Goal: Task Accomplishment & Management: Manage account settings

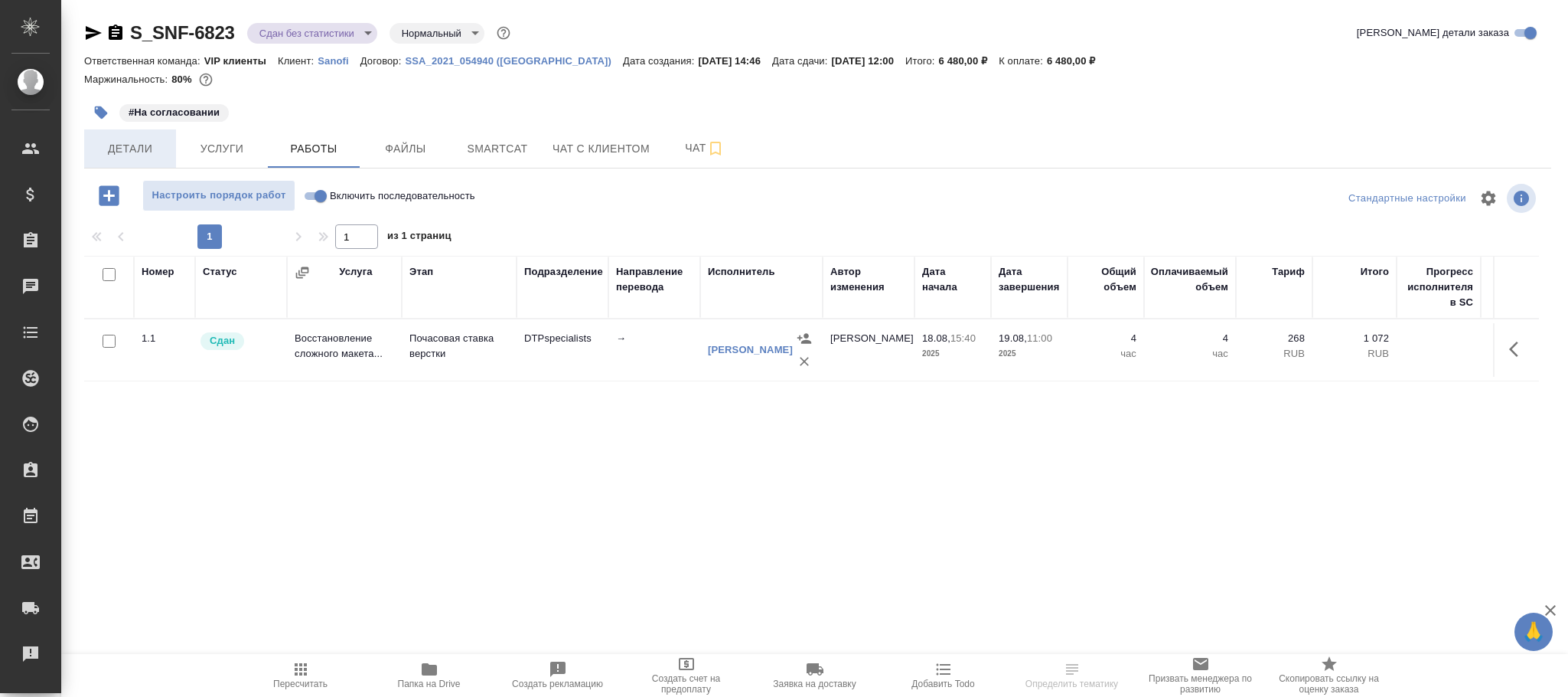
click at [146, 150] on span "Детали" at bounding box center [130, 149] width 73 height 19
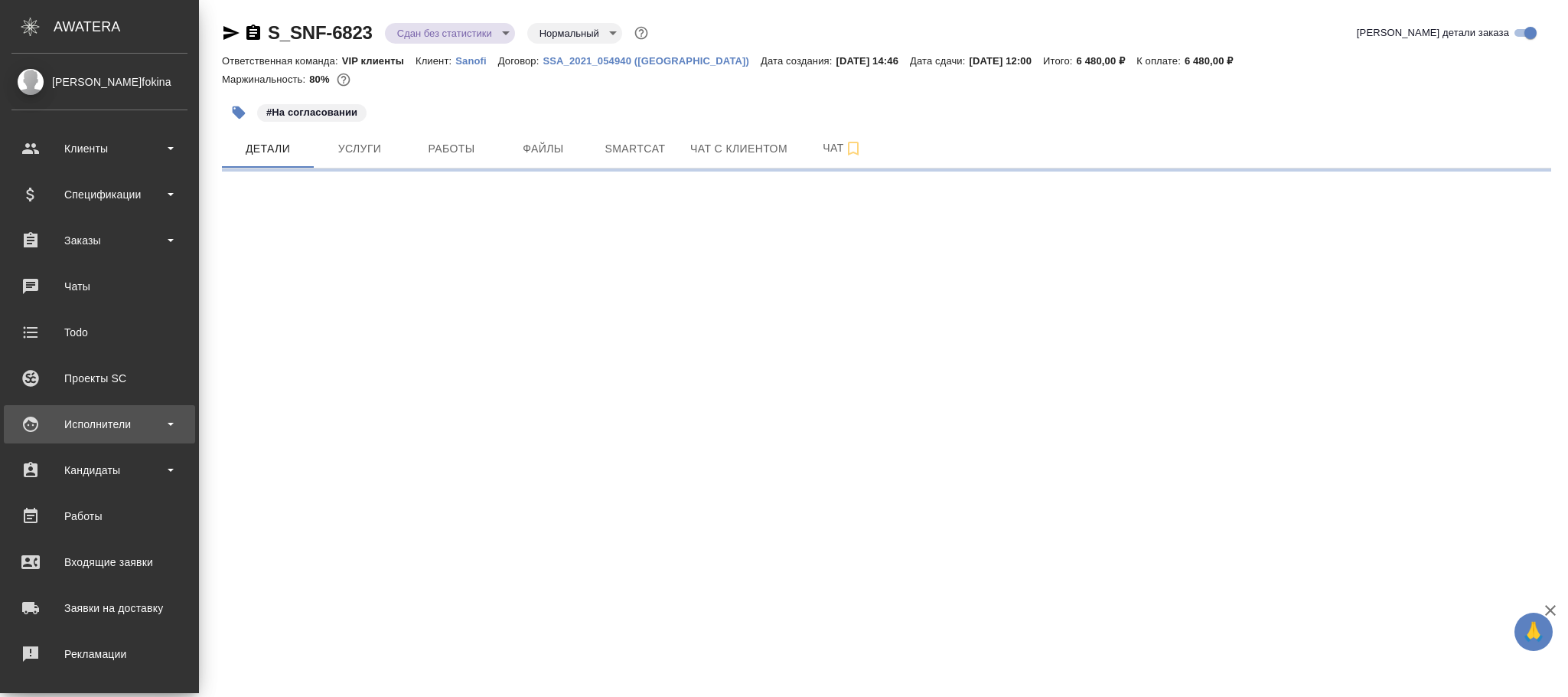
select select "RU"
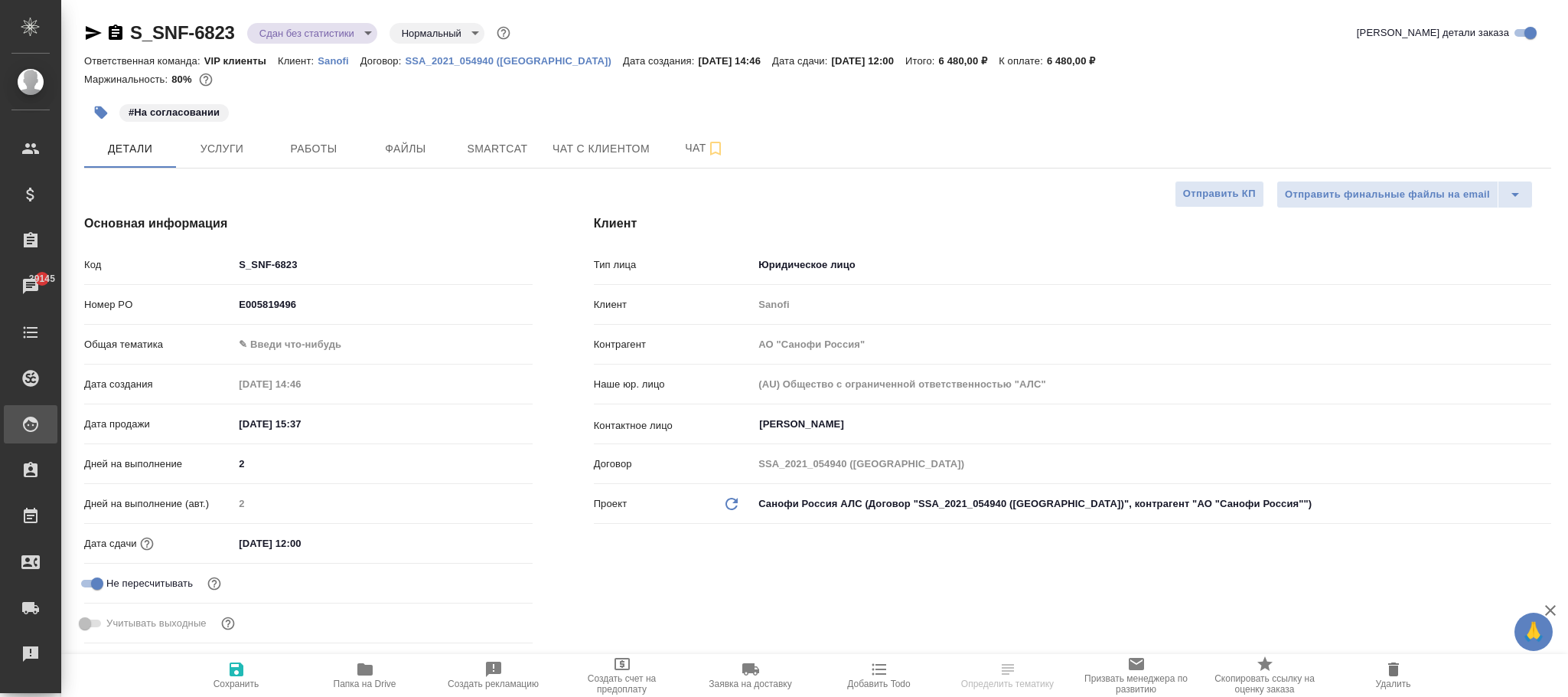
type textarea "x"
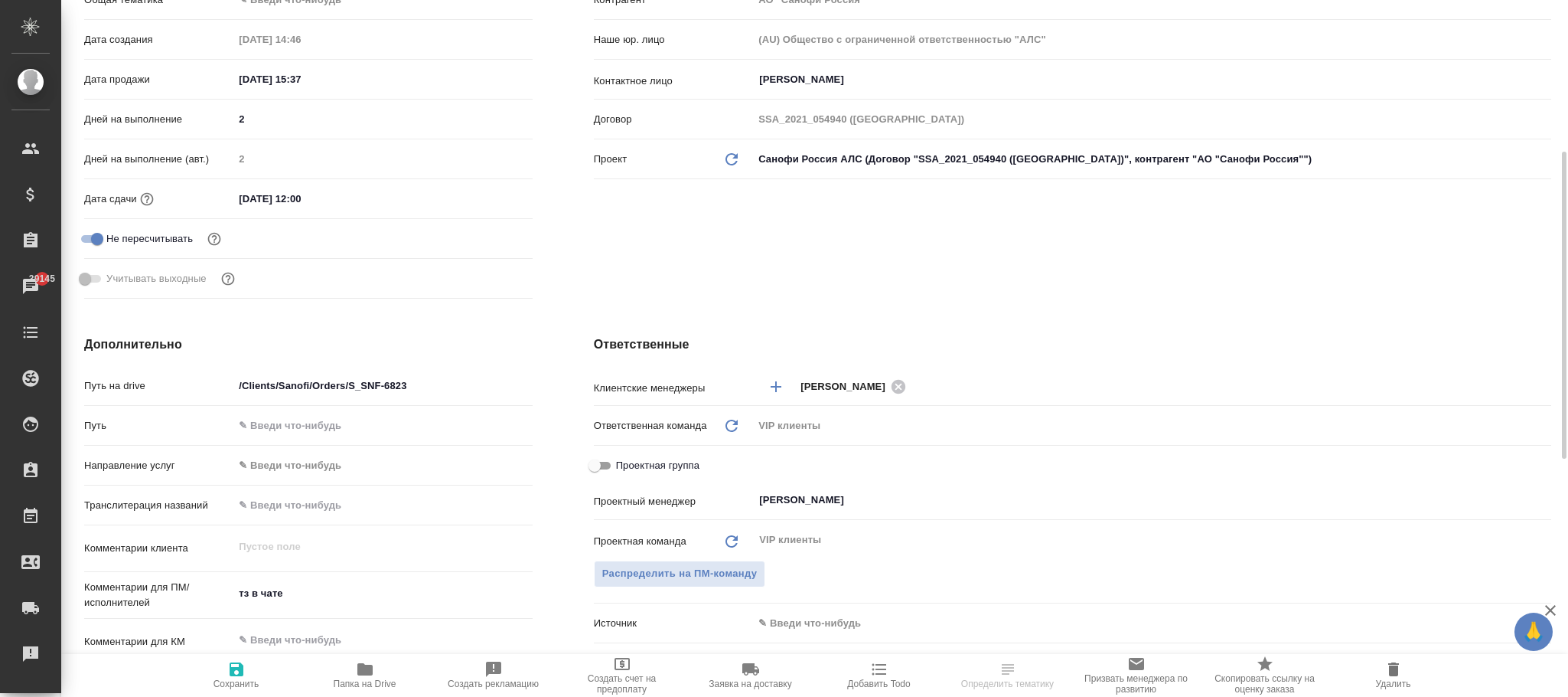
scroll to position [689, 0]
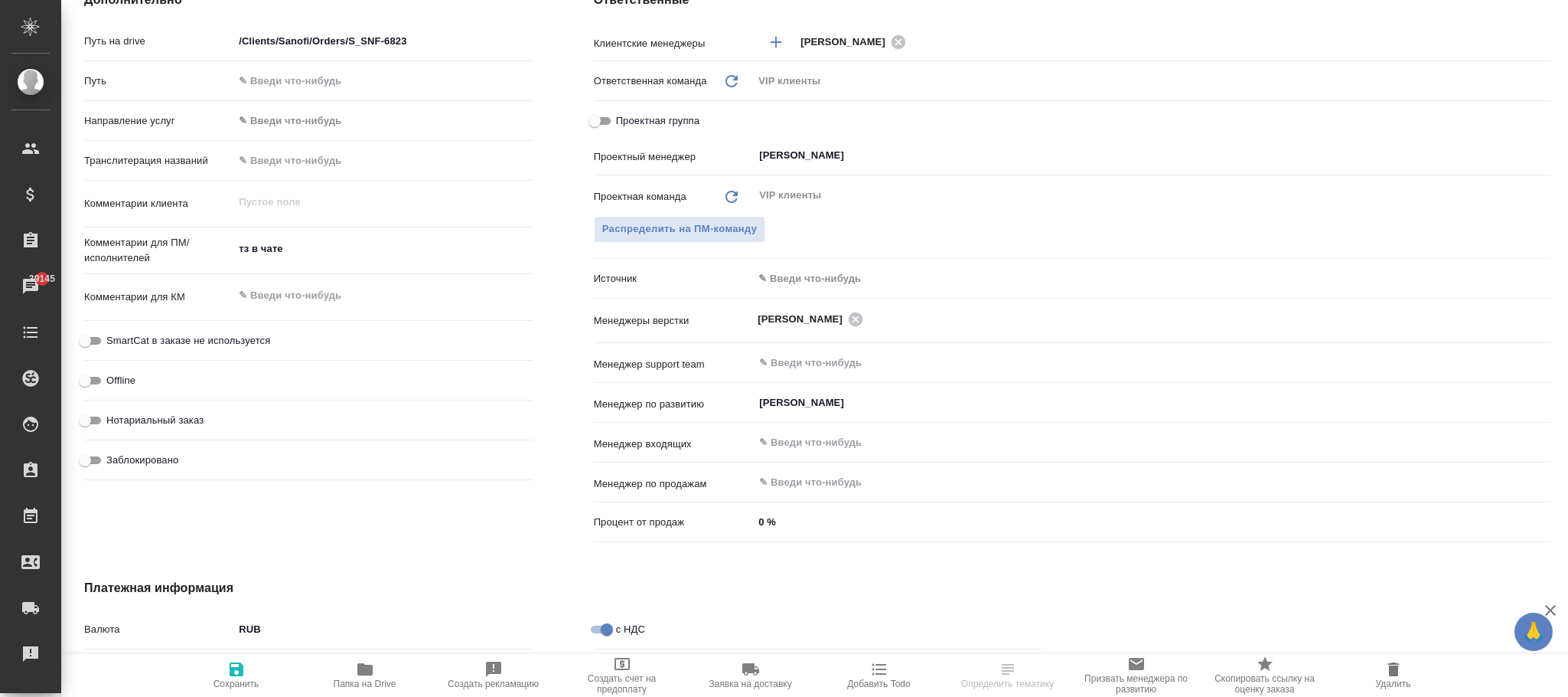
select select "RU"
type textarea "x"
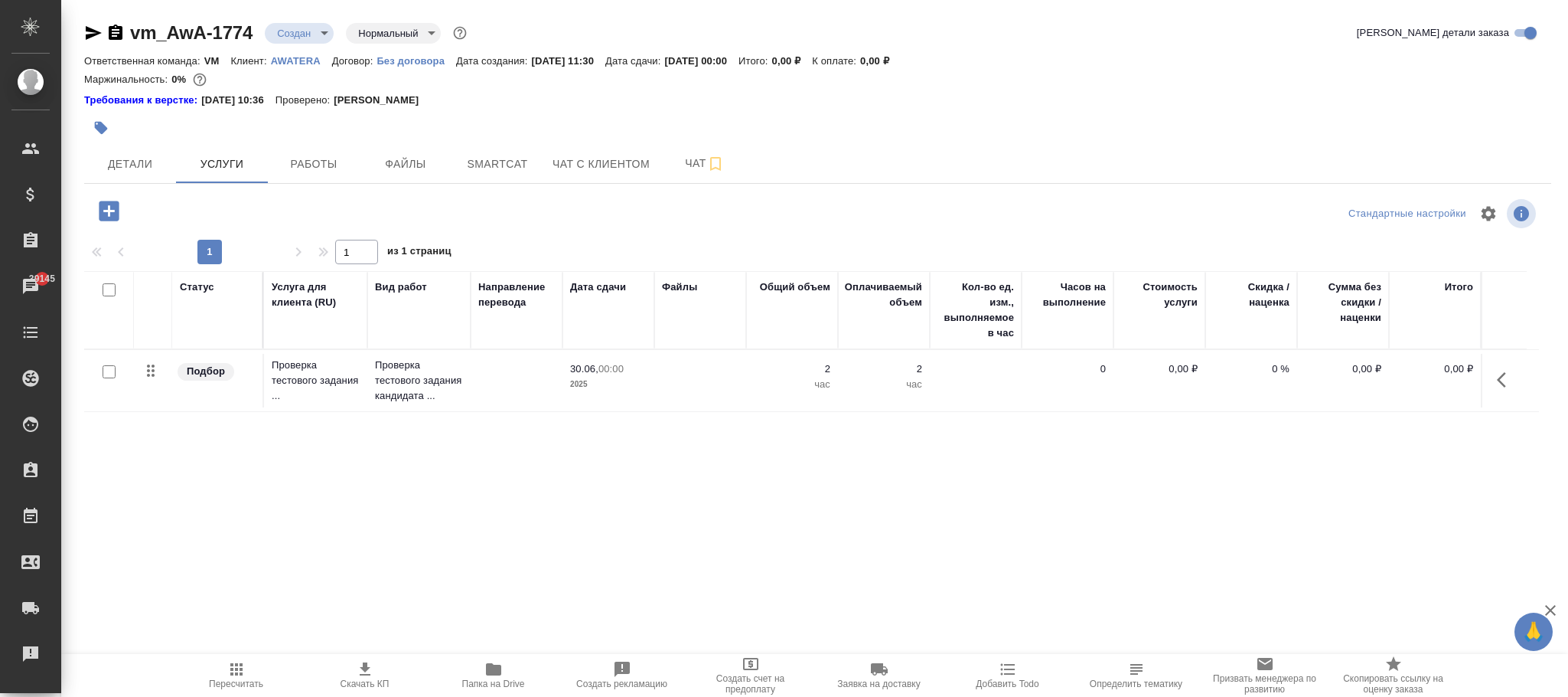
click at [1509, 381] on icon "button" at bounding box center [1505, 379] width 18 height 18
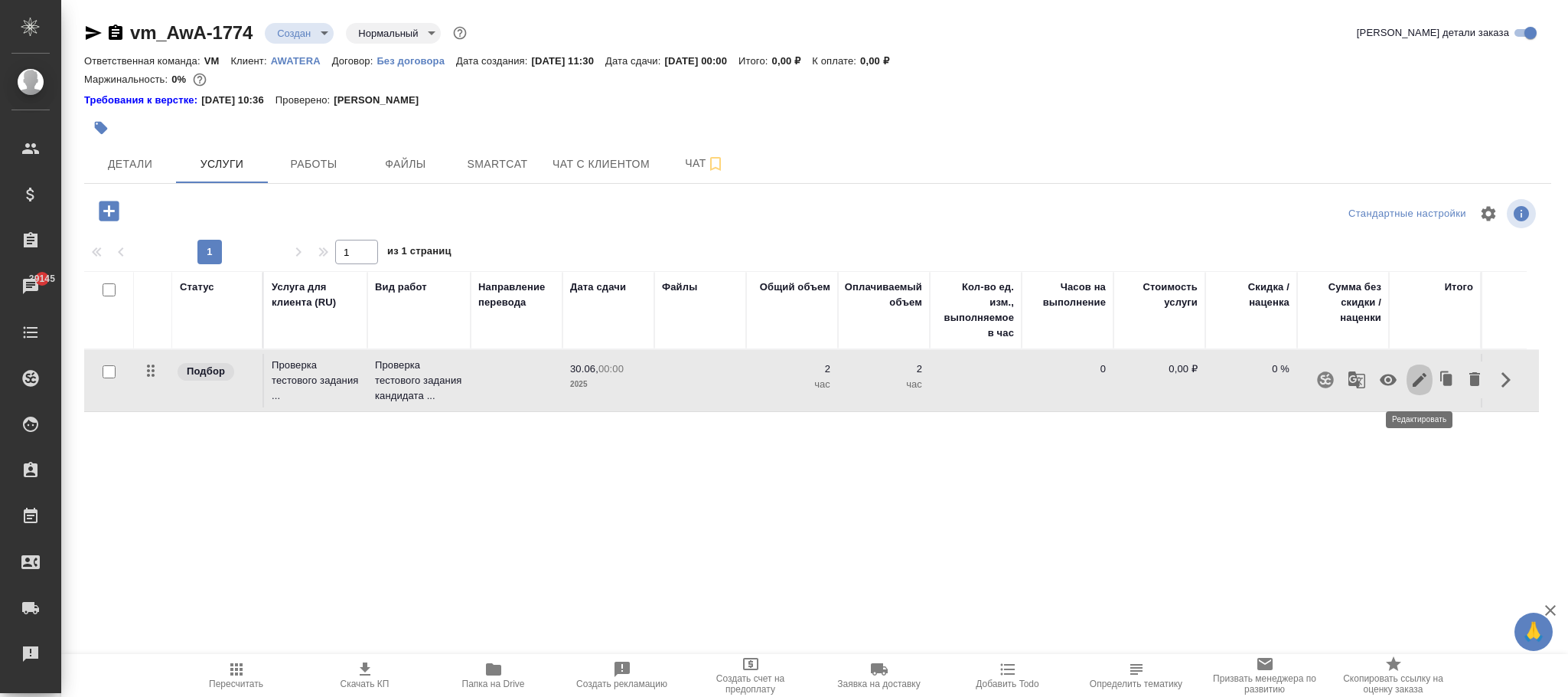
click at [1411, 380] on icon "button" at bounding box center [1419, 379] width 18 height 18
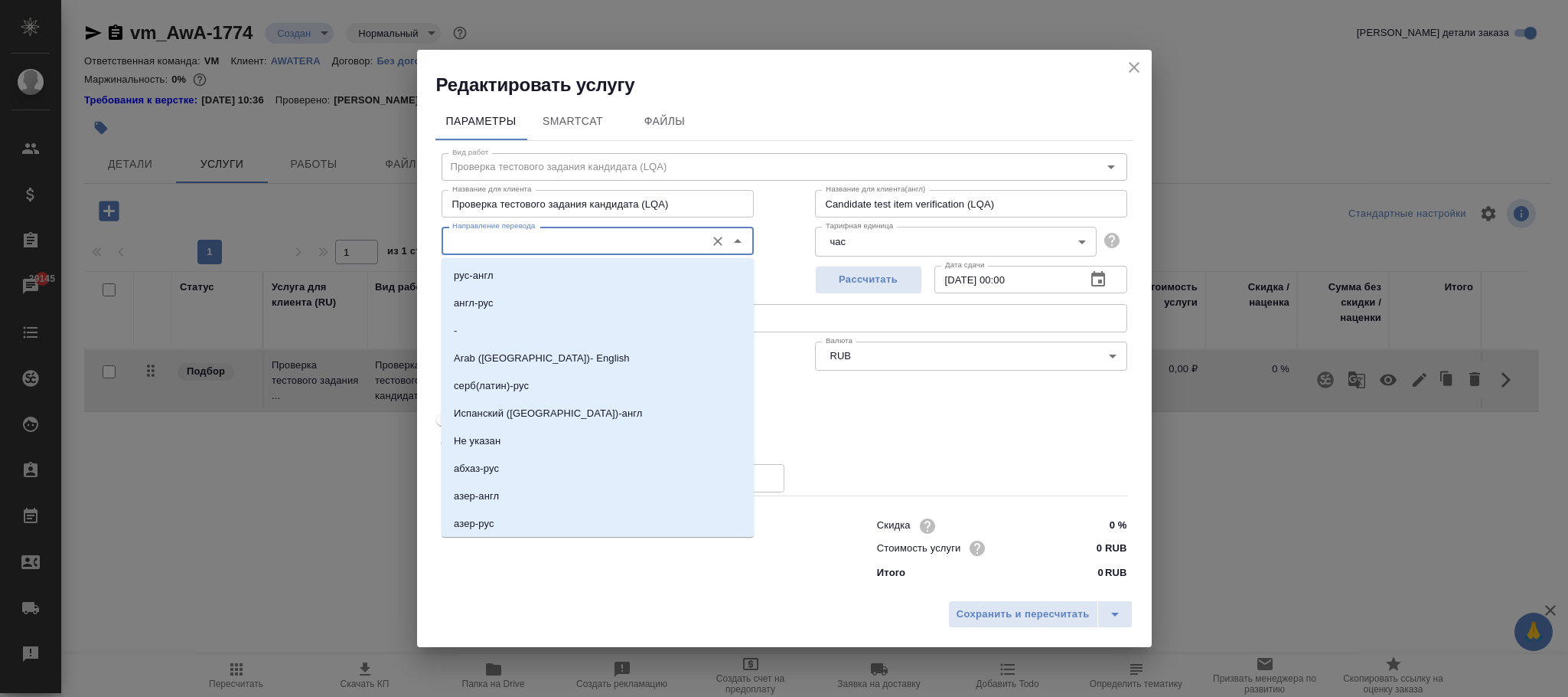
click at [577, 242] on input "Направление перевода" at bounding box center [572, 240] width 252 height 18
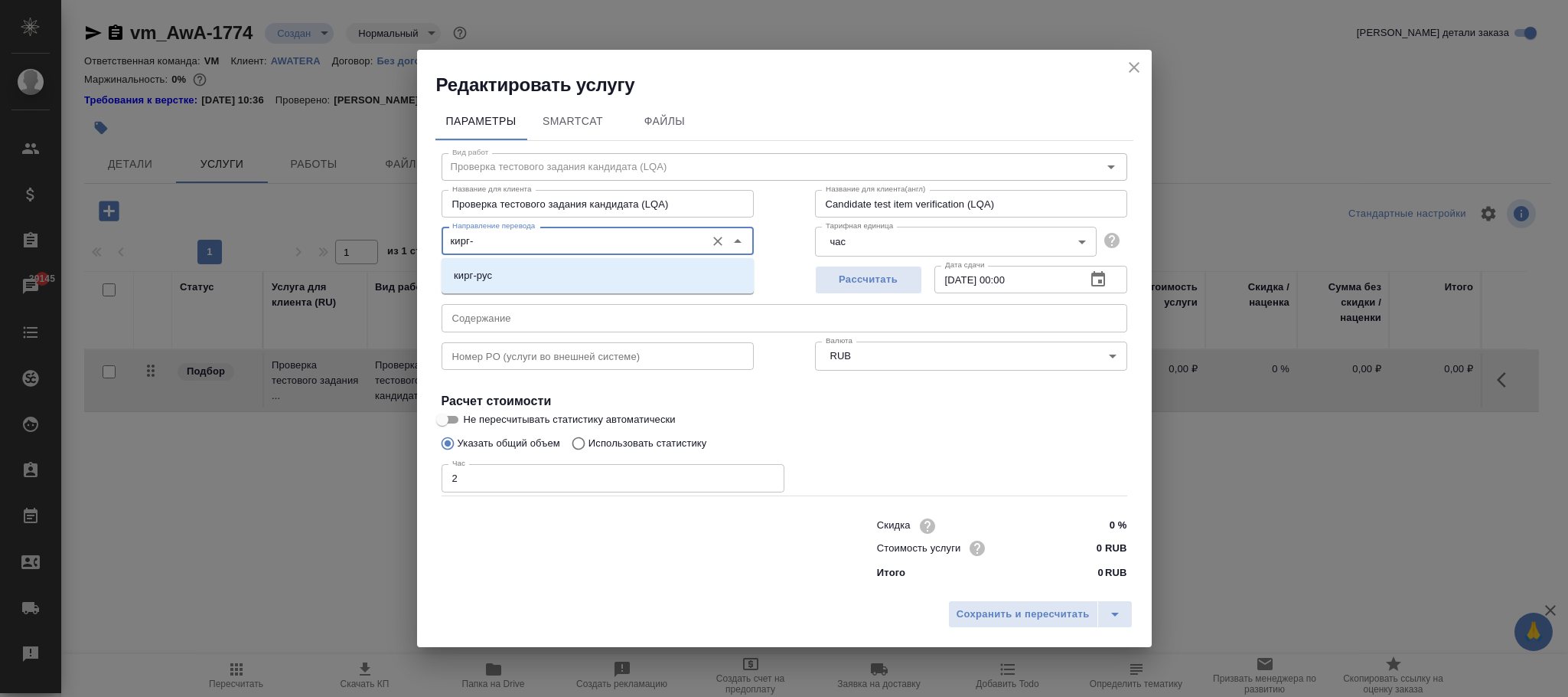
click at [563, 280] on li "кирг-рус" at bounding box center [597, 275] width 312 height 28
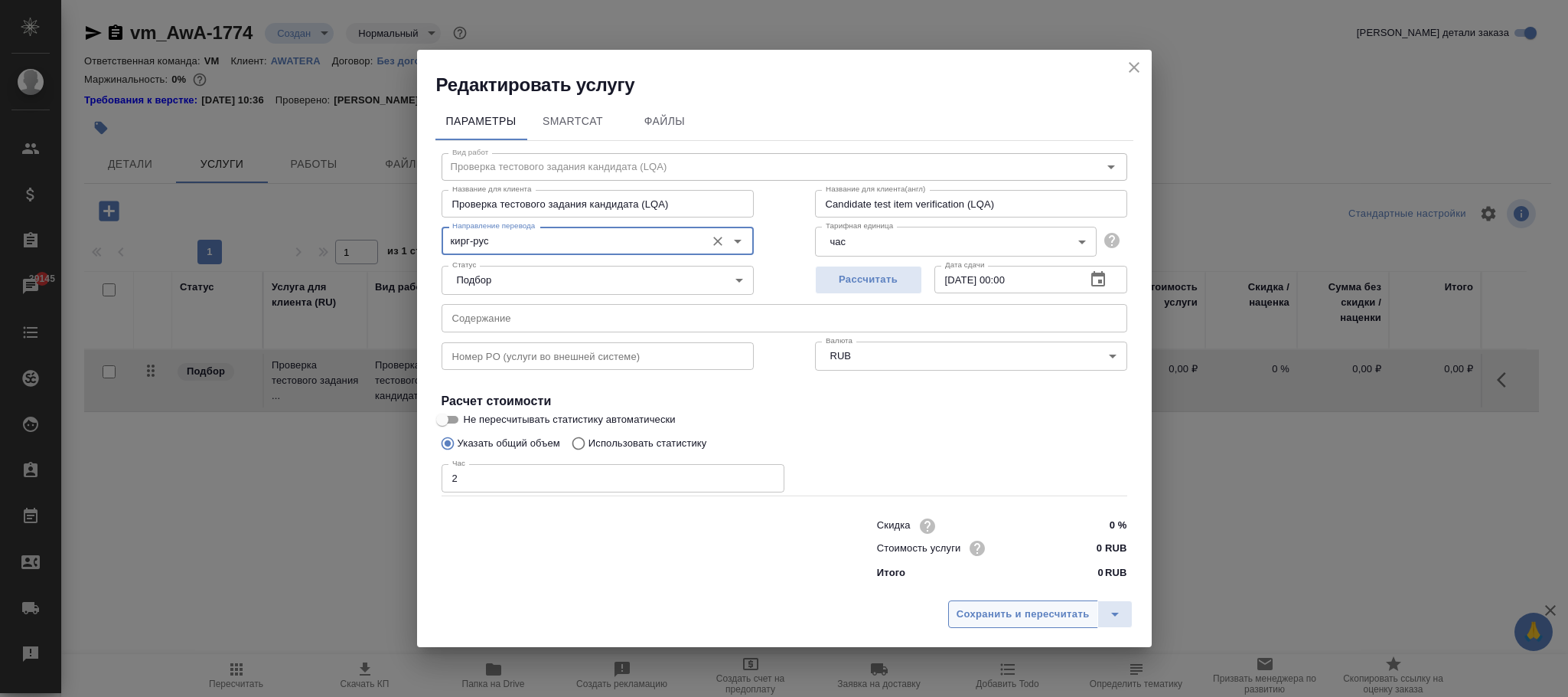
type input "кирг-рус"
click at [999, 602] on button "Сохранить и пересчитать" at bounding box center [1023, 614] width 150 height 28
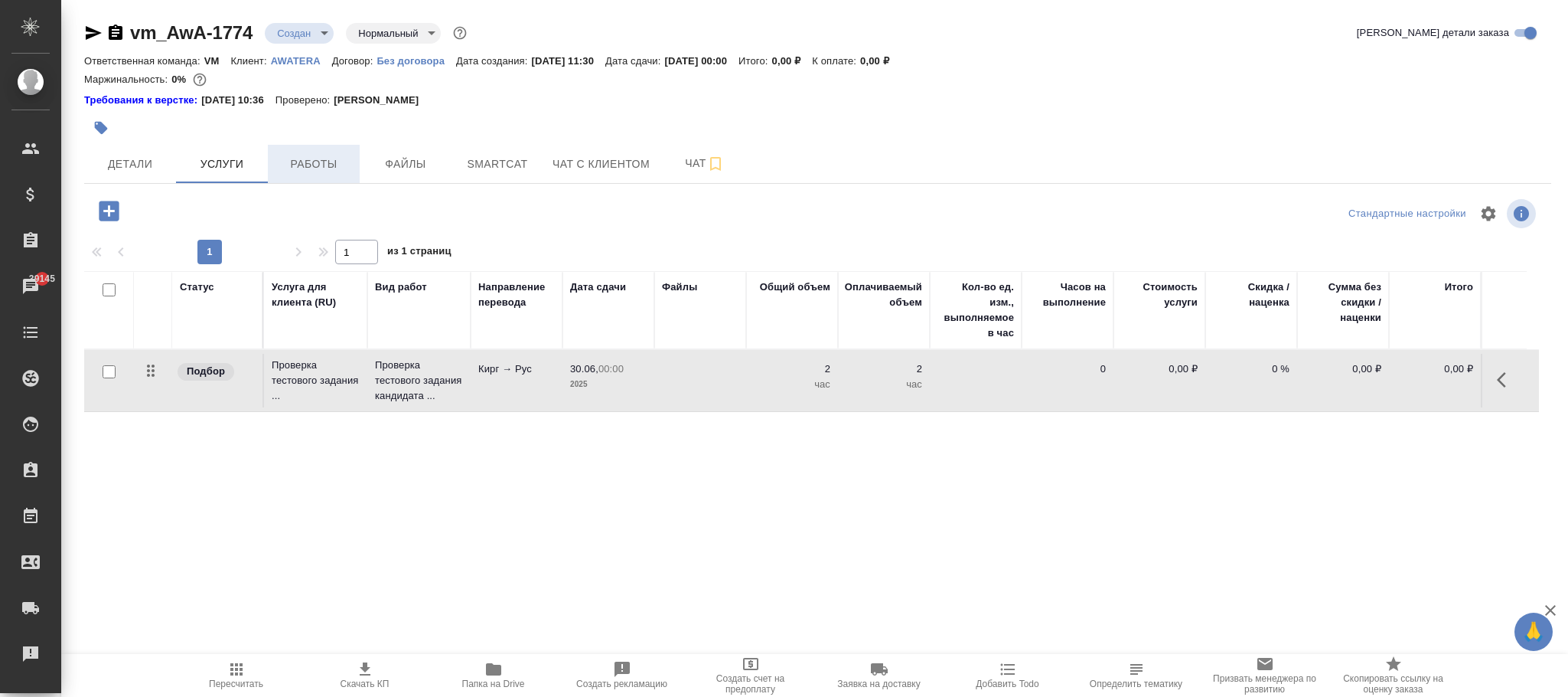
click at [334, 163] on span "Работы" at bounding box center [313, 164] width 73 height 19
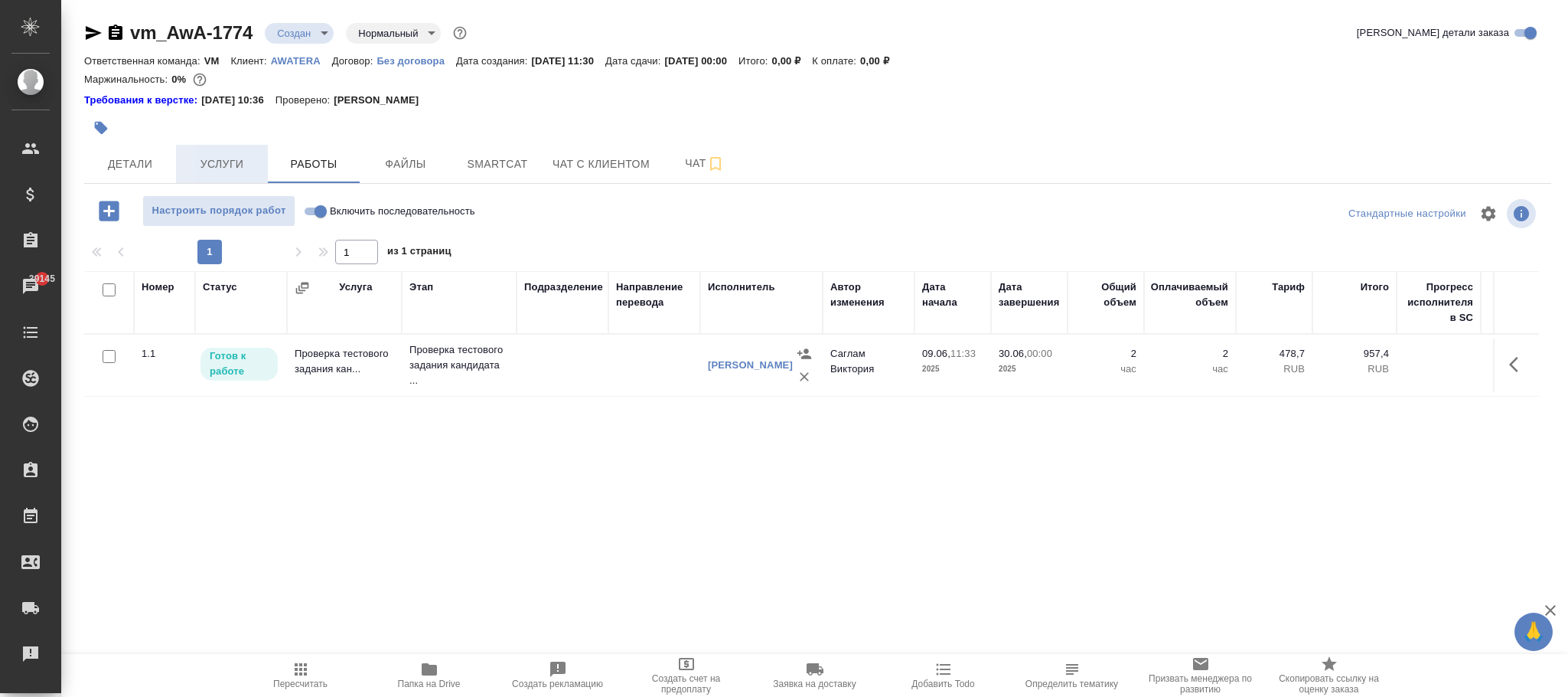
click at [236, 158] on span "Услуги" at bounding box center [221, 164] width 73 height 19
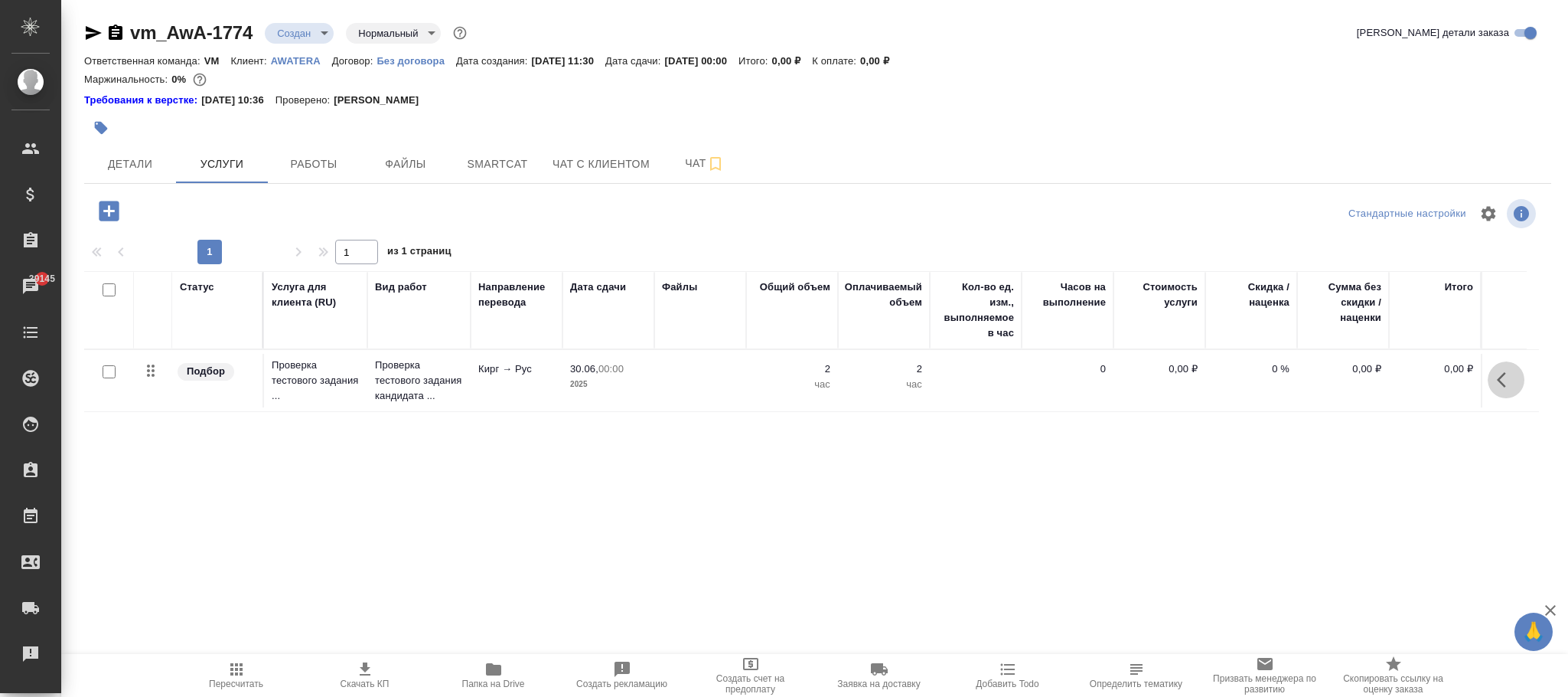
click at [1507, 387] on icon "button" at bounding box center [1505, 379] width 18 height 18
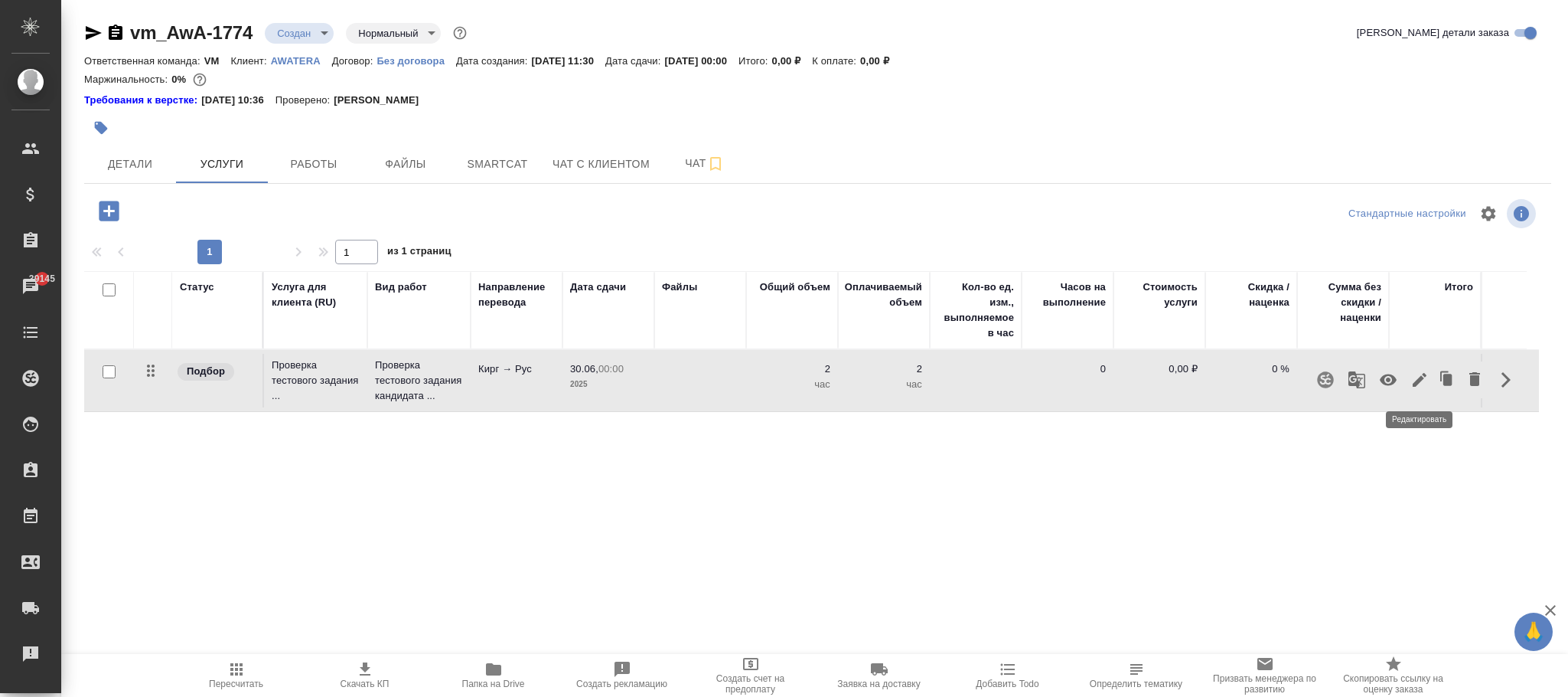
click at [1421, 381] on icon "button" at bounding box center [1418, 379] width 13 height 13
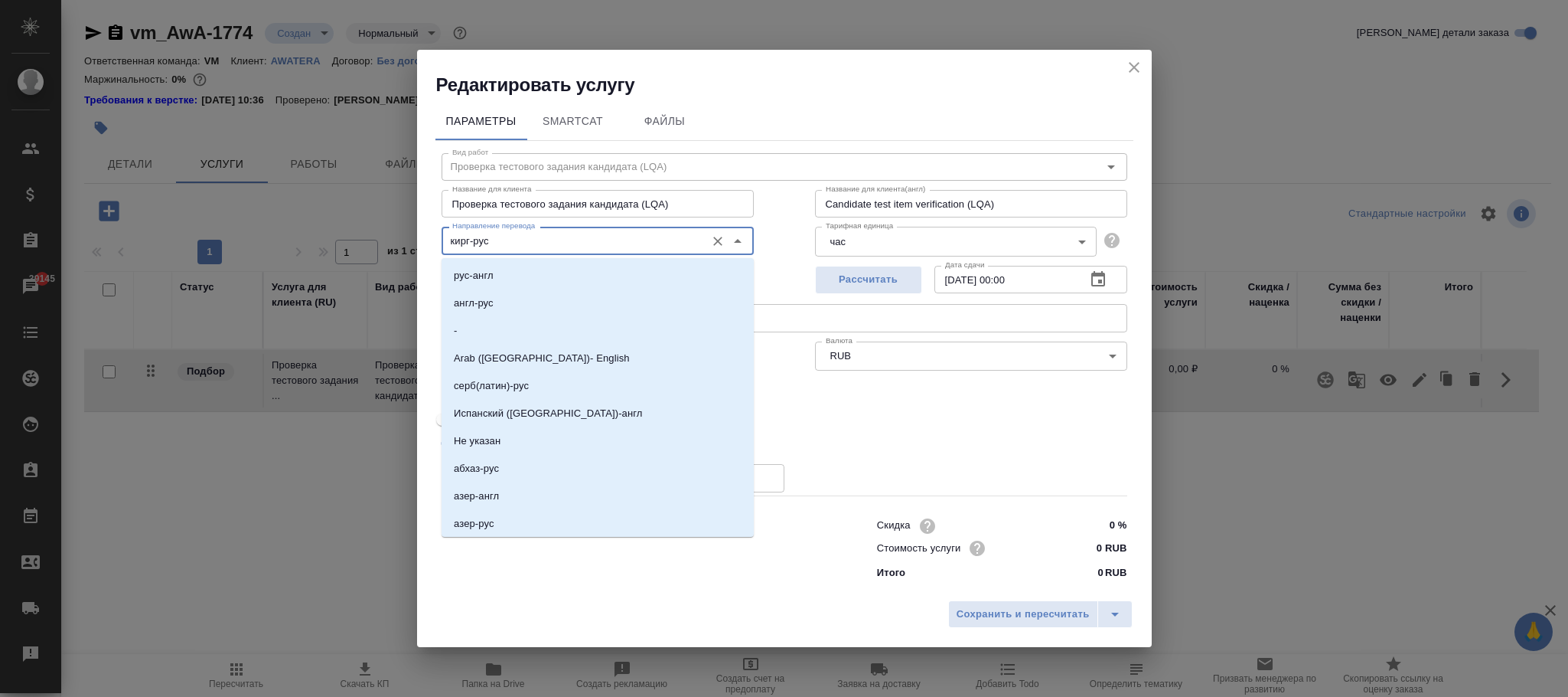
drag, startPoint x: 539, startPoint y: 235, endPoint x: 344, endPoint y: 261, distance: 196.7
click at [344, 261] on div "Редактировать услугу Параметры SmartCat Файлы Вид работ Проверка тестового зада…" at bounding box center [784, 348] width 1568 height 697
click at [1000, 610] on span "Сохранить и пересчитать" at bounding box center [1023, 614] width 133 height 17
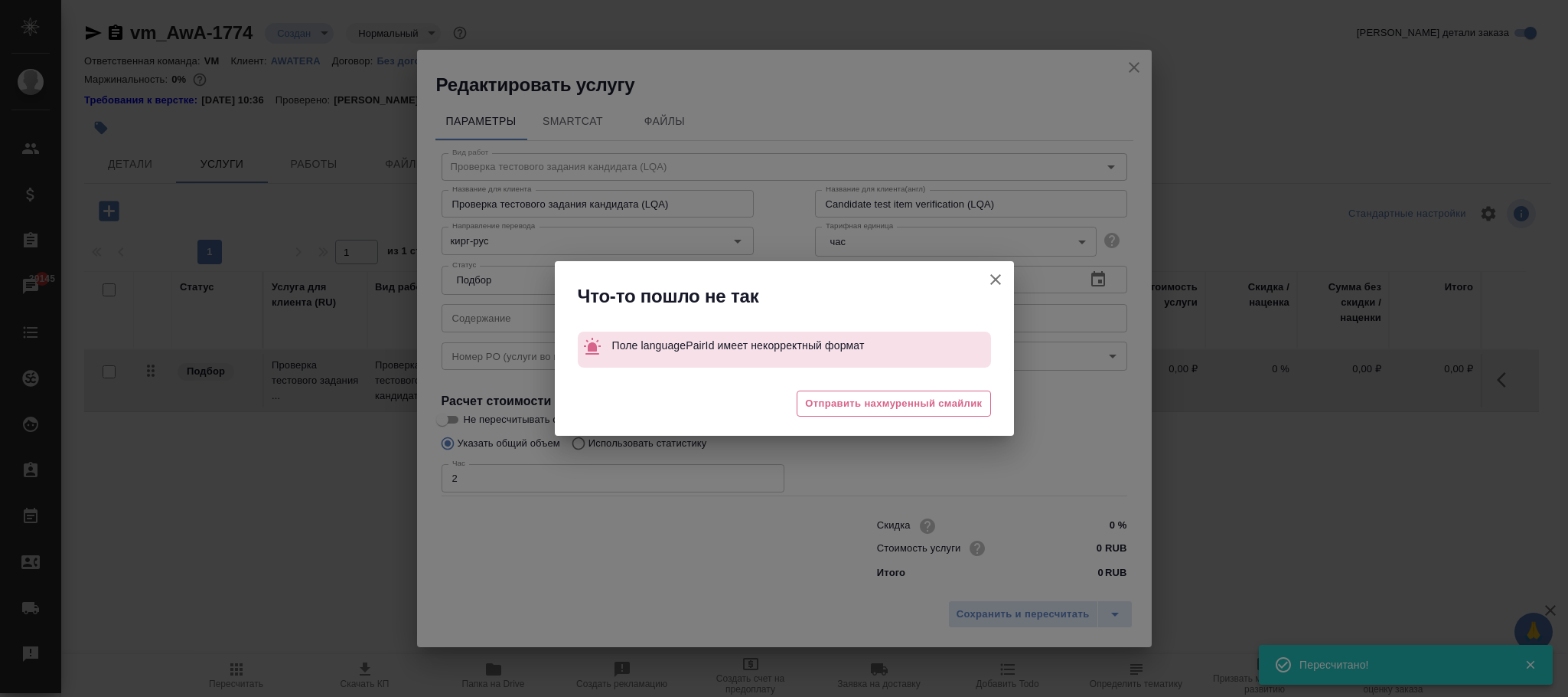
click at [993, 276] on icon "button" at bounding box center [995, 279] width 18 height 18
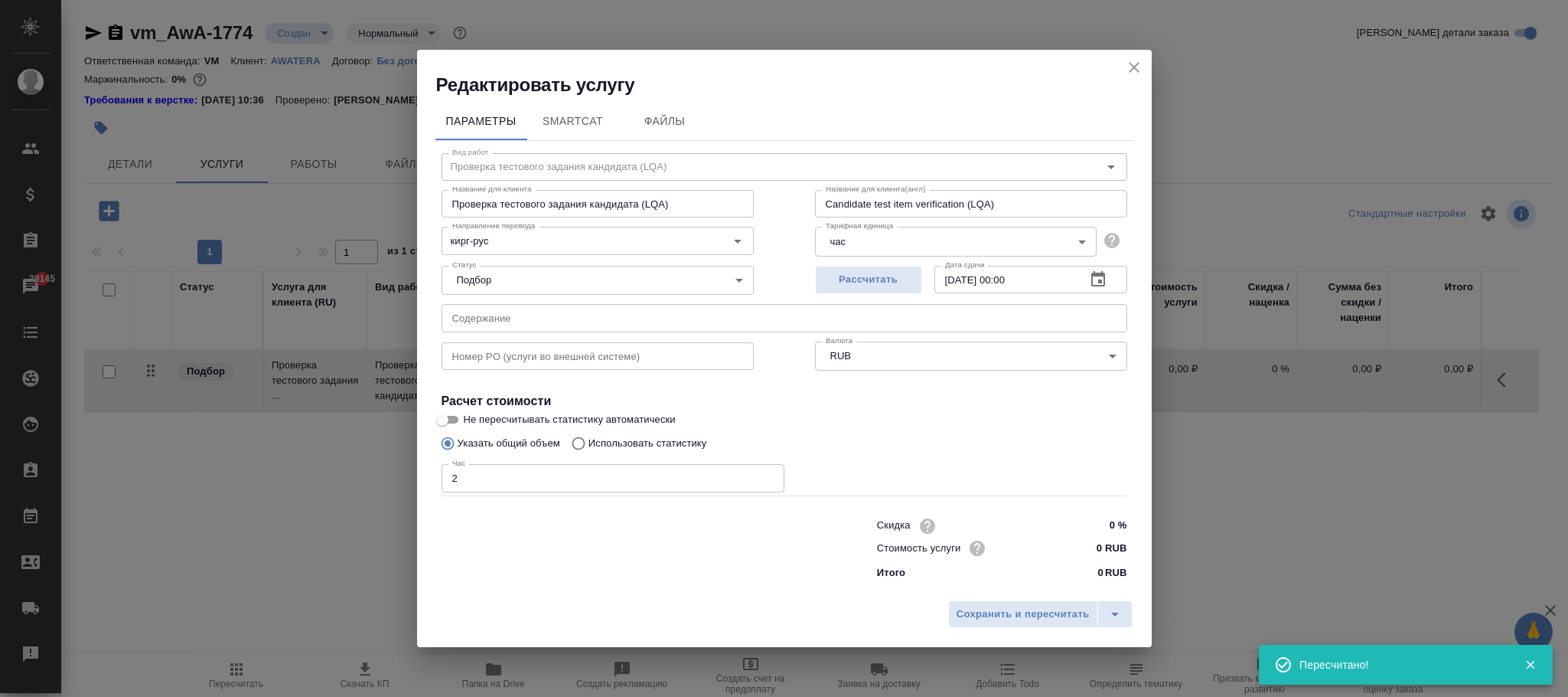
click at [1135, 69] on icon "close" at bounding box center [1134, 68] width 11 height 11
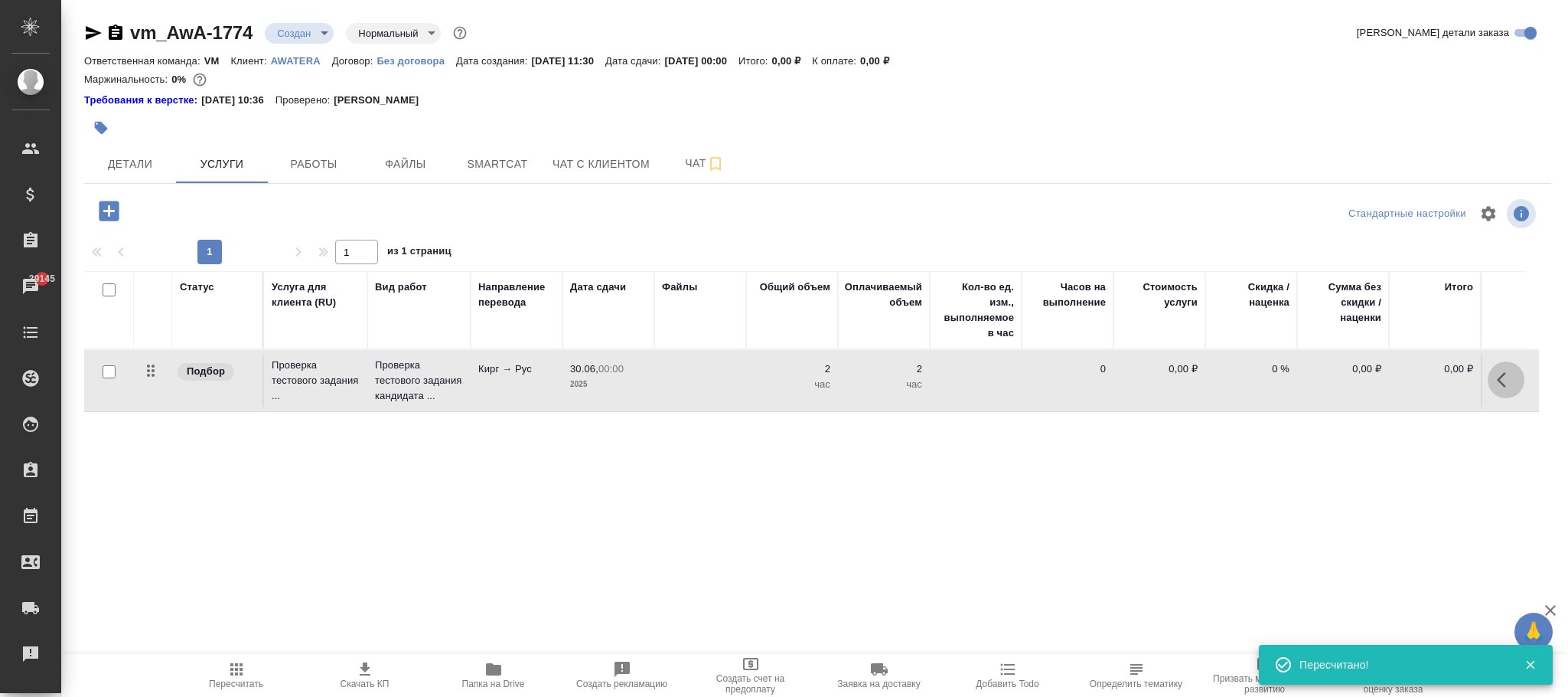
click at [1511, 389] on icon "button" at bounding box center [1505, 379] width 18 height 18
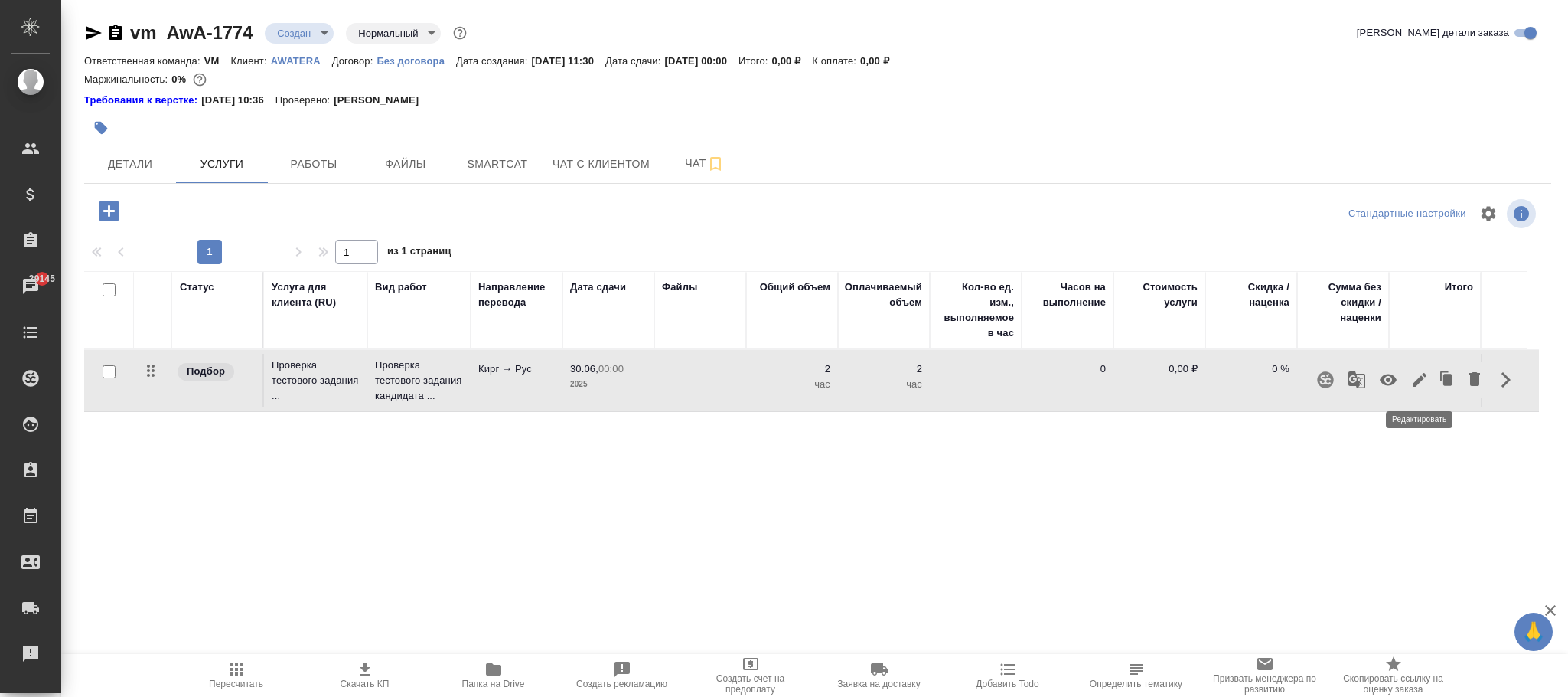
click at [1418, 375] on icon "button" at bounding box center [1419, 379] width 18 height 18
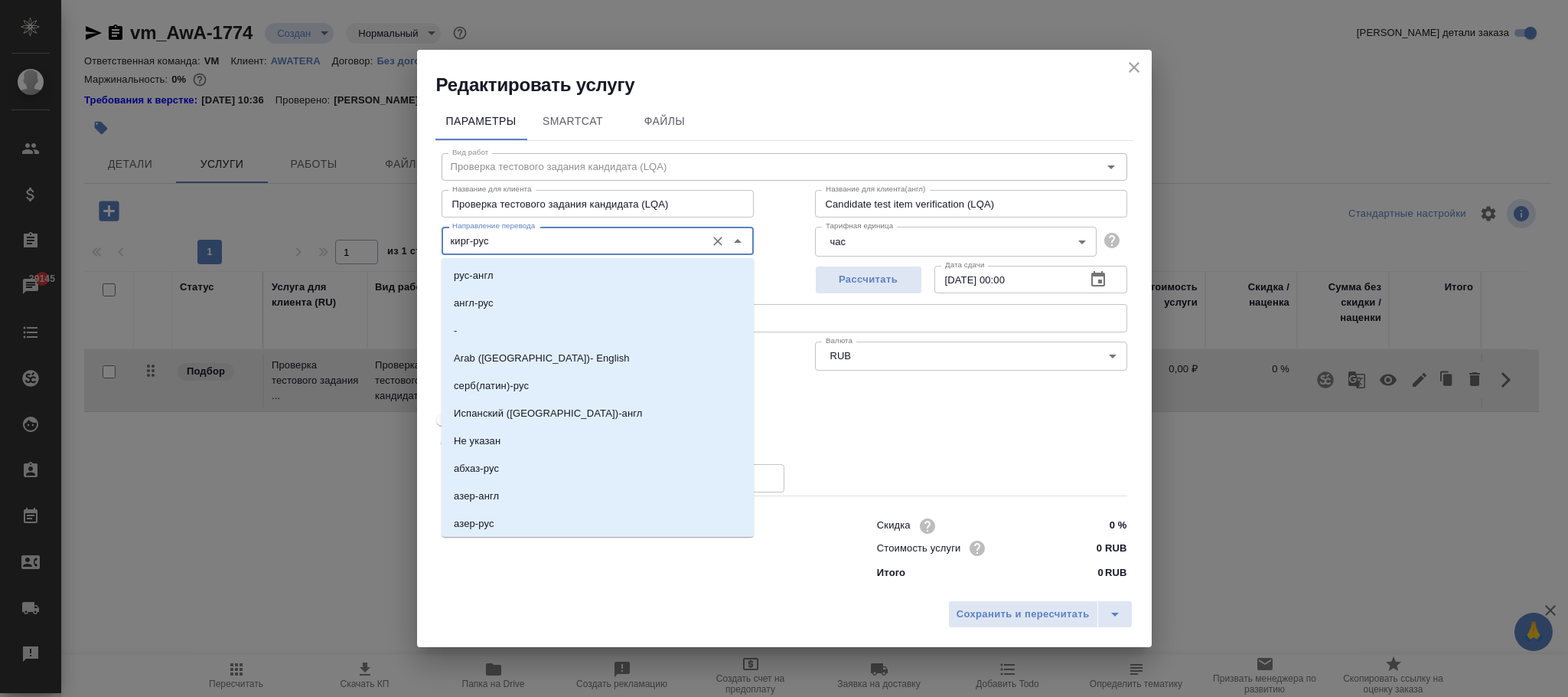
drag, startPoint x: 537, startPoint y: 242, endPoint x: 418, endPoint y: 241, distance: 119.0
click at [417, 235] on div "Параметры SmartCat Файлы Вид работ Проверка тестового задания кандидата (LQA) В…" at bounding box center [784, 345] width 734 height 496
click at [712, 243] on icon "Очистить" at bounding box center [717, 240] width 15 height 15
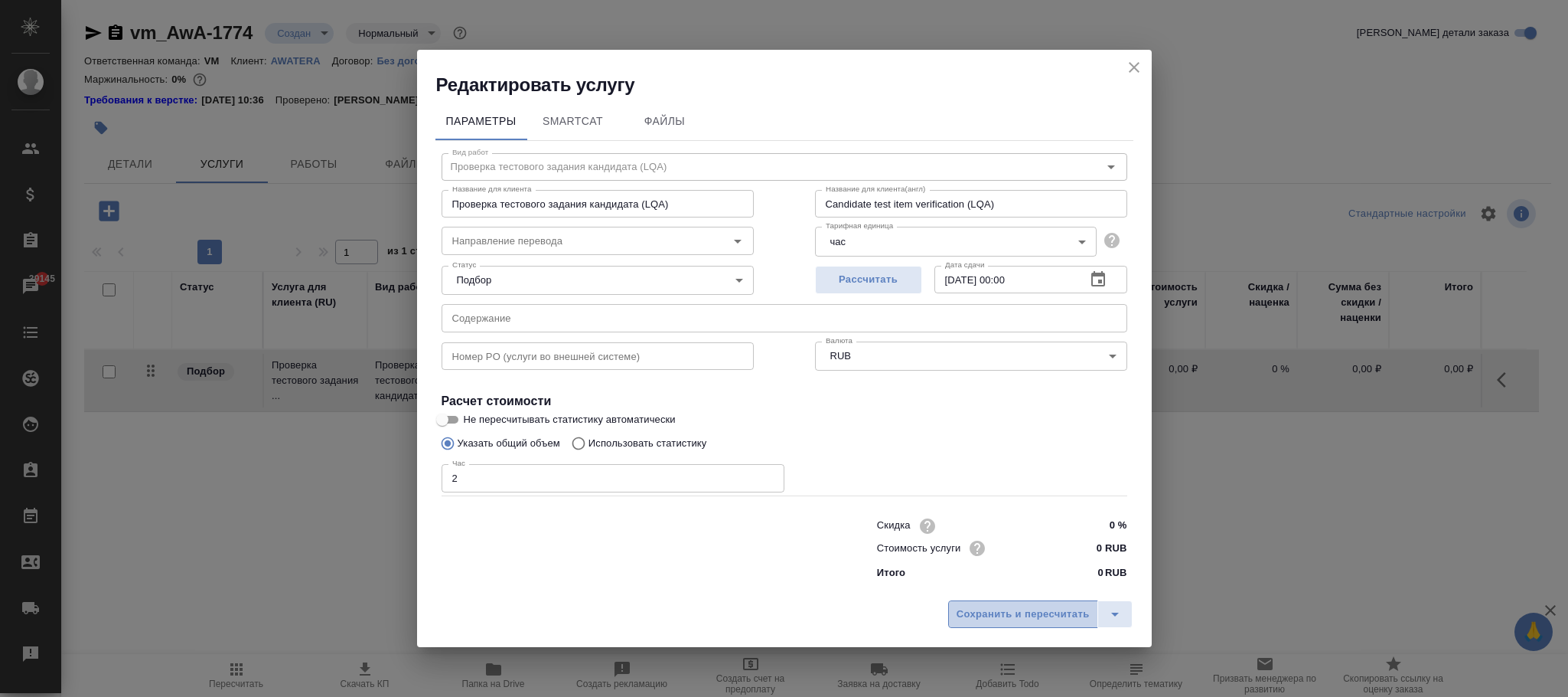
click at [1023, 623] on button "Сохранить и пересчитать" at bounding box center [1023, 614] width 150 height 28
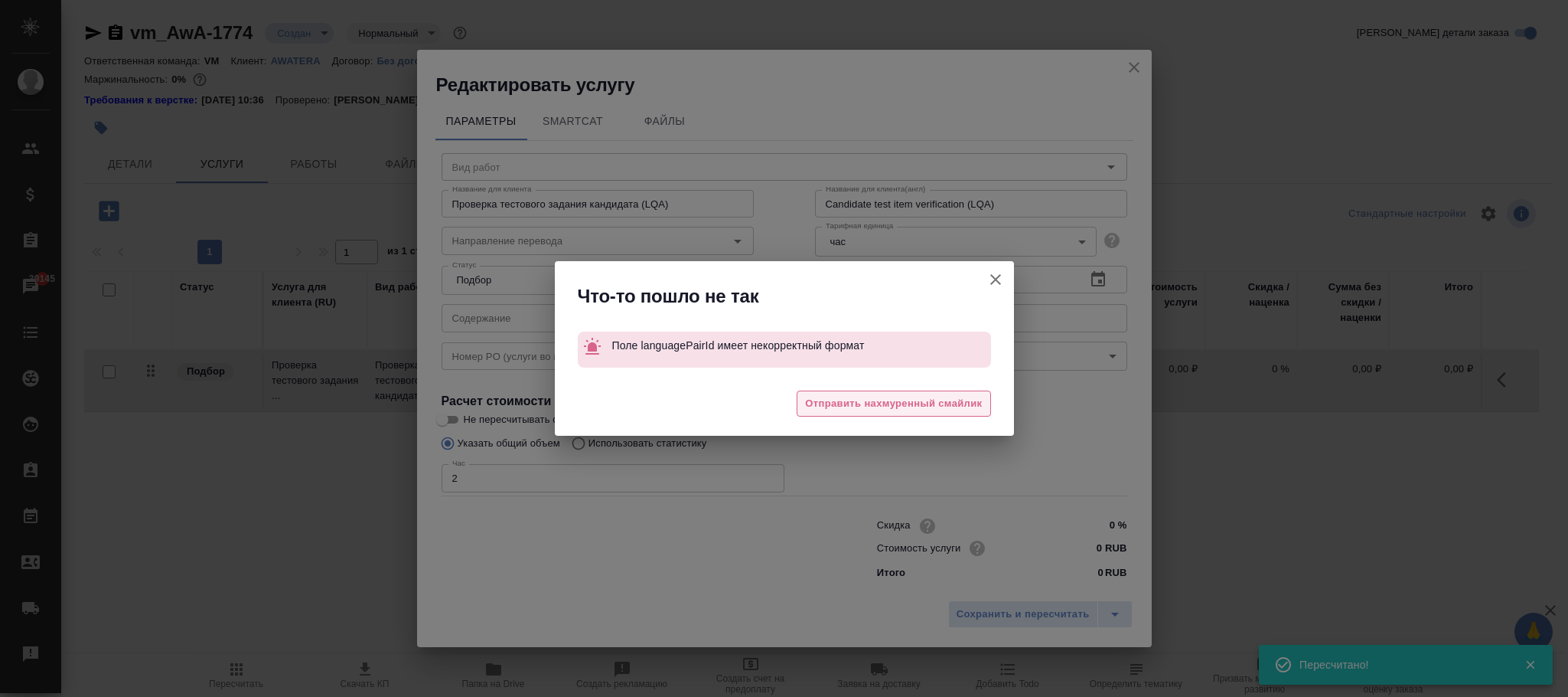
type input "Проверка тестового задания кандидата (LQA)"
click at [1001, 280] on icon "button" at bounding box center [995, 279] width 18 height 18
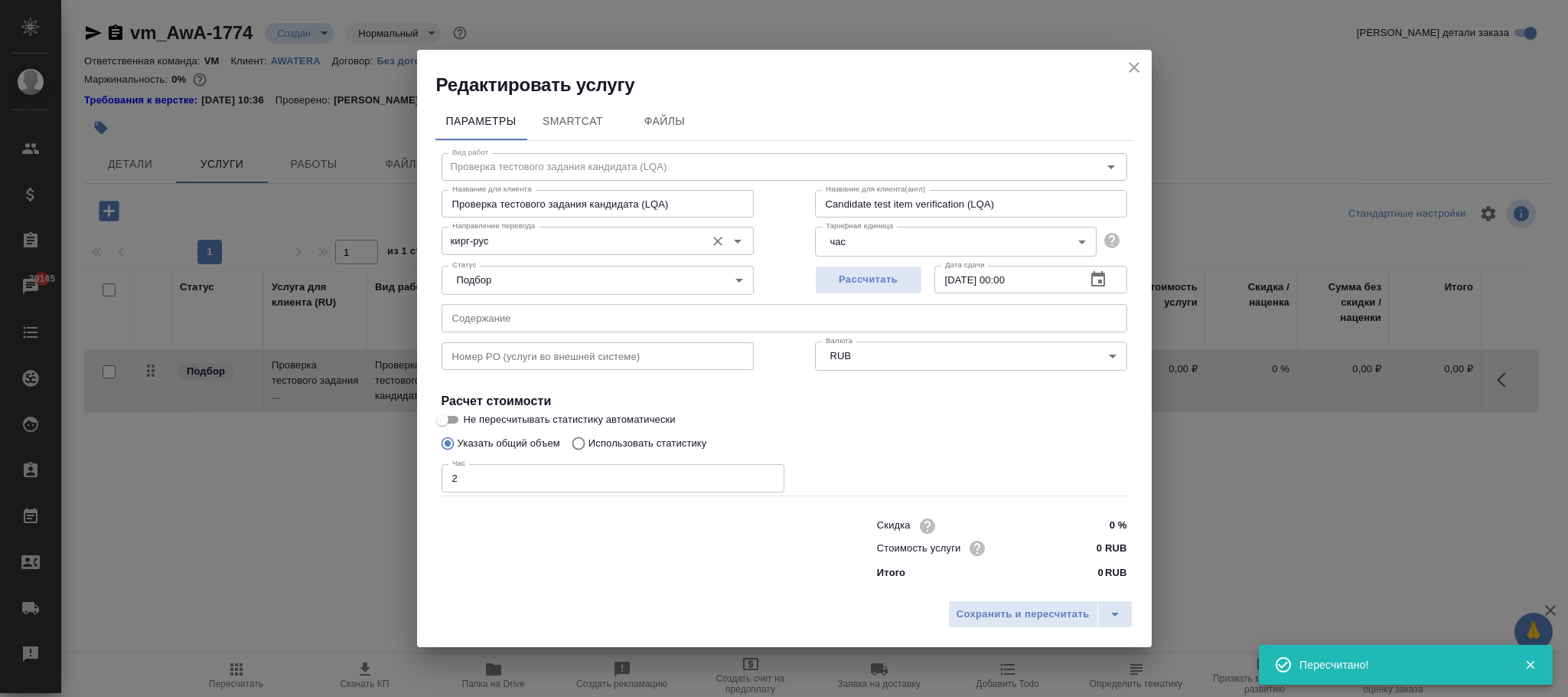
click at [512, 247] on input "кирг-рус" at bounding box center [572, 240] width 252 height 18
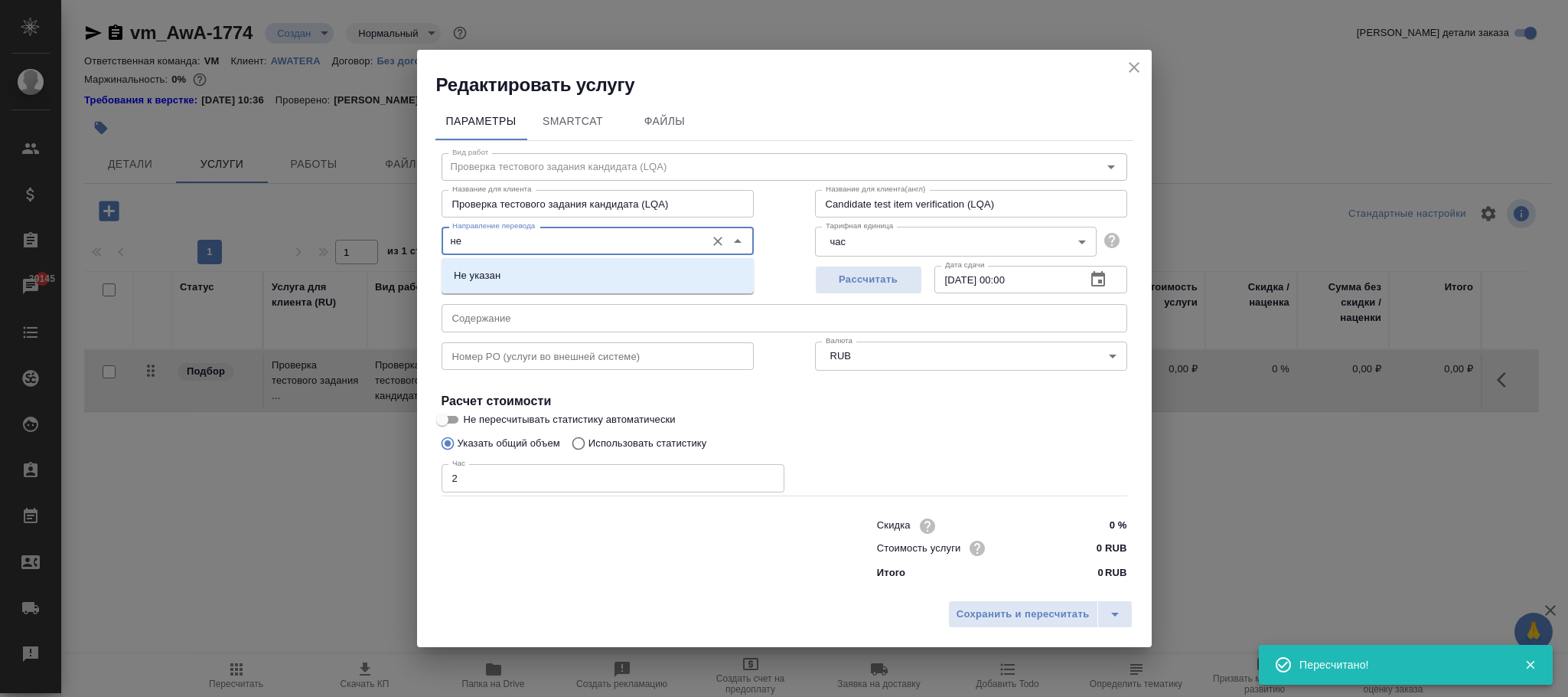
click at [523, 267] on li "Не указан" at bounding box center [597, 275] width 312 height 28
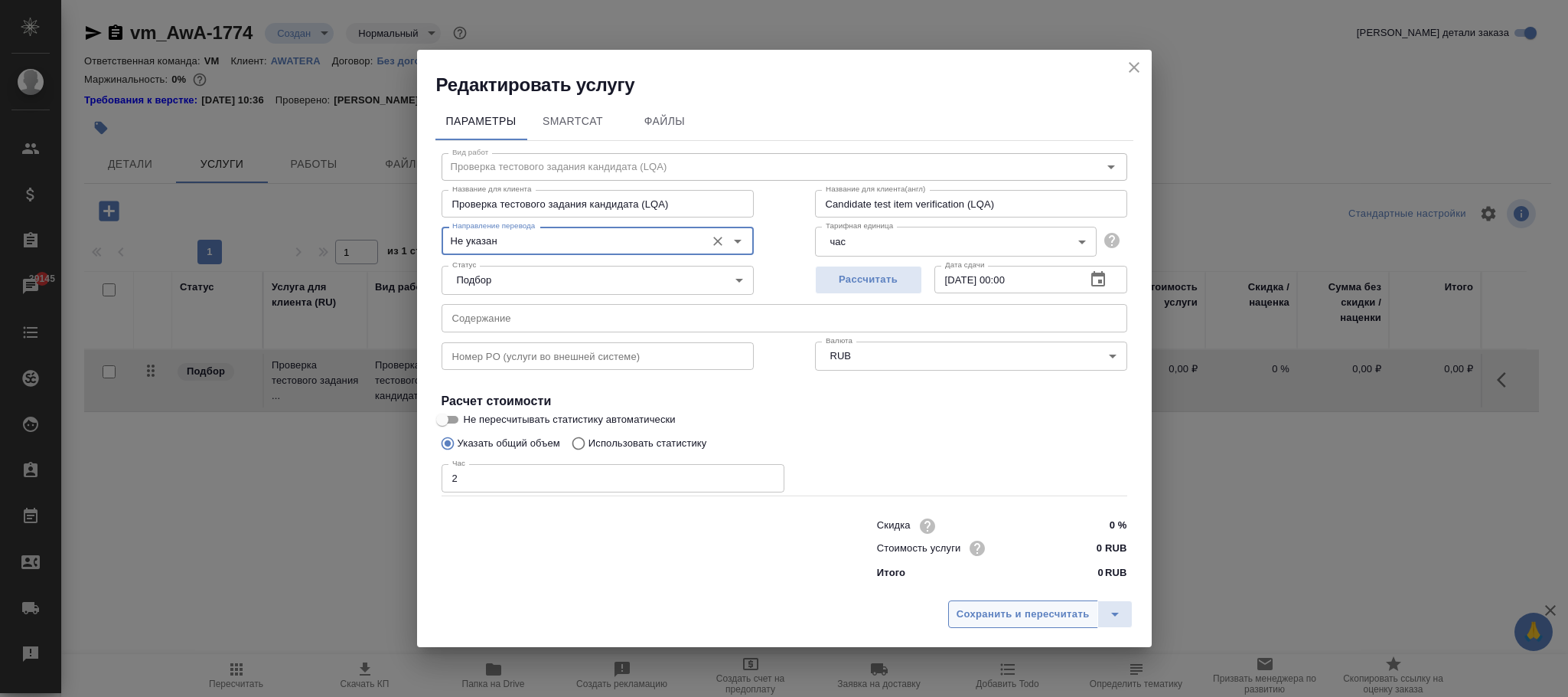
type input "Не указан"
click at [1052, 616] on span "Сохранить и пересчитать" at bounding box center [1023, 614] width 133 height 17
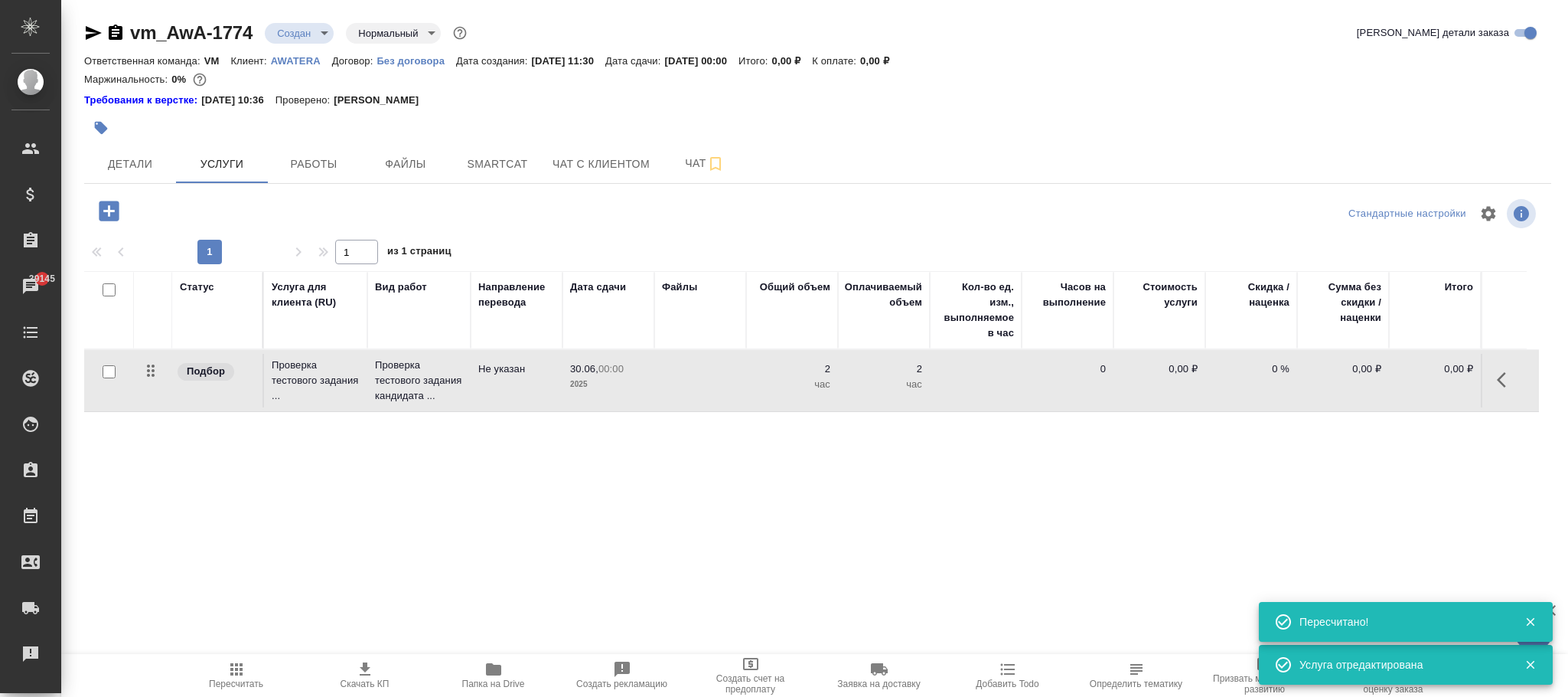
click at [108, 209] on icon "button" at bounding box center [108, 210] width 20 height 20
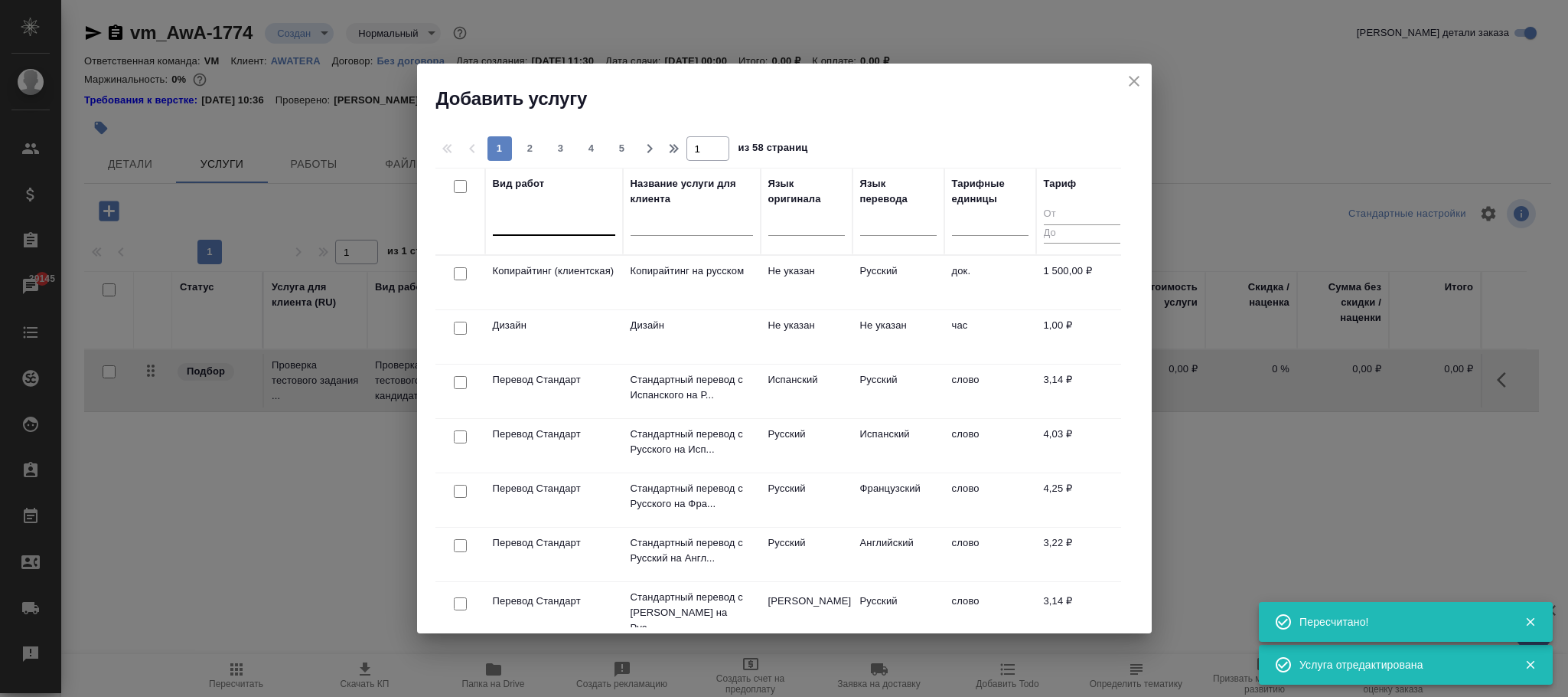
click at [549, 206] on div at bounding box center [554, 221] width 123 height 29
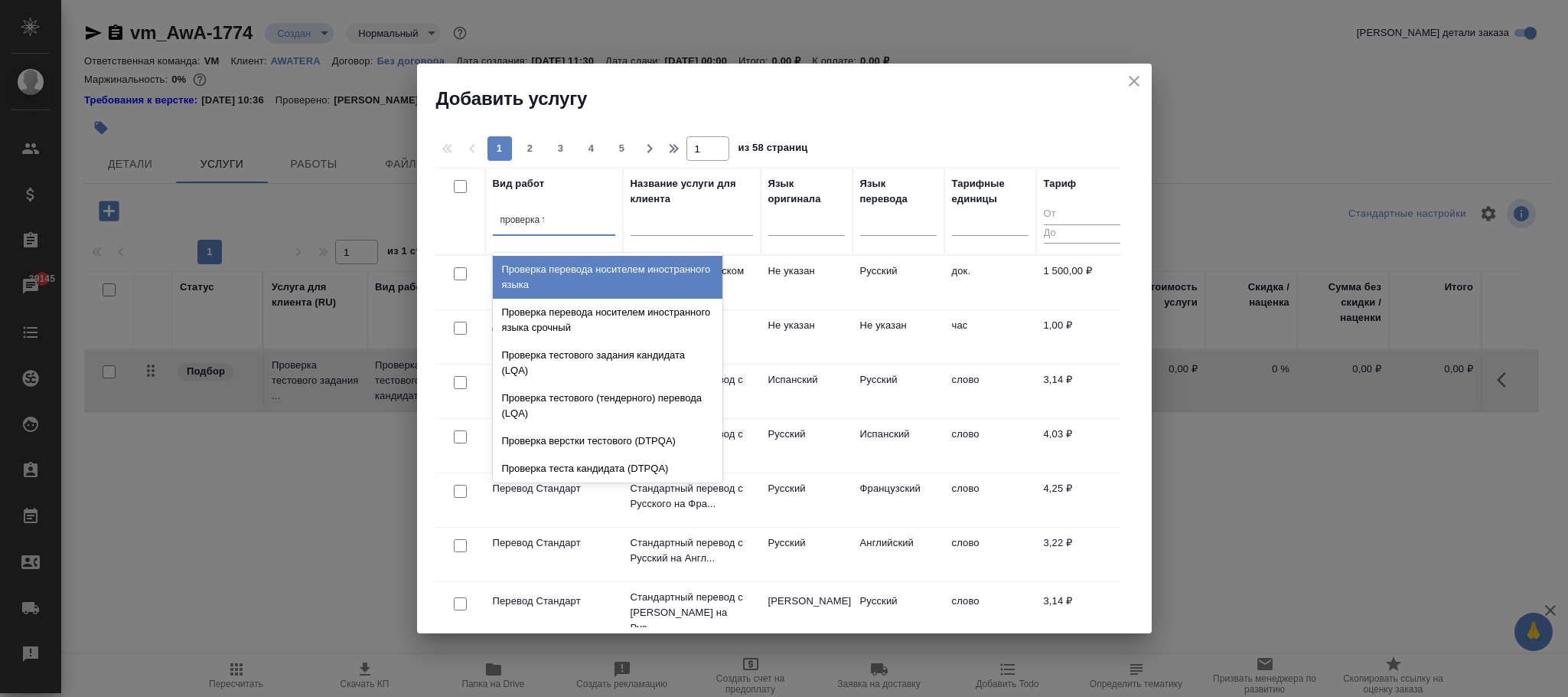
type input "проверка те"
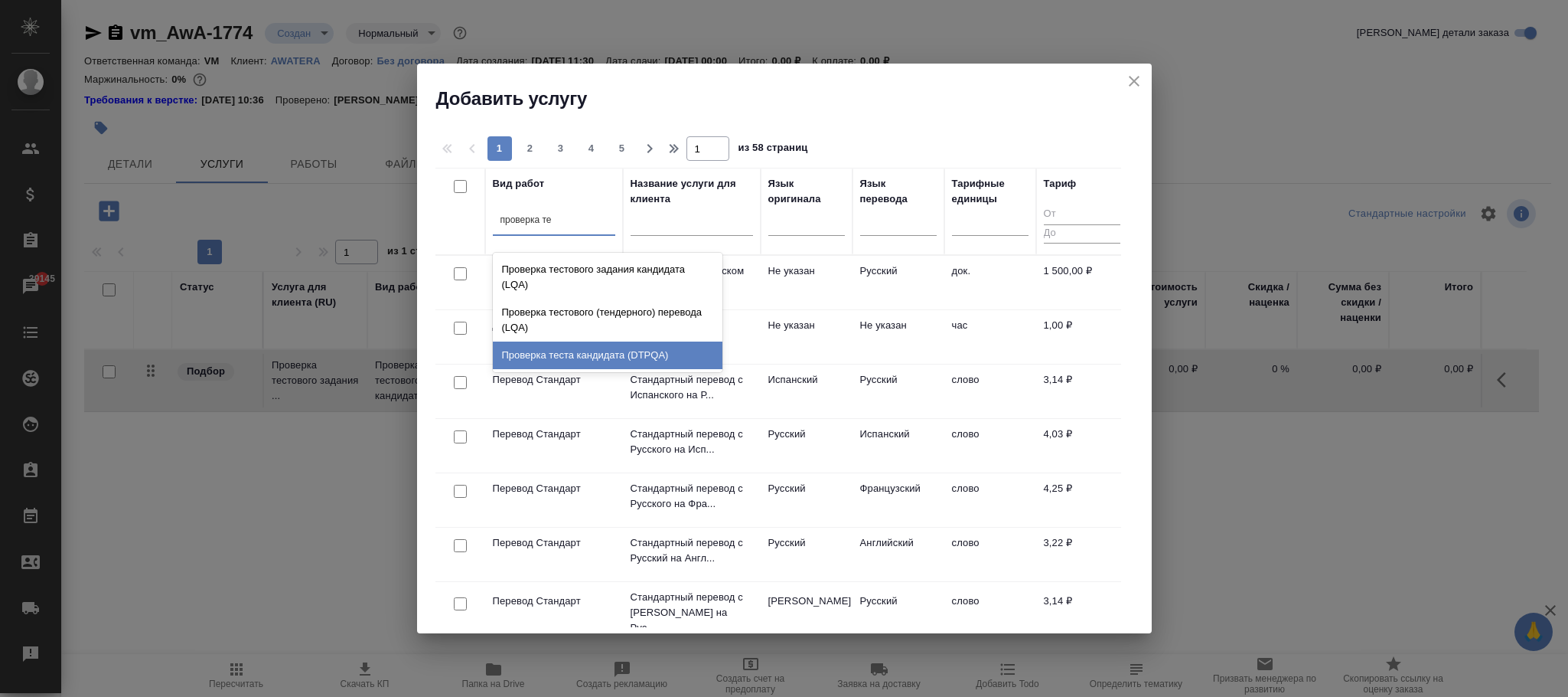
click at [613, 356] on div "Проверка теста кандидата (DTPQA)" at bounding box center [608, 355] width 230 height 28
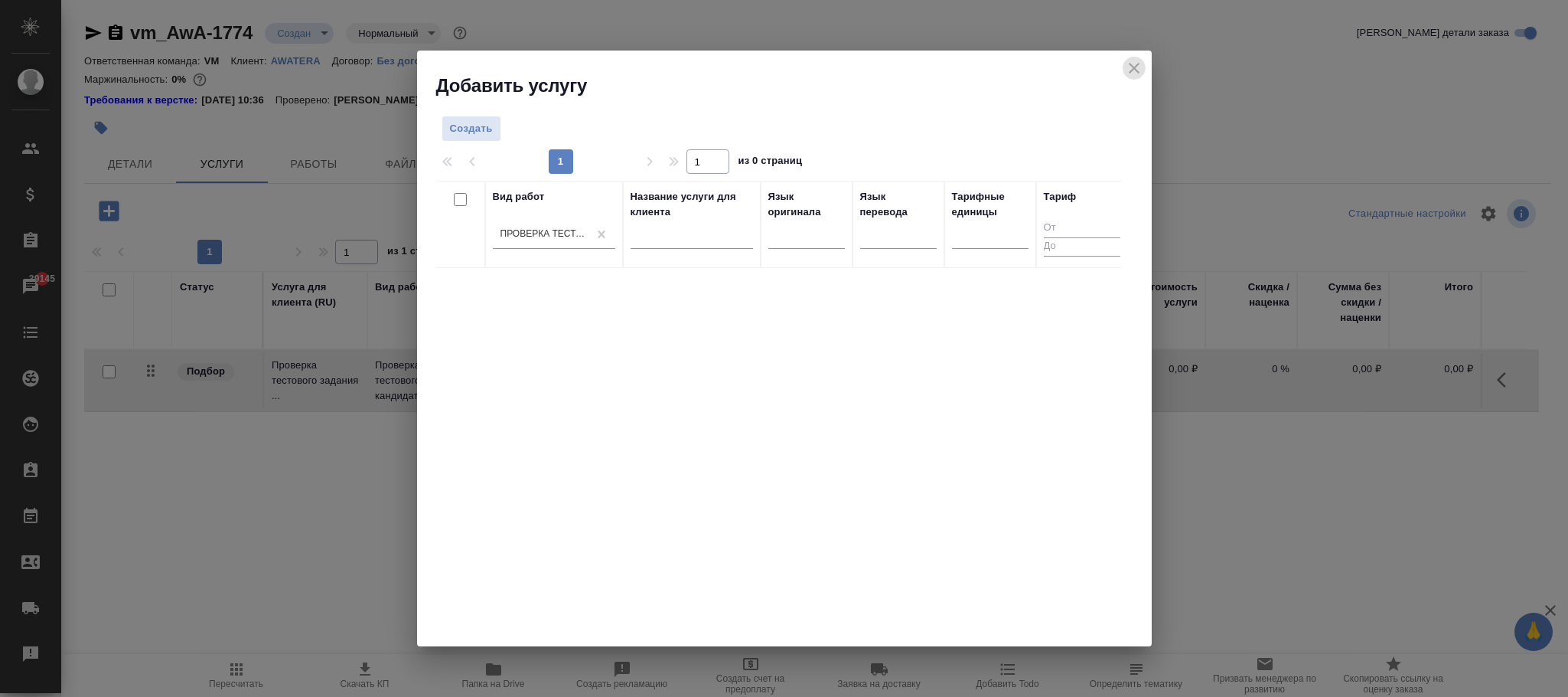
click at [1144, 65] on button "close" at bounding box center [1133, 68] width 23 height 23
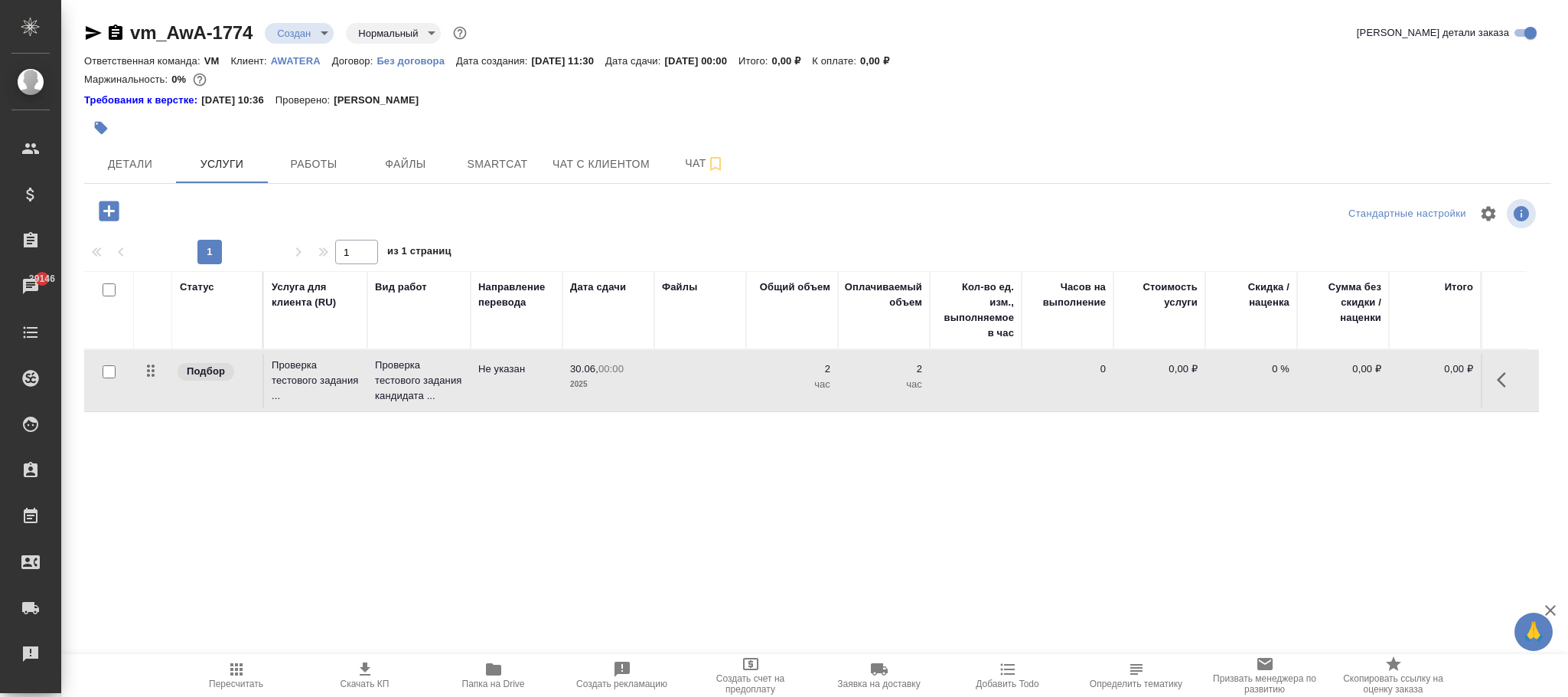
click at [109, 209] on icon "button" at bounding box center [109, 211] width 27 height 27
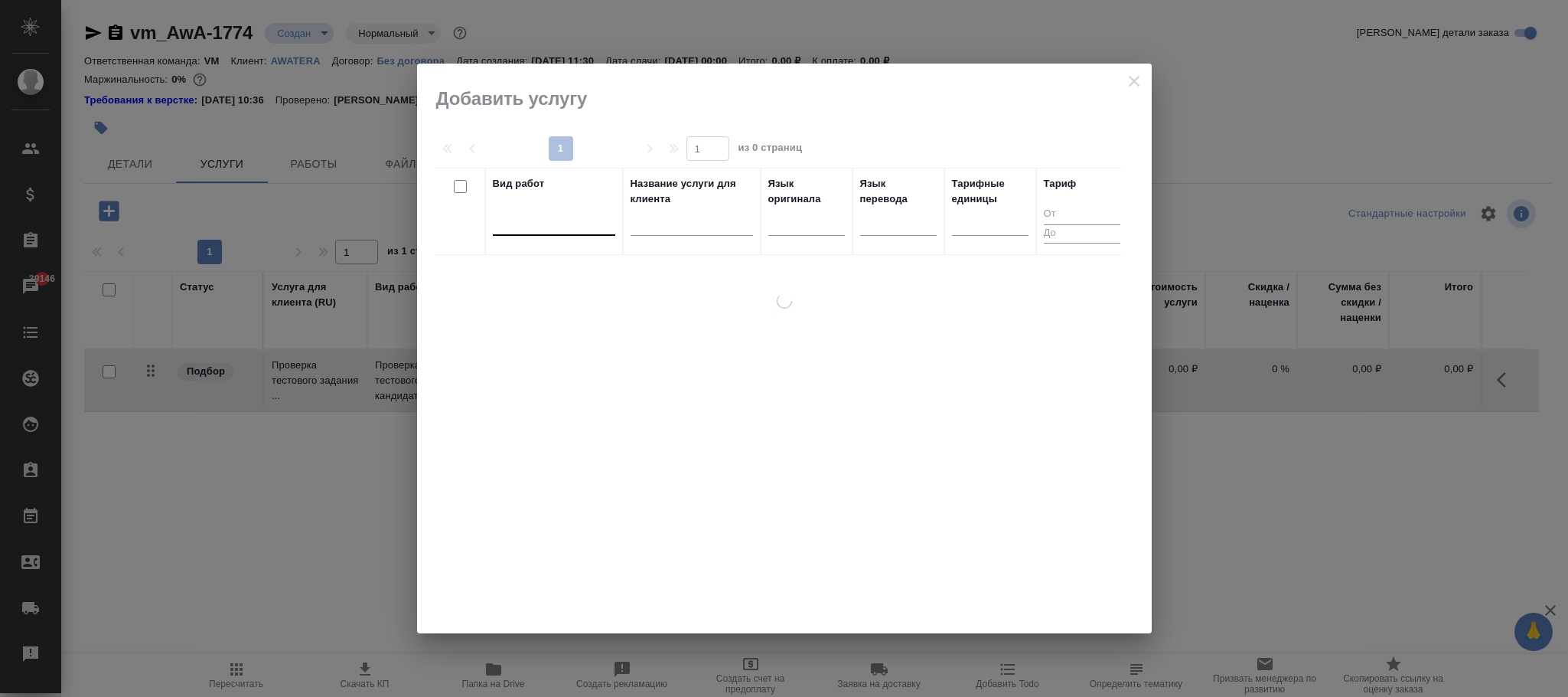
click at [546, 218] on div at bounding box center [554, 220] width 123 height 22
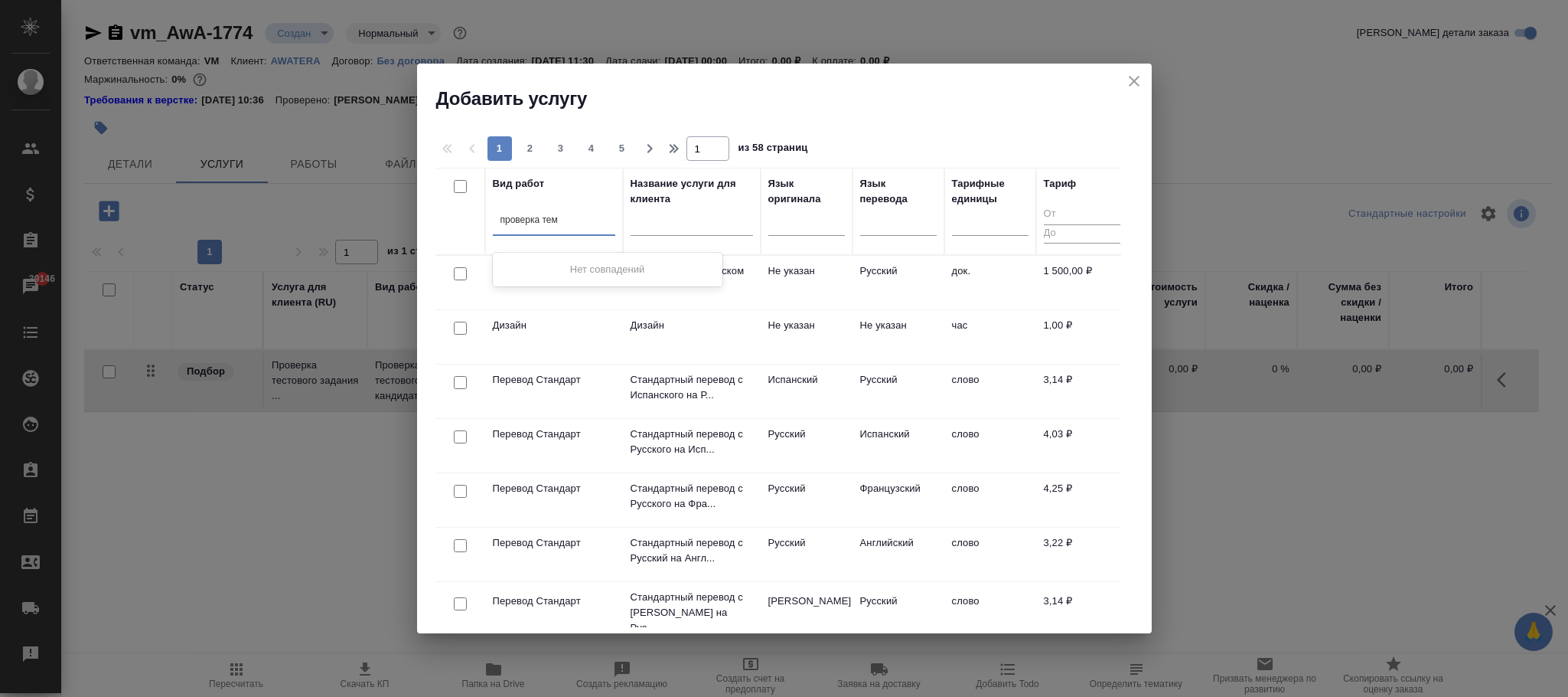
type input "проверка те"
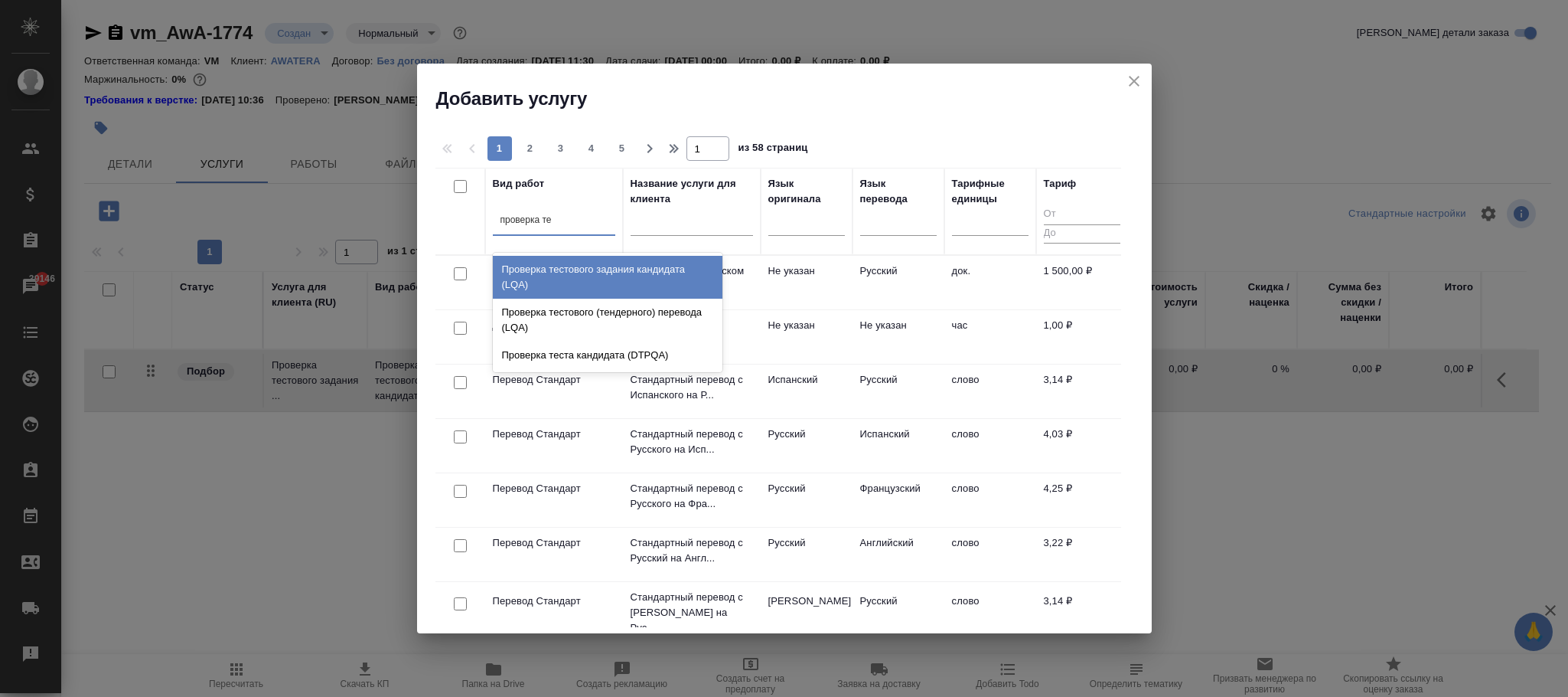
click at [642, 276] on div "Проверка тестового задания кандидата (LQA)" at bounding box center [608, 277] width 230 height 43
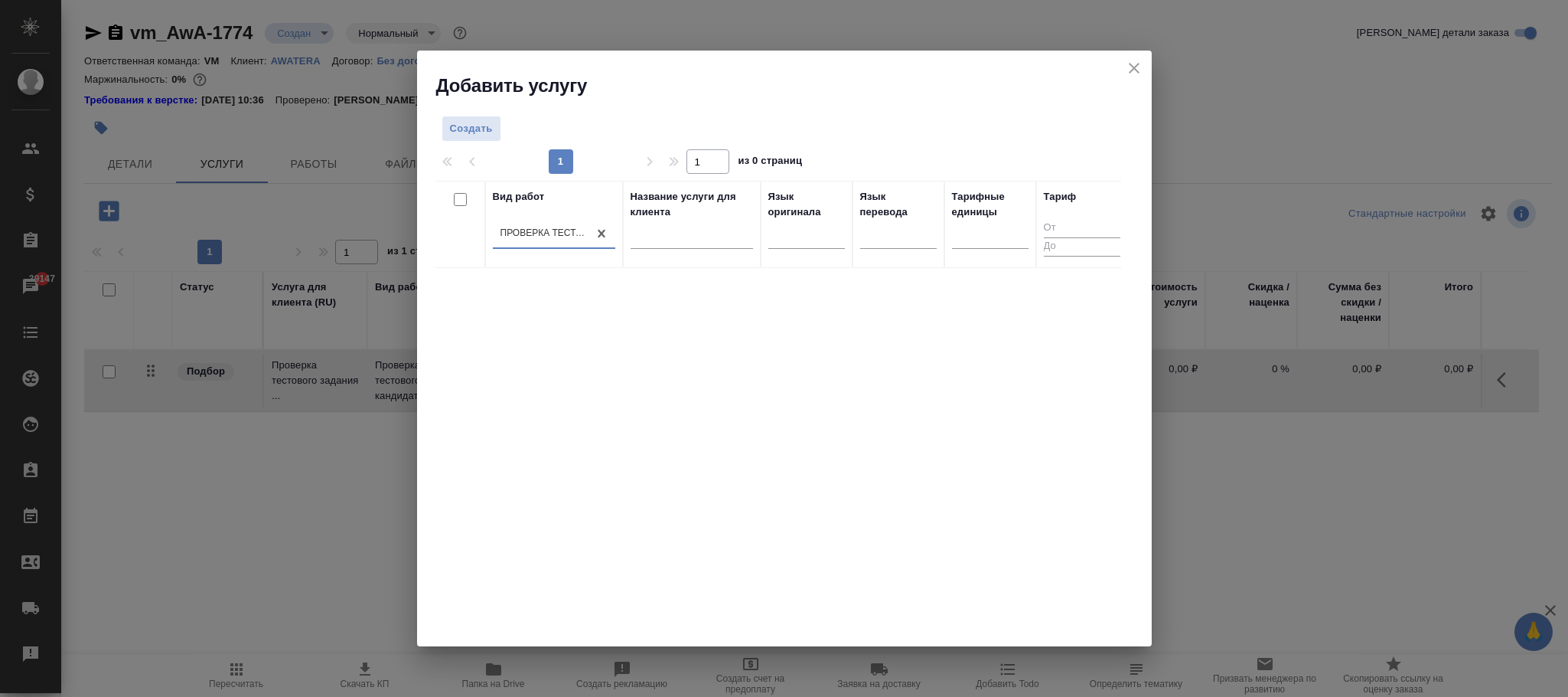
drag, startPoint x: 1125, startPoint y: 58, endPoint x: 1086, endPoint y: 69, distance: 40.5
click at [1125, 59] on icon "close" at bounding box center [1133, 68] width 18 height 18
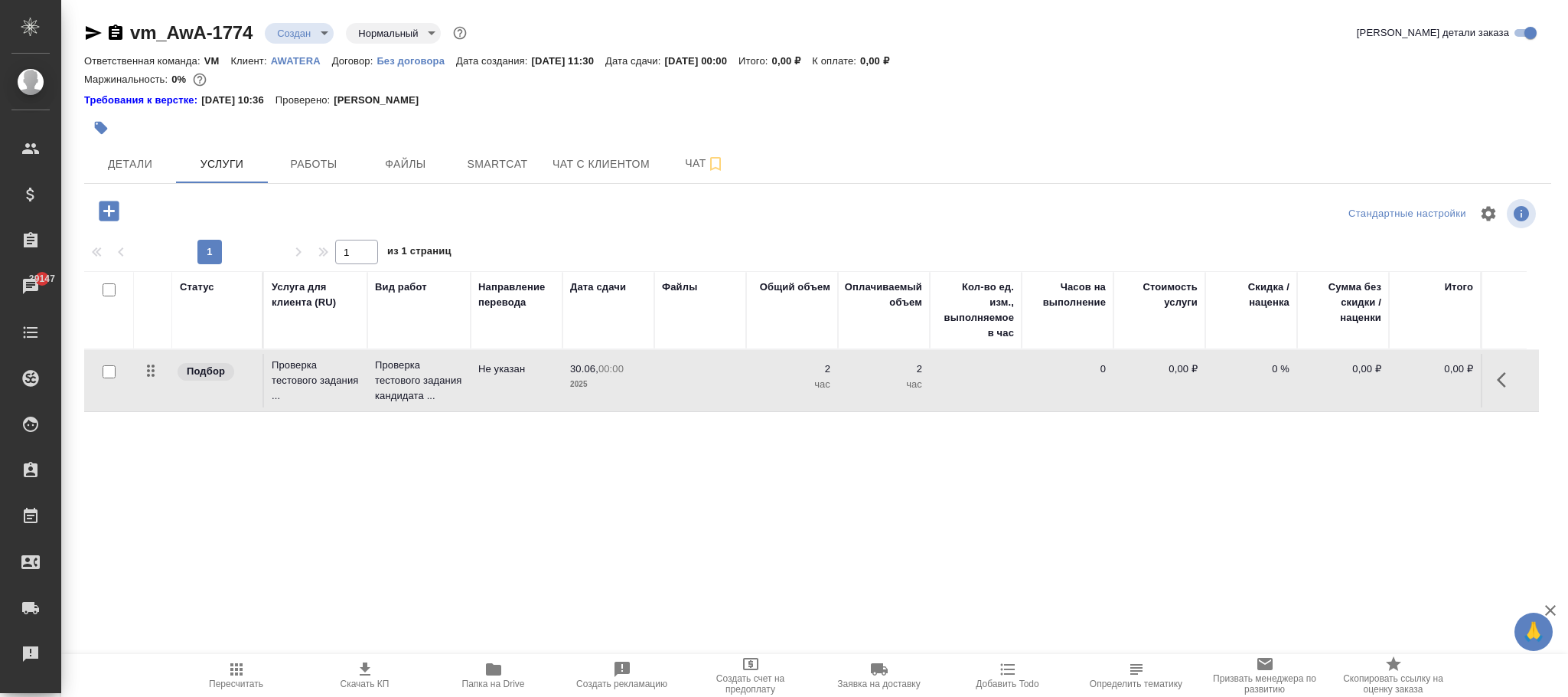
click at [432, 53] on div "Ответственная команда: VM Клиент: AWATERA Договор: Без договора Дата создания: …" at bounding box center [817, 60] width 1466 height 18
click at [432, 57] on p "Без договора" at bounding box center [416, 61] width 80 height 12
click at [110, 213] on icon "button" at bounding box center [108, 210] width 20 height 20
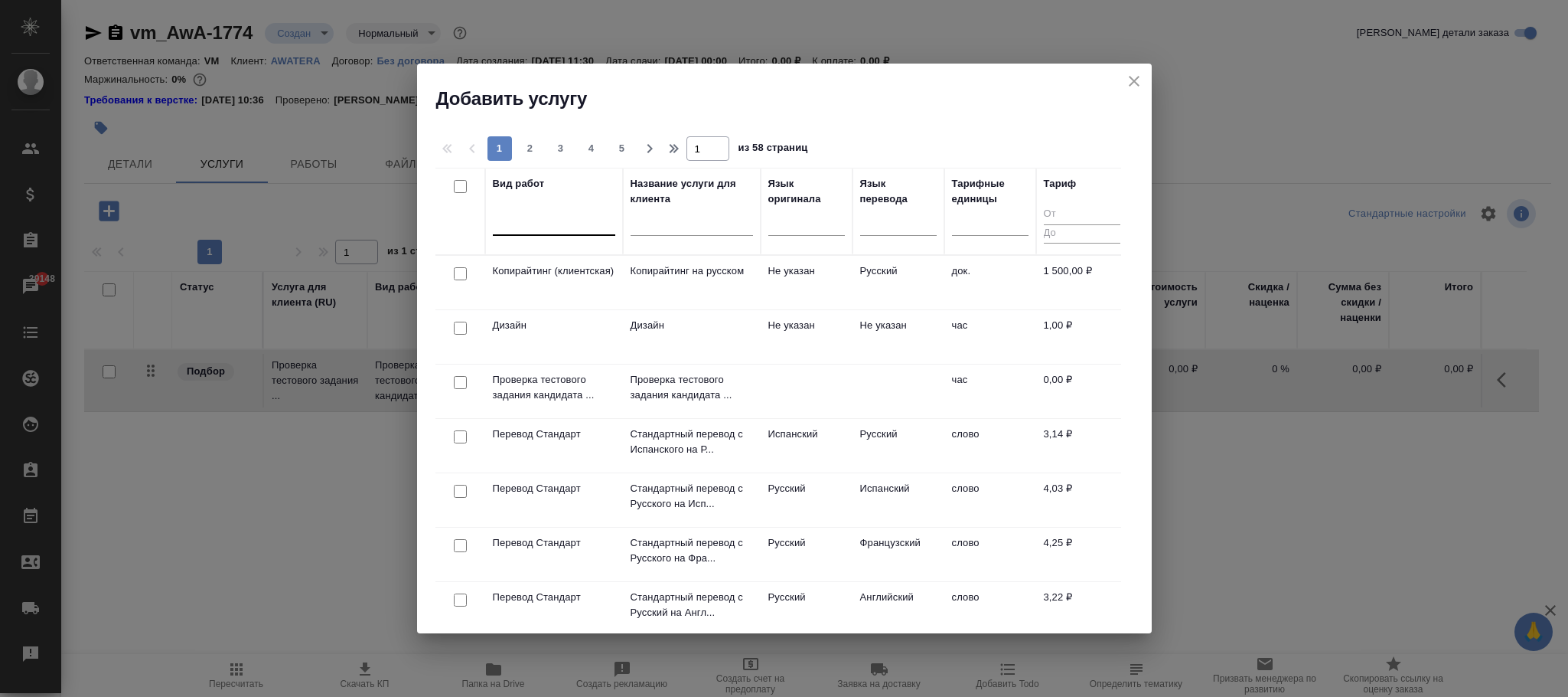
click at [554, 219] on div at bounding box center [554, 220] width 123 height 22
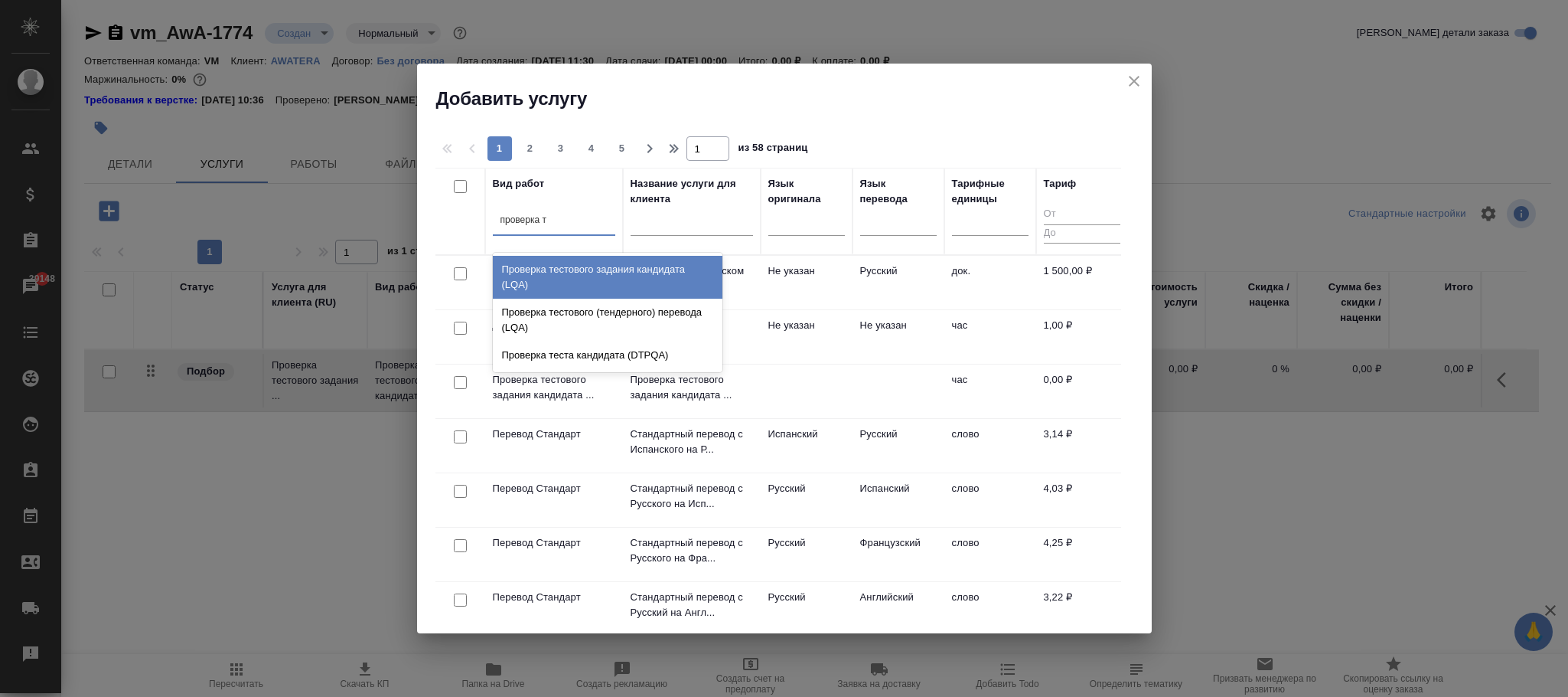
type input "проверка те"
click at [649, 271] on div "Проверка тестового задания кандидата (LQA)" at bounding box center [608, 277] width 230 height 43
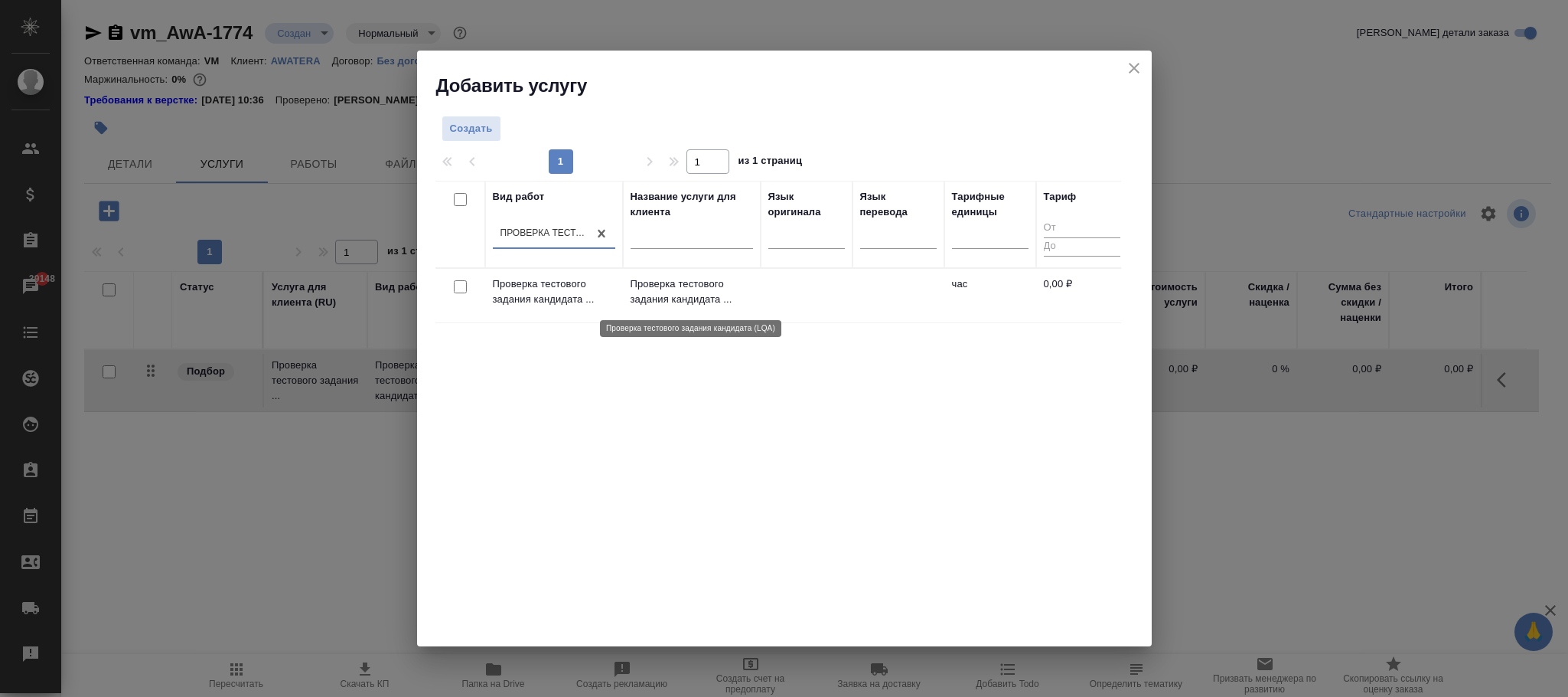
click at [730, 301] on p "Проверка тестового задания кандидата ..." at bounding box center [692, 291] width 123 height 31
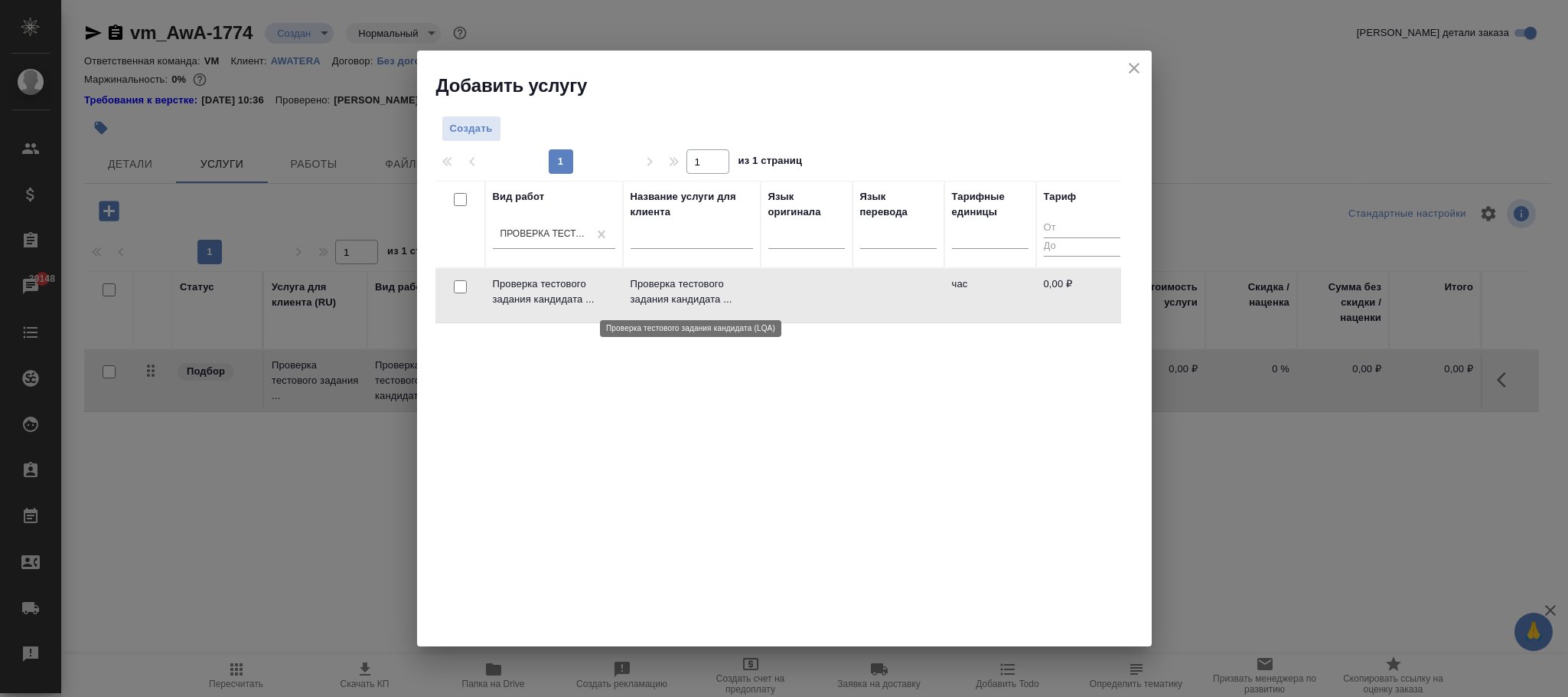
click at [730, 301] on p "Проверка тестового задания кандидата ..." at bounding box center [692, 291] width 123 height 31
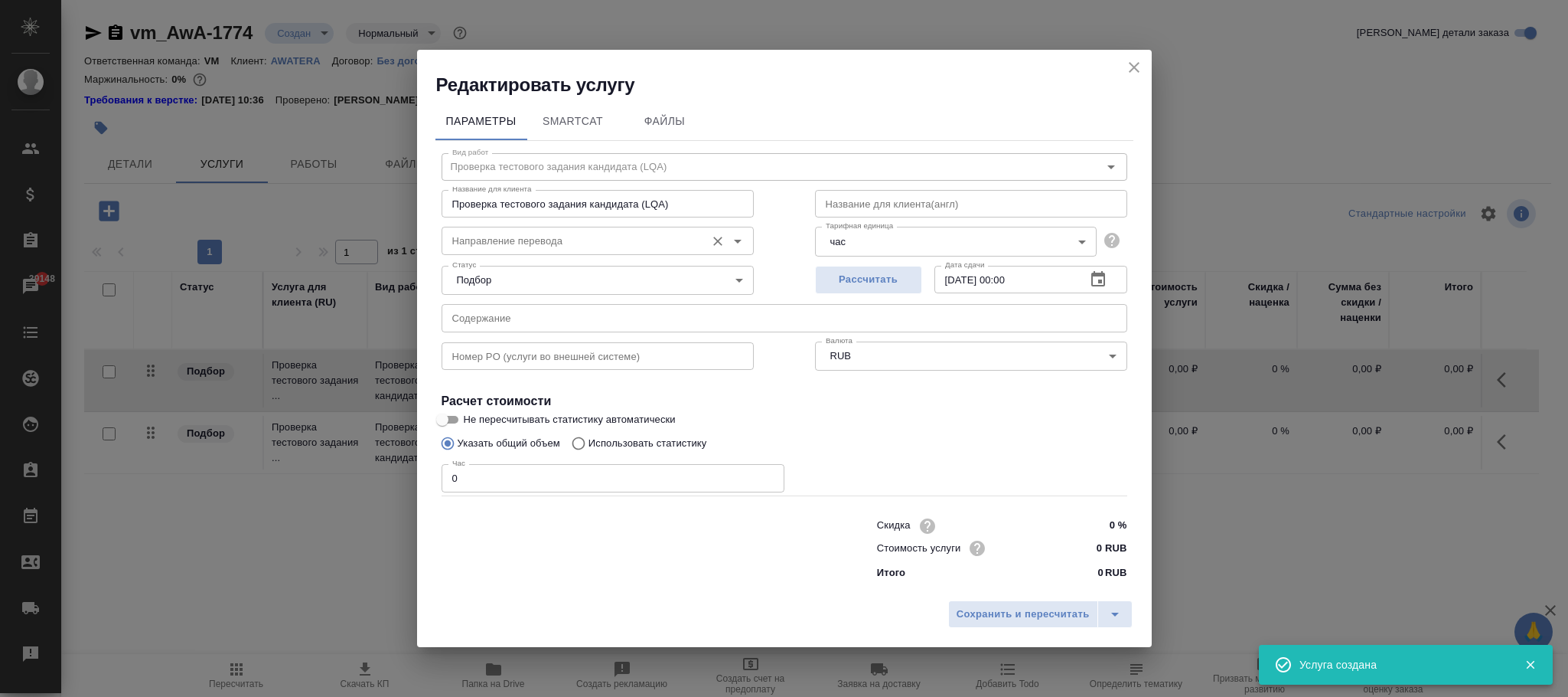
click at [531, 236] on input "Направление перевода" at bounding box center [572, 240] width 252 height 18
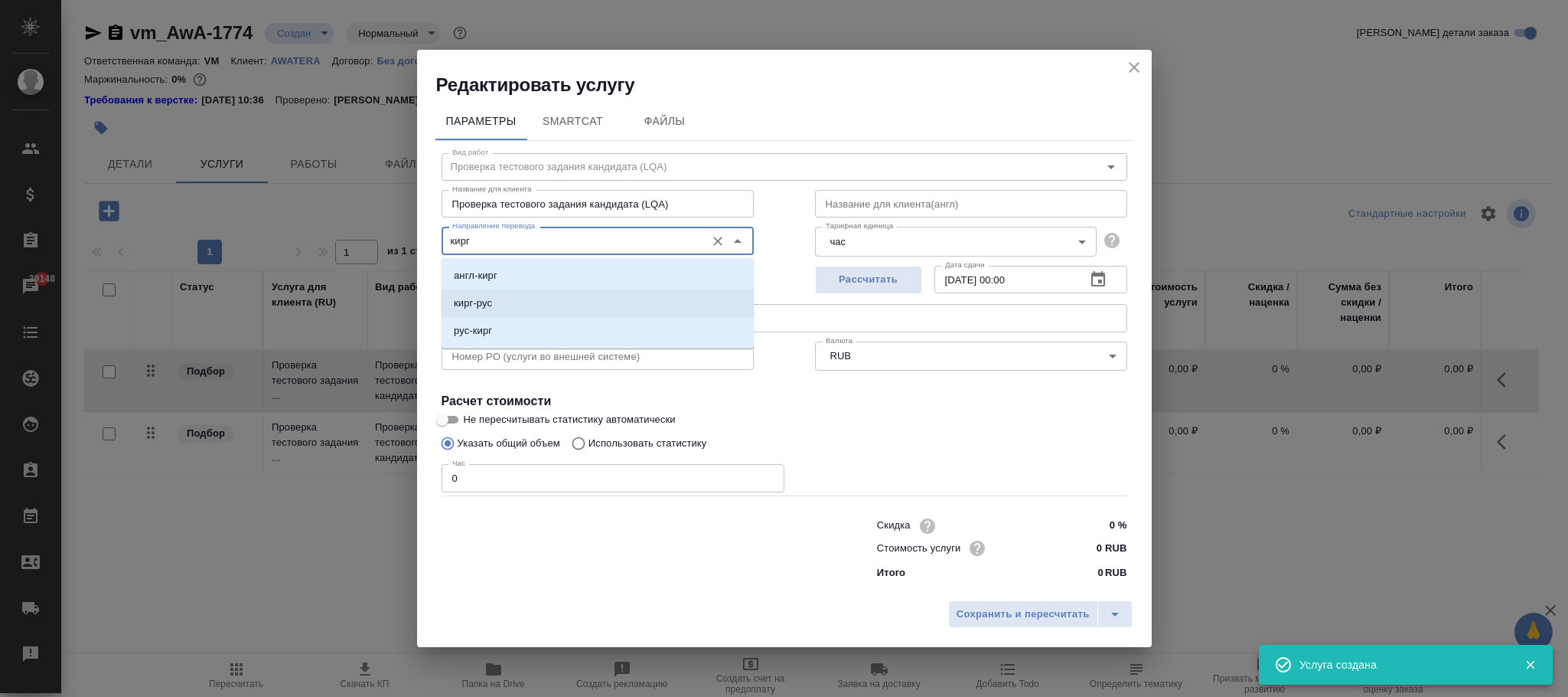
click at [524, 295] on li "кирг-рус" at bounding box center [597, 302] width 312 height 28
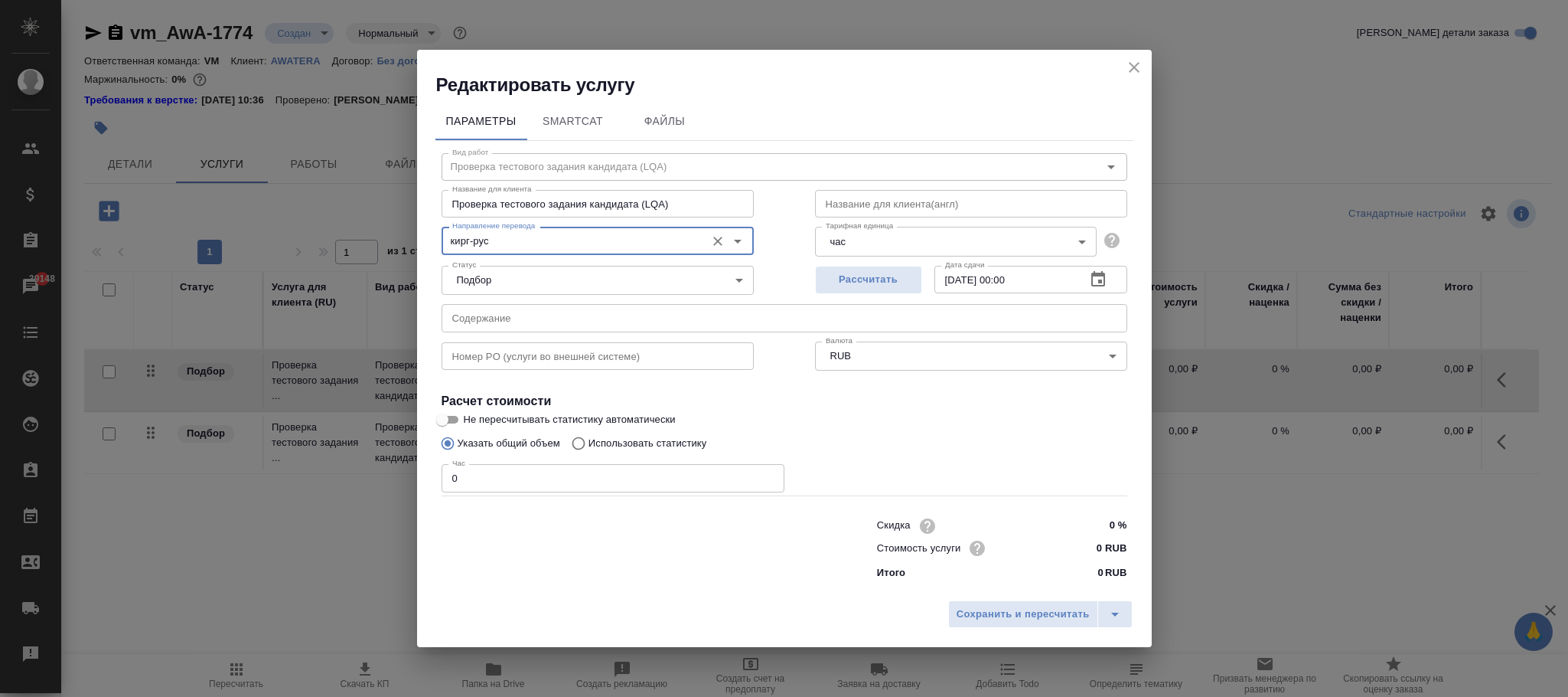
type input "кирг-рус"
drag, startPoint x: 478, startPoint y: 476, endPoint x: 390, endPoint y: 491, distance: 89.3
click at [349, 473] on div "Редактировать услугу Параметры SmartCat Файлы Вид работ Проверка тестового зада…" at bounding box center [784, 348] width 1568 height 697
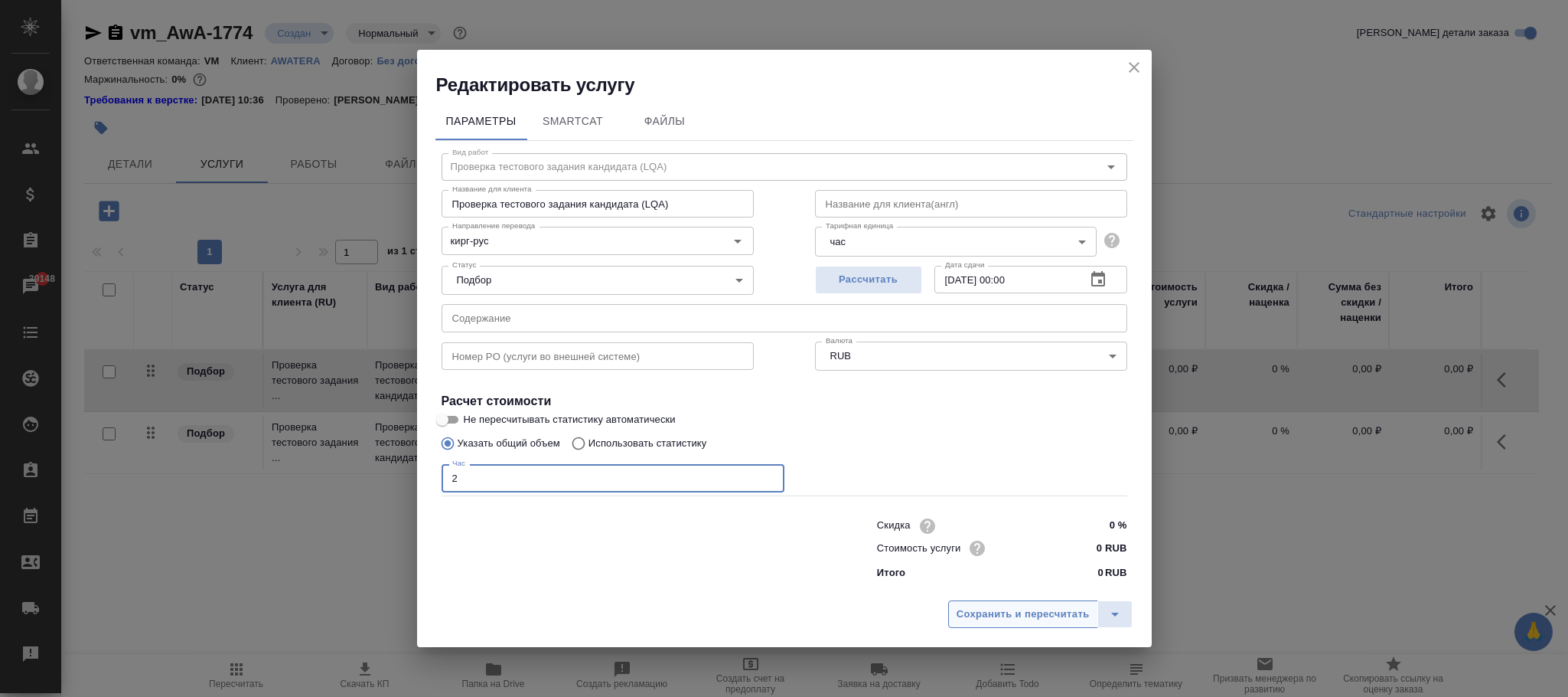
type input "2"
click at [988, 600] on button "Сохранить и пересчитать" at bounding box center [1023, 614] width 150 height 28
click at [997, 614] on span "Сохранить и пересчитать" at bounding box center [1023, 614] width 133 height 17
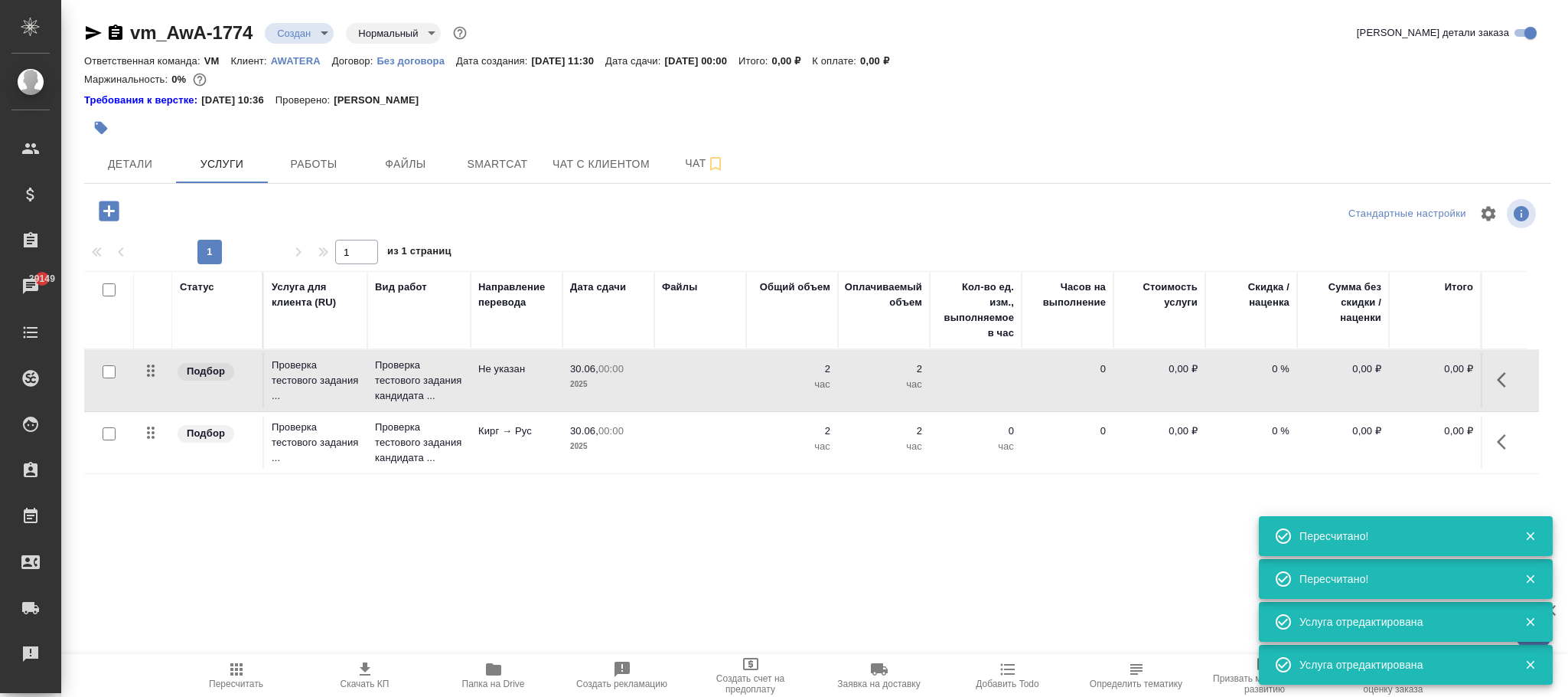
click at [1511, 439] on icon "button" at bounding box center [1505, 441] width 18 height 18
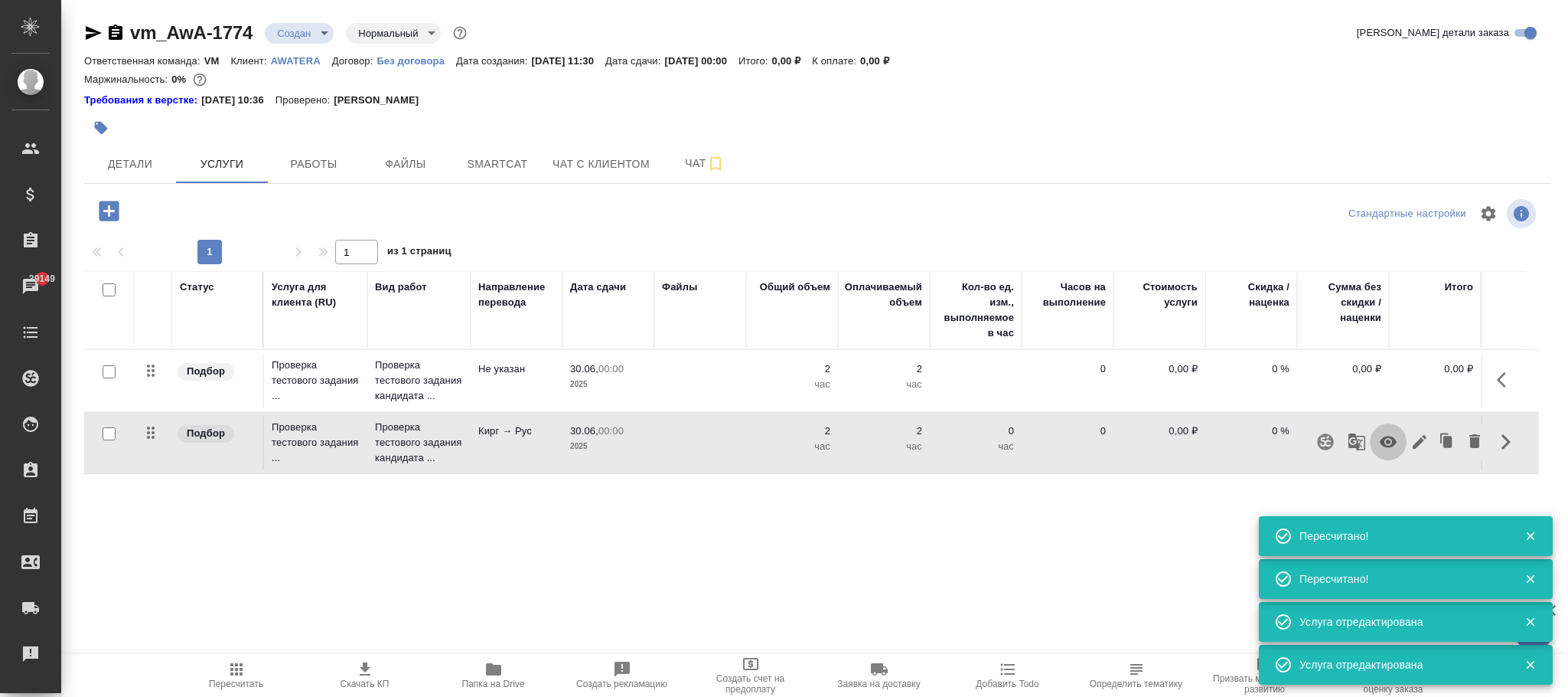
click at [1392, 446] on icon "button" at bounding box center [1388, 442] width 17 height 12
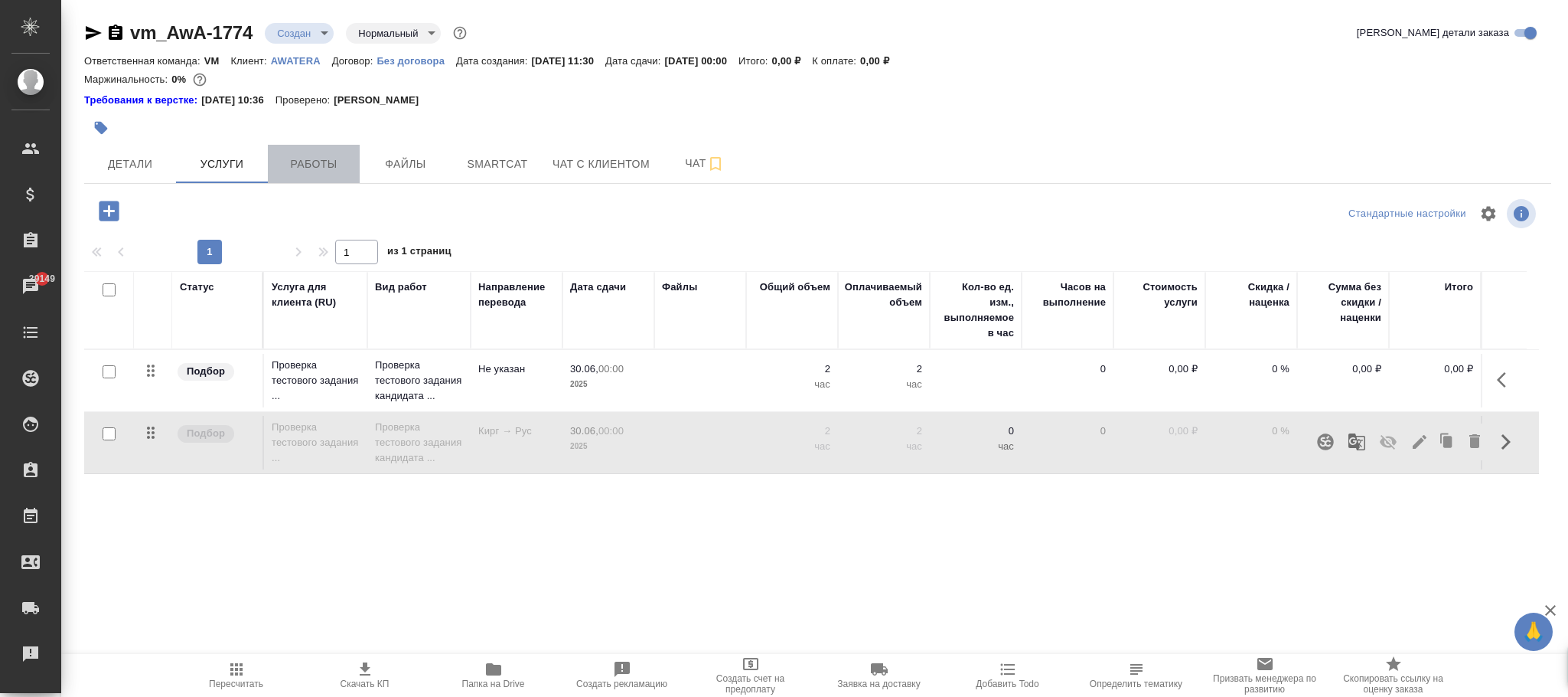
click at [326, 163] on span "Работы" at bounding box center [313, 164] width 73 height 19
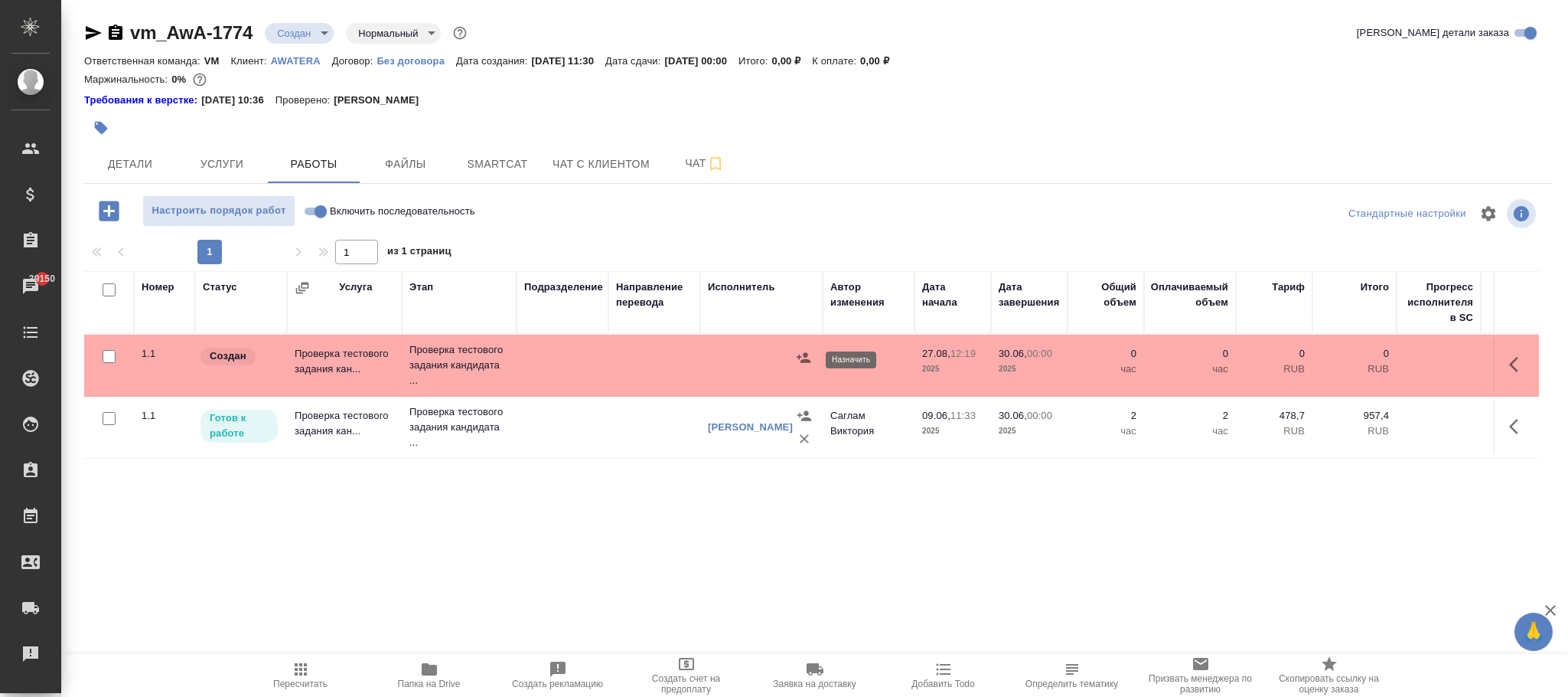
click at [804, 356] on icon "button" at bounding box center [803, 357] width 13 height 10
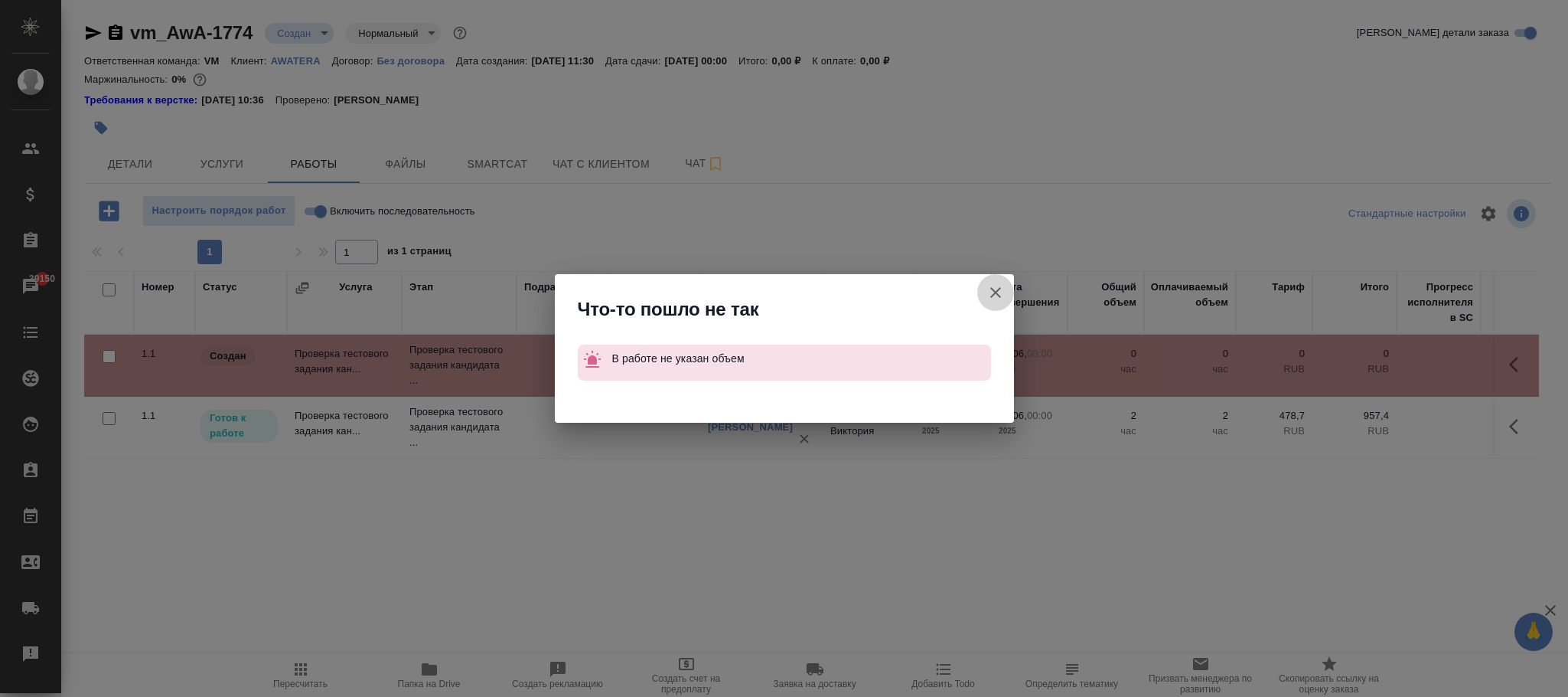
drag, startPoint x: 1008, startPoint y: 291, endPoint x: 1126, endPoint y: 321, distance: 121.8
click at [1005, 291] on button "Группировать работы по услугам" at bounding box center [995, 292] width 37 height 37
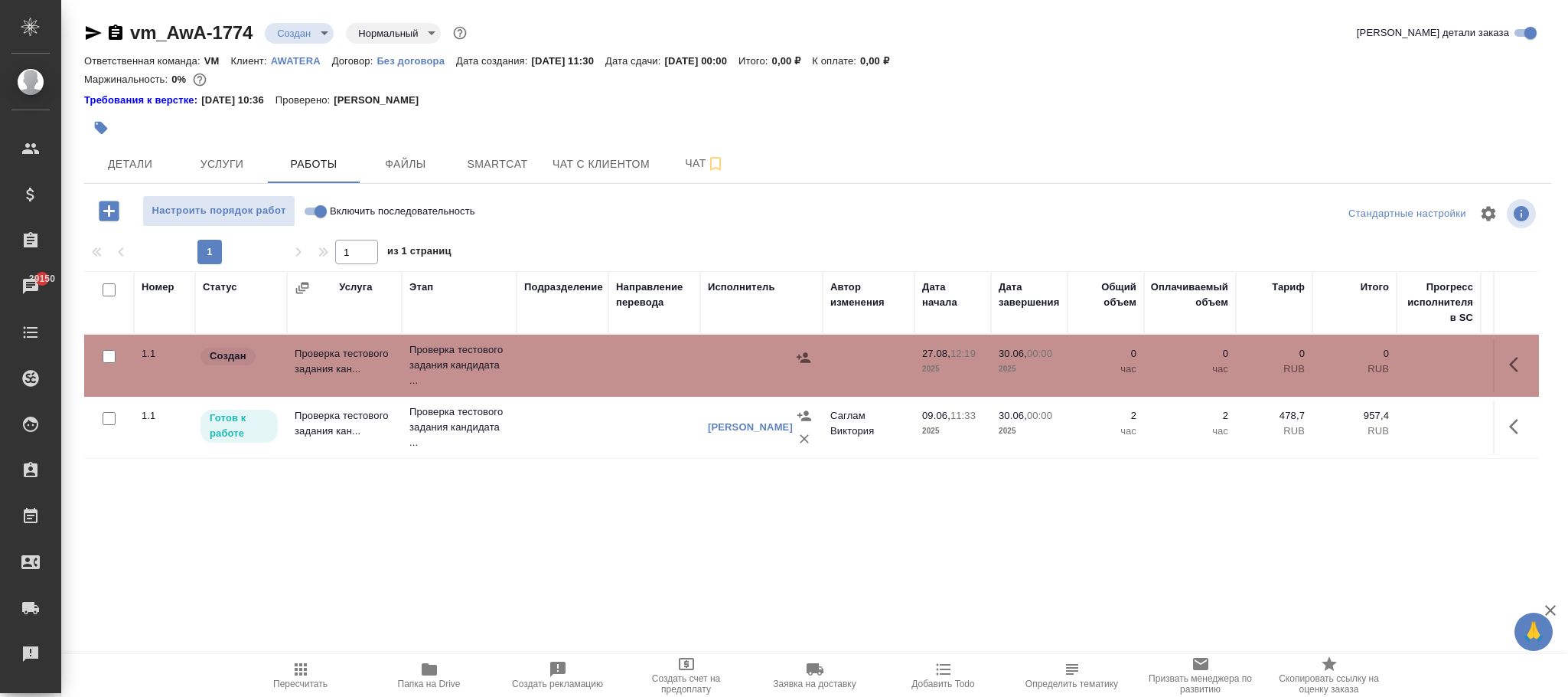
click at [1525, 372] on icon "button" at bounding box center [1518, 364] width 18 height 18
click at [1405, 363] on icon "button" at bounding box center [1405, 364] width 18 height 18
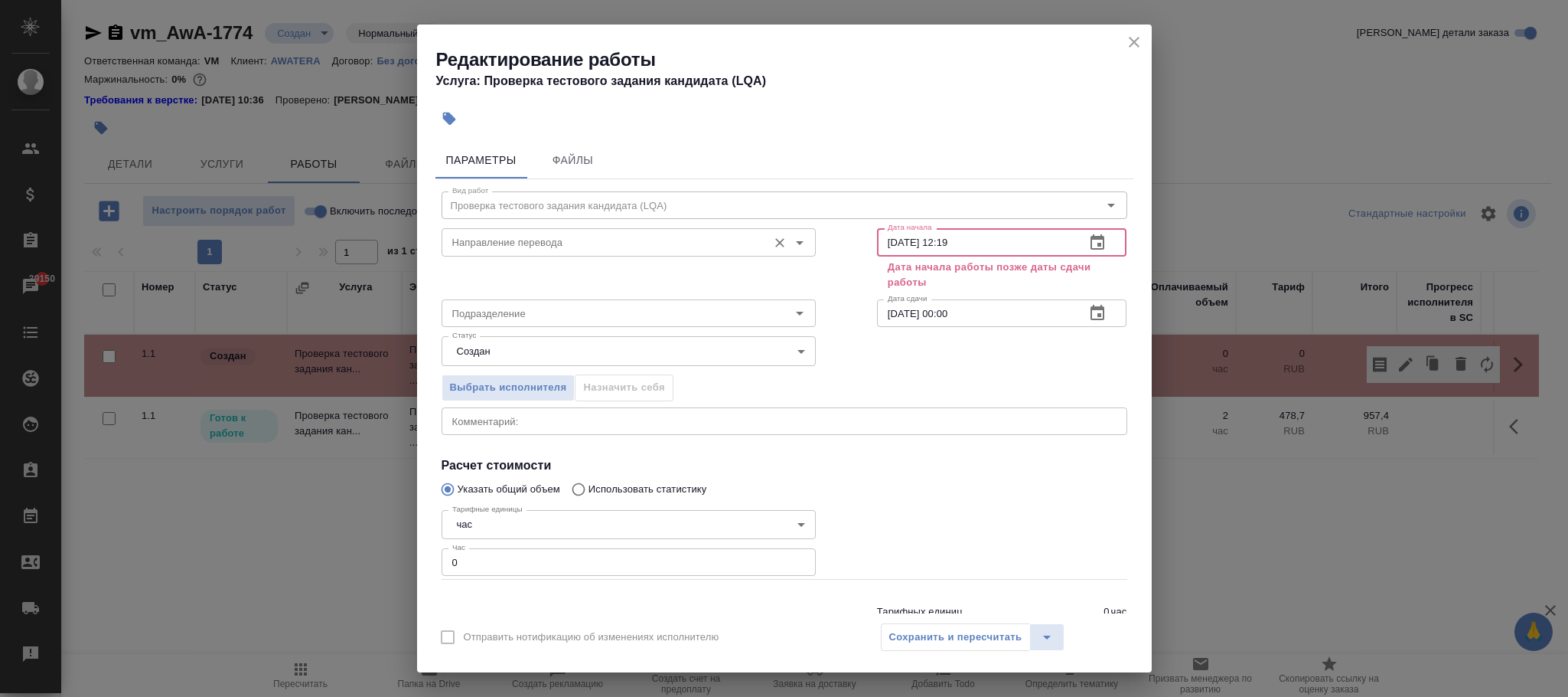
drag, startPoint x: 975, startPoint y: 246, endPoint x: 801, endPoint y: 243, distance: 174.0
click at [801, 243] on div "Направление перевода Направление перевода Дата начала 27.08.2025 12:19 Дата нач…" at bounding box center [784, 257] width 747 height 132
type input "30.06.2025 01:00"
click at [1132, 41] on icon "close" at bounding box center [1133, 42] width 18 height 18
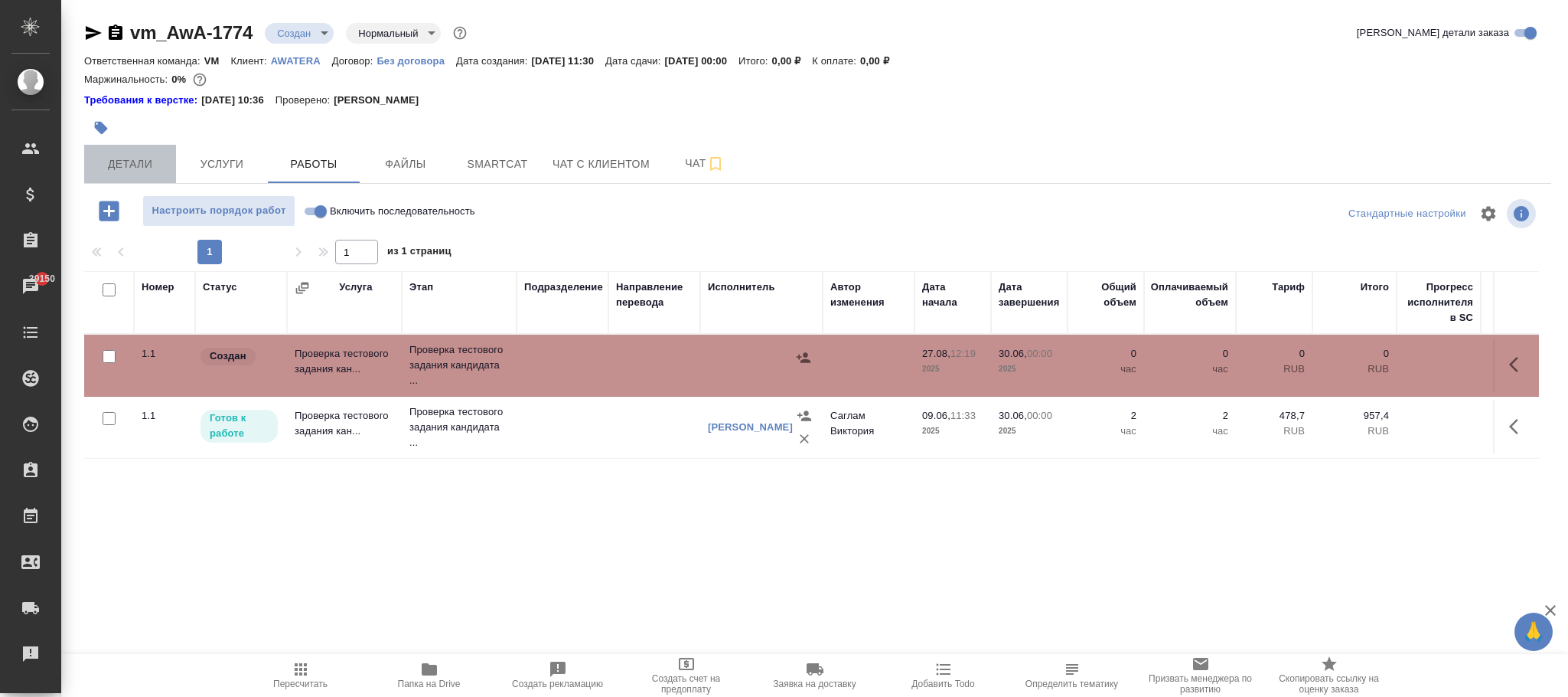
click at [142, 163] on span "Детали" at bounding box center [130, 164] width 73 height 19
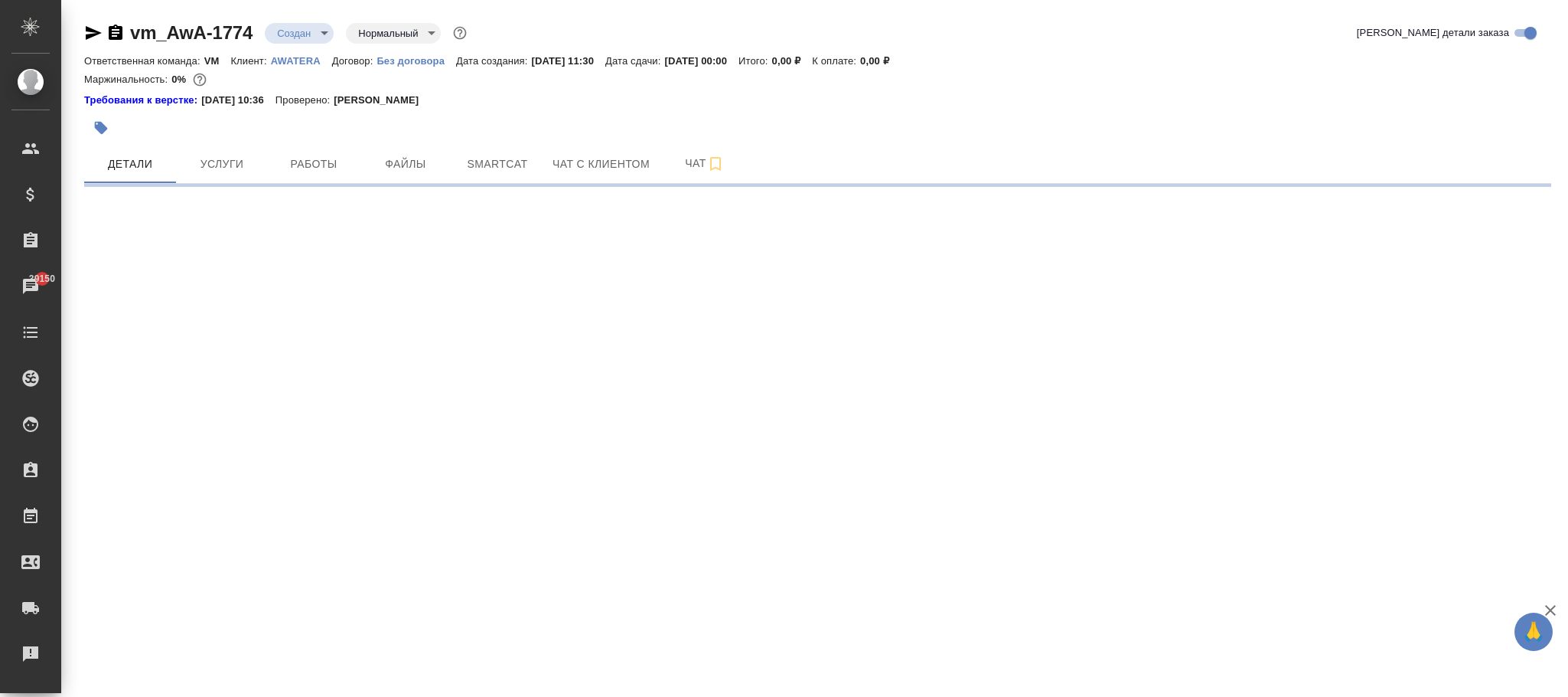
select select "RU"
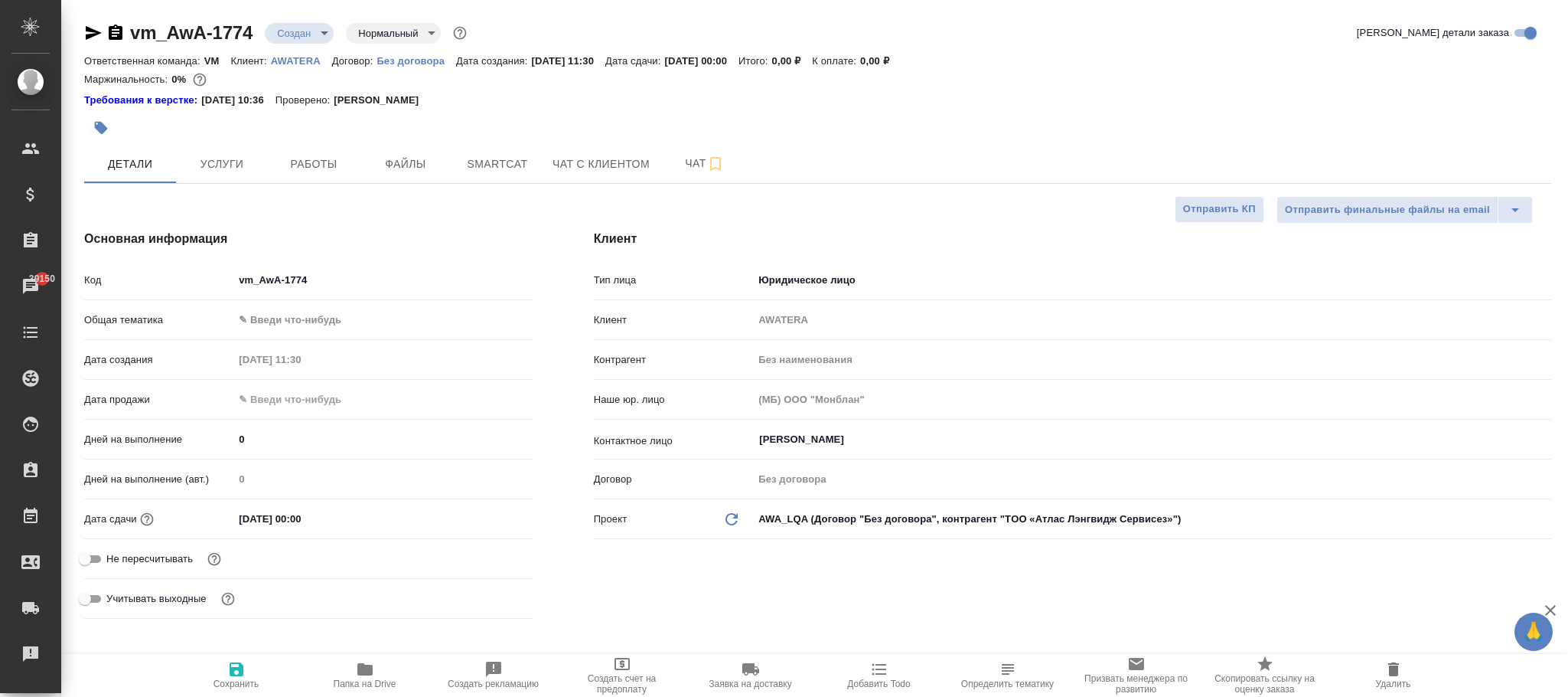
type textarea "x"
click at [305, 398] on input "text" at bounding box center [300, 399] width 134 height 22
type input "0_.__.____ __:__"
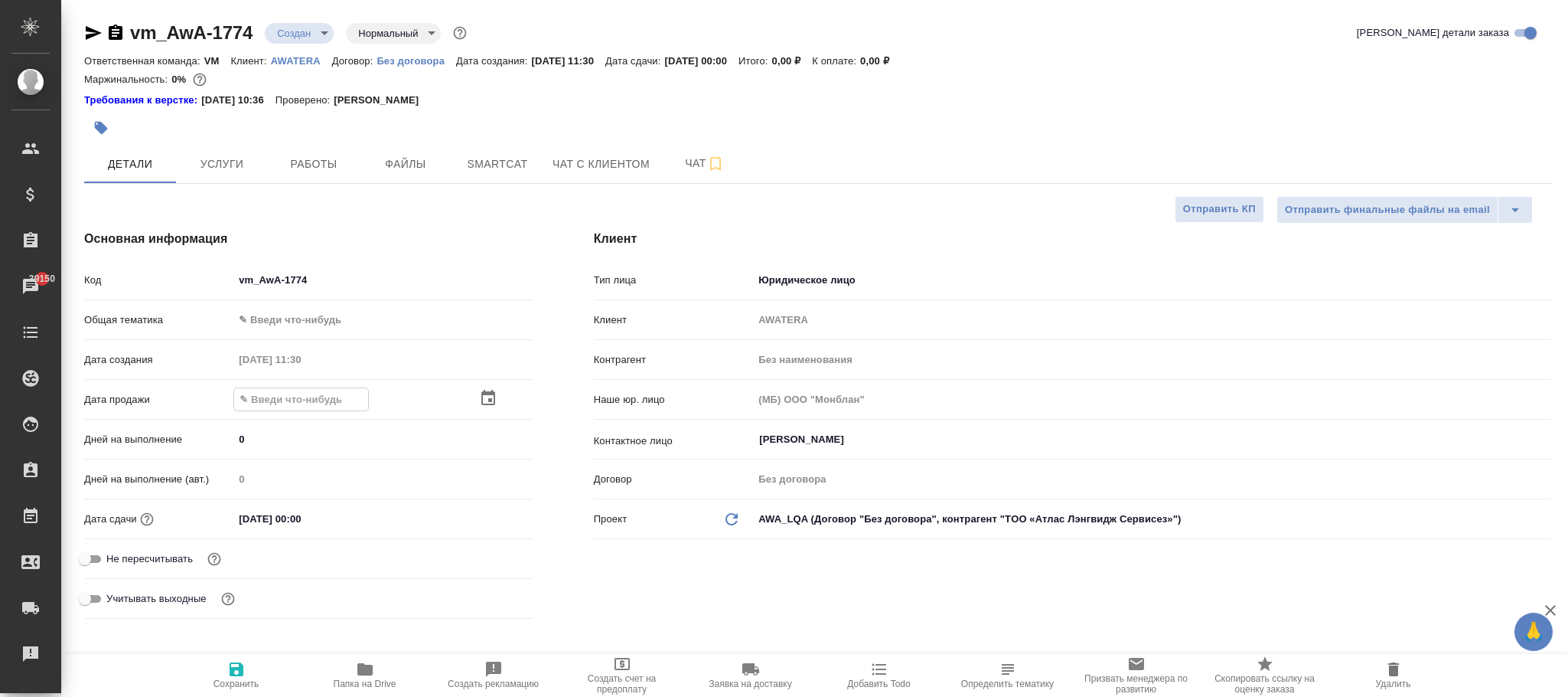
type textarea "x"
type input "09.__.____ __:__"
type textarea "x"
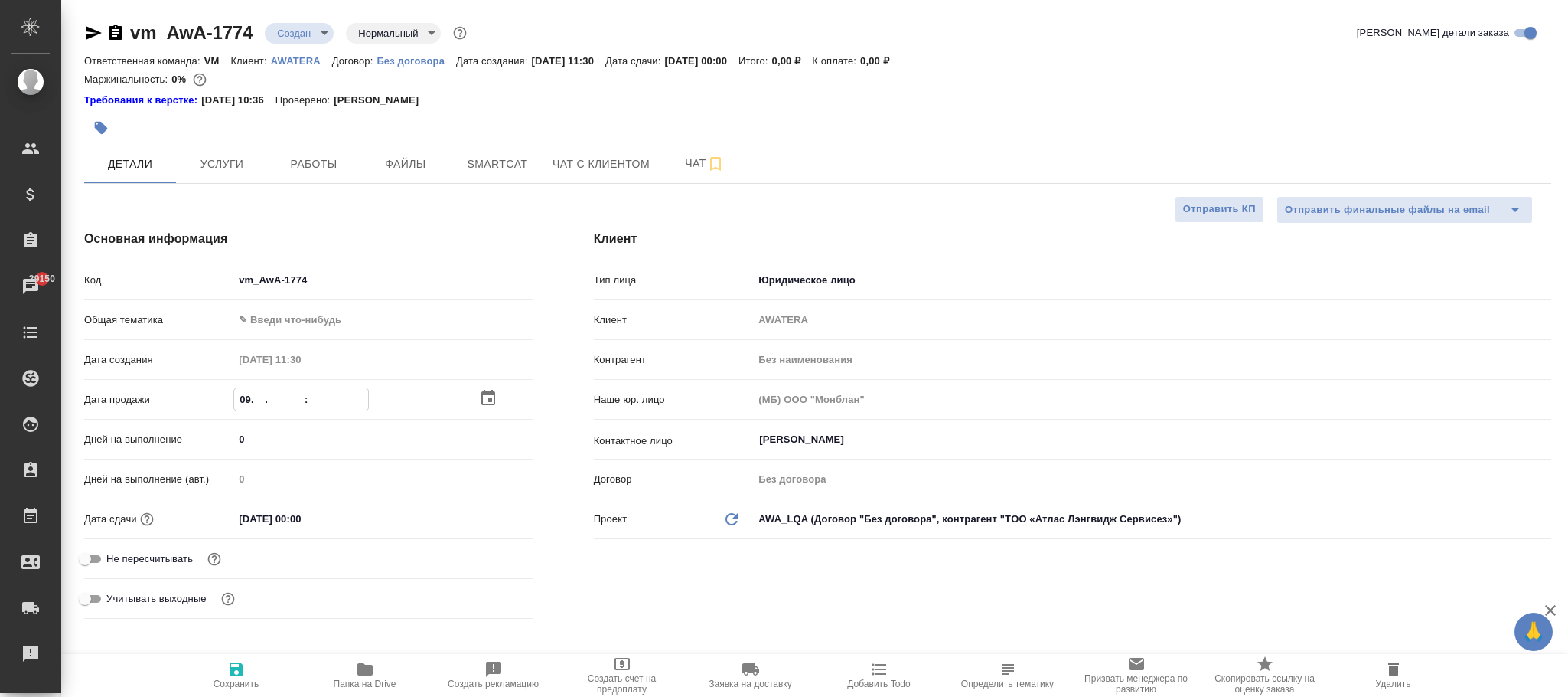
type textarea "x"
type input "09.0_.____ __:__"
type textarea "x"
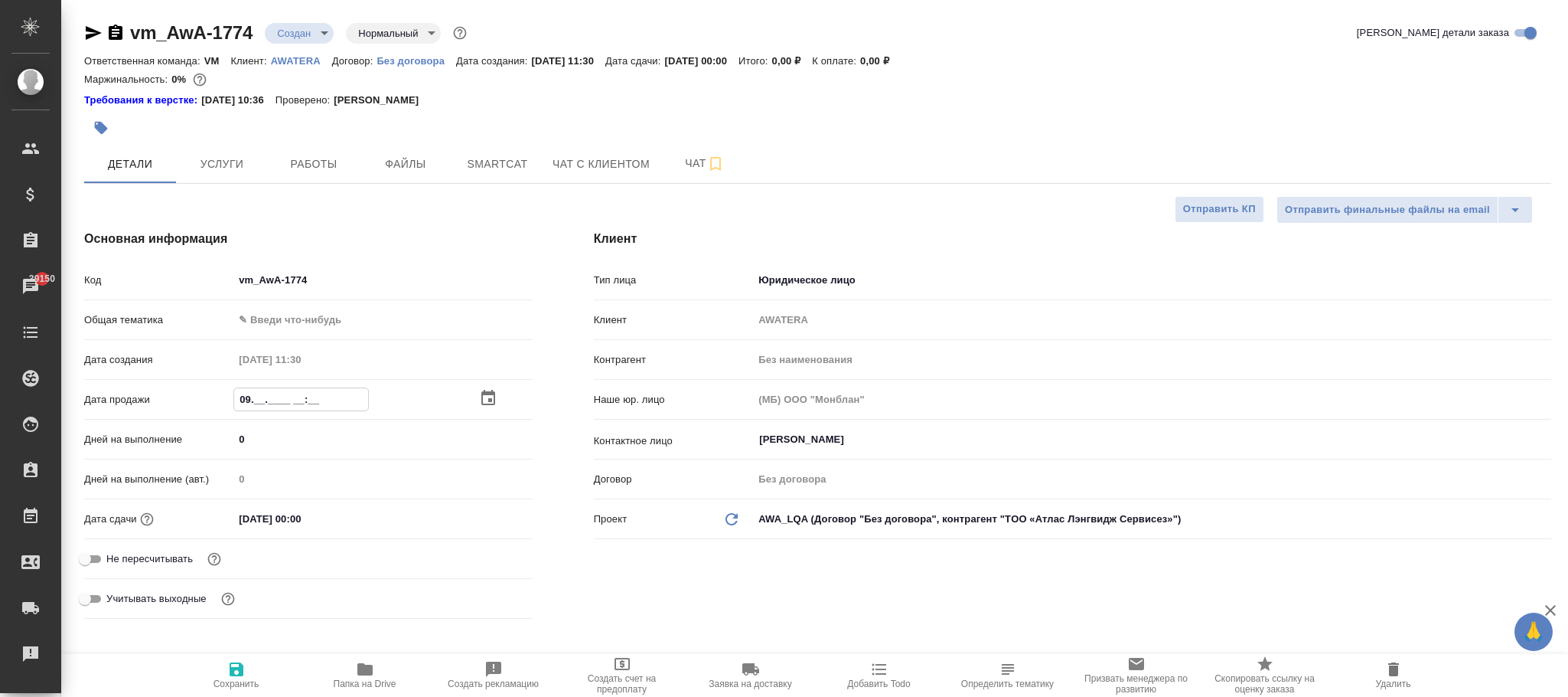
type textarea "x"
type input "09.06.____ __:__"
type textarea "x"
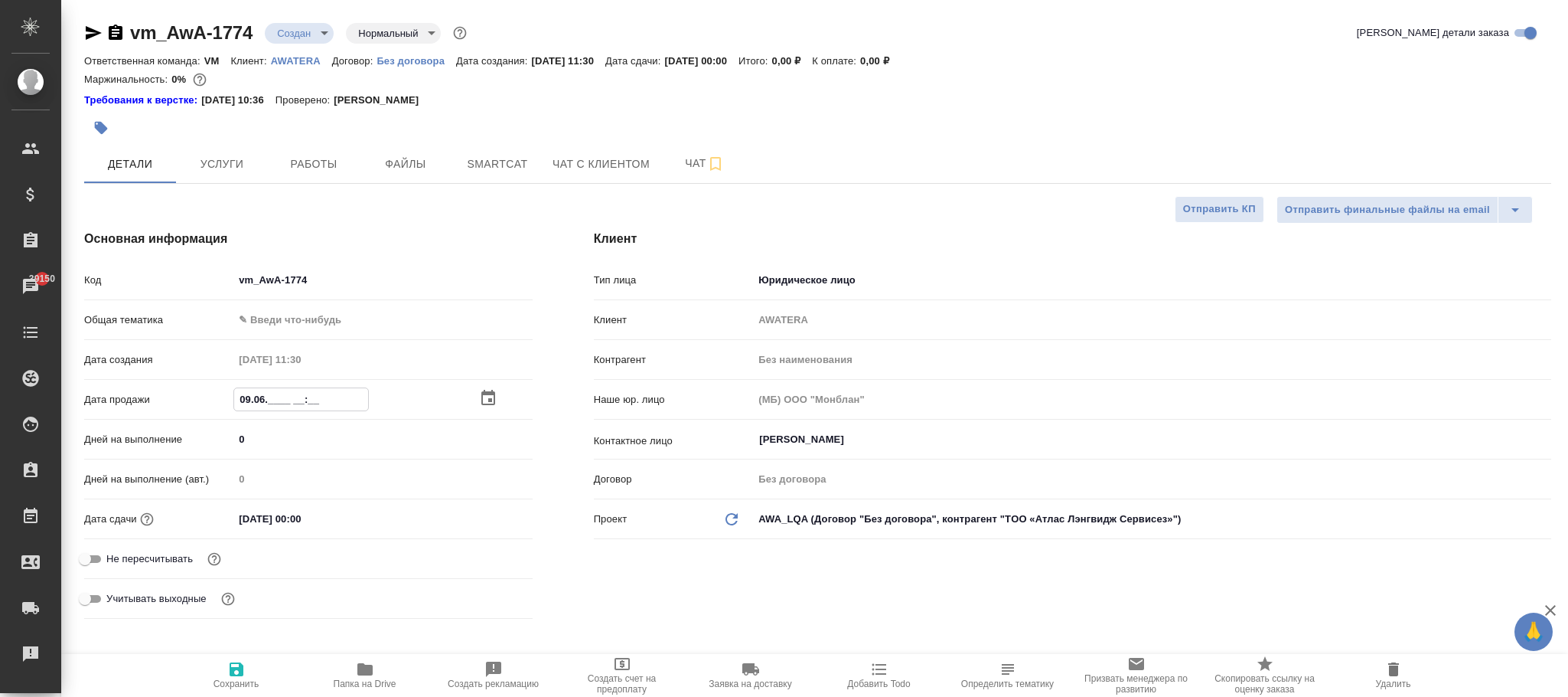
type input "09.06.2___ __:__"
type textarea "x"
type input "09.06.20__ __:__"
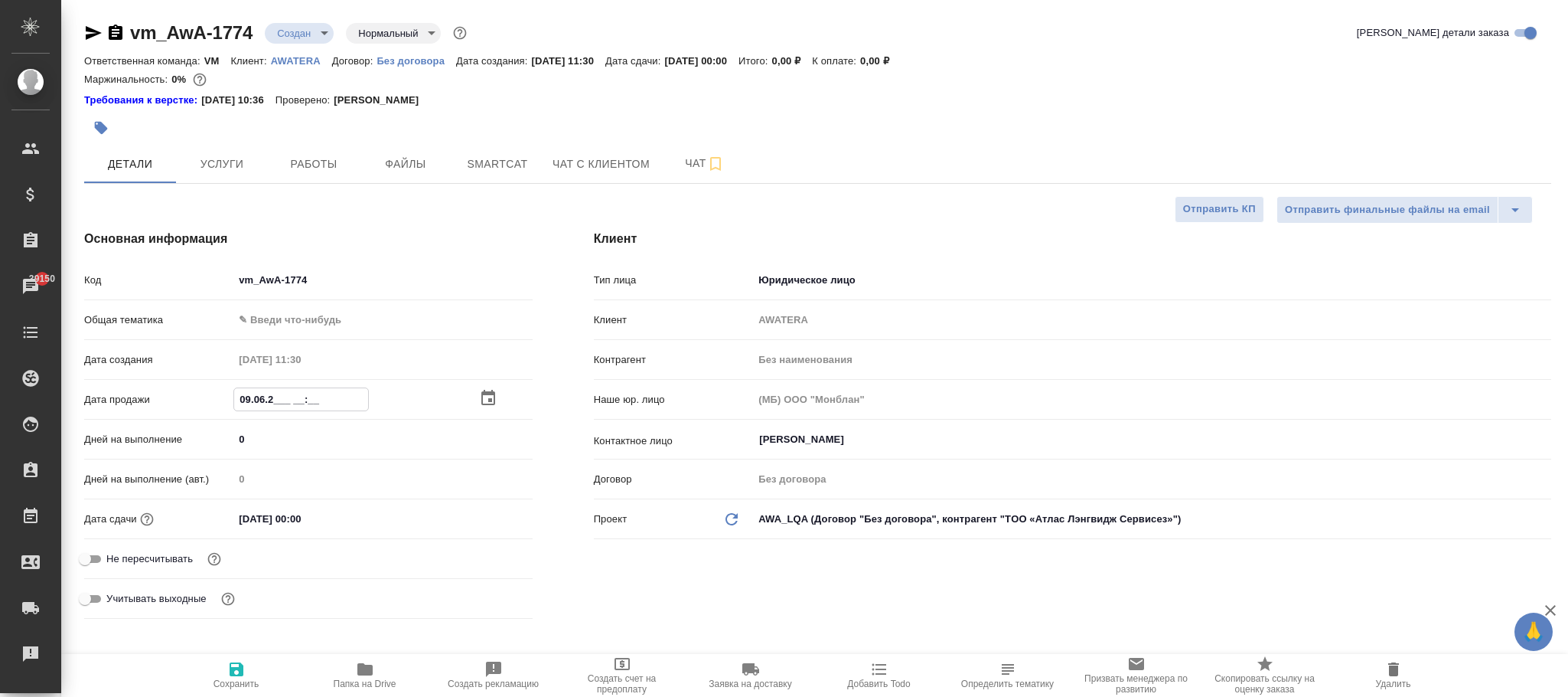
type textarea "x"
type input "09.06.202_ __:__"
type textarea "x"
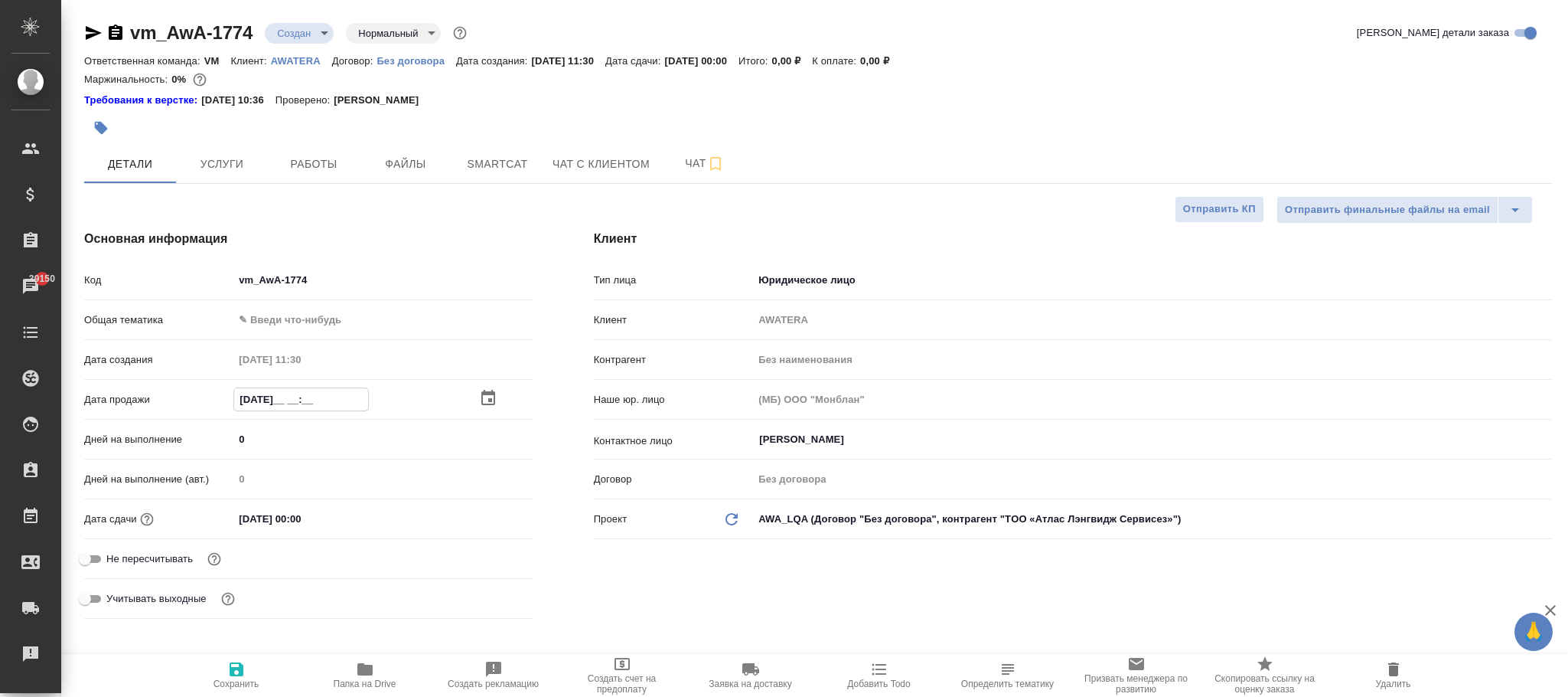
type textarea "x"
type input "09.06.2025 __:__"
type textarea "x"
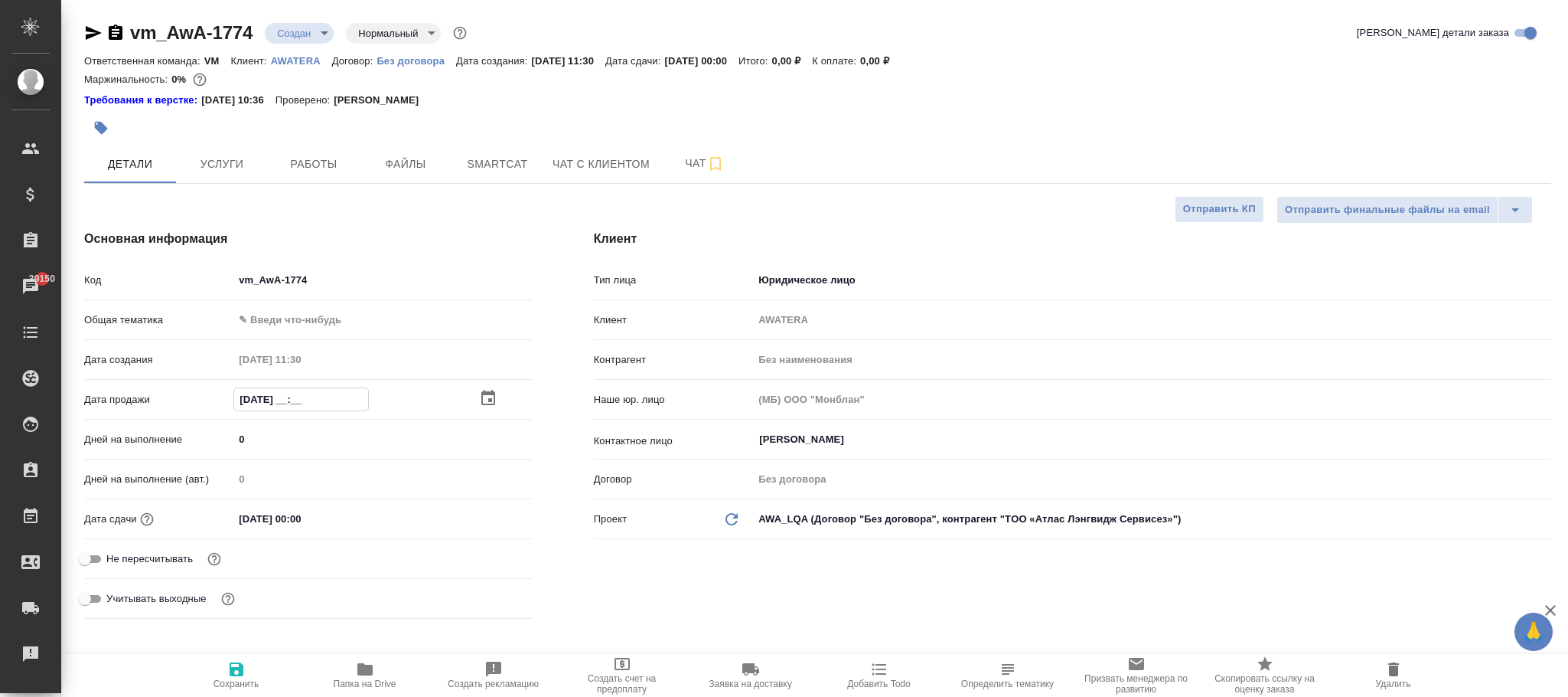
type textarea "x"
type input "09.06.2025 1_:__"
type textarea "x"
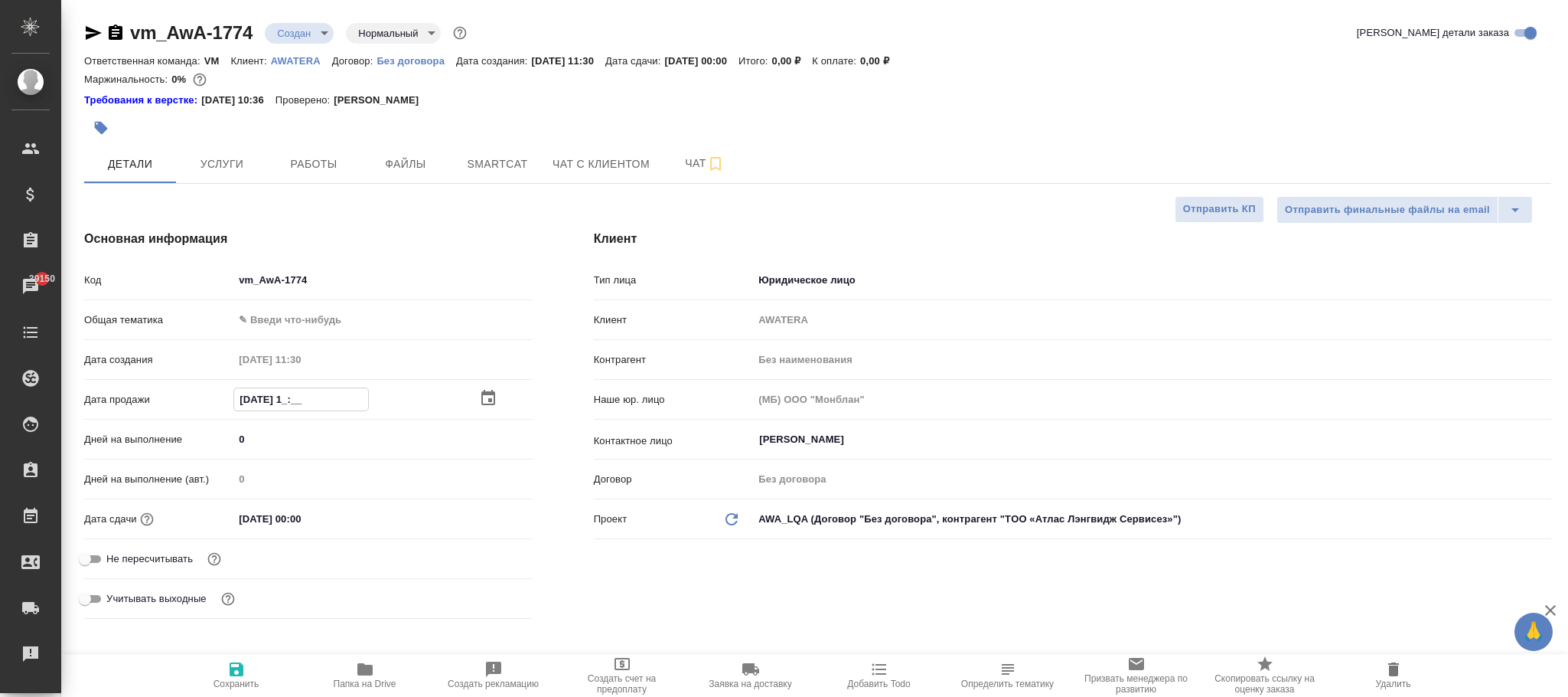
type input "09.06.2025 11:__"
type textarea "x"
type input "09.06.2025 11:1_"
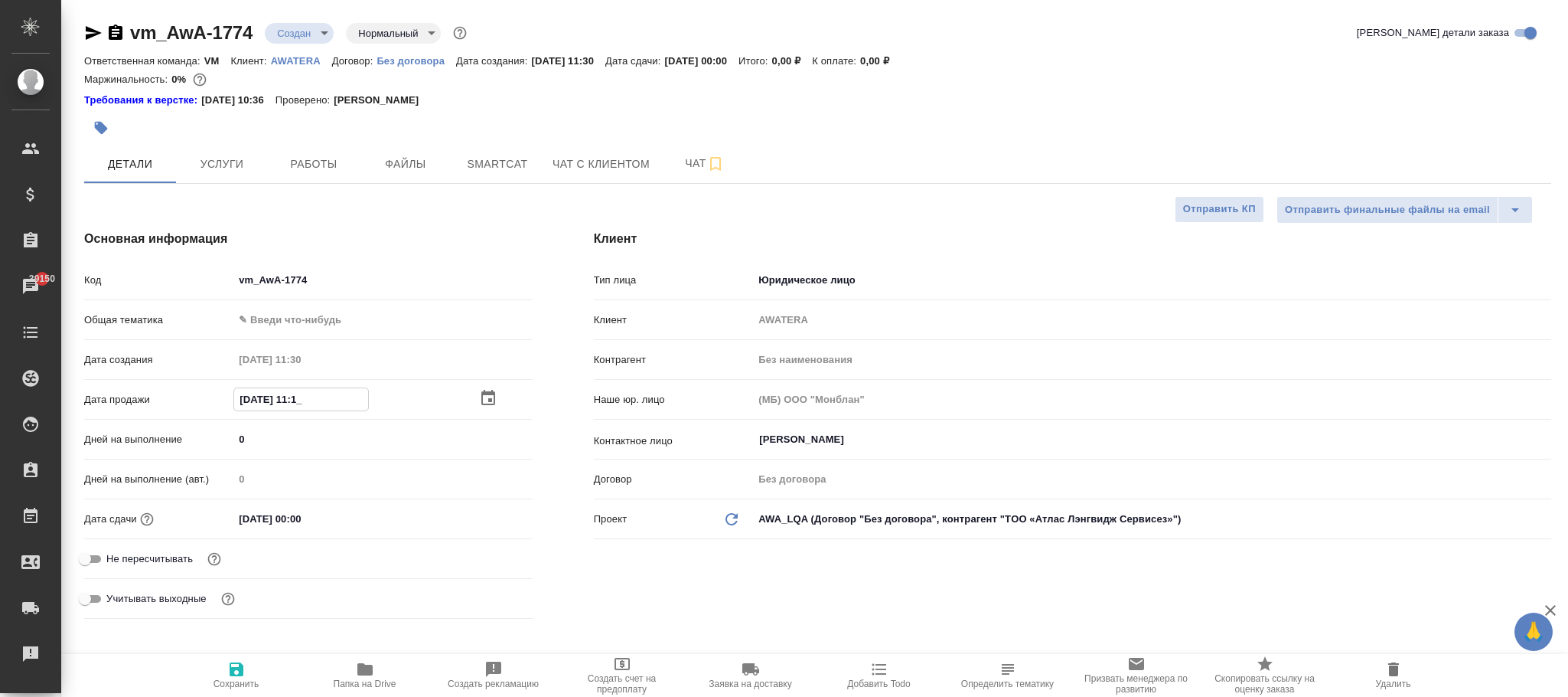
type textarea "x"
type input "09.06.2025 11:11"
type textarea "x"
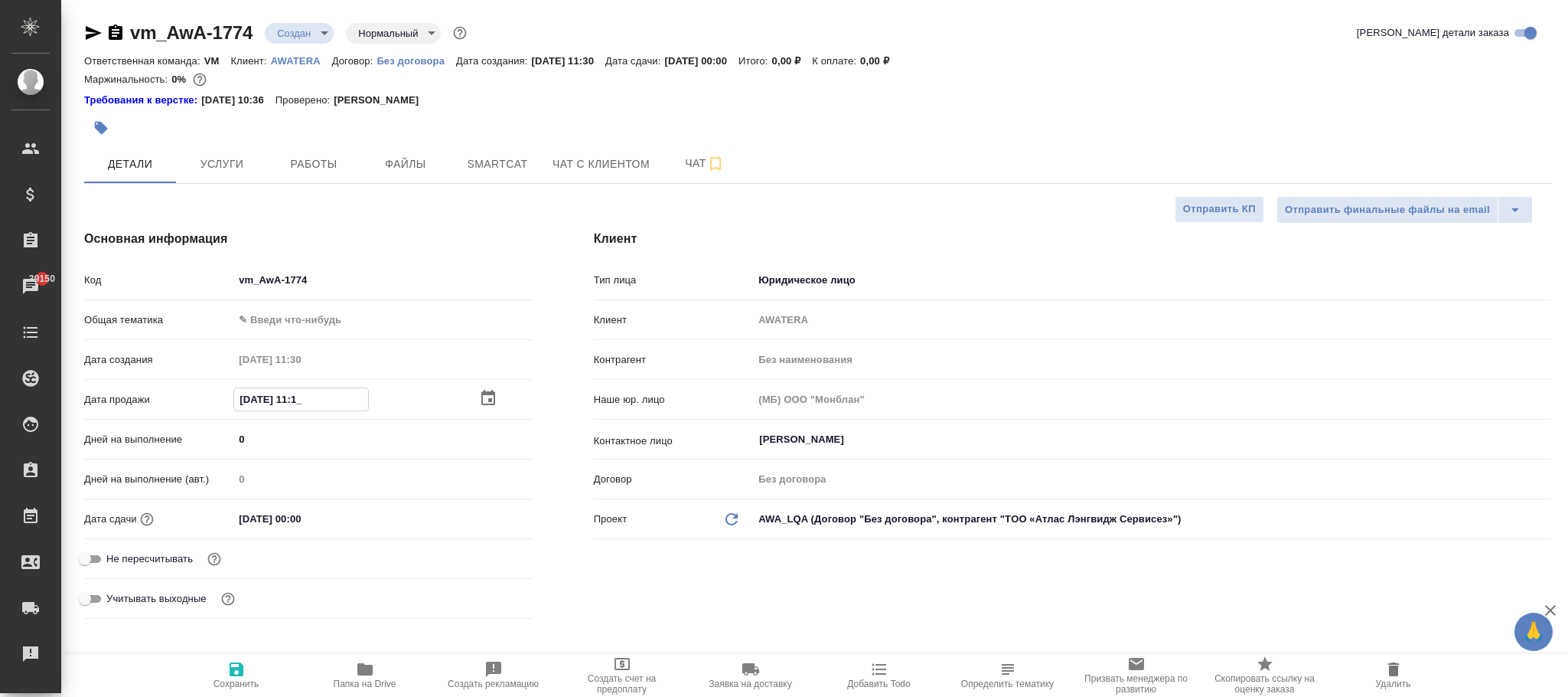
type textarea "x"
type input "09.06.2025 11:1_"
type textarea "x"
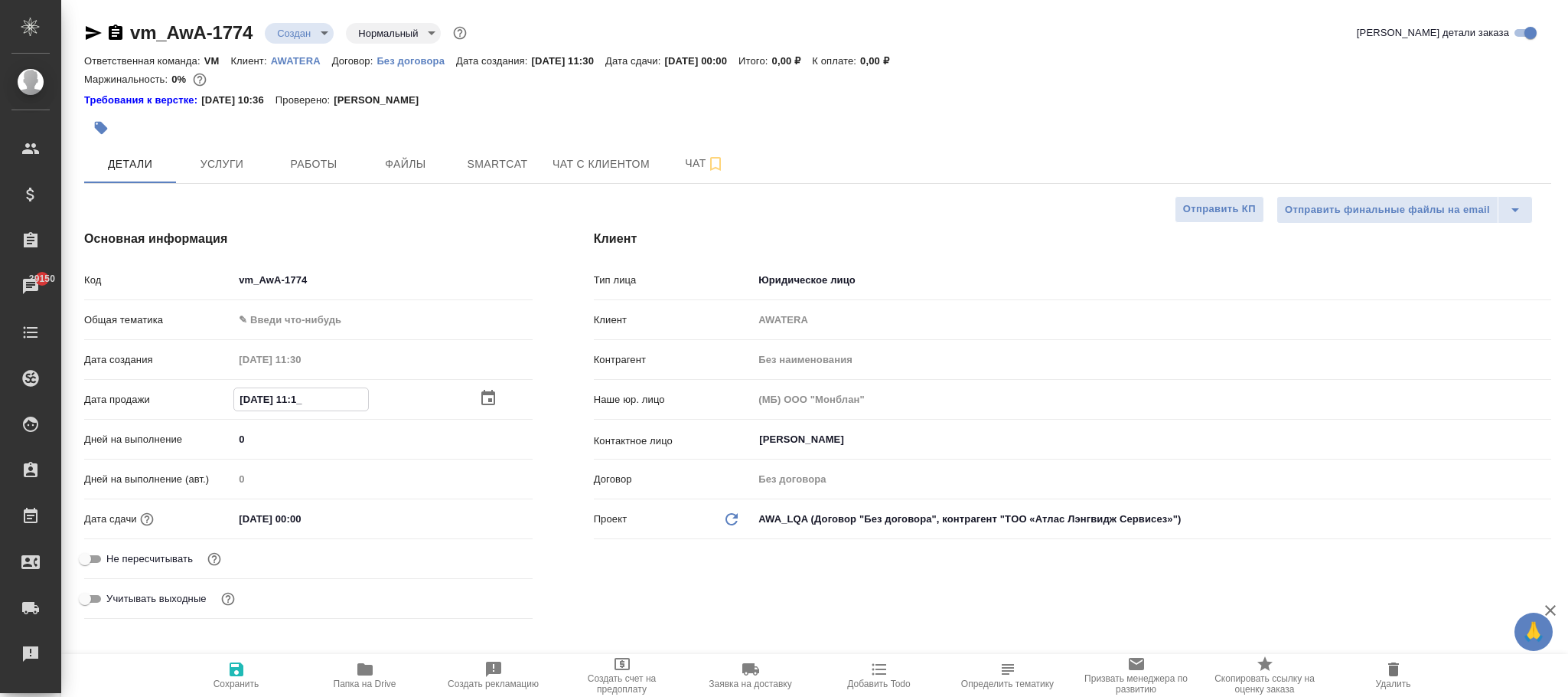
type textarea "x"
type input "09.06.2025 11:__"
type textarea "x"
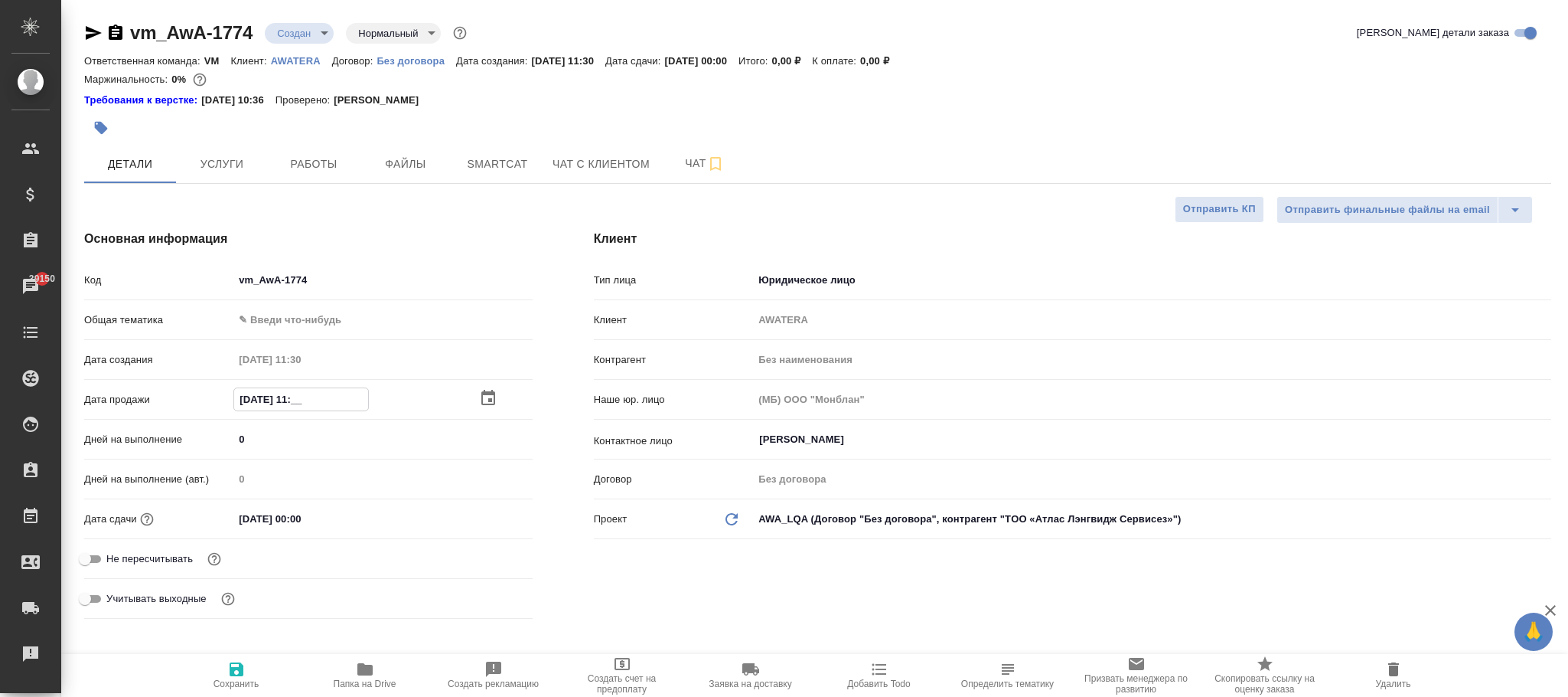
type input "09.06.2025 11:0_"
type textarea "x"
type input "09.06.2025 11:00"
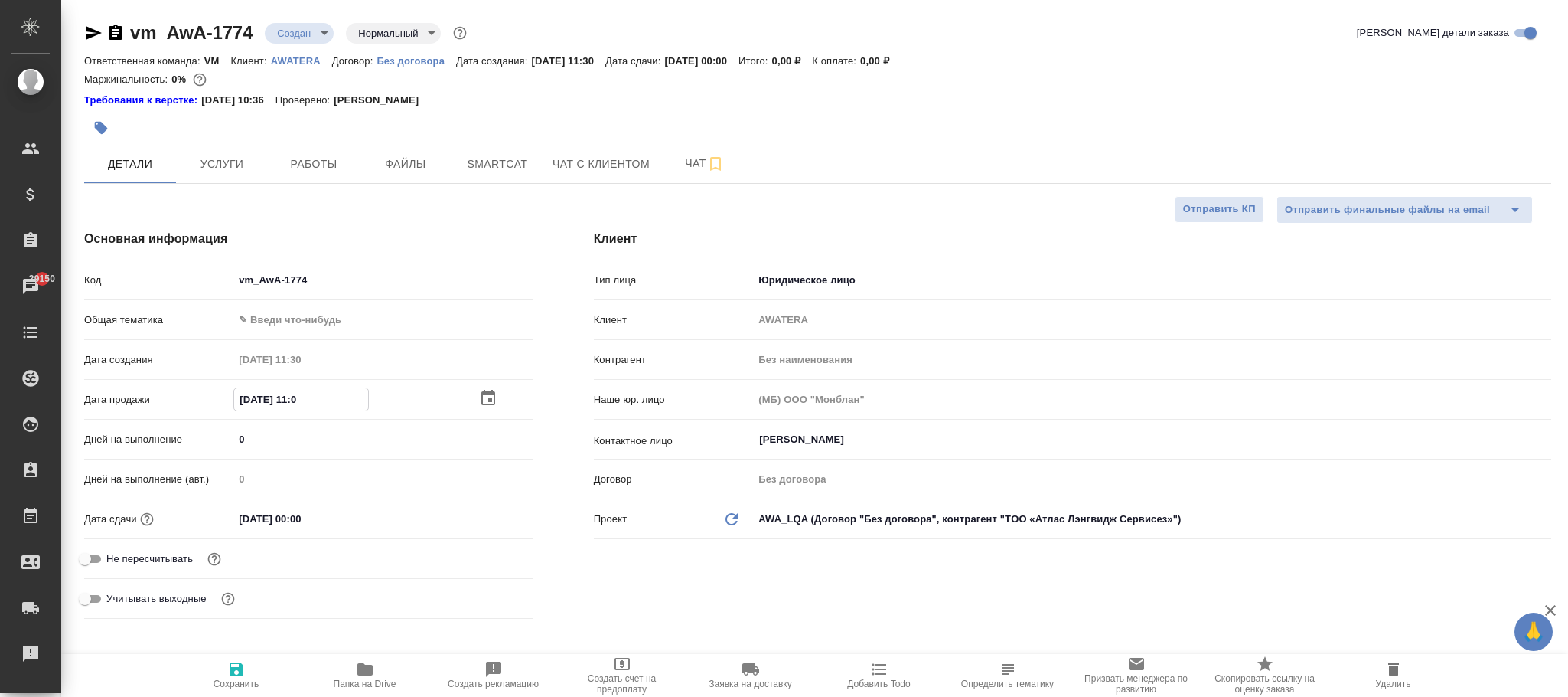
type textarea "x"
type input "09.06.2025 11:00"
click at [236, 664] on icon "button" at bounding box center [236, 669] width 13 height 13
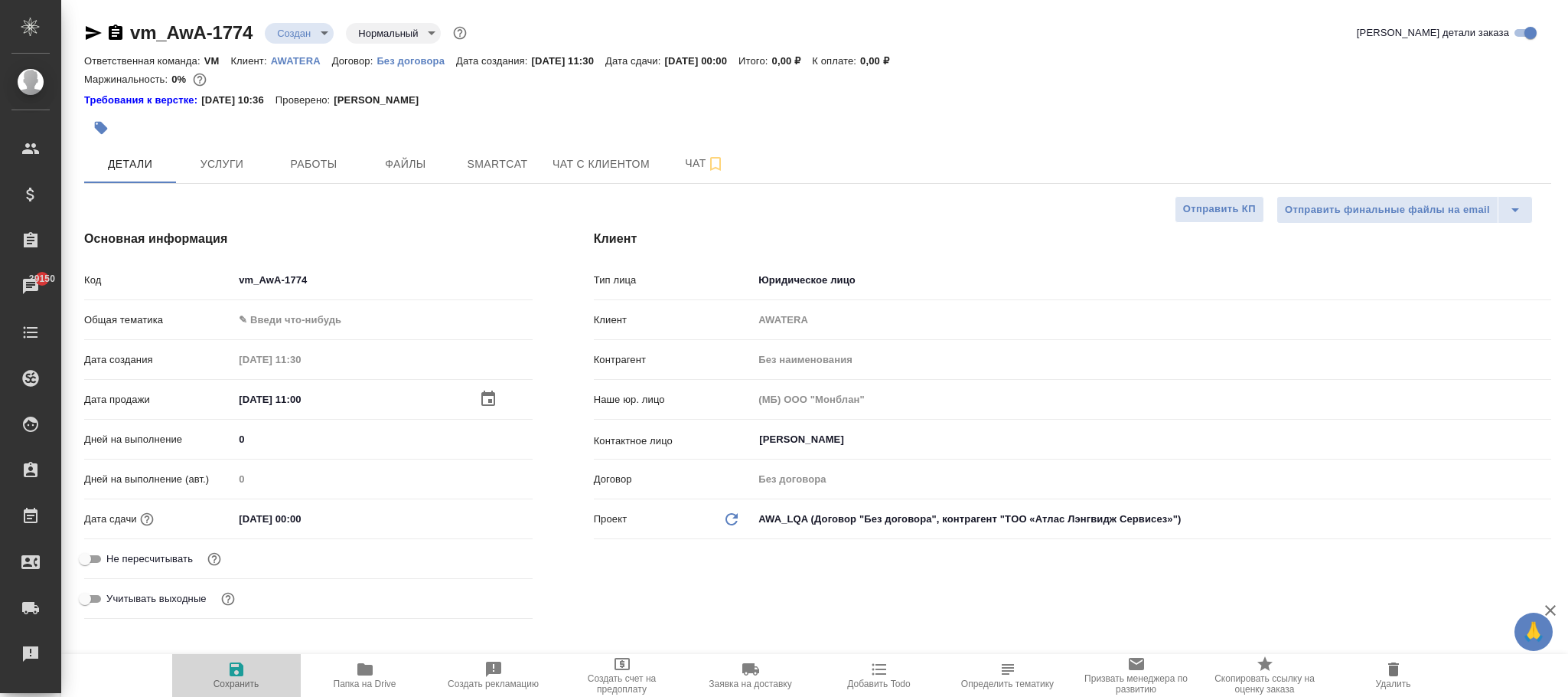
type textarea "x"
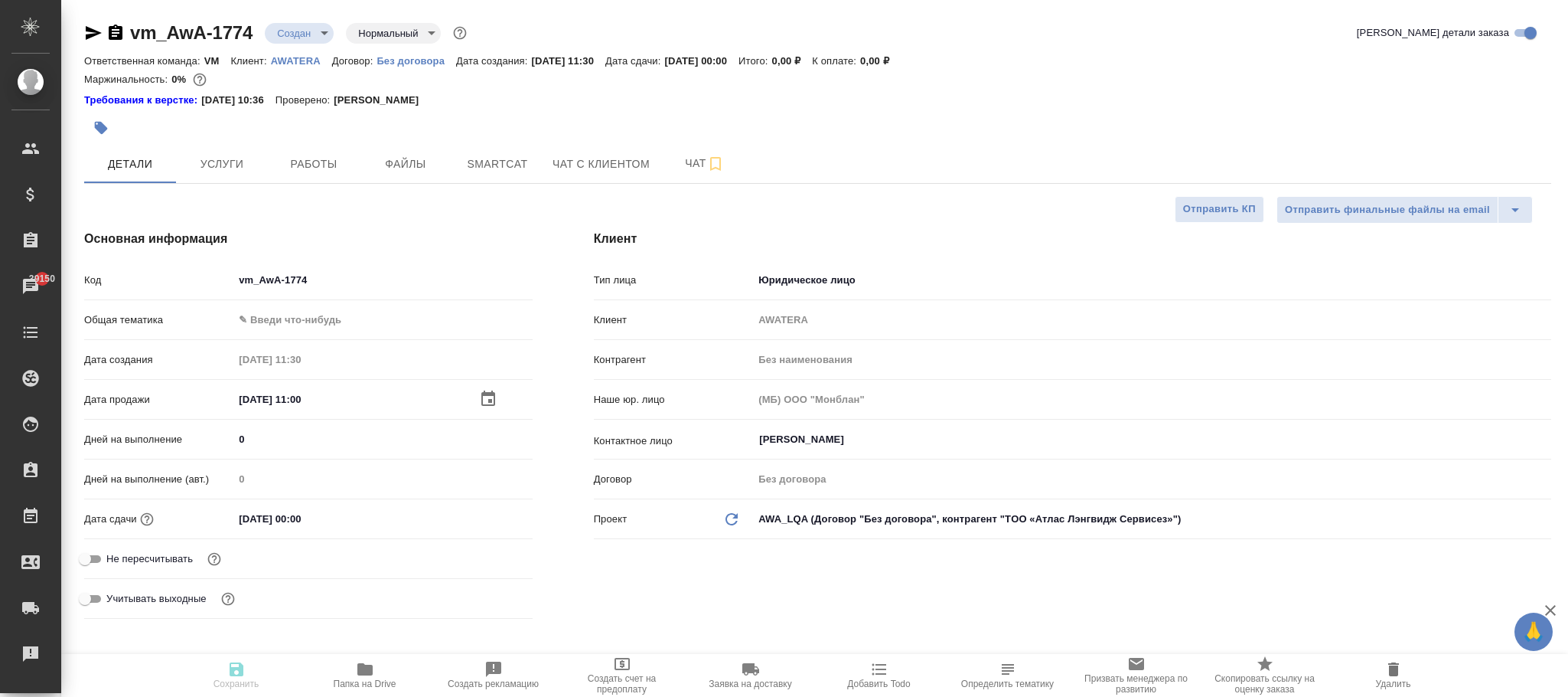
type textarea "x"
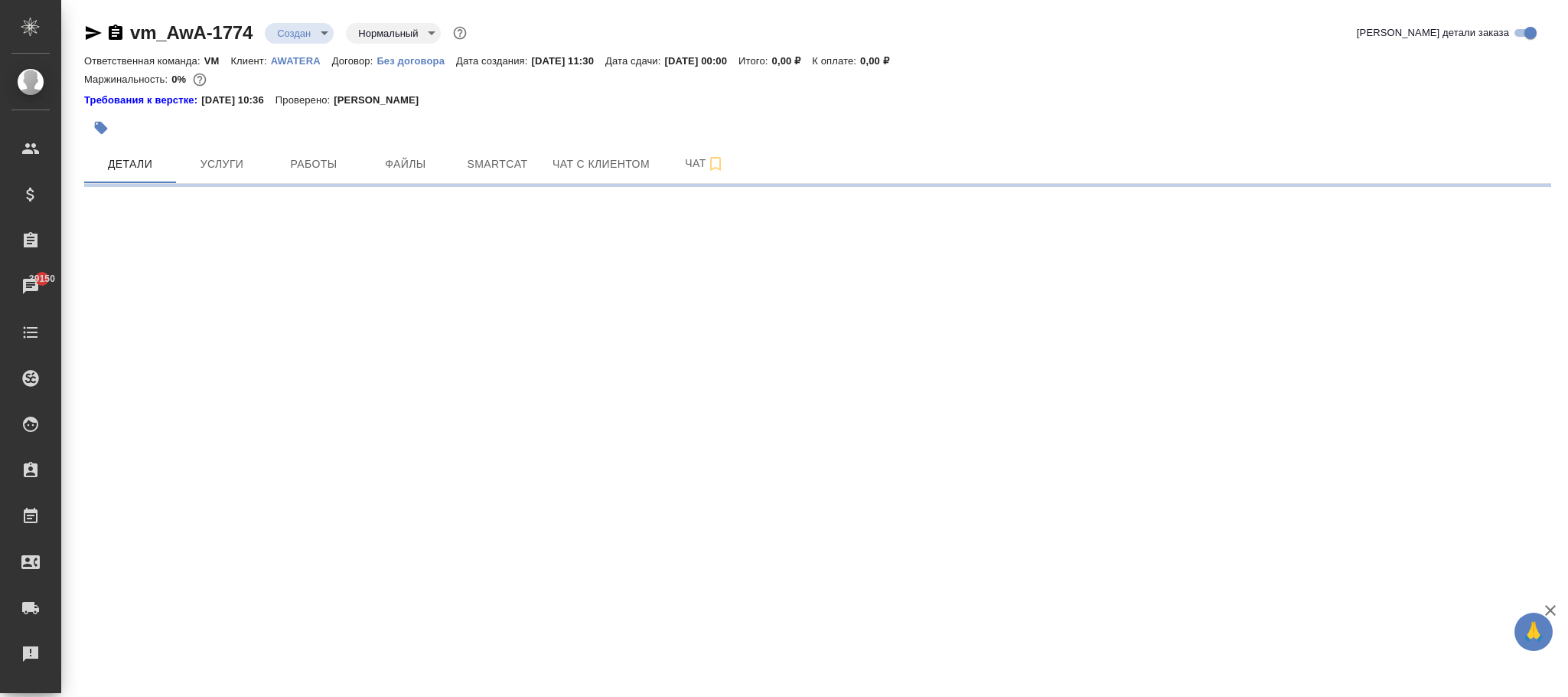
select select "RU"
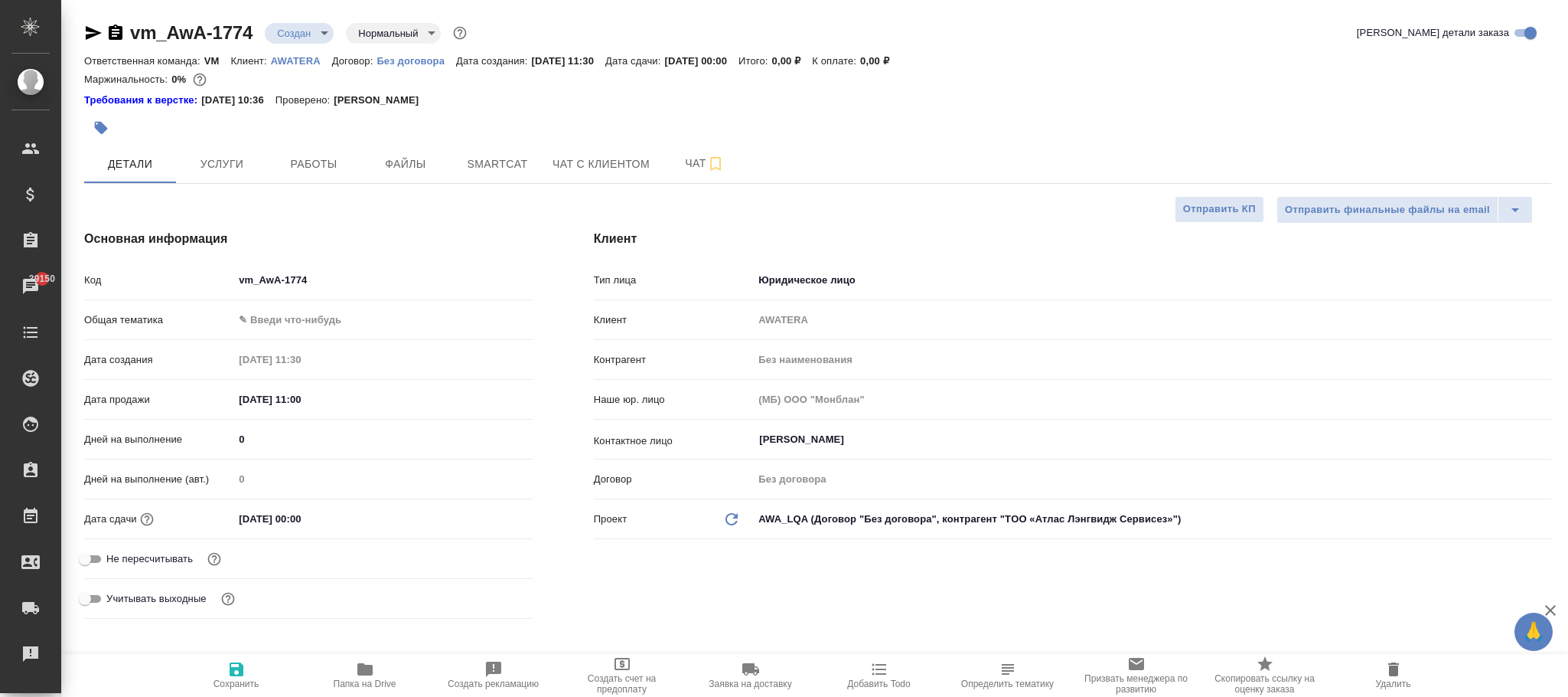
type textarea "x"
click at [303, 164] on span "Работы" at bounding box center [313, 164] width 73 height 19
click at [317, 164] on span "Работы" at bounding box center [313, 164] width 73 height 19
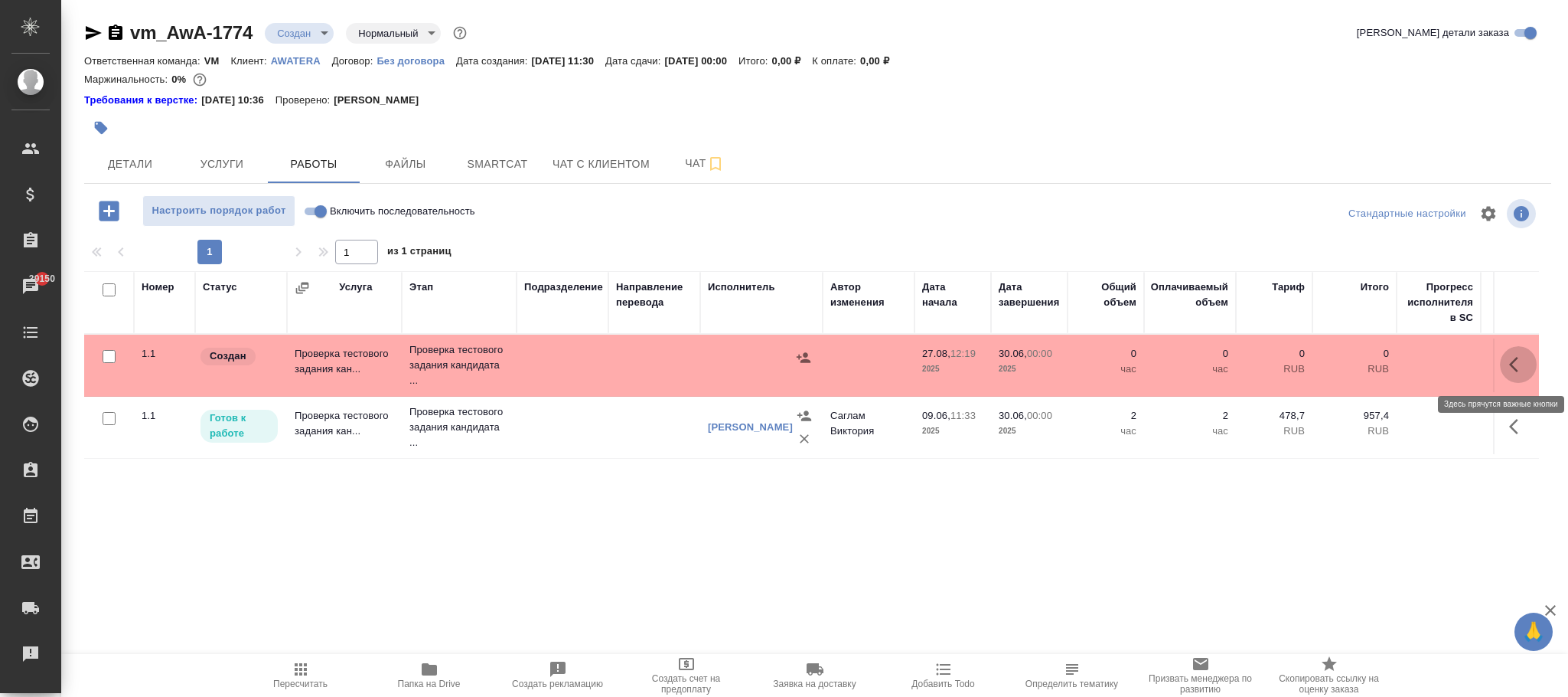
click at [1511, 369] on icon "button" at bounding box center [1518, 364] width 18 height 18
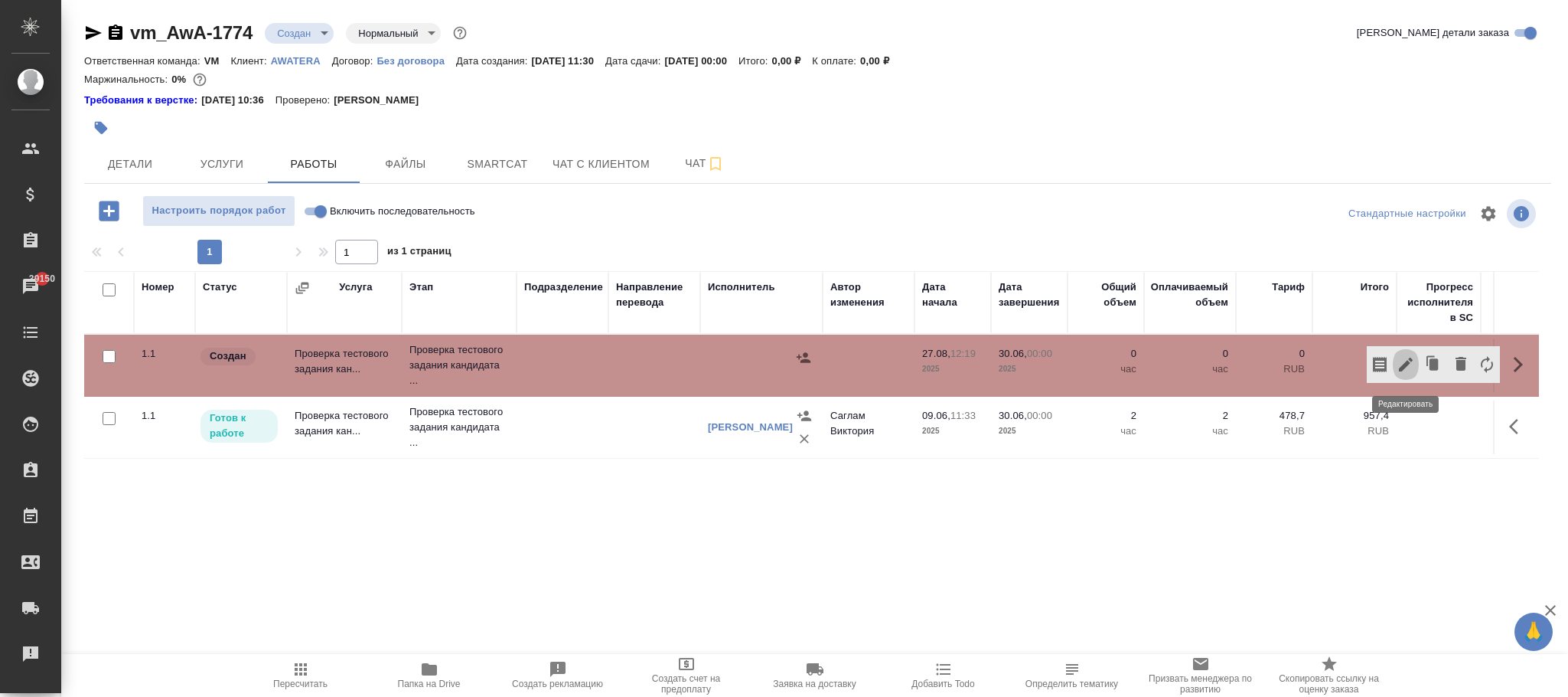
click at [1408, 369] on icon "button" at bounding box center [1405, 364] width 18 height 18
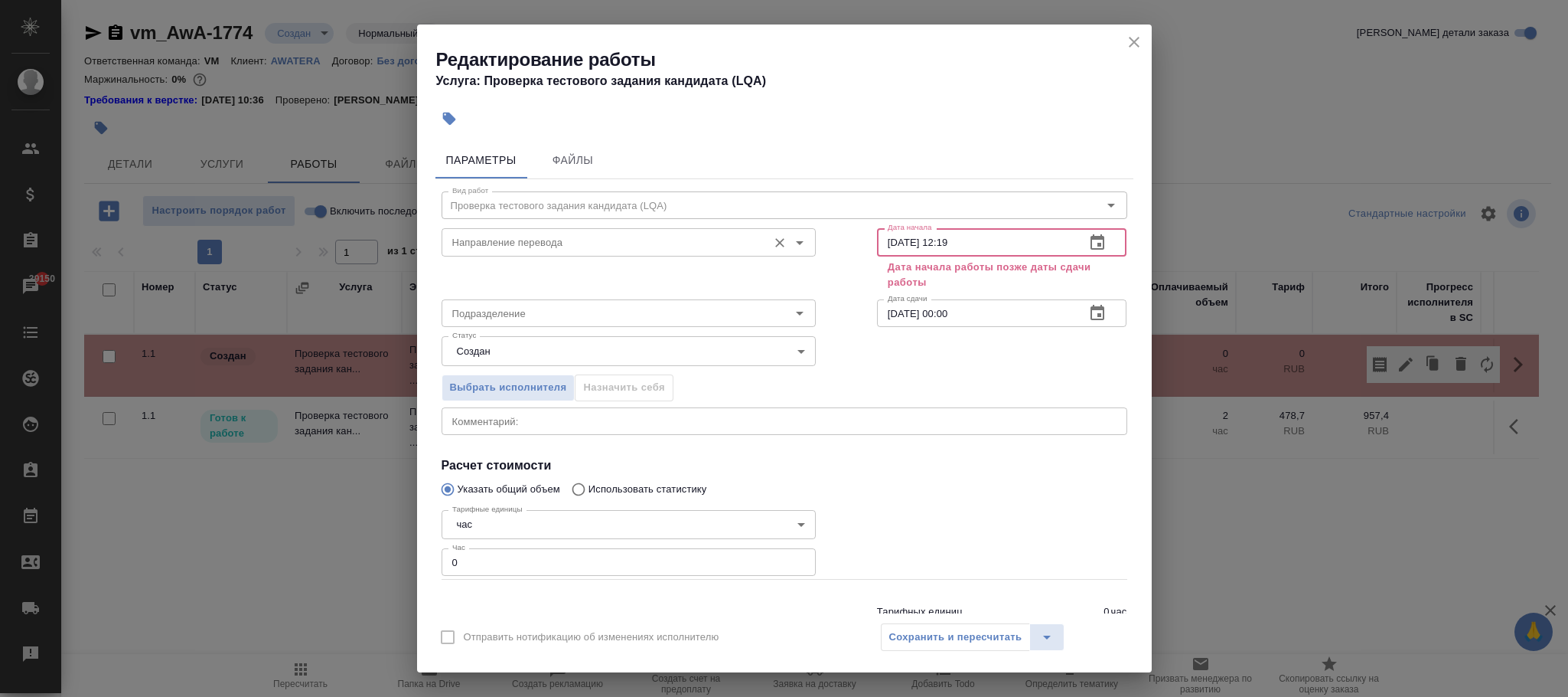
drag, startPoint x: 981, startPoint y: 246, endPoint x: 645, endPoint y: 246, distance: 336.0
click at [645, 246] on div "Направление перевода Направление перевода Дата начала 27.08.2025 12:19 Дата нач…" at bounding box center [784, 257] width 747 height 132
type input "3_.__.____ __:__"
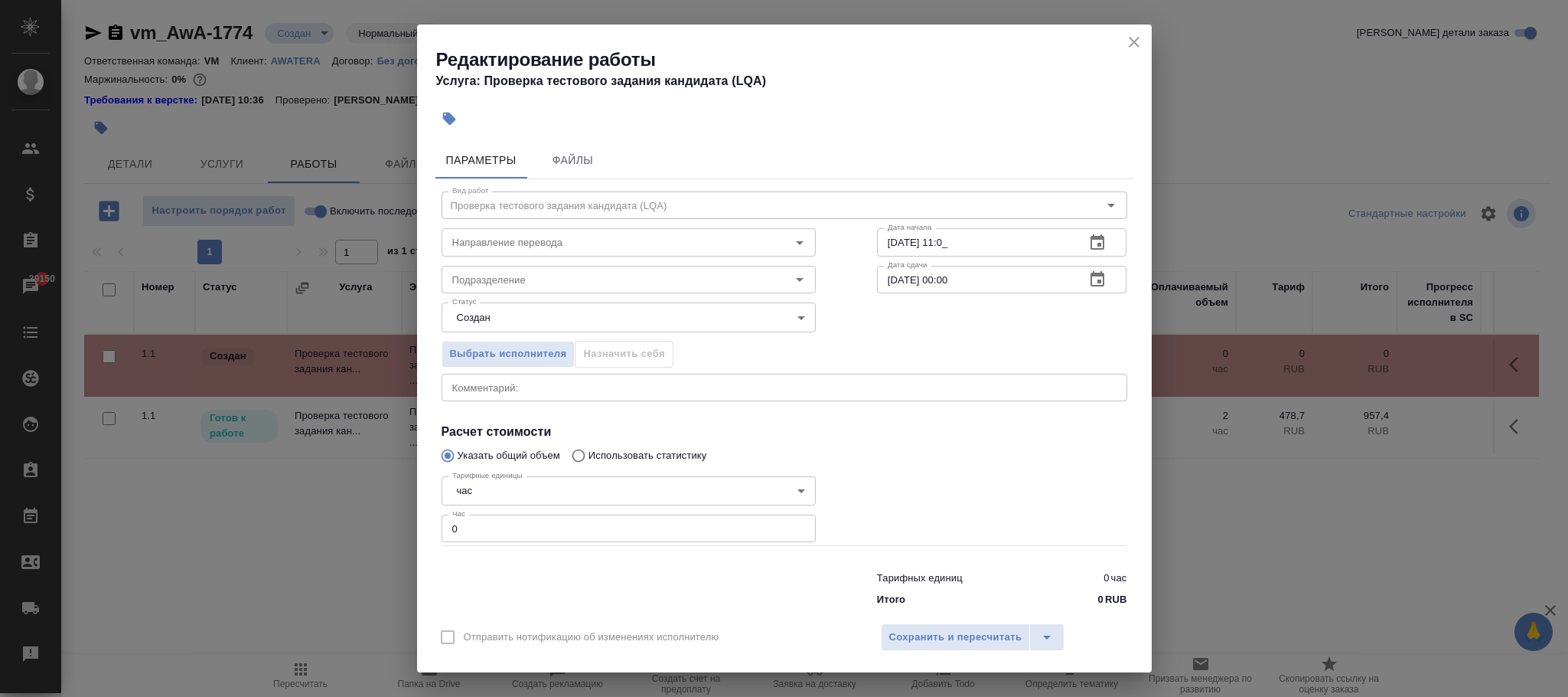
click at [964, 506] on div at bounding box center [1002, 508] width 312 height 137
click at [945, 235] on input "09.06.2025 11:0_" at bounding box center [975, 242] width 197 height 28
click at [962, 244] on input "09.06.2025 11:0_" at bounding box center [975, 242] width 197 height 28
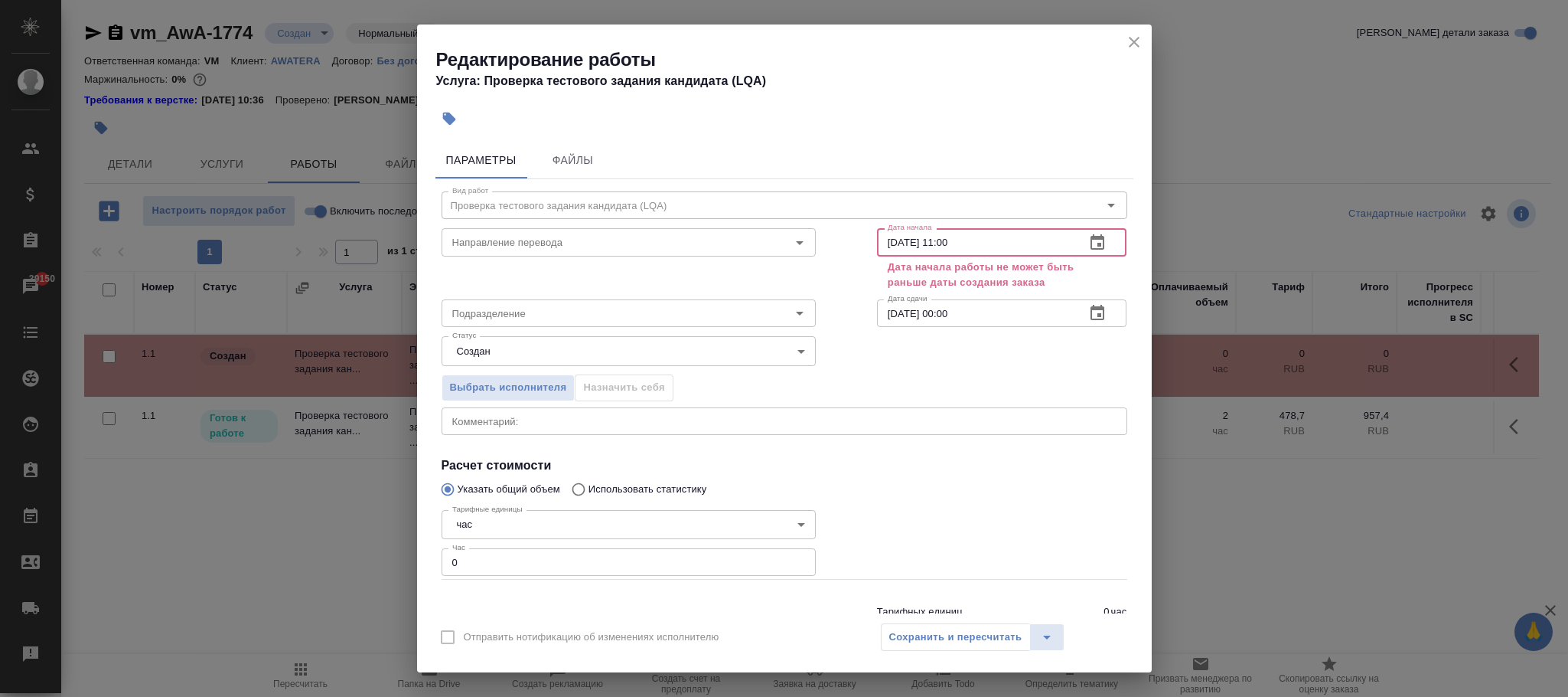
type input "09.06.2025 11:00"
click at [1133, 39] on icon "close" at bounding box center [1133, 42] width 18 height 18
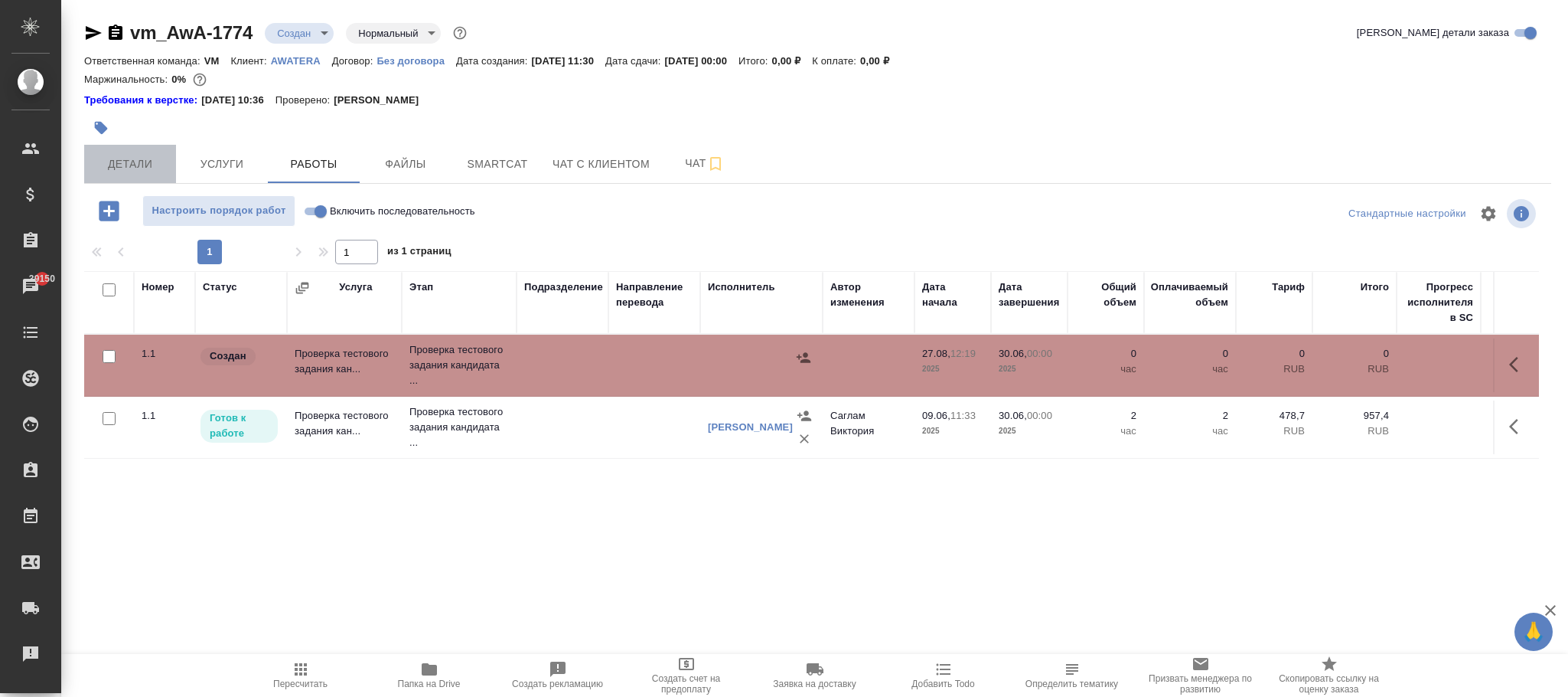
click at [140, 161] on span "Детали" at bounding box center [130, 164] width 73 height 19
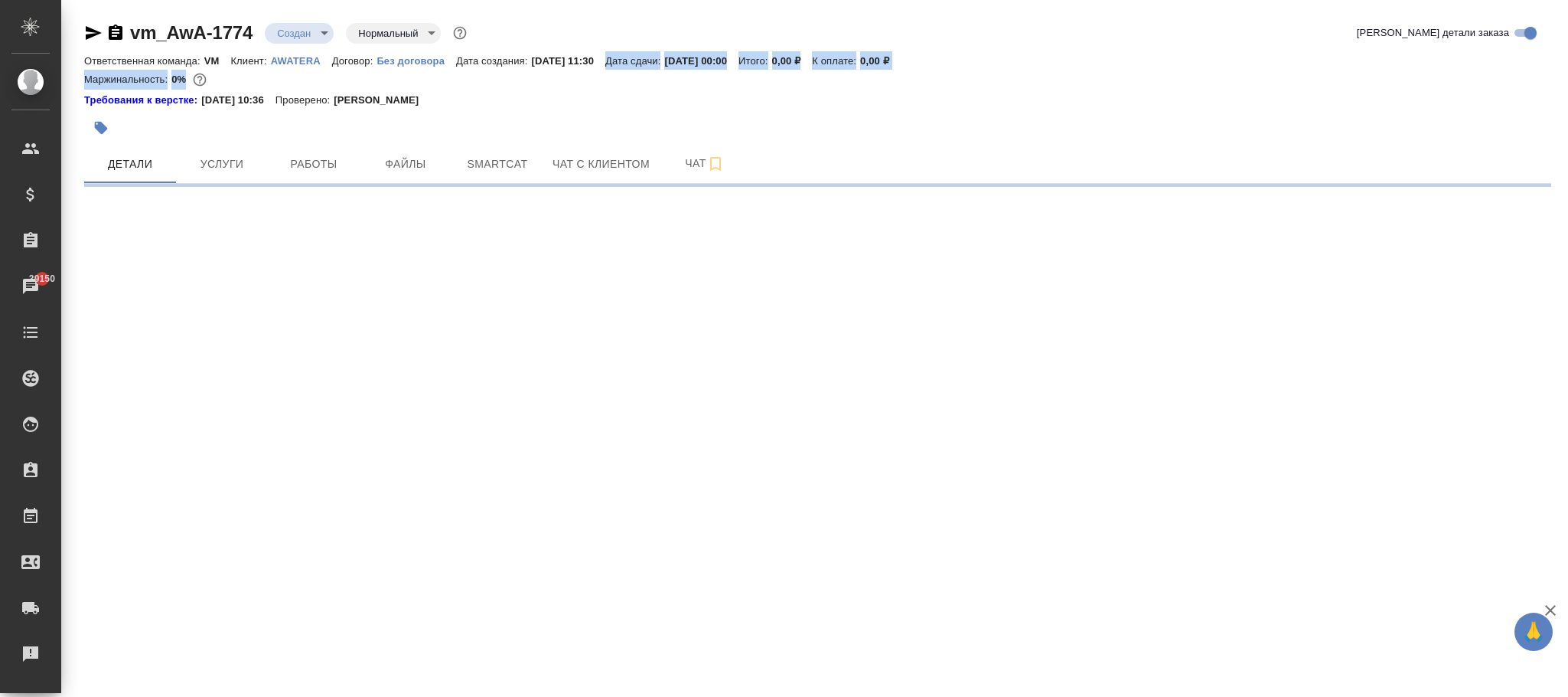
drag, startPoint x: 617, startPoint y: 57, endPoint x: 588, endPoint y: 23, distance: 44.7
click at [559, 44] on div "vm_AwA-1774 Создан new Нормальный normal Кратко детали заказа Ответственная ком…" at bounding box center [817, 65] width 1466 height 91
click at [342, 173] on span "Работы" at bounding box center [313, 164] width 73 height 19
select select "RU"
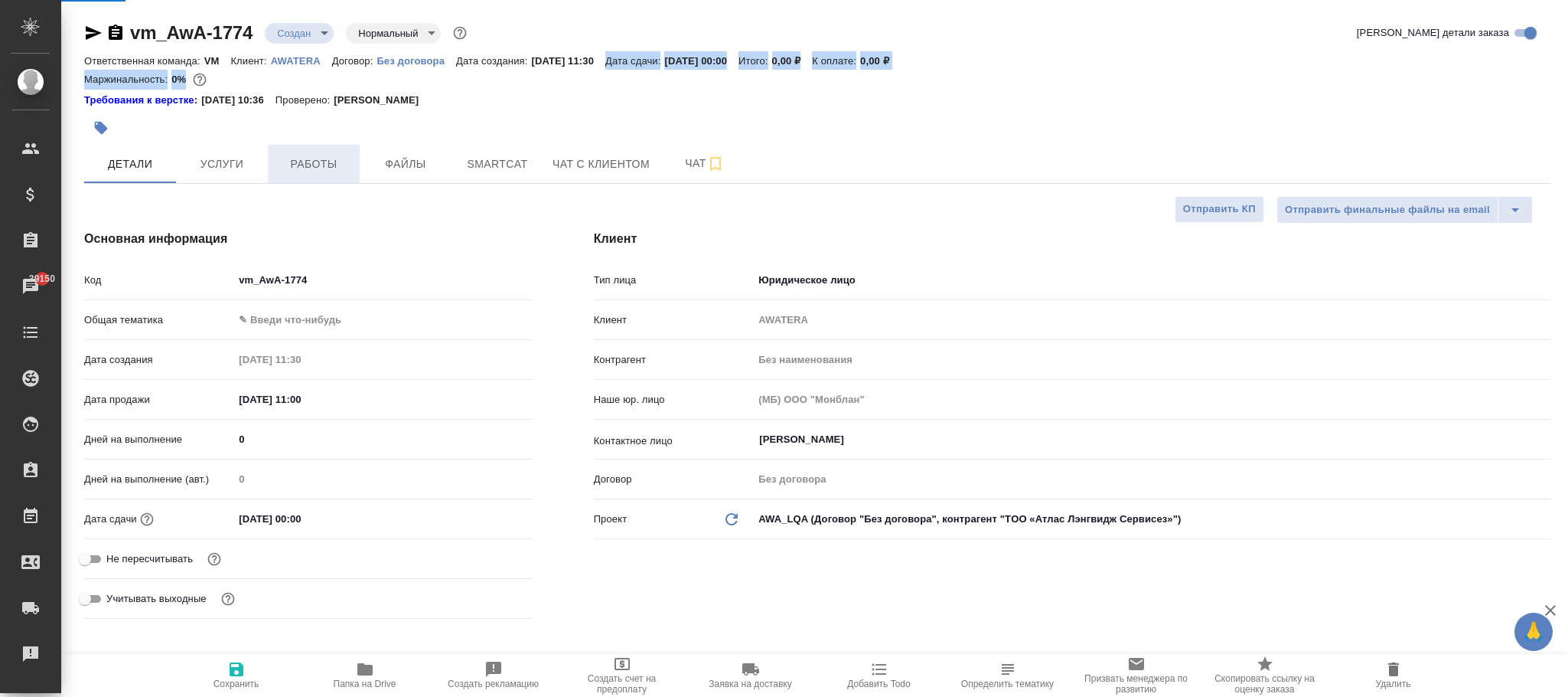
type textarea "x"
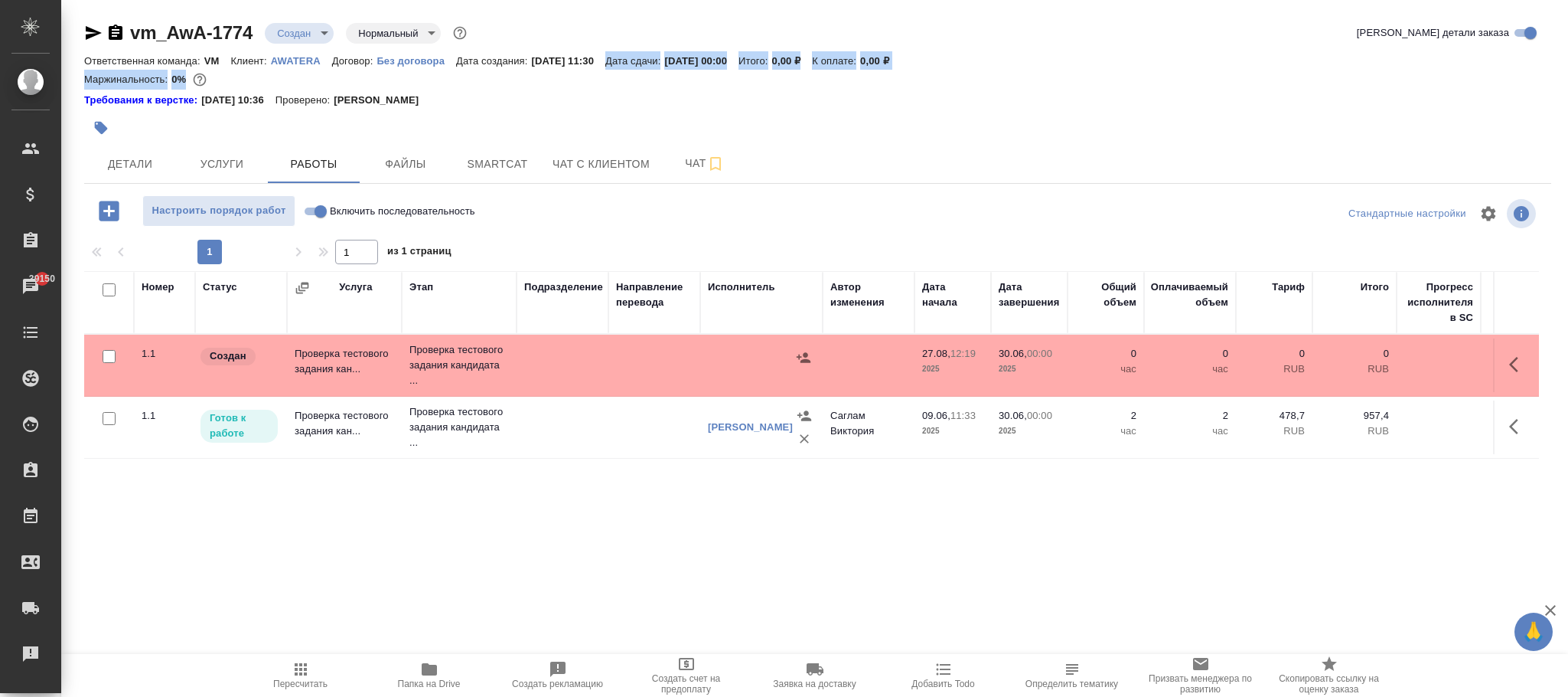
click at [1504, 366] on button "button" at bounding box center [1518, 364] width 37 height 37
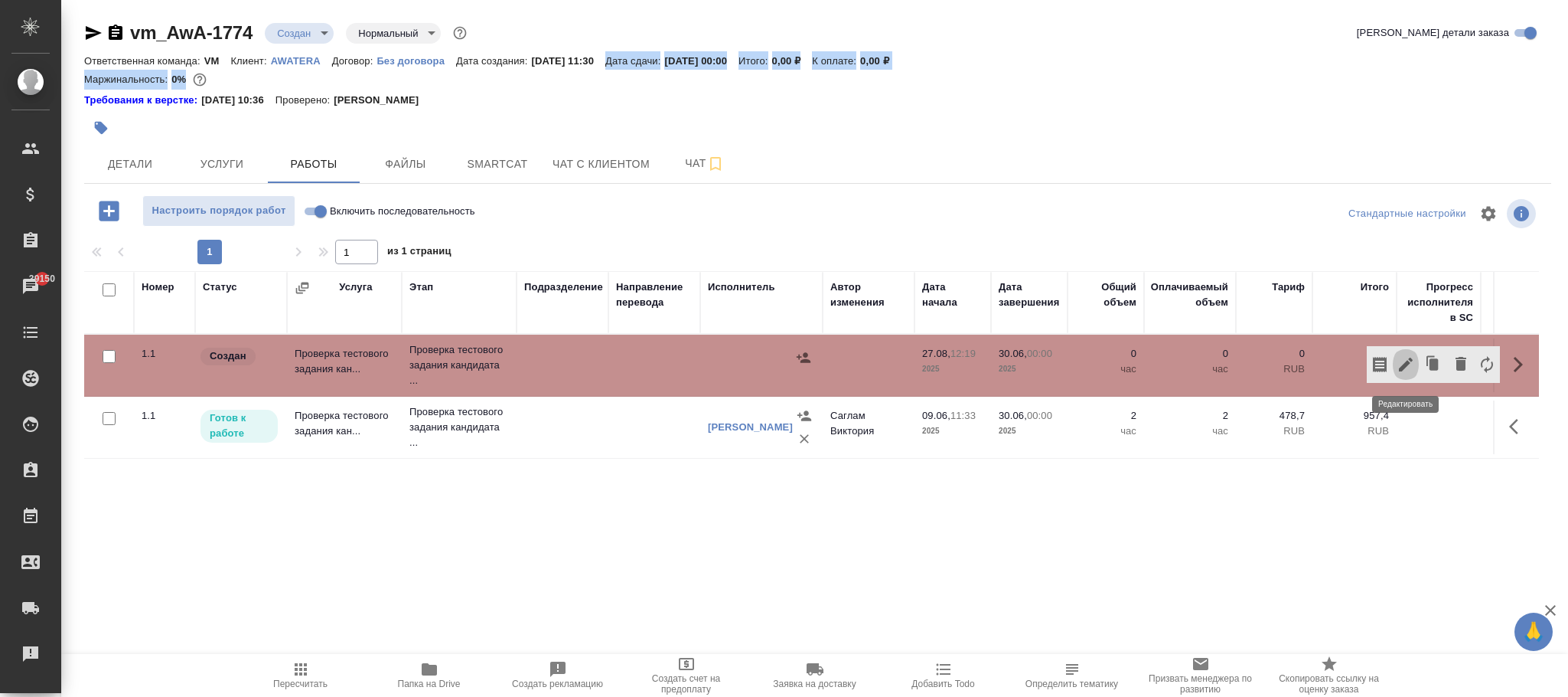
click at [1408, 363] on icon "button" at bounding box center [1405, 364] width 18 height 18
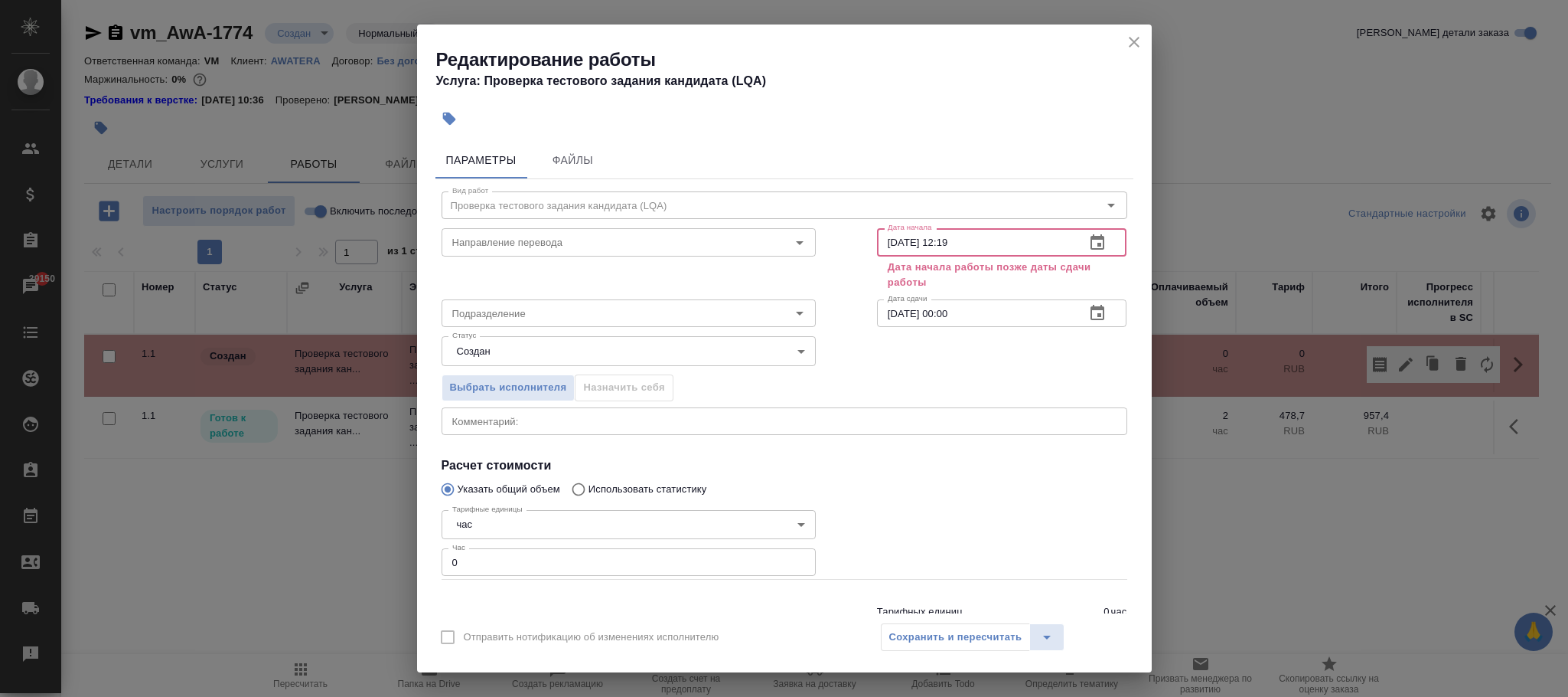
drag, startPoint x: 988, startPoint y: 241, endPoint x: 472, endPoint y: 264, distance: 516.5
click at [472, 264] on div "Вид работ Проверка тестового задания кандидата (LQA) Вид работ Направление пере…" at bounding box center [784, 413] width 698 height 468
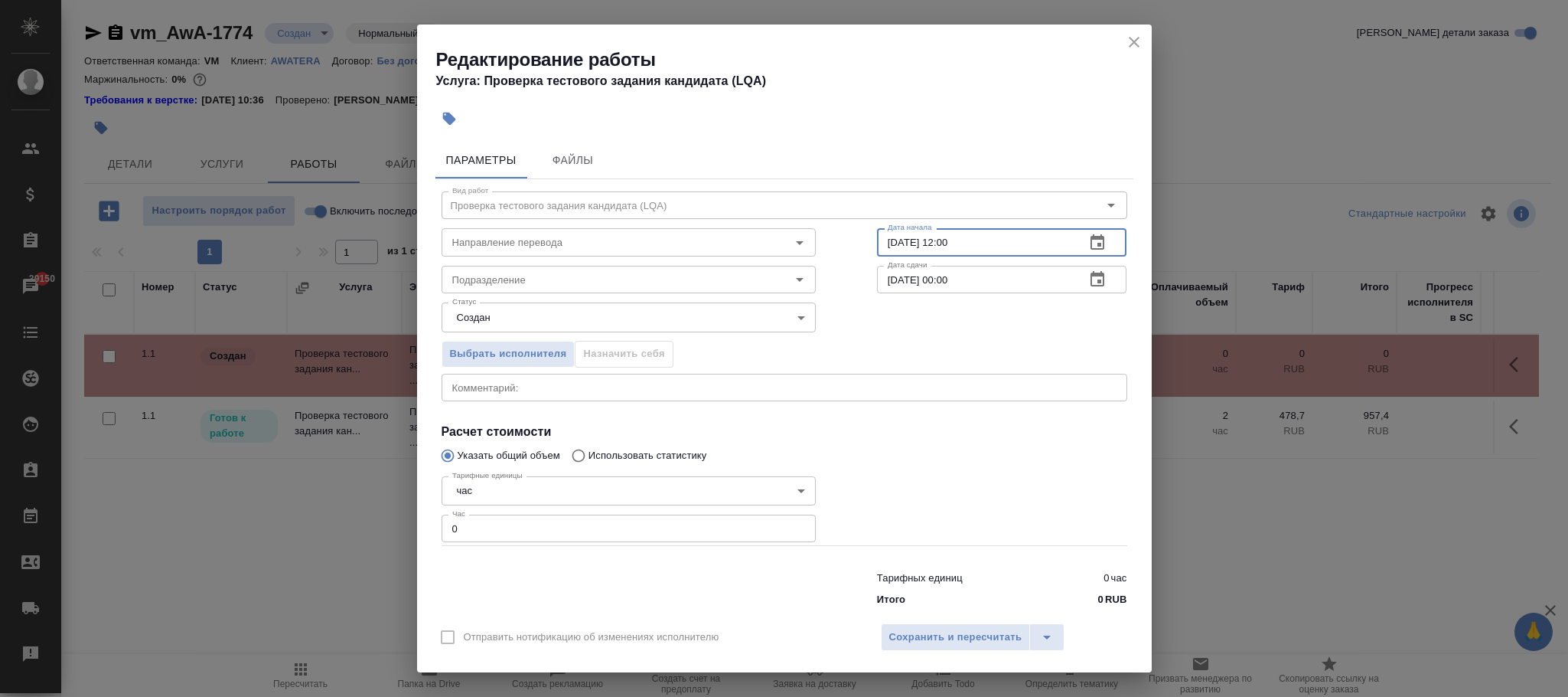
type input "09.06.2025 12:00"
drag, startPoint x: 512, startPoint y: 532, endPoint x: 381, endPoint y: 513, distance: 132.4
click at [381, 513] on div "Редактирование работы Услуга: Проверка тестового задания кандидата (LQA) Параме…" at bounding box center [784, 348] width 1568 height 697
type input "2"
click at [946, 637] on span "Сохранить и пересчитать" at bounding box center [956, 637] width 133 height 17
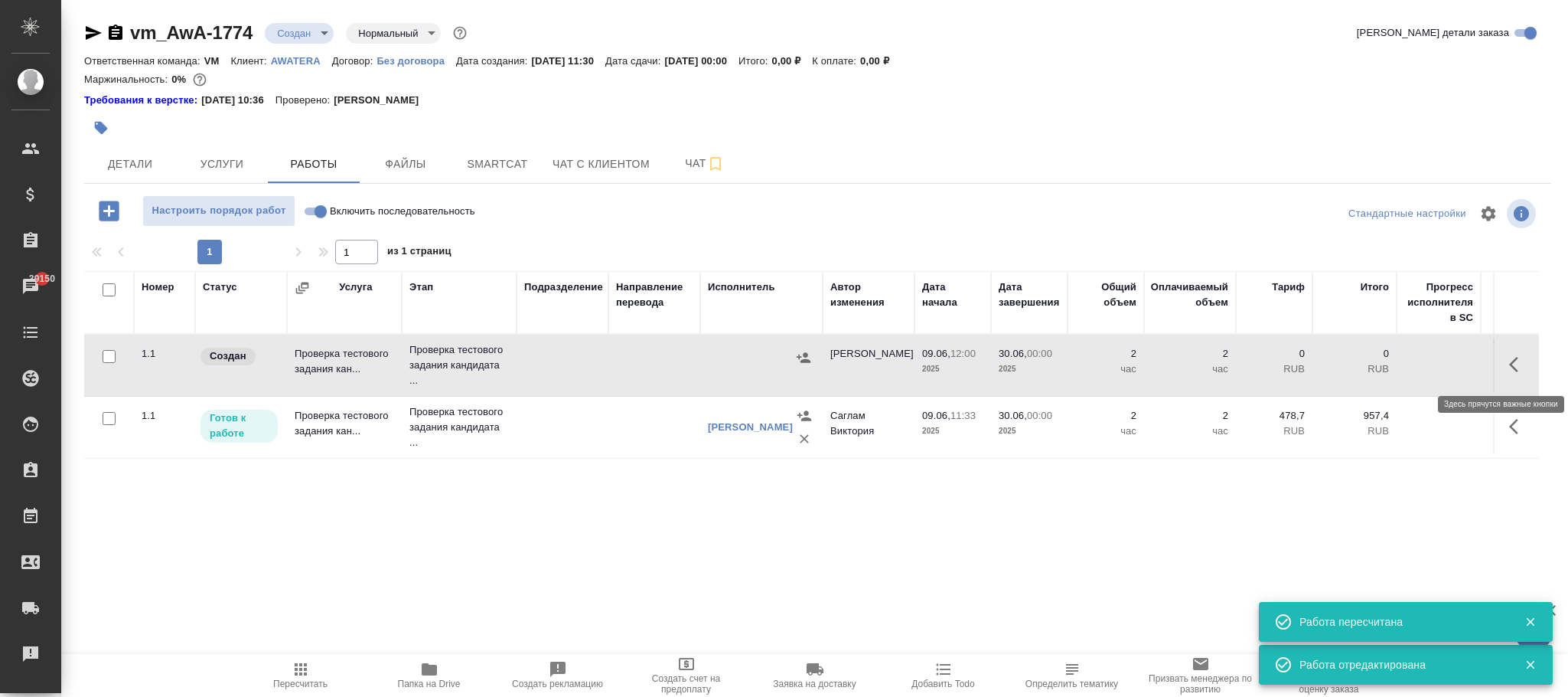
click at [1515, 358] on icon "button" at bounding box center [1518, 364] width 18 height 18
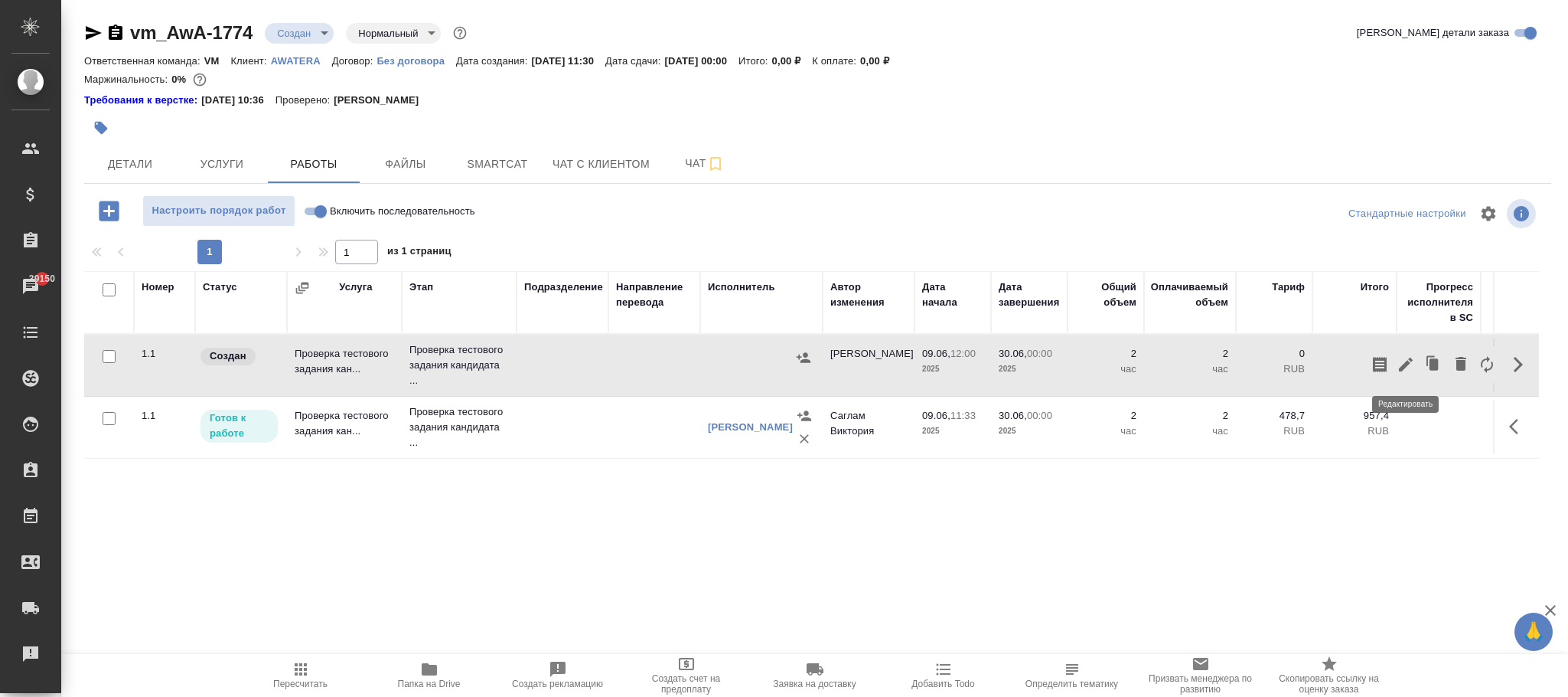
click at [1406, 361] on icon "button" at bounding box center [1405, 364] width 18 height 18
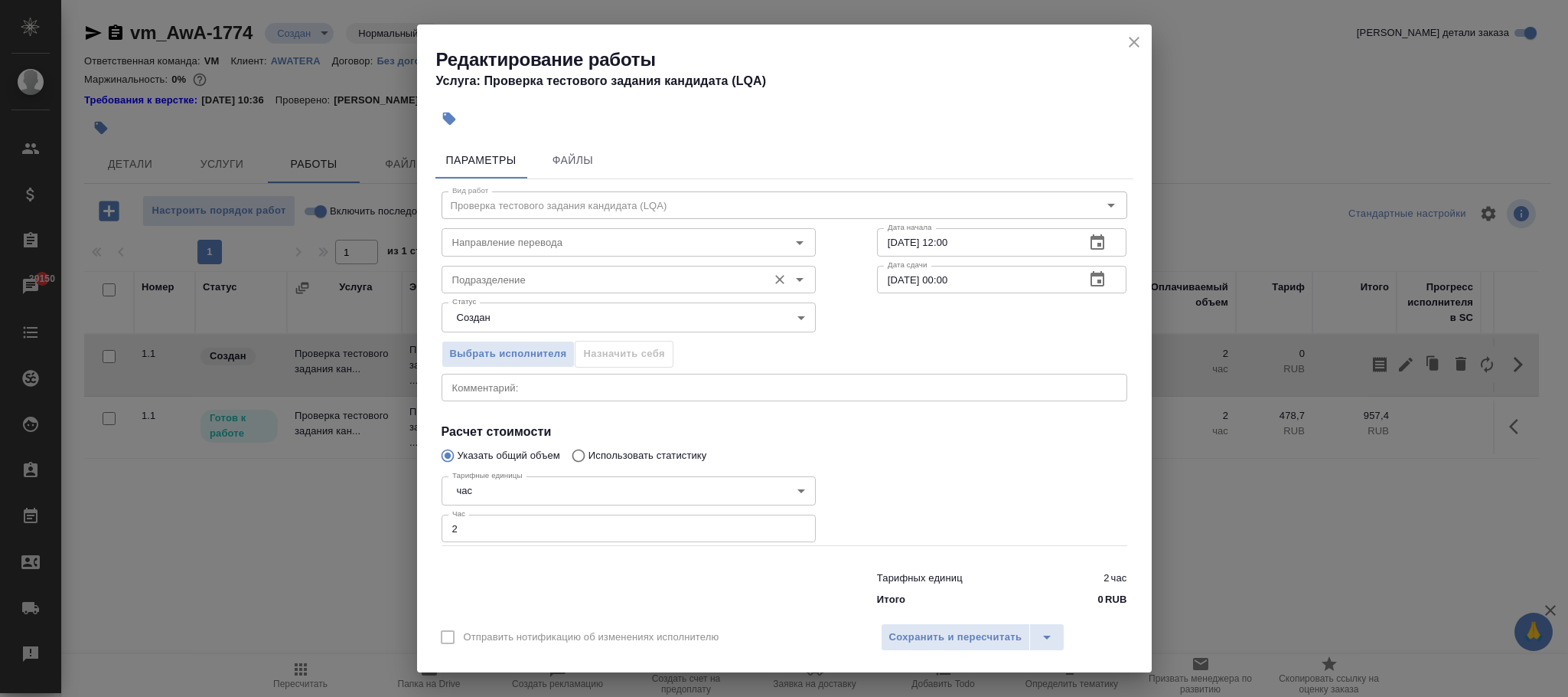
click at [546, 265] on div "Подразделение" at bounding box center [628, 279] width 374 height 28
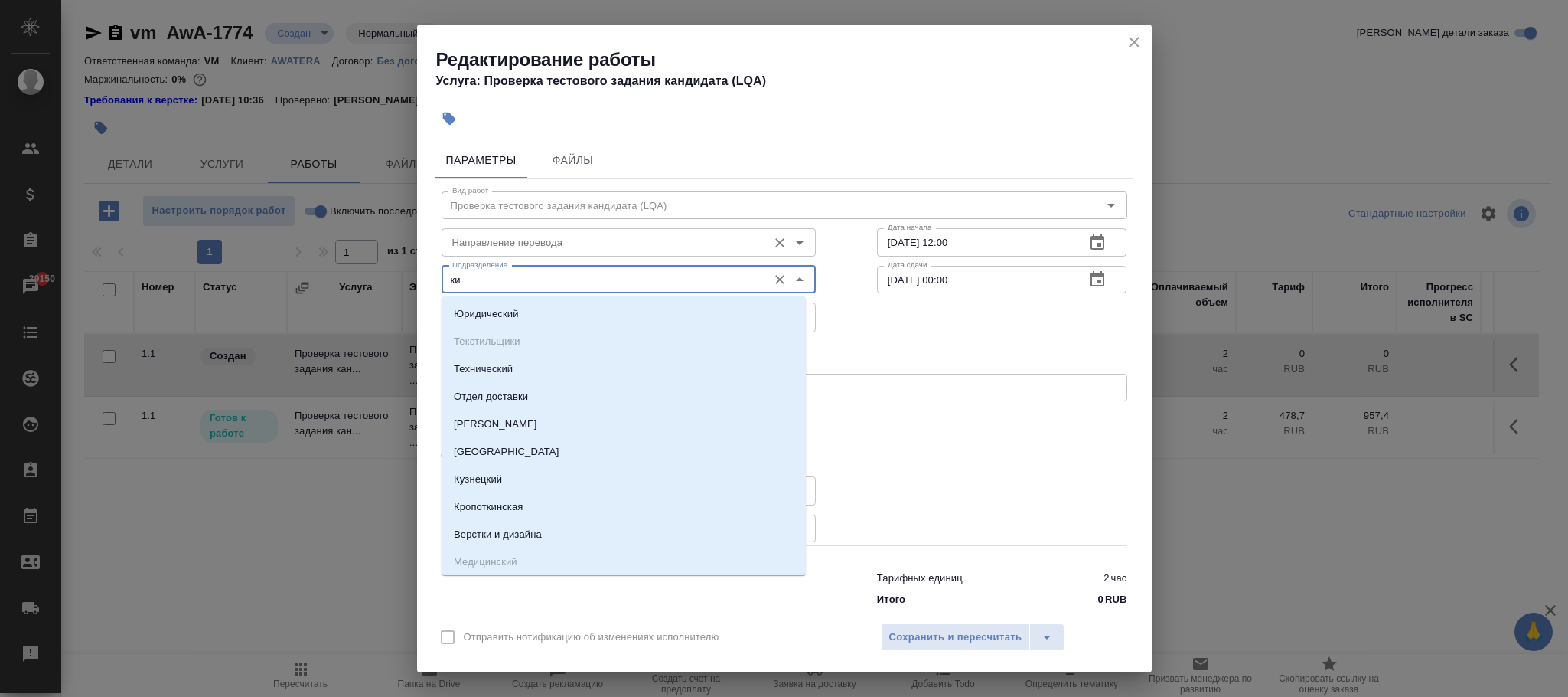
type input "к"
click at [510, 249] on input "Направление перевода" at bounding box center [603, 242] width 314 height 18
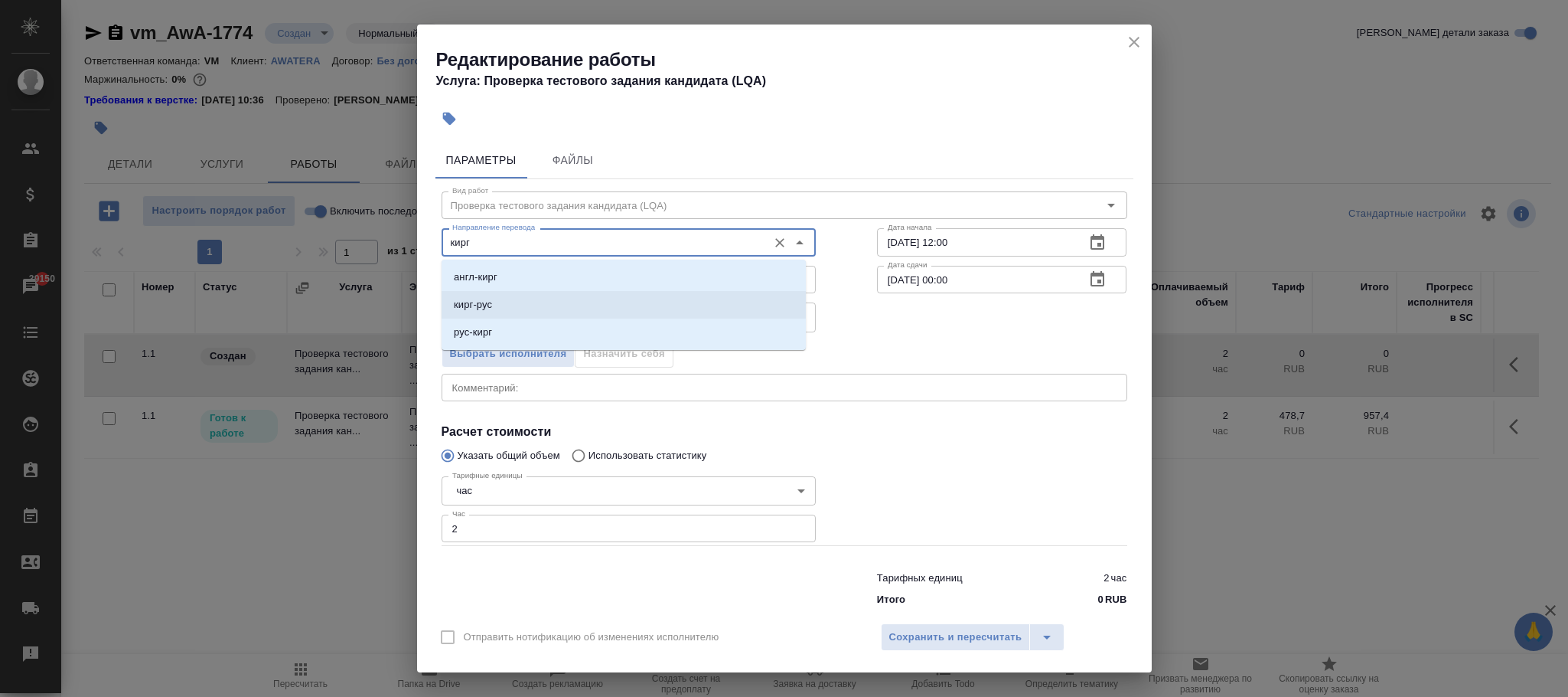
click at [512, 297] on li "кирг-рус" at bounding box center [623, 304] width 364 height 28
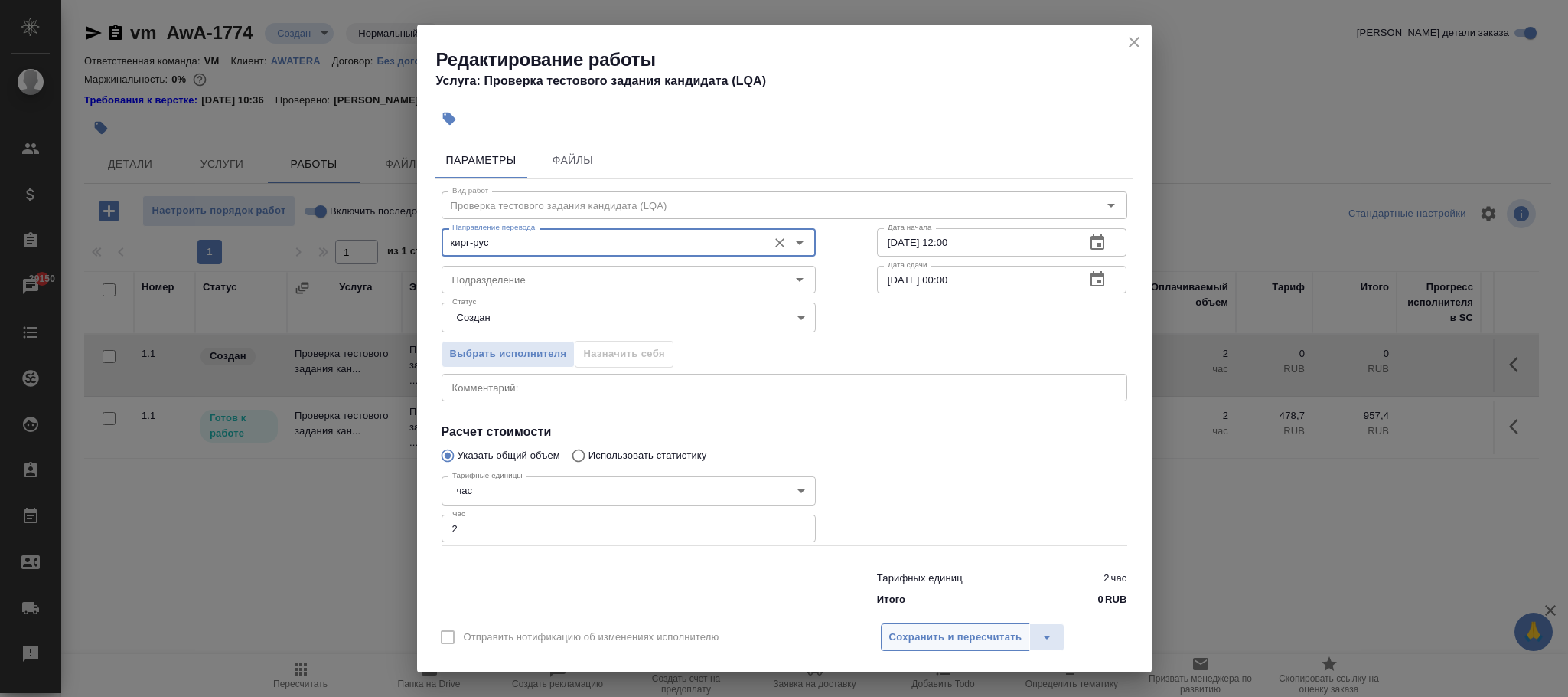
type input "кирг-рус"
drag, startPoint x: 1004, startPoint y: 632, endPoint x: 995, endPoint y: 627, distance: 10.3
click at [1003, 632] on span "Сохранить и пересчитать" at bounding box center [956, 637] width 133 height 17
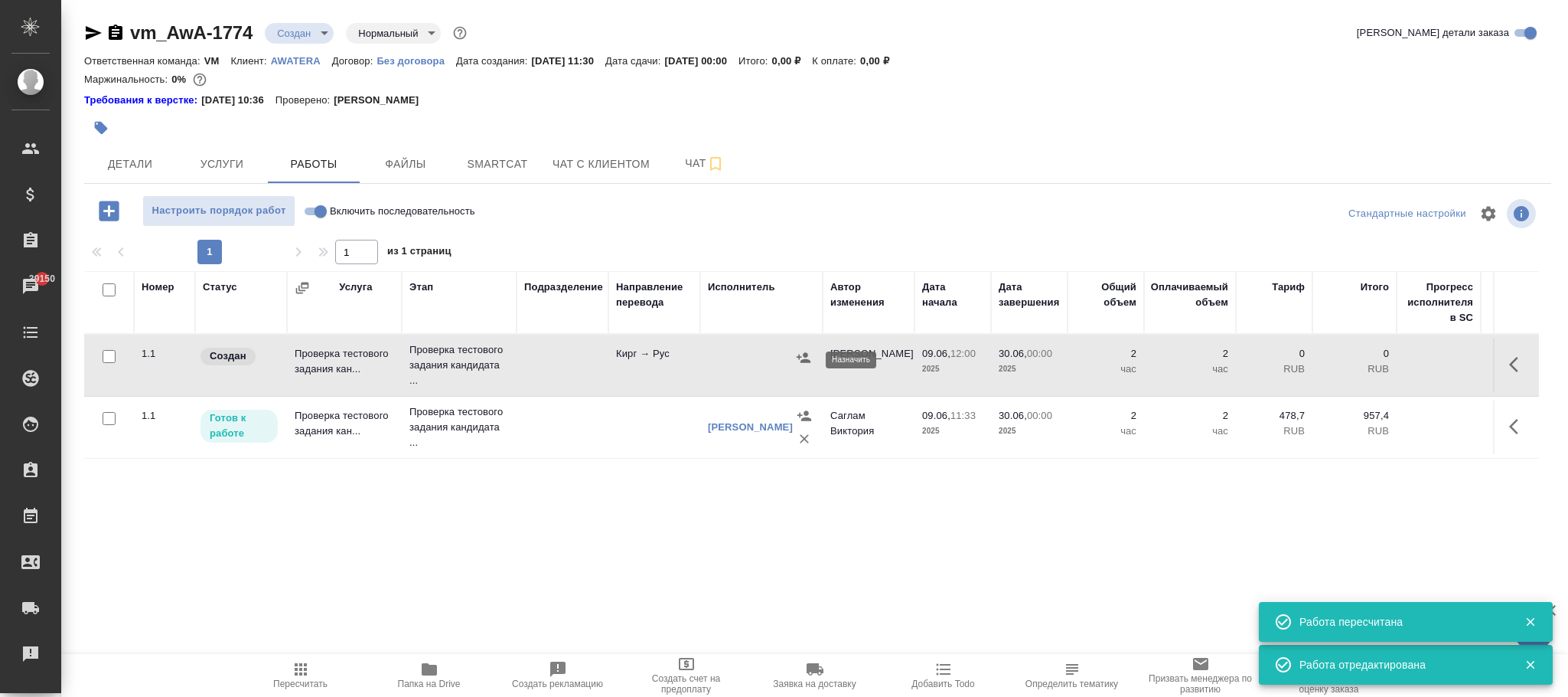
click at [797, 357] on icon "button" at bounding box center [803, 357] width 15 height 15
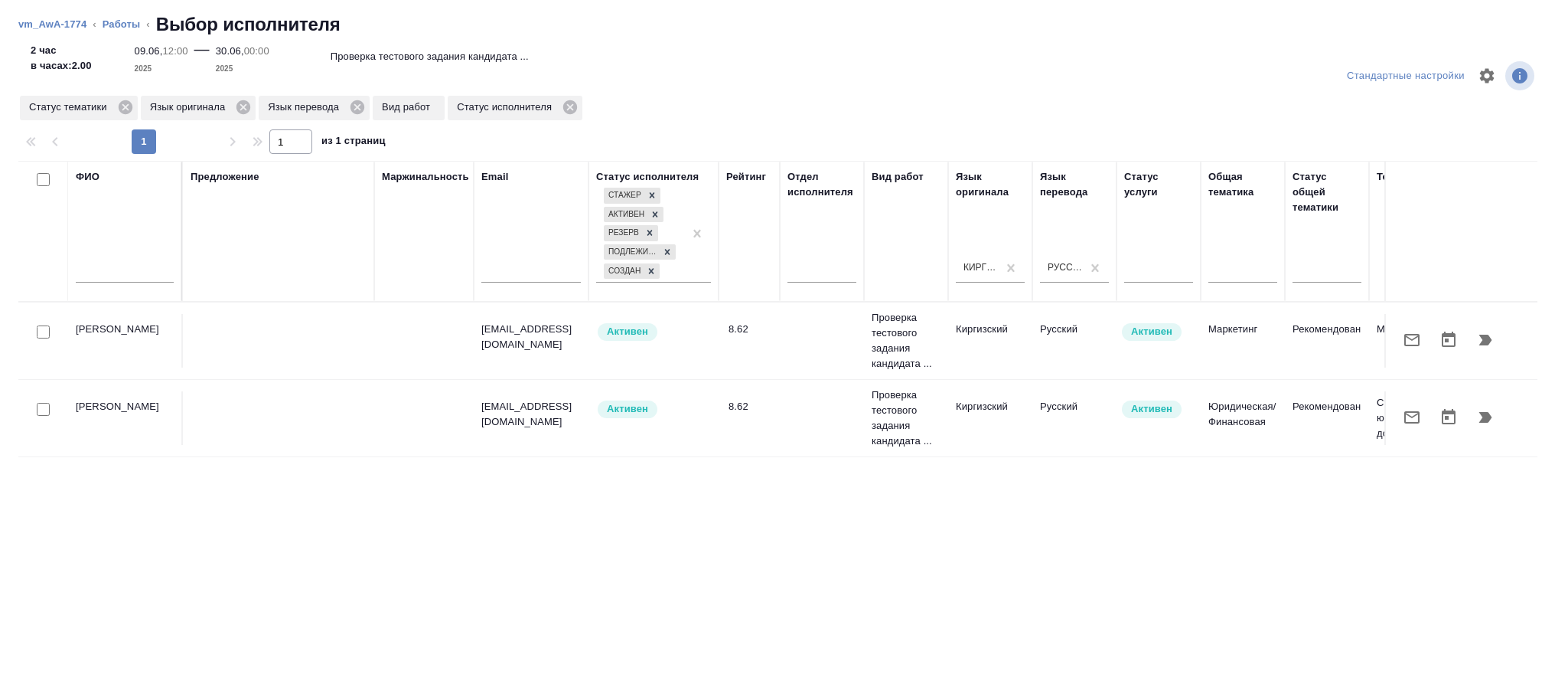
drag, startPoint x: 717, startPoint y: 343, endPoint x: 824, endPoint y: 368, distance: 109.9
click at [721, 341] on td "8.62" at bounding box center [749, 341] width 61 height 54
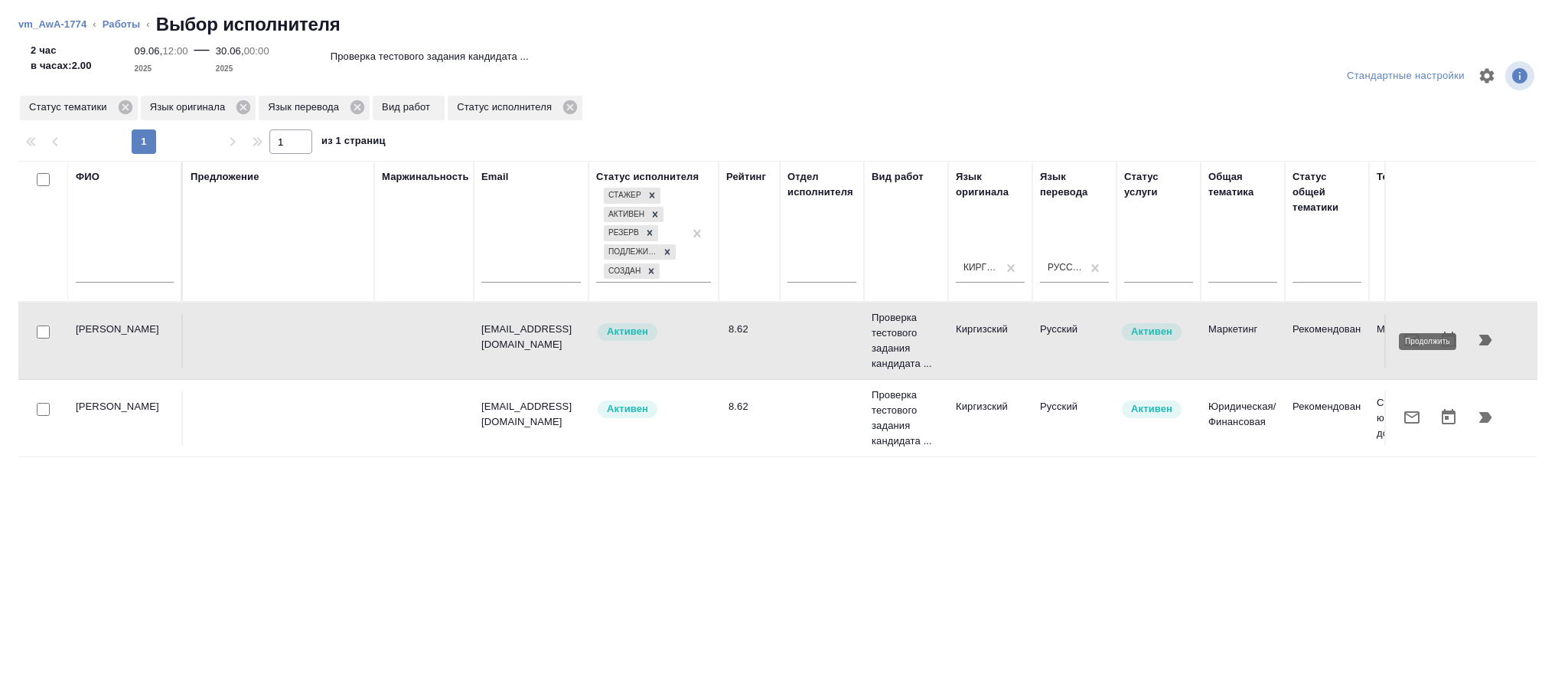
click at [1481, 338] on icon "button" at bounding box center [1485, 340] width 13 height 11
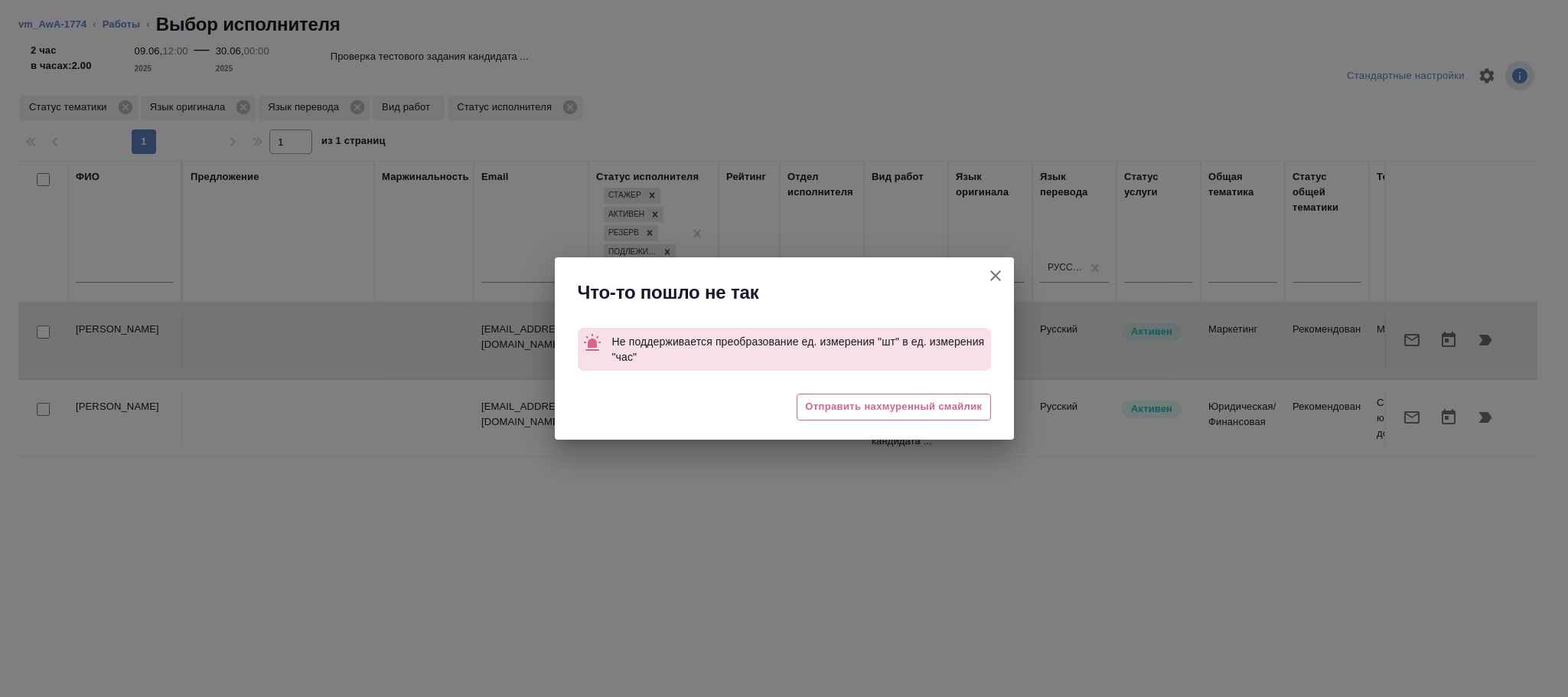
click at [997, 276] on icon "button" at bounding box center [995, 275] width 18 height 18
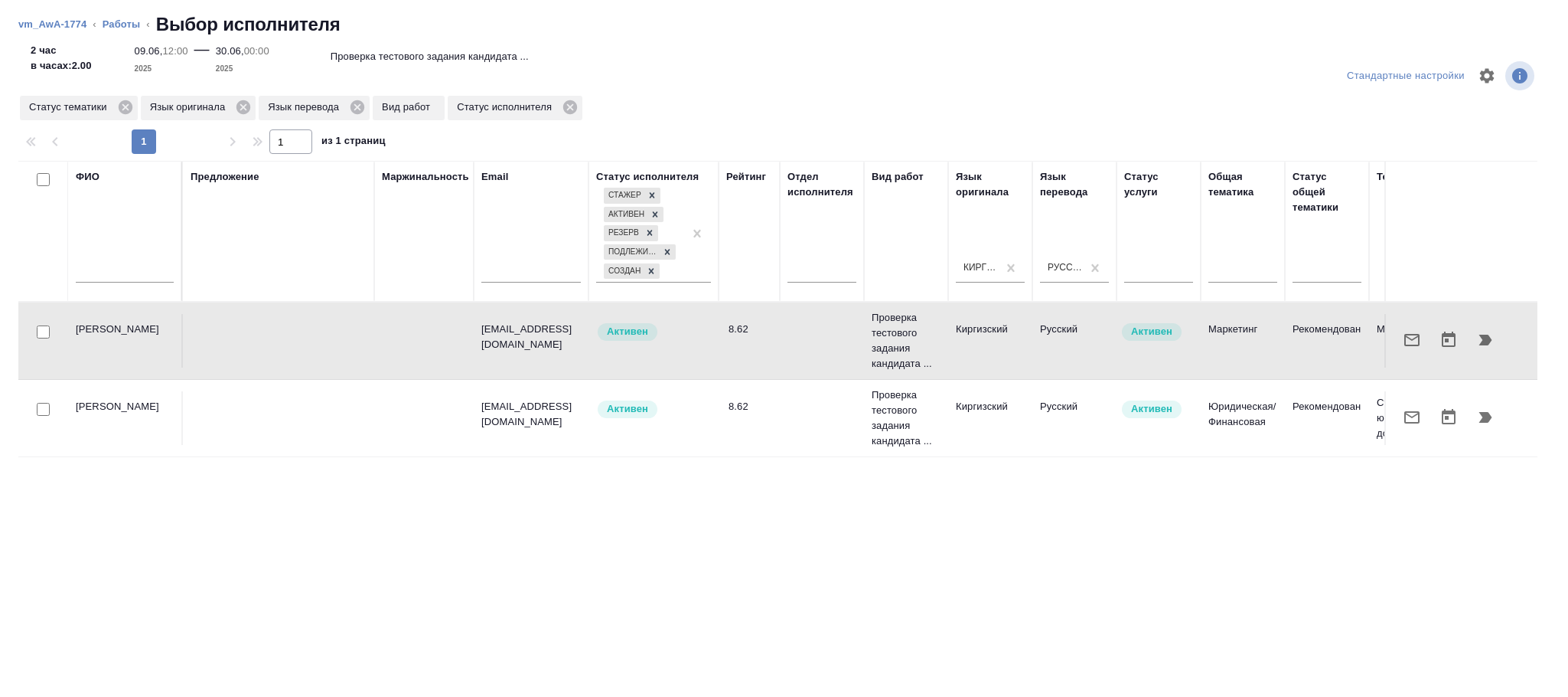
click at [847, 413] on td at bounding box center [822, 418] width 84 height 54
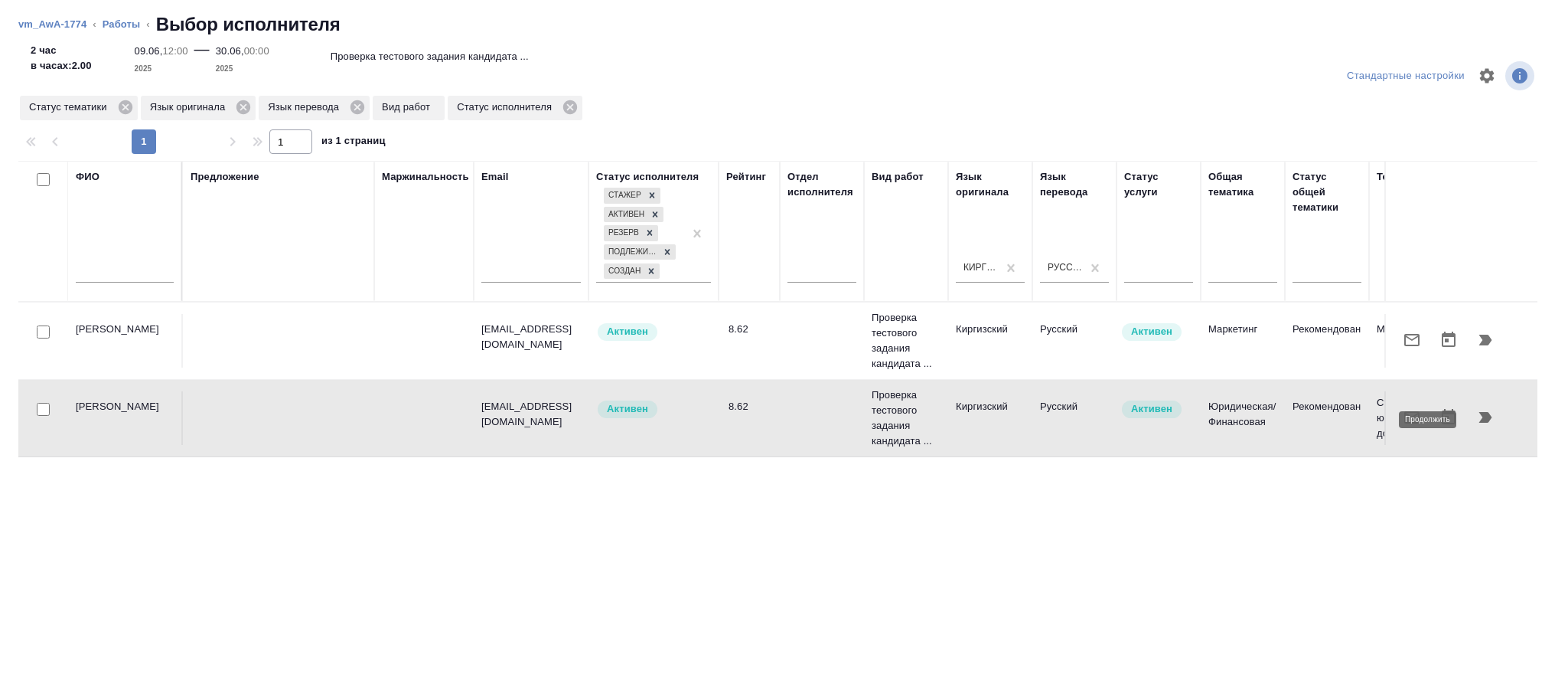
click at [1493, 424] on icon "button" at bounding box center [1485, 417] width 18 height 18
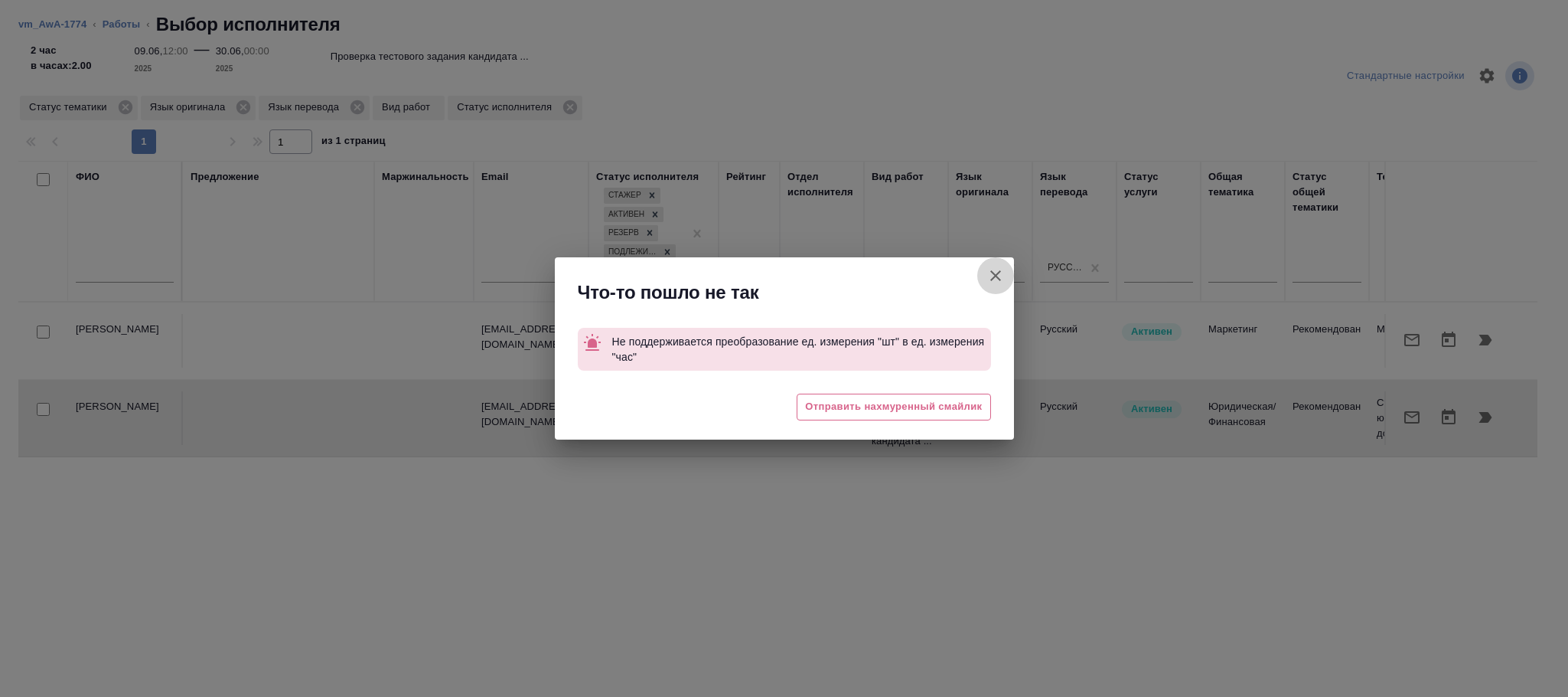
click at [992, 276] on icon "button" at bounding box center [995, 275] width 18 height 18
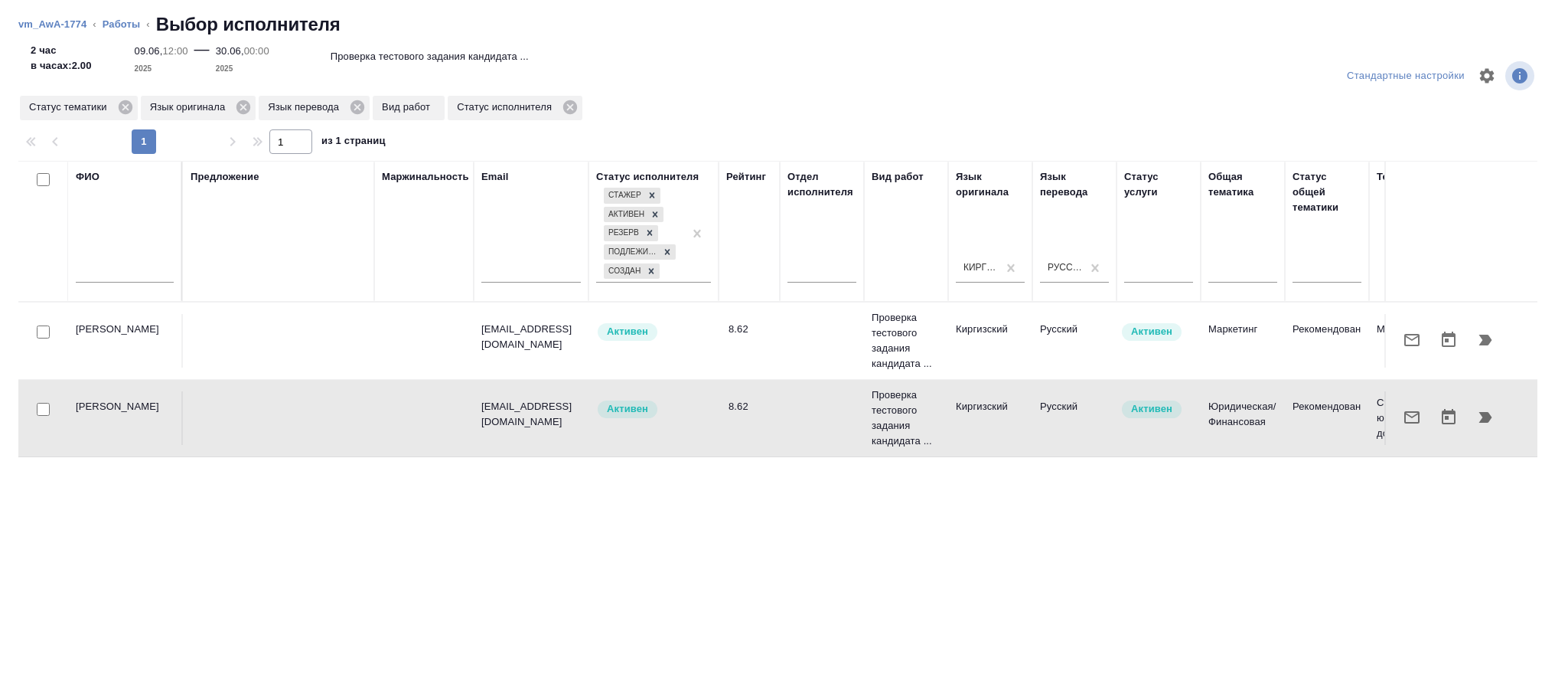
click at [783, 343] on td at bounding box center [822, 341] width 84 height 54
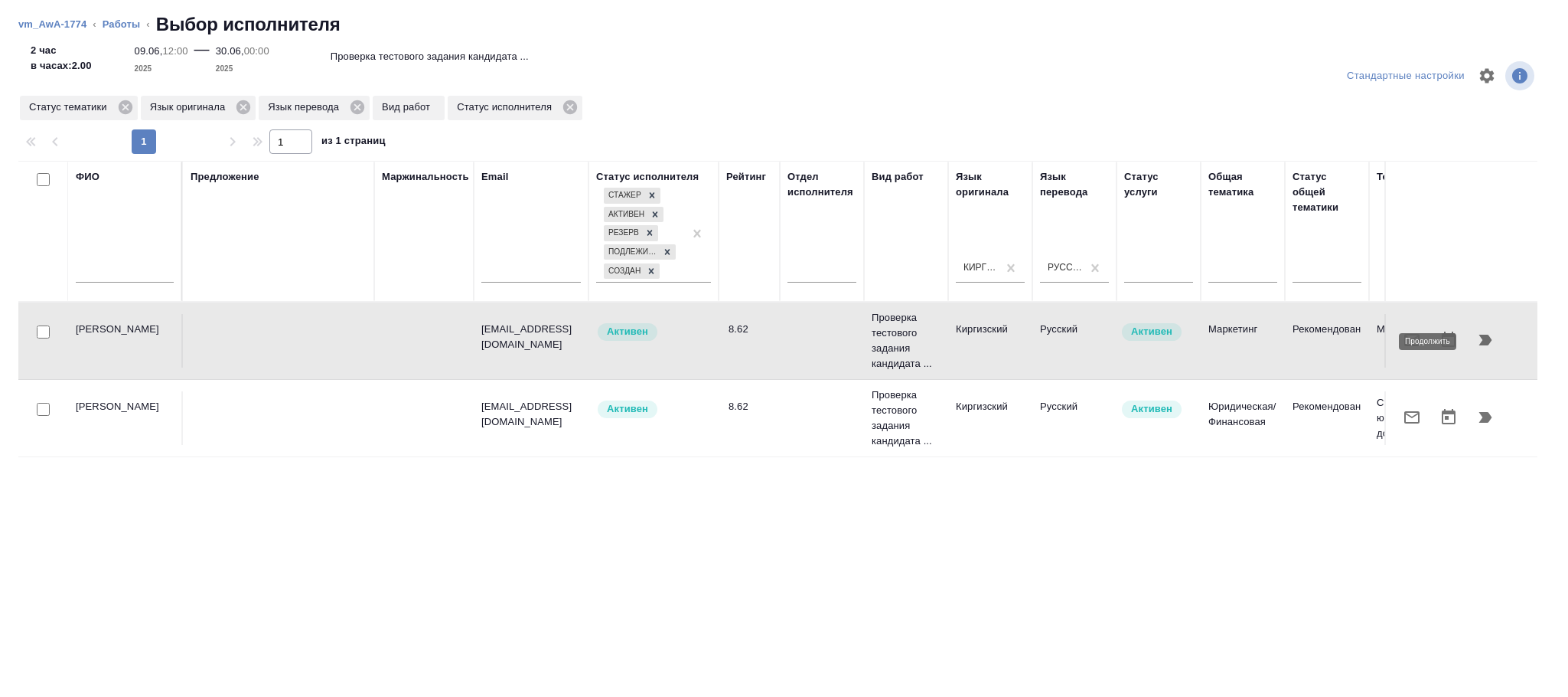
click at [1484, 341] on icon "button" at bounding box center [1485, 340] width 13 height 11
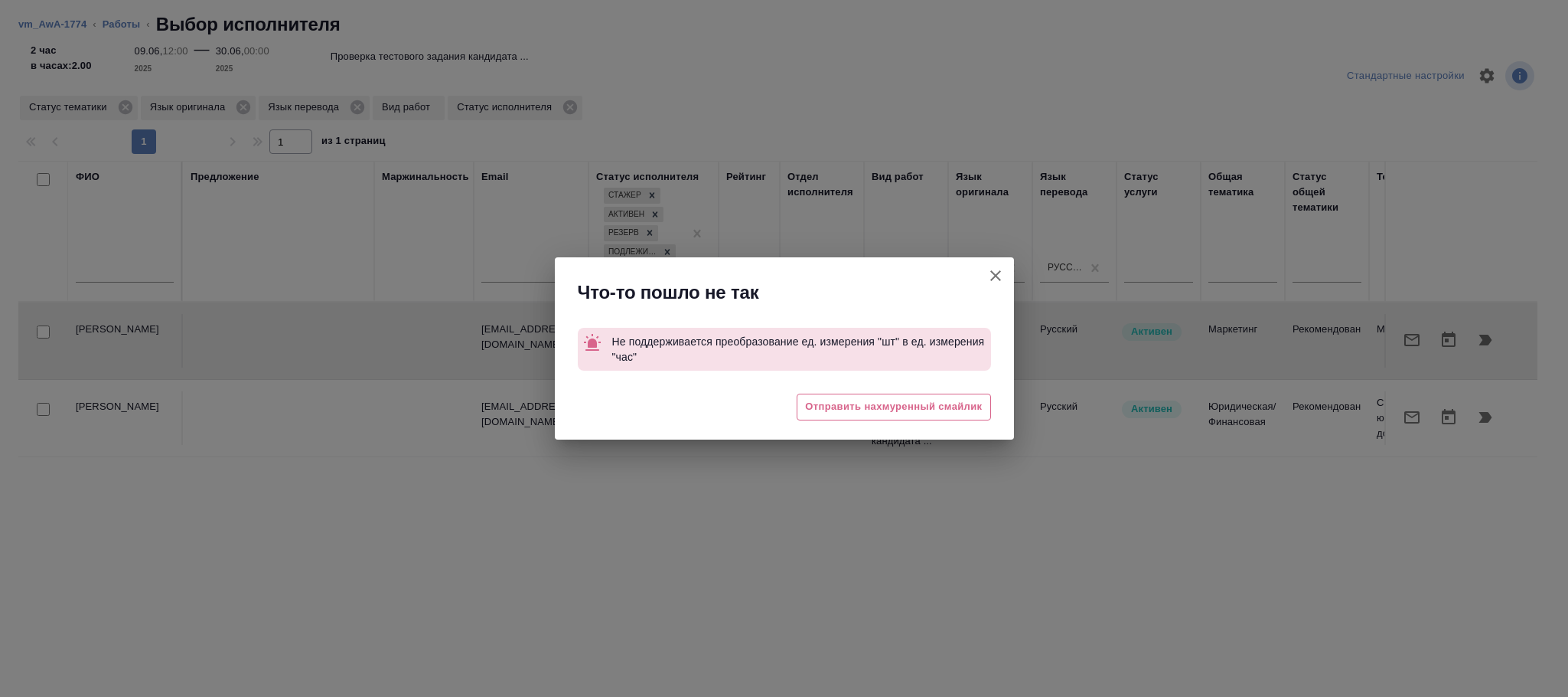
drag, startPoint x: 1001, startPoint y: 272, endPoint x: 448, endPoint y: 18, distance: 608.5
click at [999, 272] on icon "button" at bounding box center [995, 275] width 18 height 18
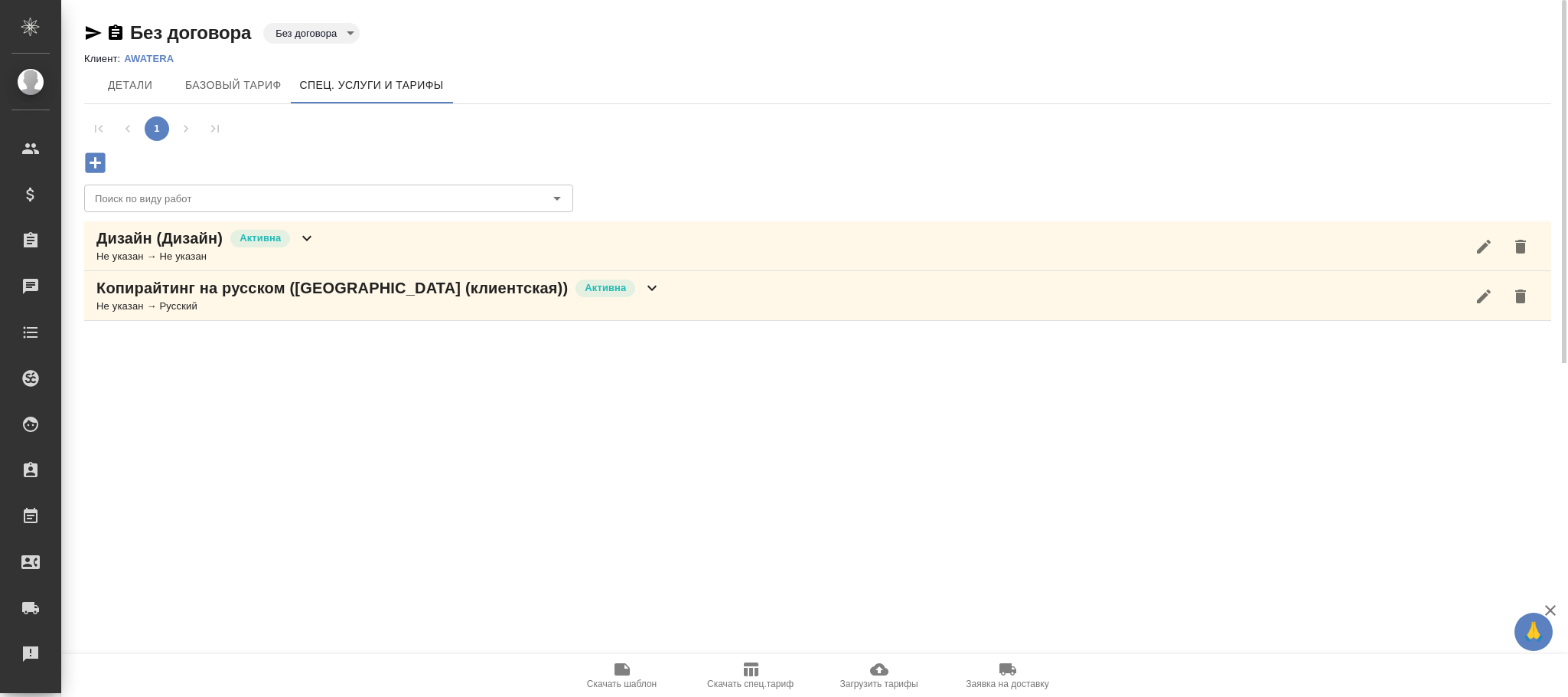
click at [91, 163] on icon "button" at bounding box center [95, 163] width 27 height 27
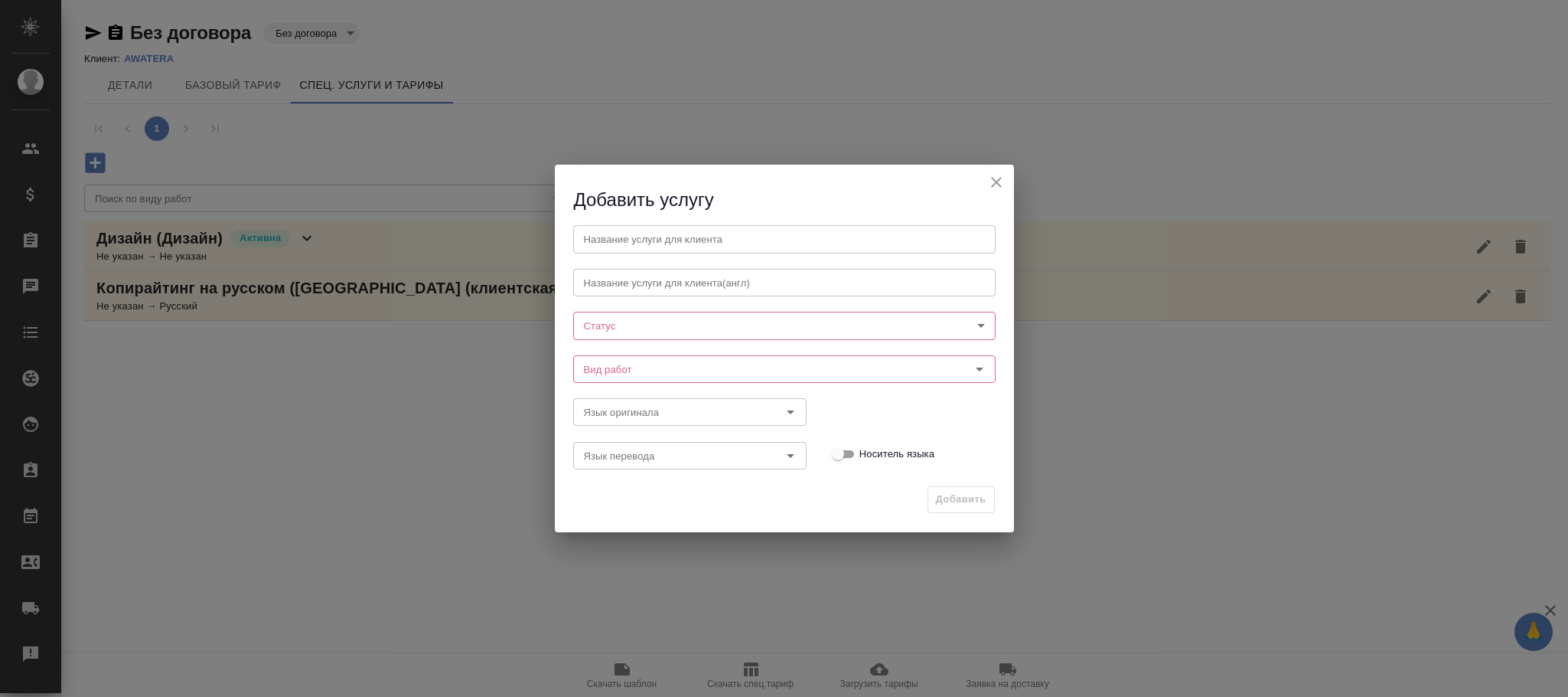
click at [642, 324] on body "🙏 .cls-1 fill:#fff; AWATERA Фокина Наталья n.fokina Клиенты Спецификации Заказы…" at bounding box center [784, 348] width 1568 height 697
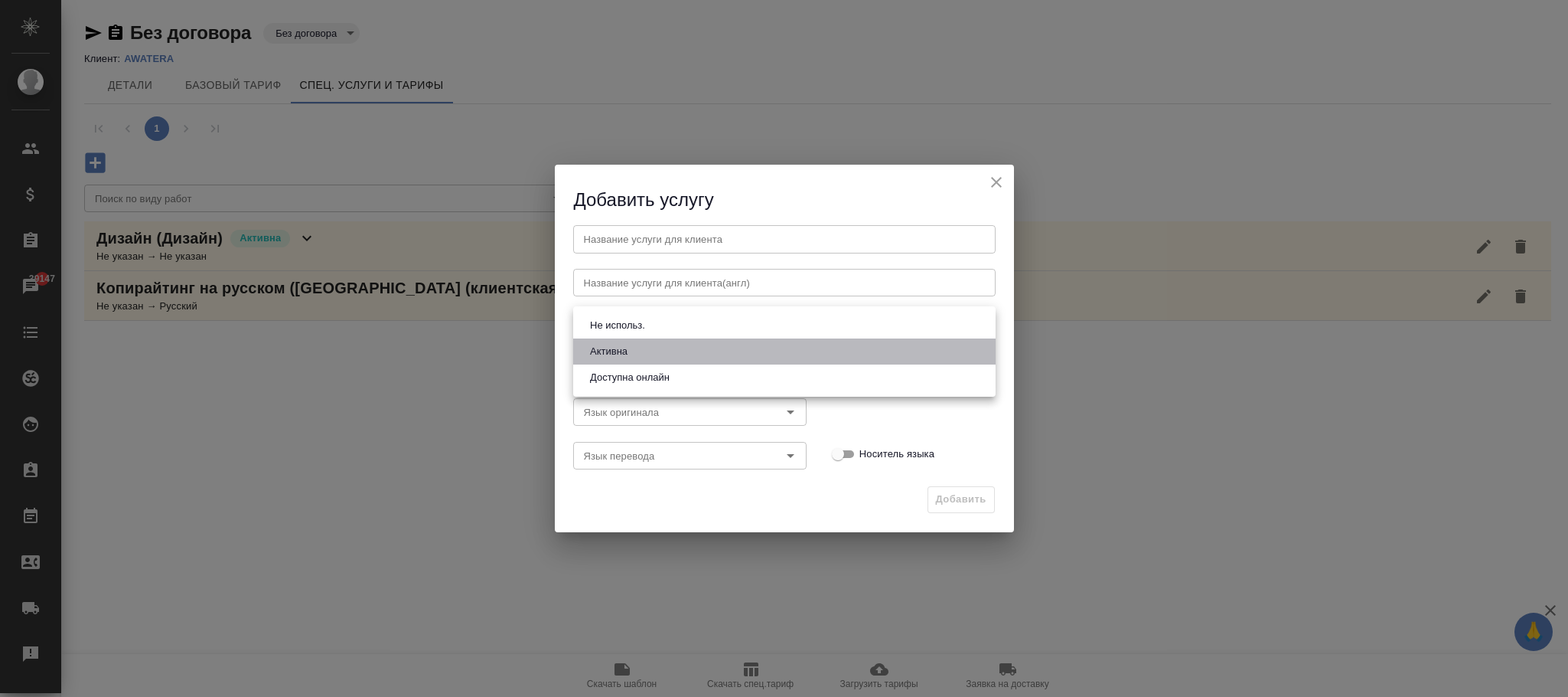
drag, startPoint x: 634, startPoint y: 351, endPoint x: 627, endPoint y: 380, distance: 29.8
click at [634, 350] on li "Активна" at bounding box center [784, 351] width 423 height 26
type input "active"
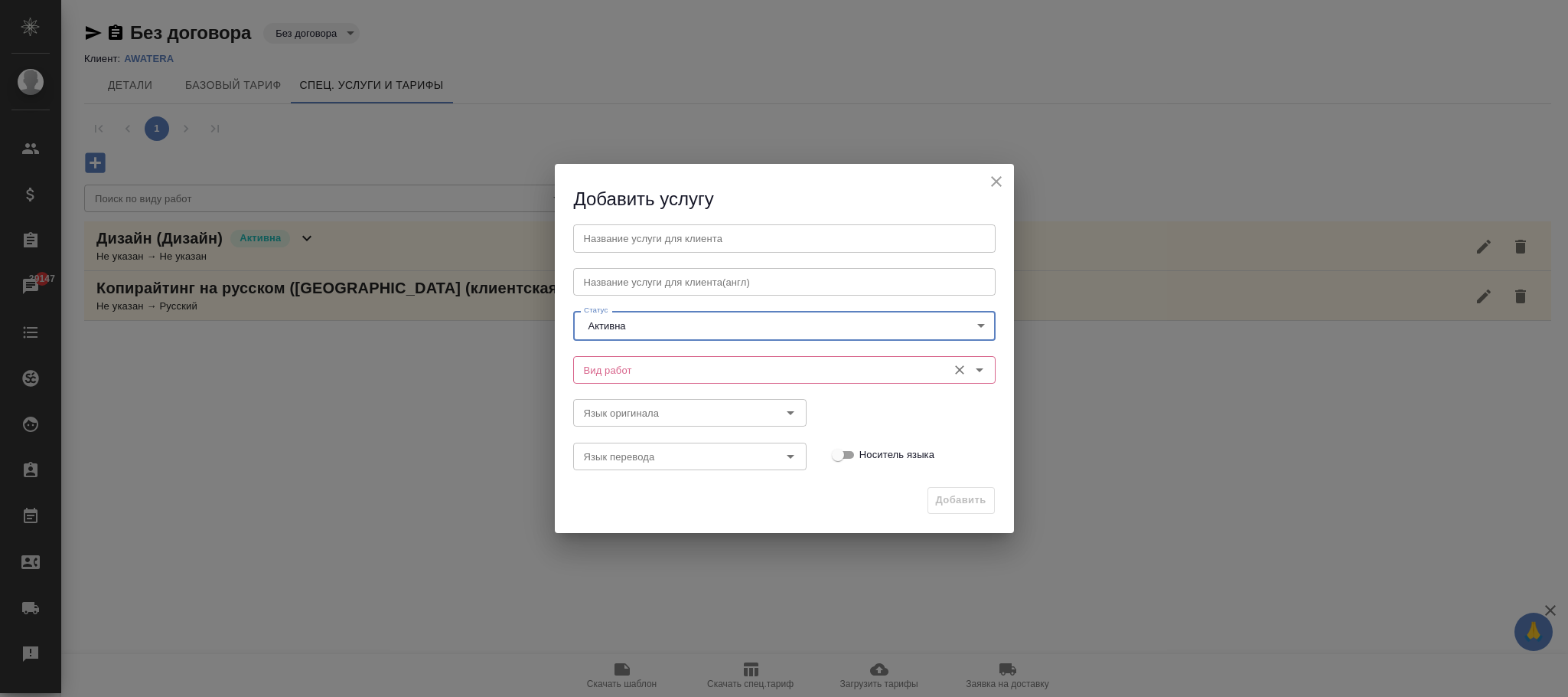
click at [624, 377] on input "Вид работ" at bounding box center [759, 369] width 362 height 18
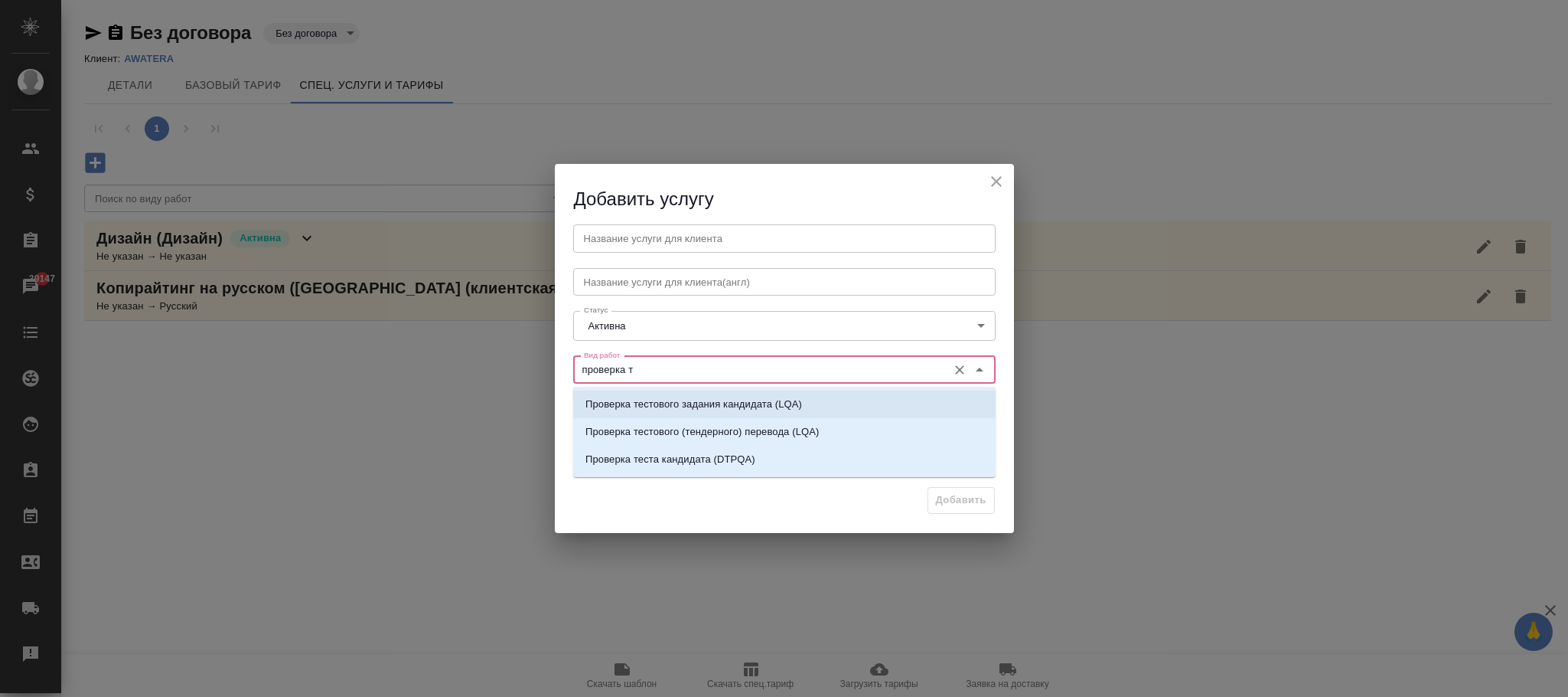
click at [758, 405] on p "Проверка тестового задания кандидата (LQA)" at bounding box center [693, 404] width 216 height 15
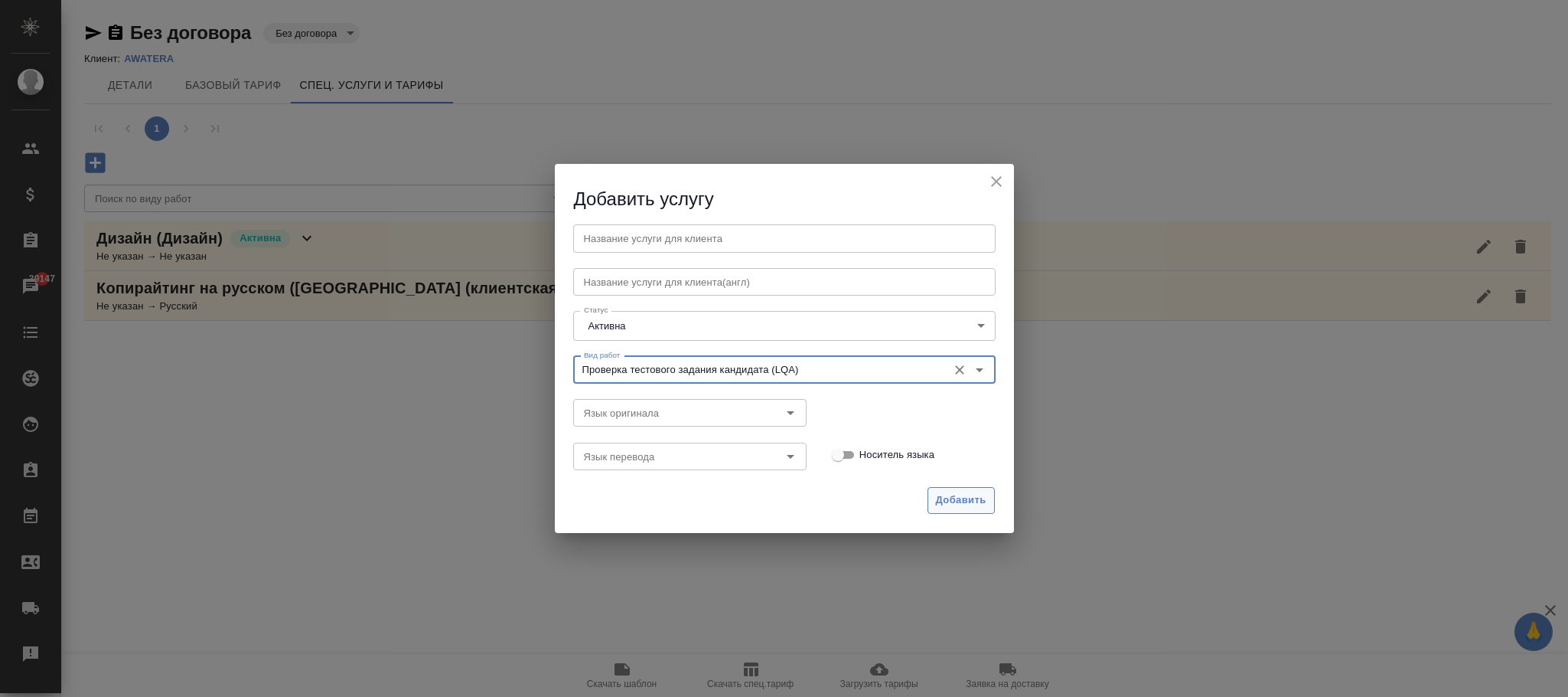
type input "Проверка тестового задания кандидата (LQA)"
drag, startPoint x: 956, startPoint y: 490, endPoint x: 919, endPoint y: 492, distance: 37.1
click at [919, 492] on div "Добавить" at bounding box center [784, 506] width 459 height 54
click at [960, 497] on span "Добавить" at bounding box center [961, 500] width 50 height 17
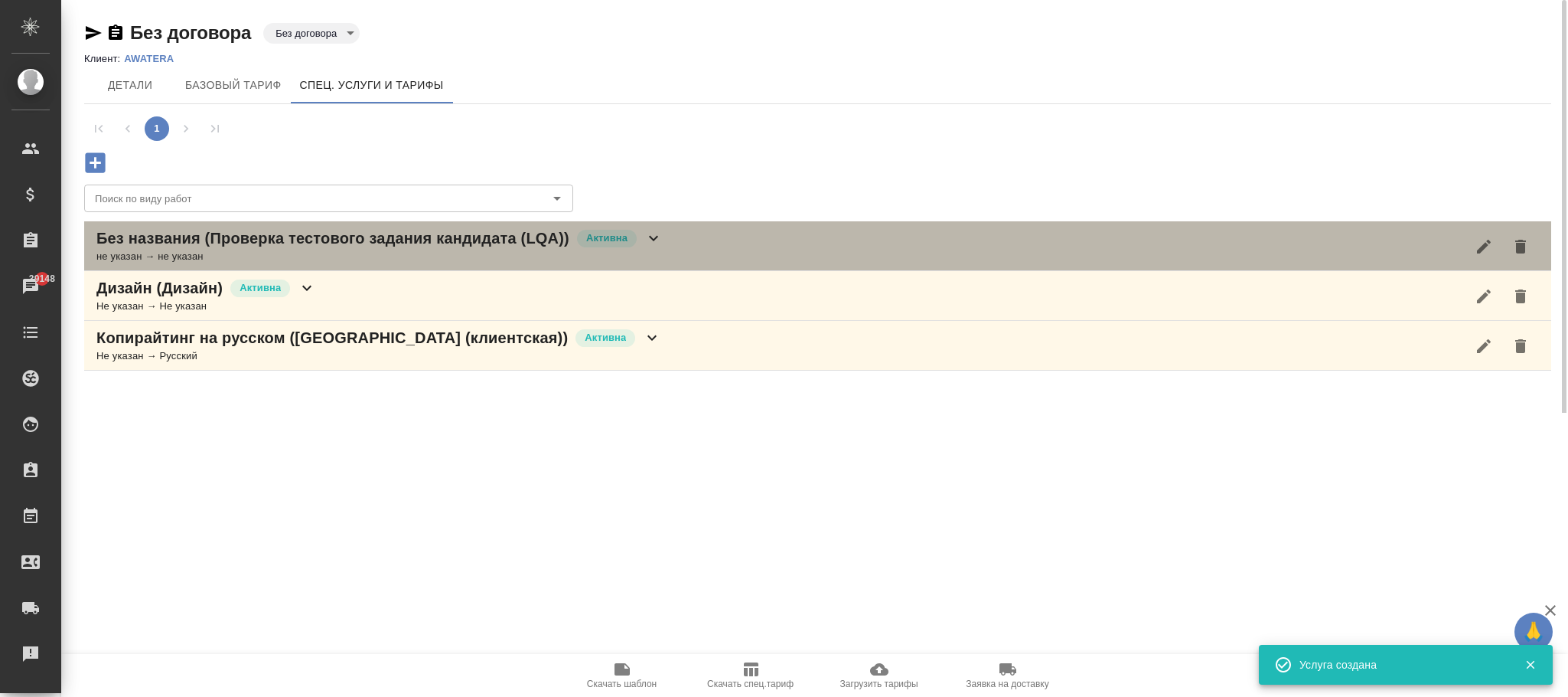
click at [653, 239] on icon at bounding box center [653, 238] width 18 height 18
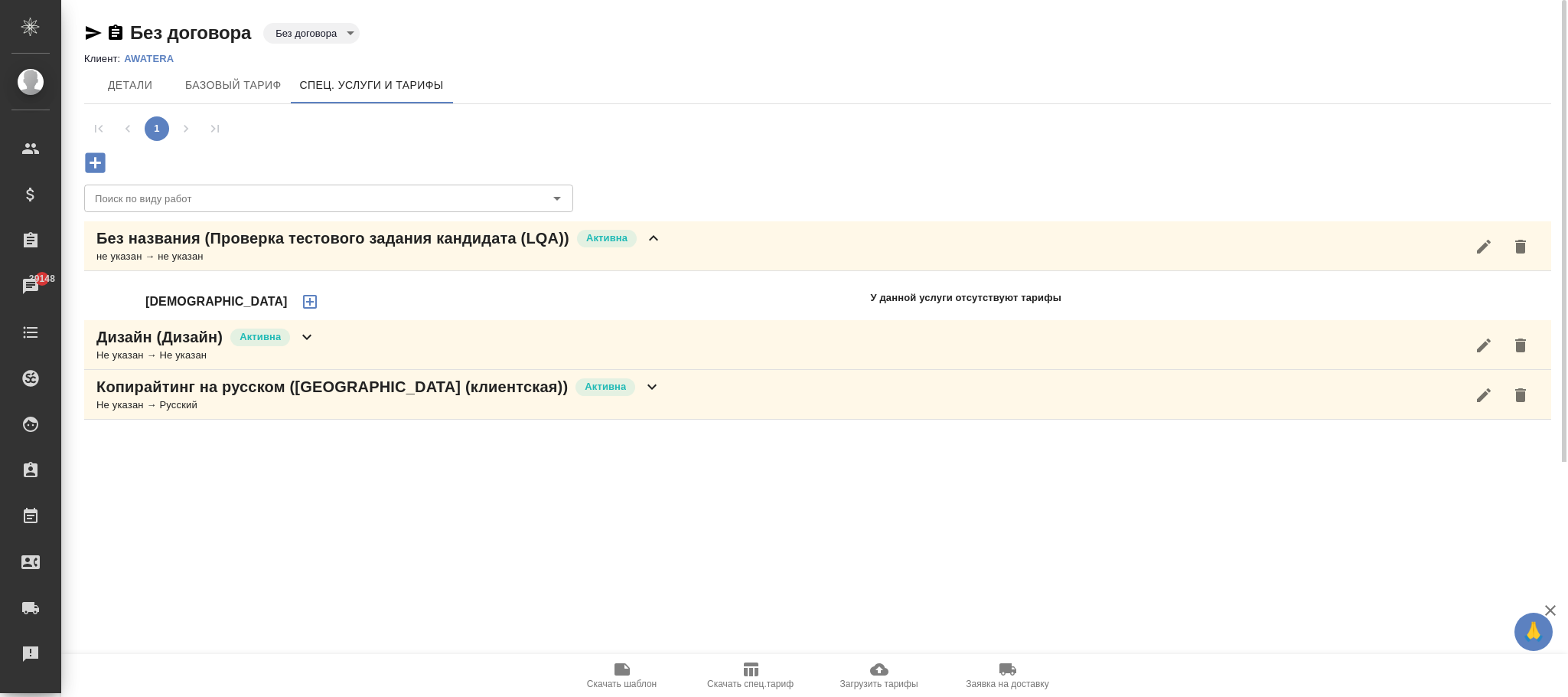
click at [1484, 243] on icon "button" at bounding box center [1483, 246] width 13 height 13
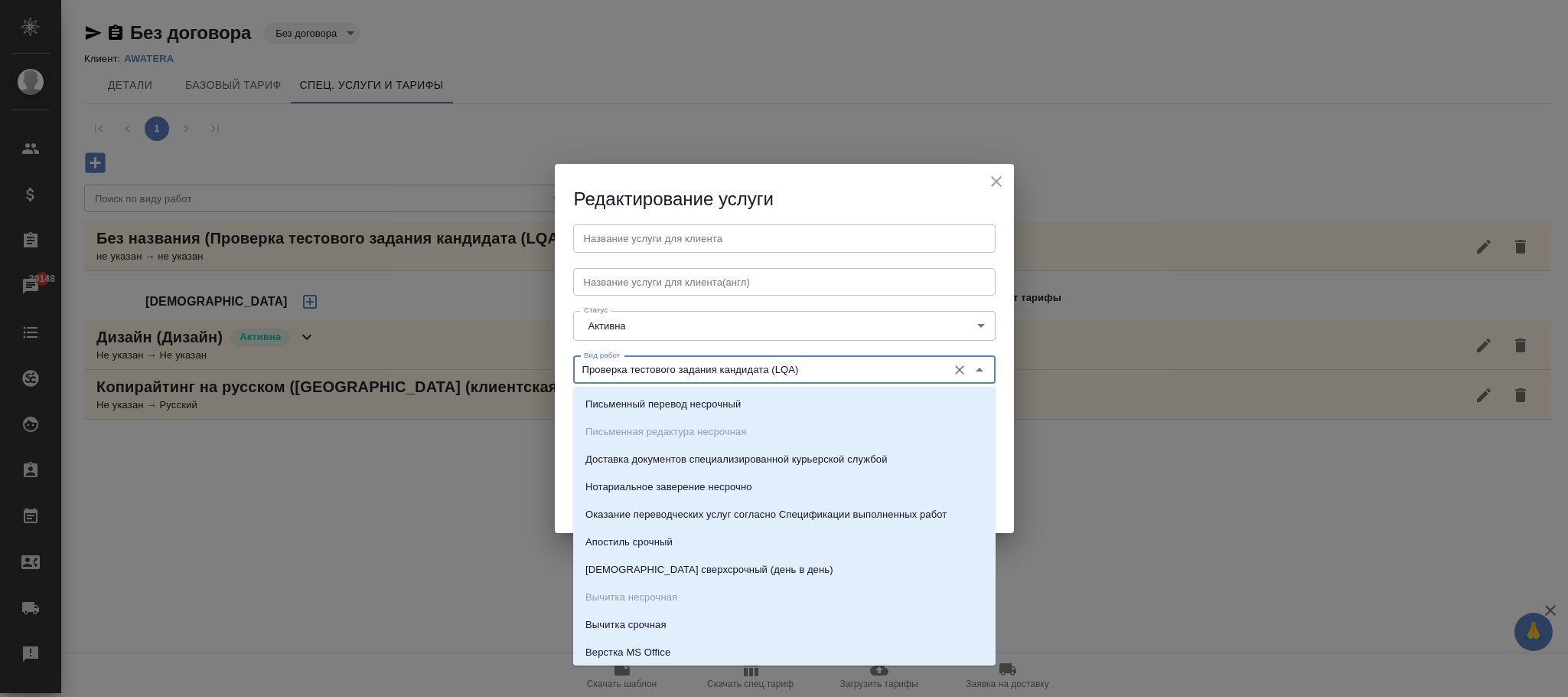
drag, startPoint x: 842, startPoint y: 370, endPoint x: 638, endPoint y: 357, distance: 204.4
click at [472, 347] on div "Редактирование услуги Название услуги для клиента Название услуги для клиента Н…" at bounding box center [784, 348] width 1568 height 697
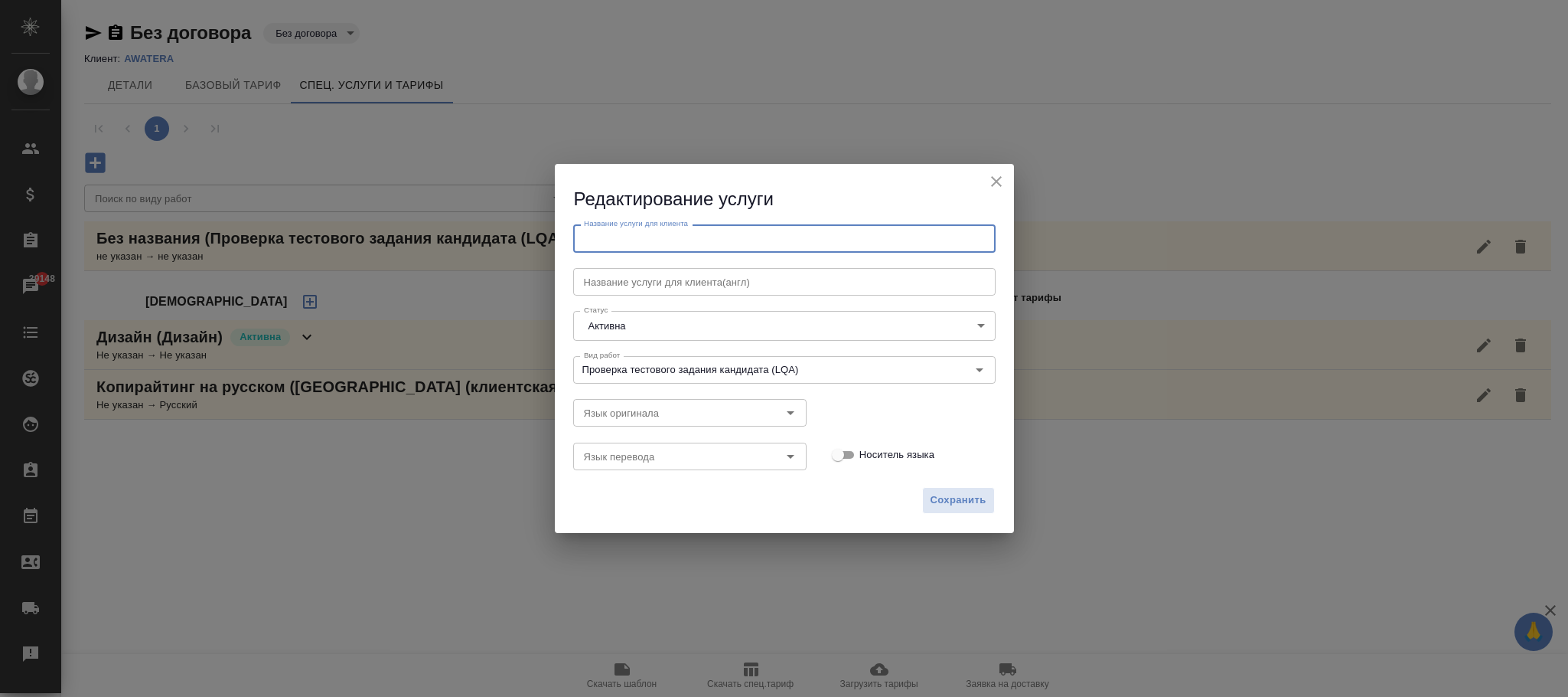
click at [637, 237] on input "text" at bounding box center [784, 238] width 423 height 28
paste input "Проверка тестового задания кандидата (LQA)"
type input "Проверка тестового задания кандидата (LQA)"
click at [953, 503] on span "Сохранить" at bounding box center [958, 500] width 56 height 17
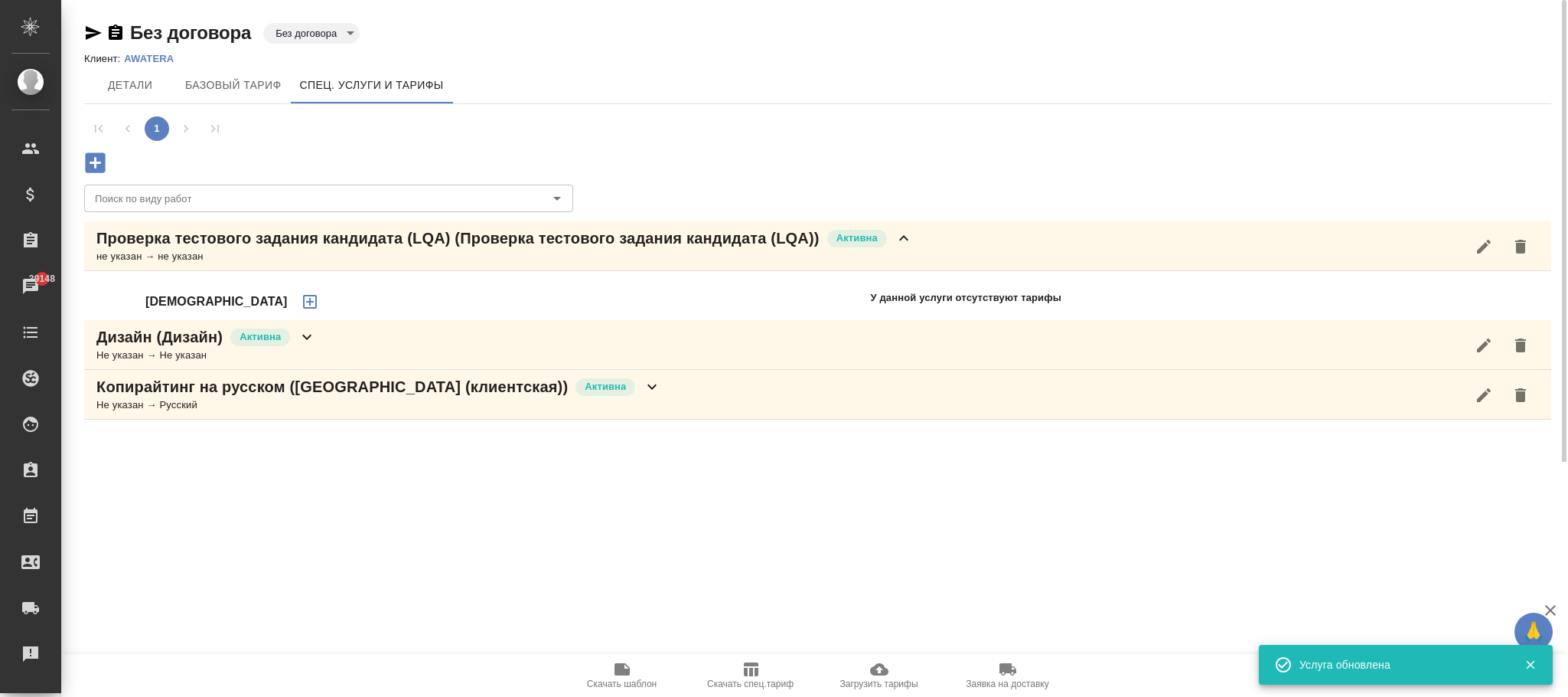
click at [303, 301] on icon "button" at bounding box center [309, 301] width 13 height 13
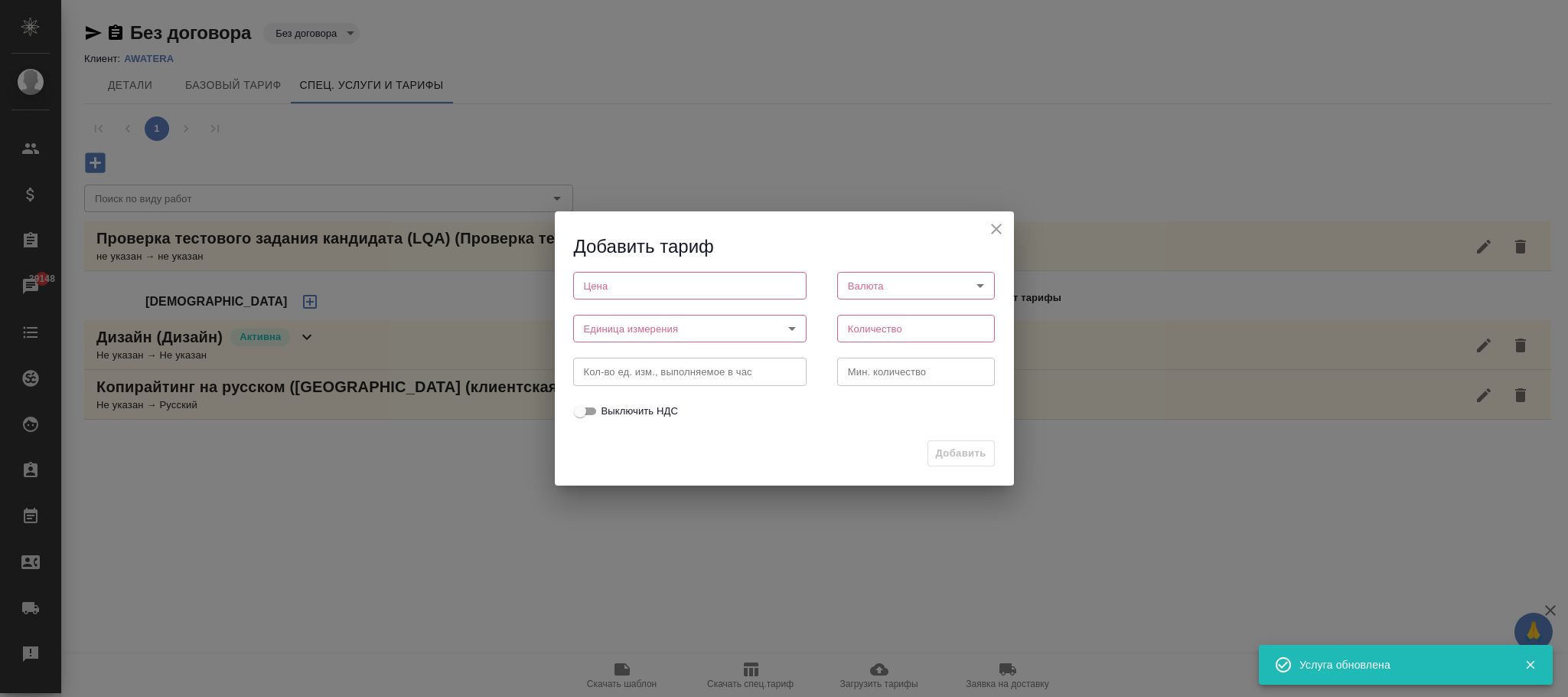
click at [662, 286] on input "number" at bounding box center [690, 285] width 233 height 28
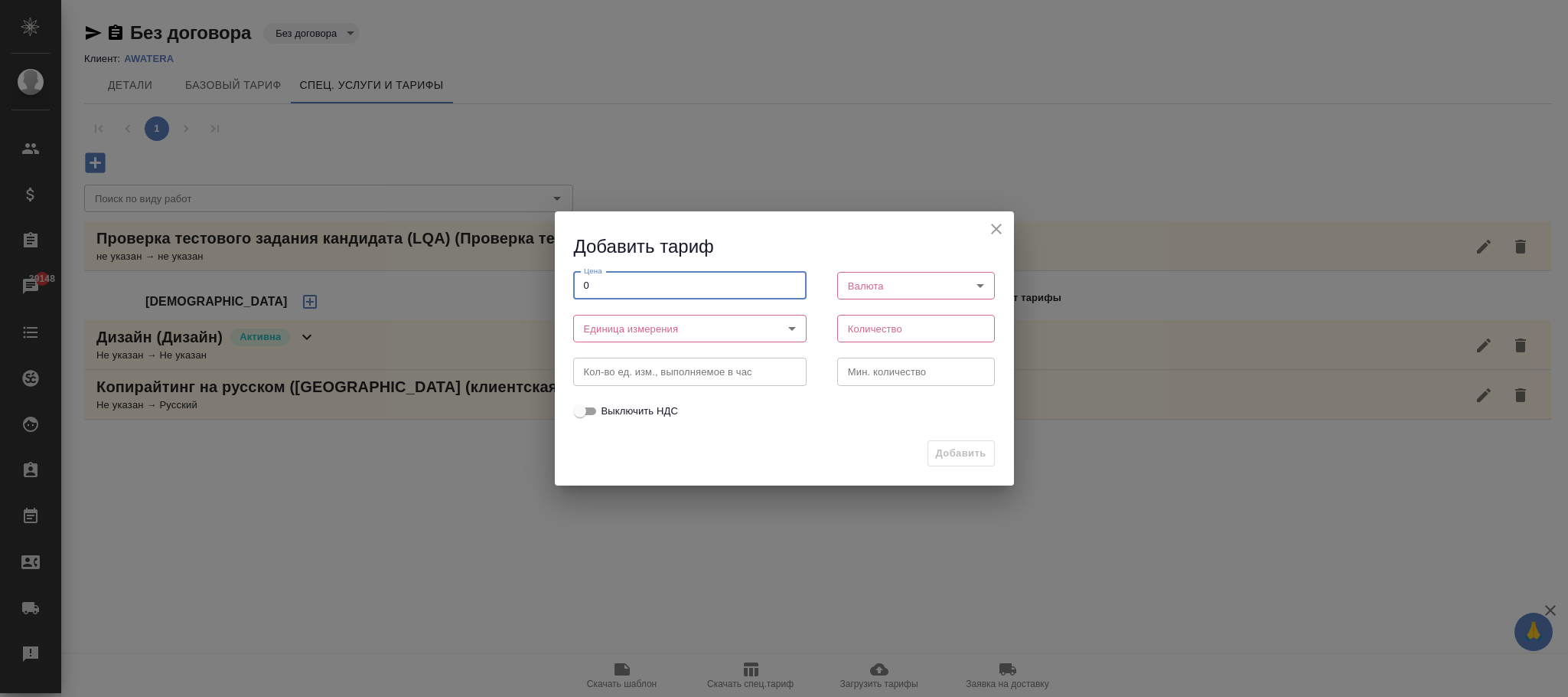
type input "0"
click at [673, 327] on body "🙏 .cls-1 fill:#fff; AWATERA Фокина Наталья n.fokina Клиенты Спецификации Заказы…" at bounding box center [784, 348] width 1568 height 697
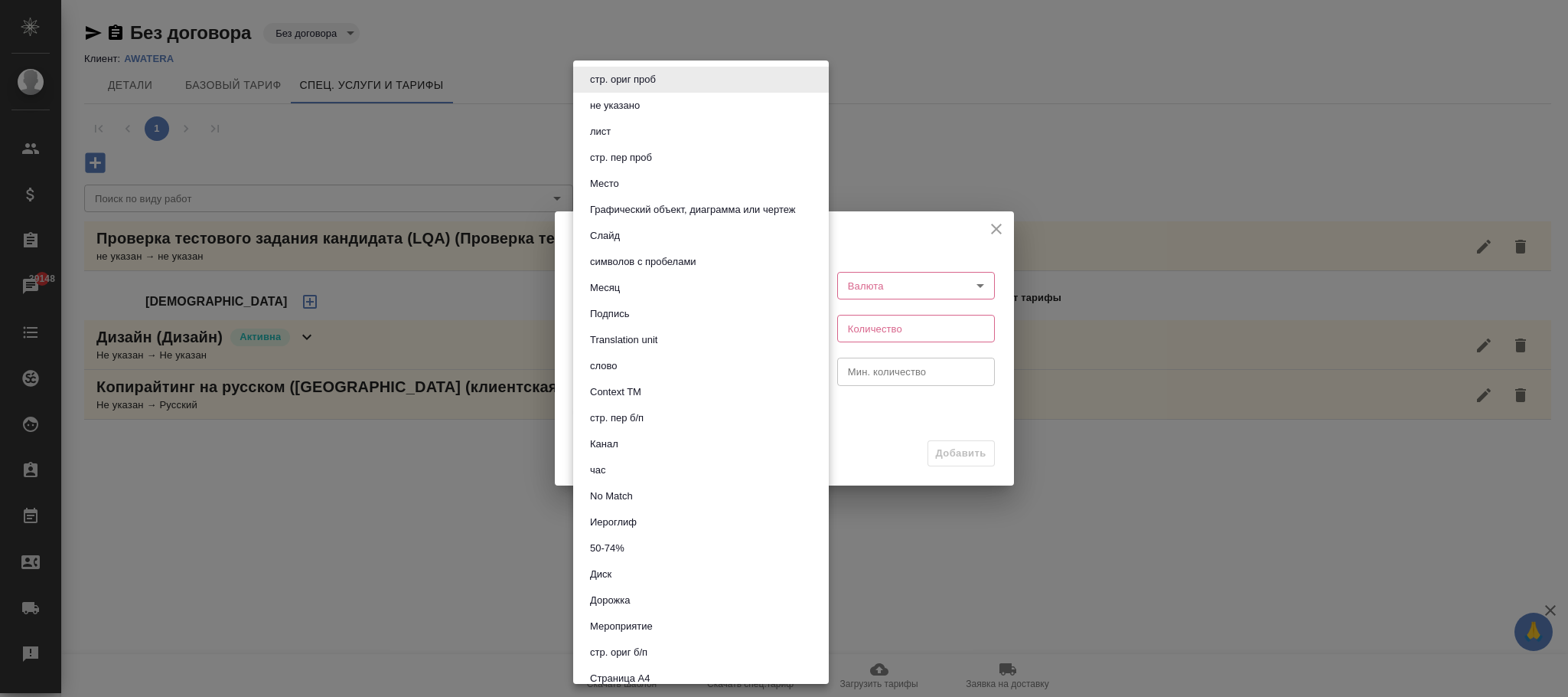
click at [622, 464] on li "час" at bounding box center [701, 469] width 256 height 26
type input "5a8b1489cc6b4906c91bfd93"
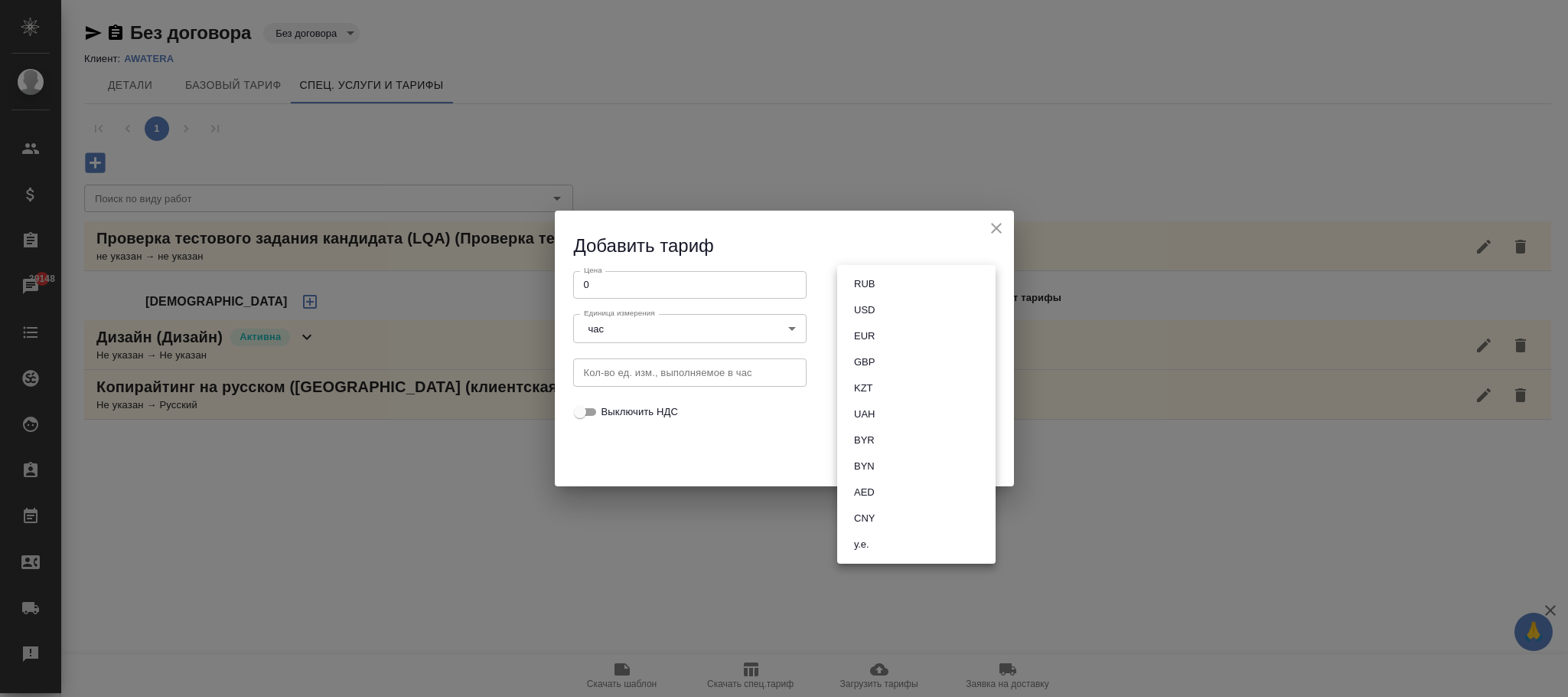
click at [948, 276] on body "🙏 .cls-1 fill:#fff; AWATERA Фокина Наталья n.fokina Клиенты Спецификации Заказы…" at bounding box center [784, 348] width 1568 height 697
click at [882, 288] on li "RUB" at bounding box center [915, 284] width 158 height 26
type input "RUB"
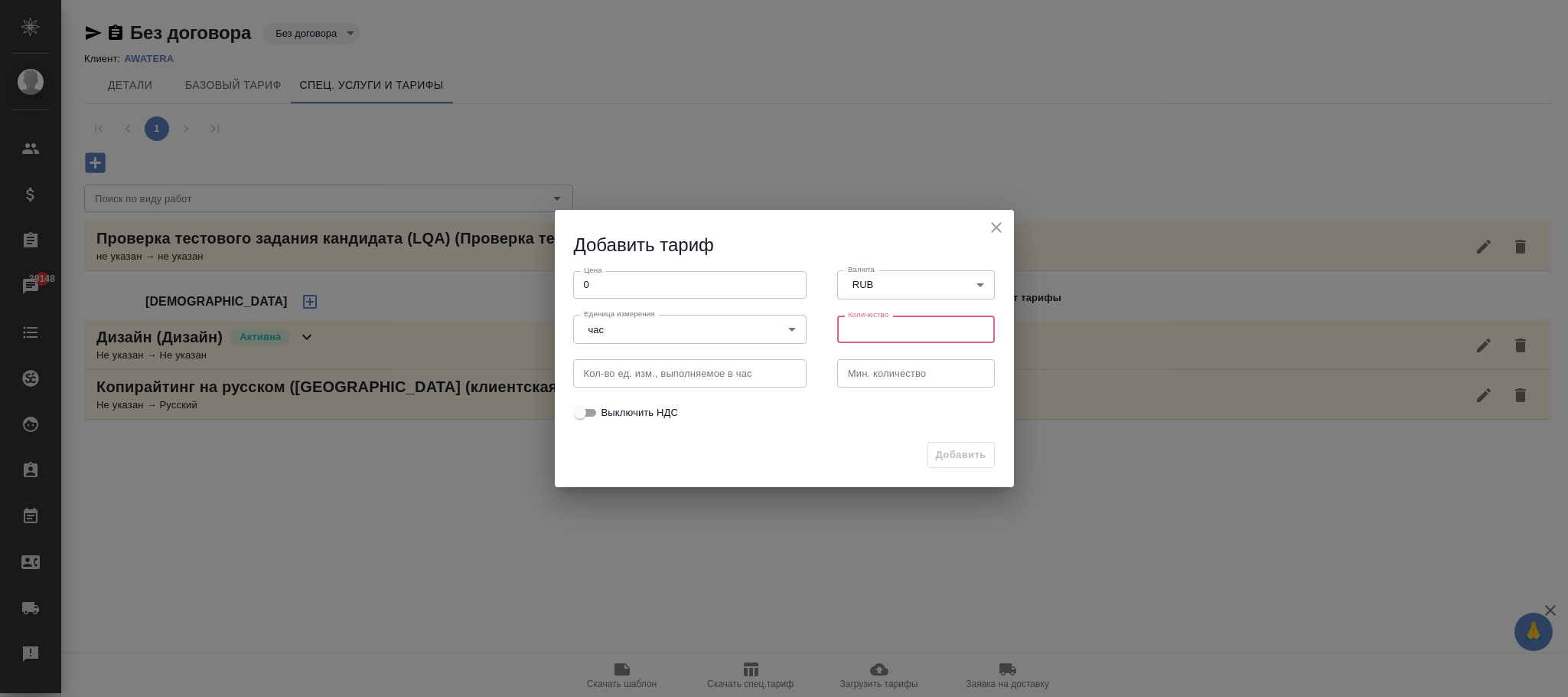
click at [871, 328] on input "number" at bounding box center [915, 328] width 158 height 28
type input "1"
click at [972, 450] on span "Добавить" at bounding box center [961, 455] width 50 height 17
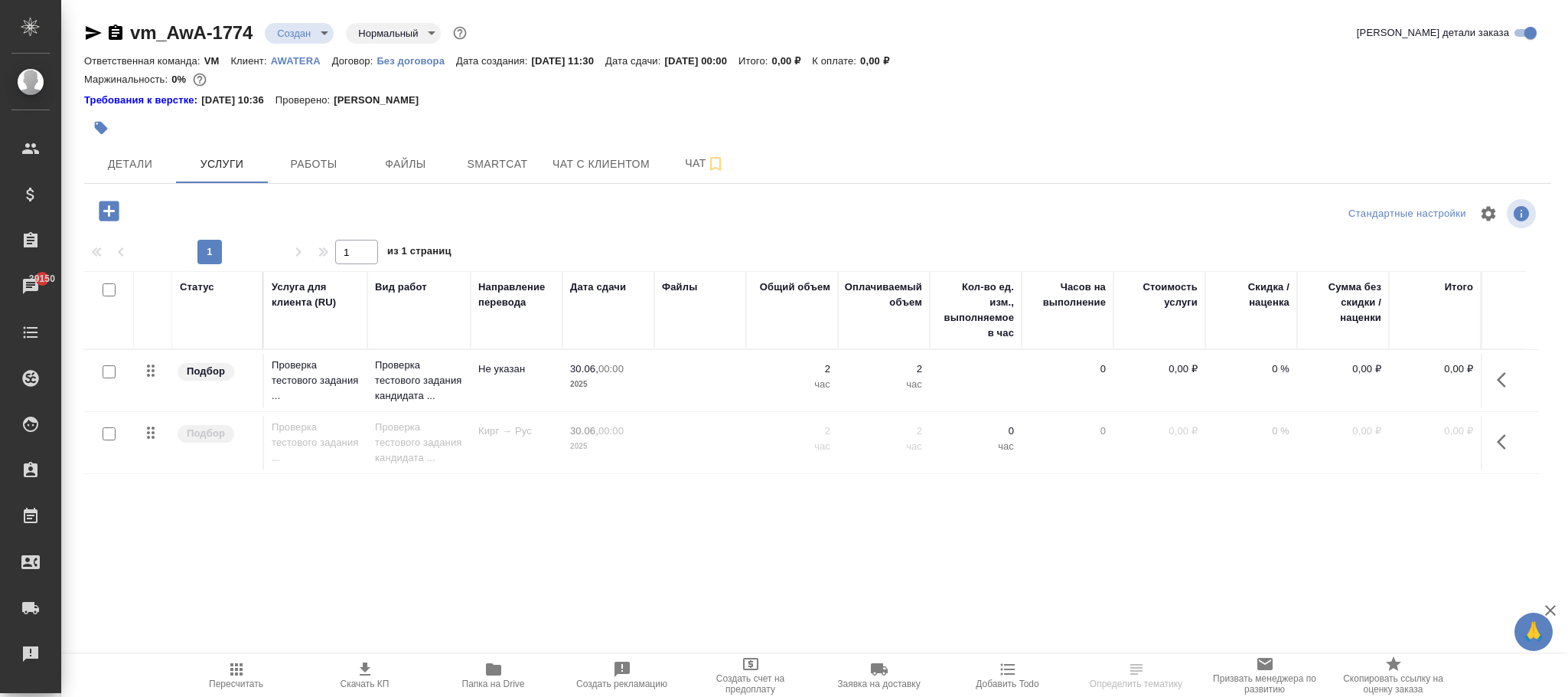
click at [1497, 381] on icon "button" at bounding box center [1501, 379] width 9 height 15
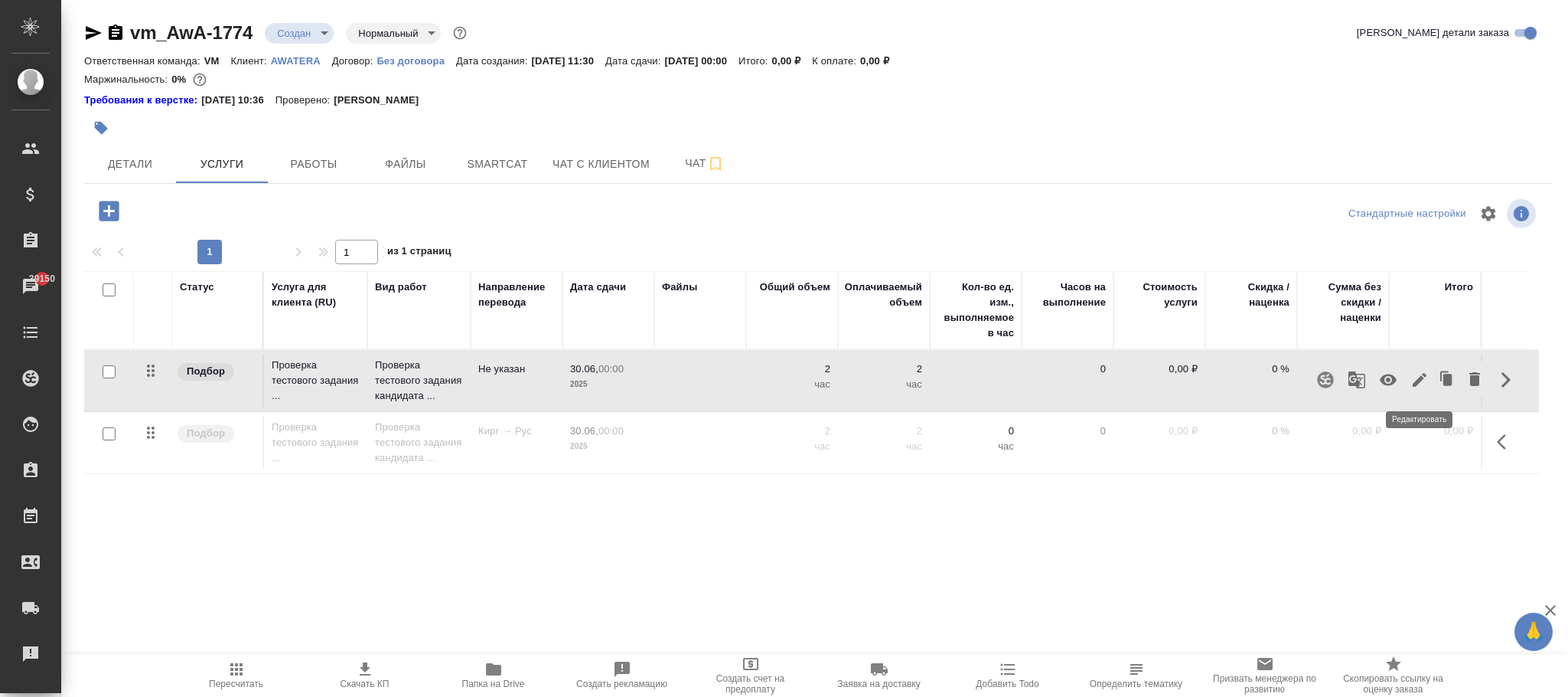
click at [1426, 376] on icon "button" at bounding box center [1419, 379] width 18 height 18
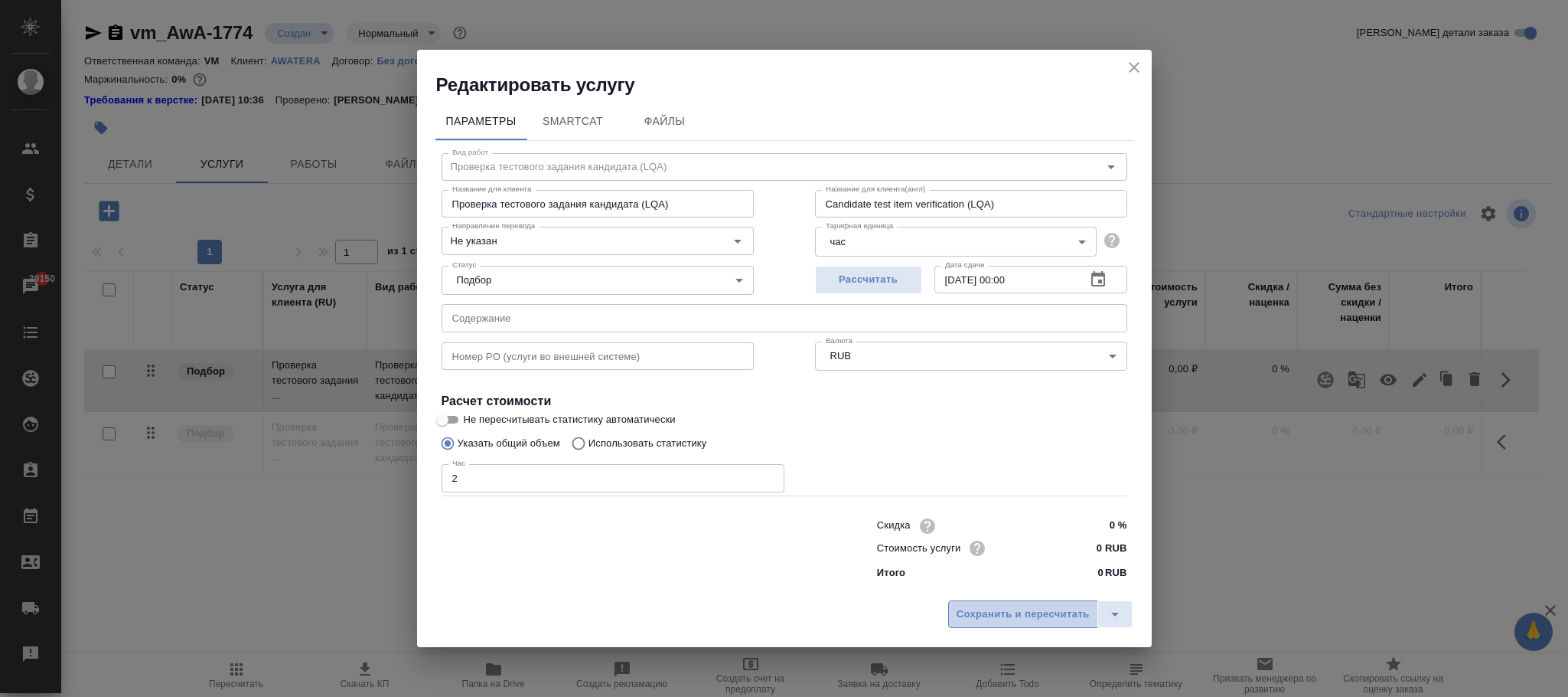
click at [1025, 616] on span "Сохранить и пересчитать" at bounding box center [1023, 614] width 133 height 17
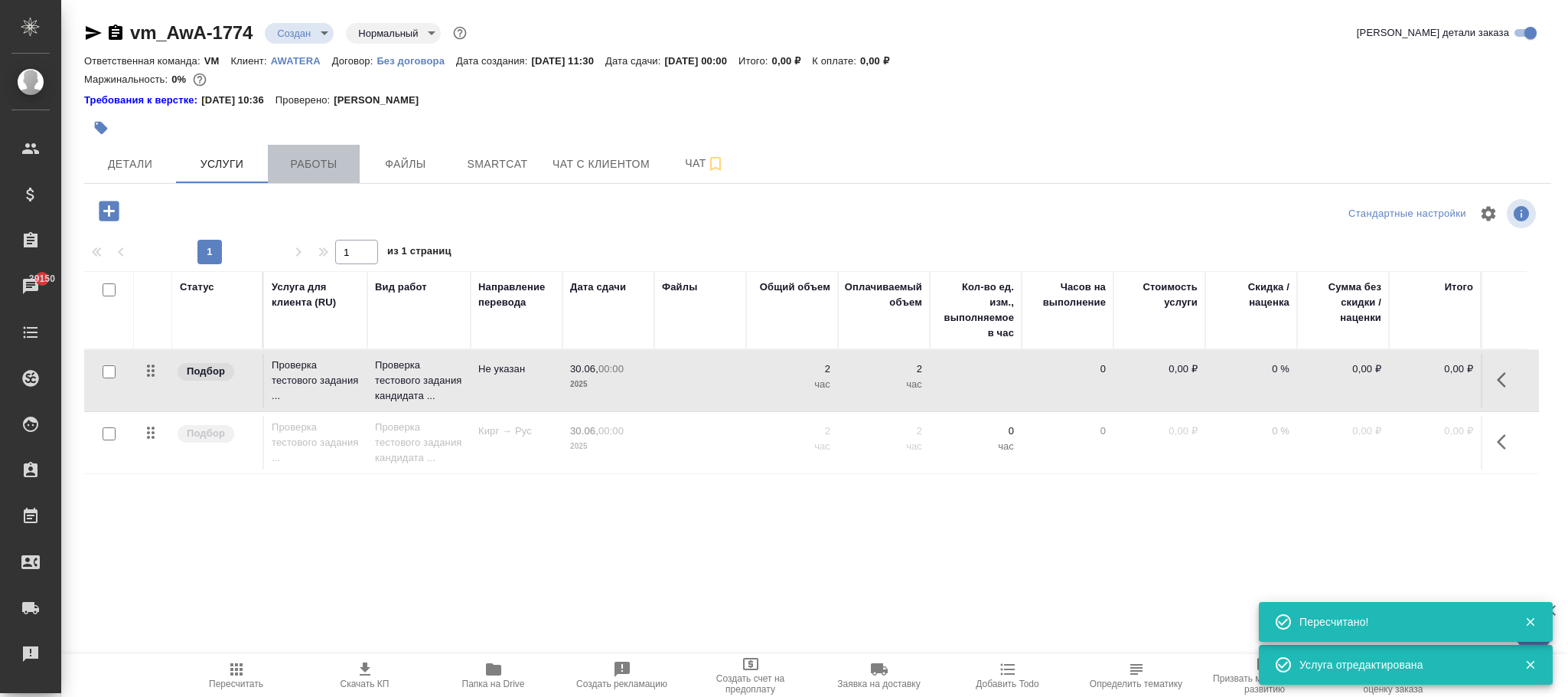
click at [342, 170] on span "Работы" at bounding box center [313, 164] width 73 height 19
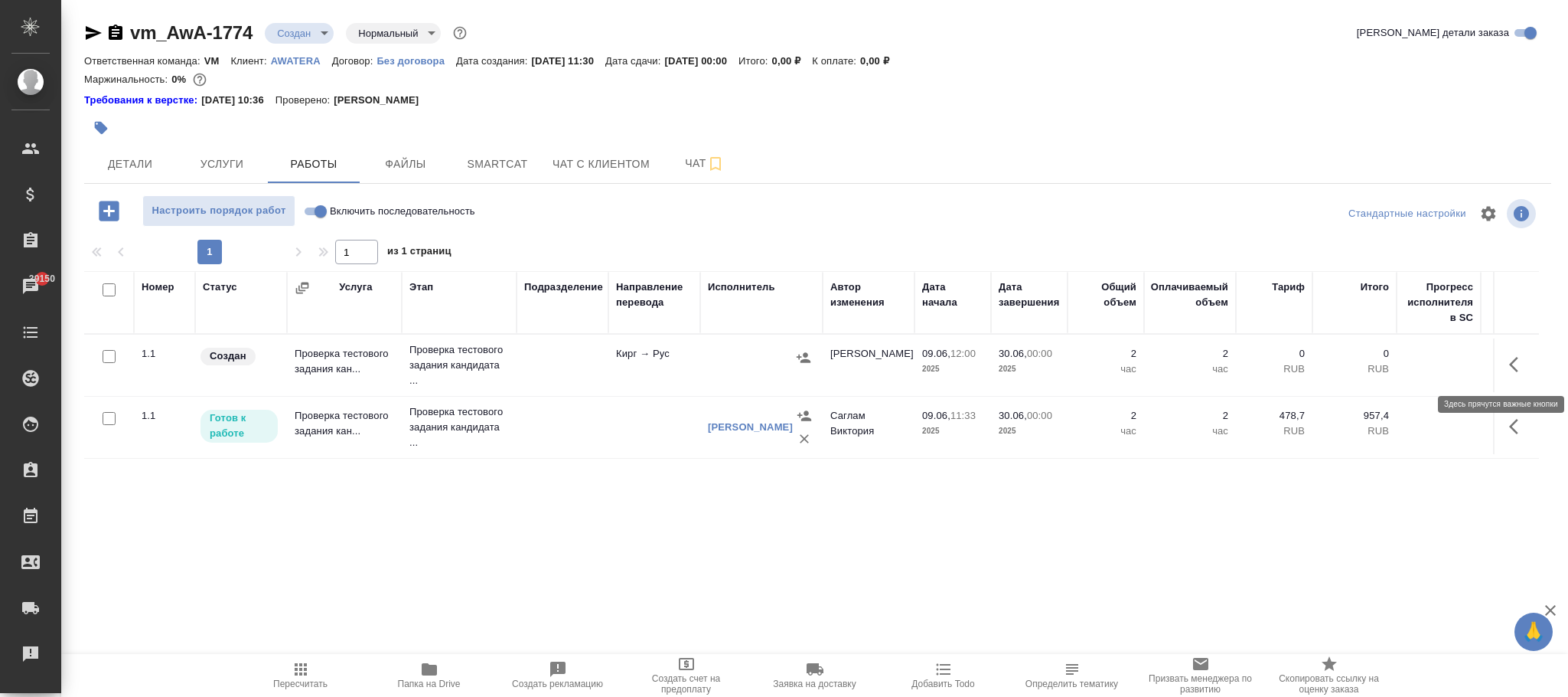
click at [1522, 365] on icon "button" at bounding box center [1518, 364] width 18 height 18
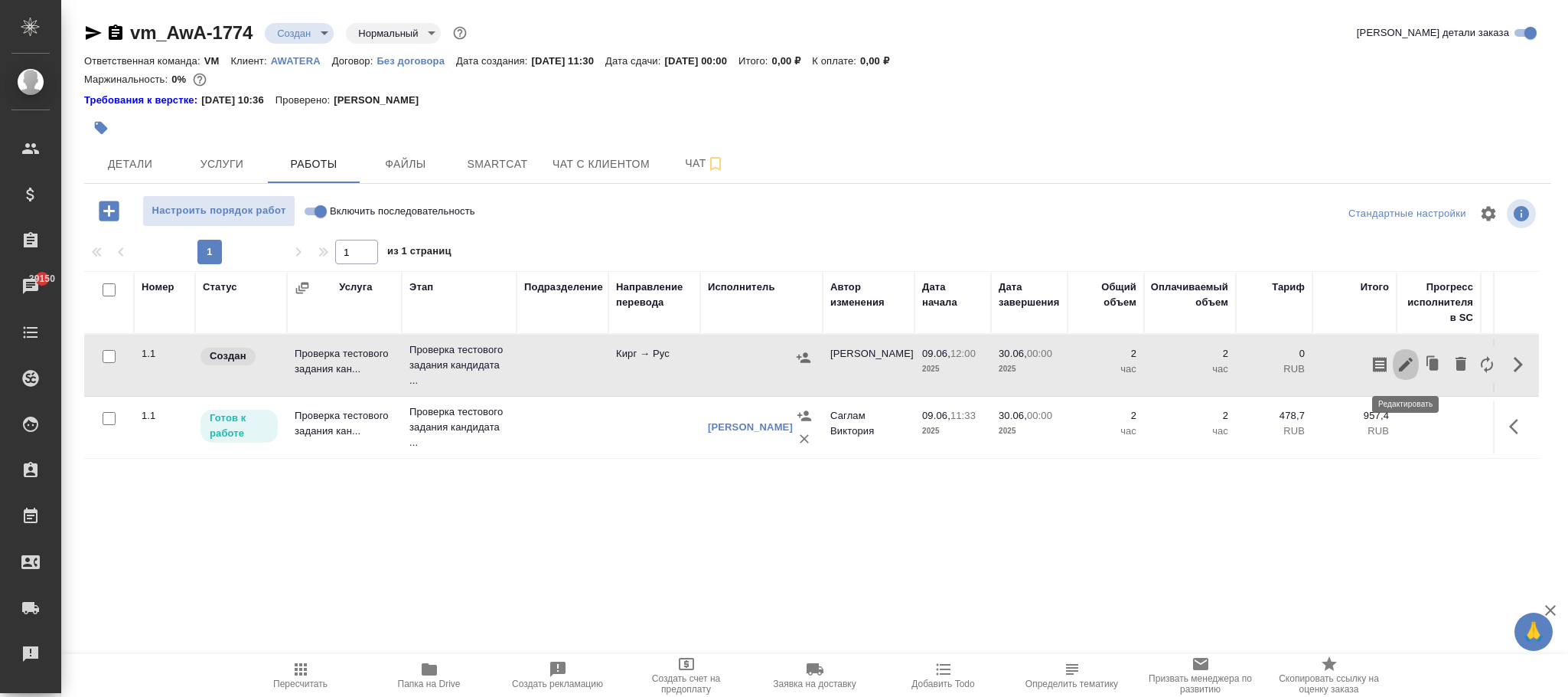
click at [1405, 363] on icon "button" at bounding box center [1405, 364] width 18 height 18
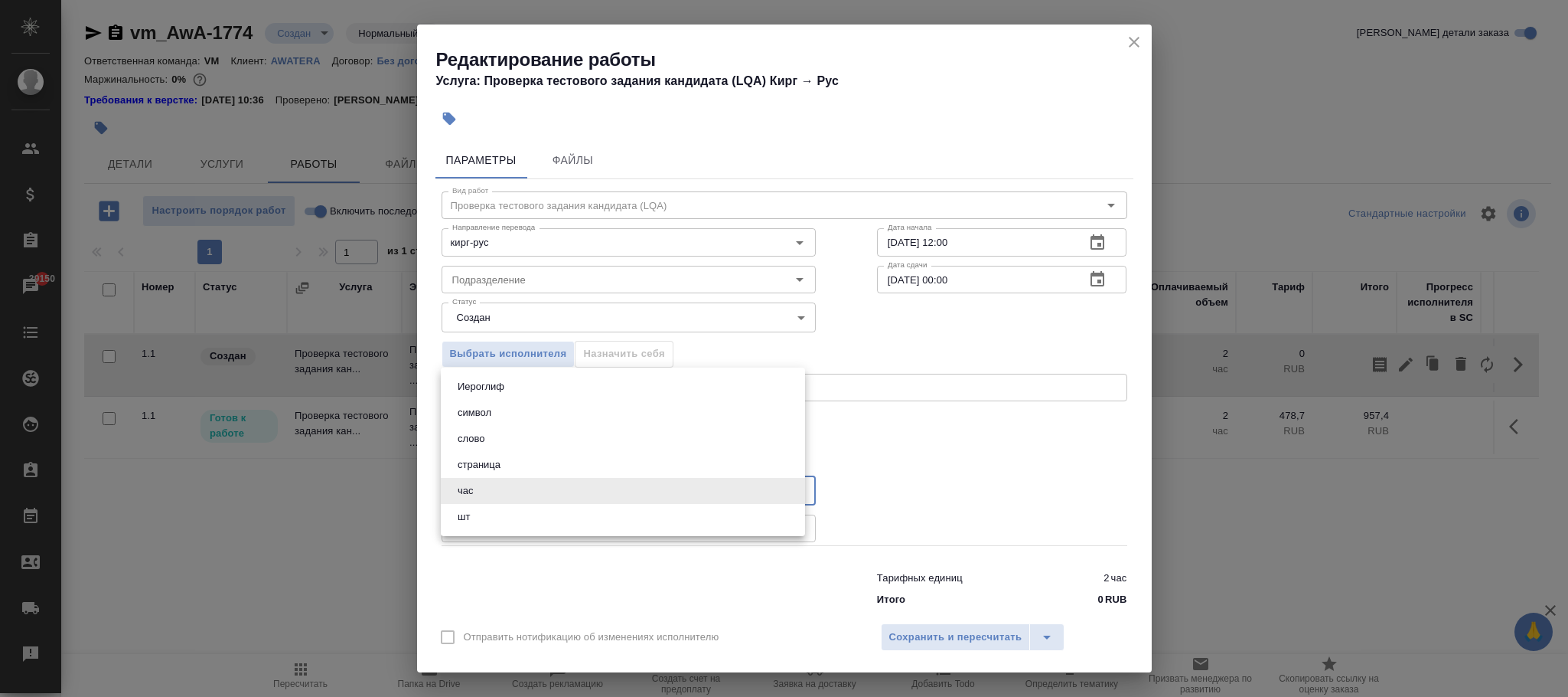
click at [571, 496] on body "🙏 .cls-1 fill:#fff; AWATERA Фокина Наталья n.fokina Клиенты Спецификации Заказы…" at bounding box center [784, 348] width 1568 height 697
click at [506, 508] on li "шт" at bounding box center [623, 517] width 364 height 26
type input "5a8b1489cc6b4906c91bfdc1"
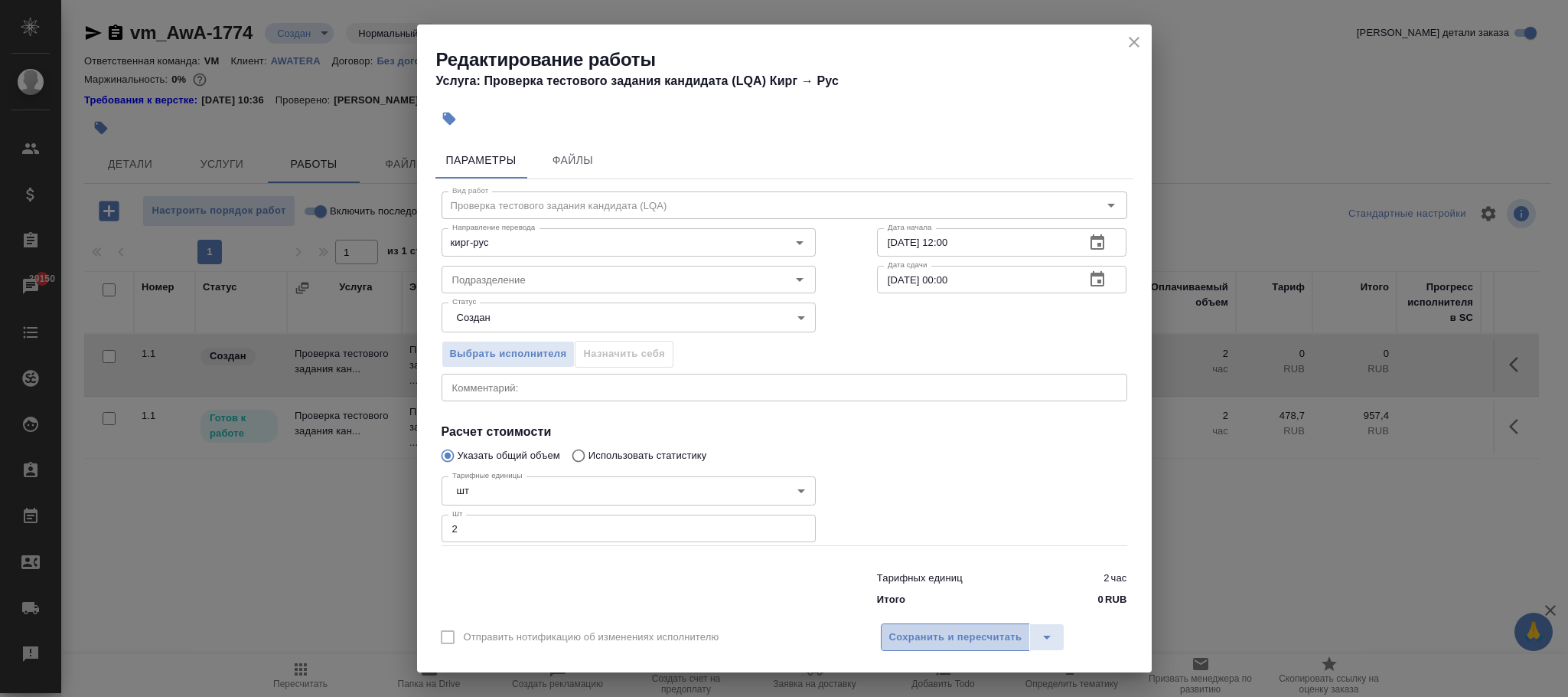
click at [927, 635] on span "Сохранить и пересчитать" at bounding box center [956, 637] width 133 height 17
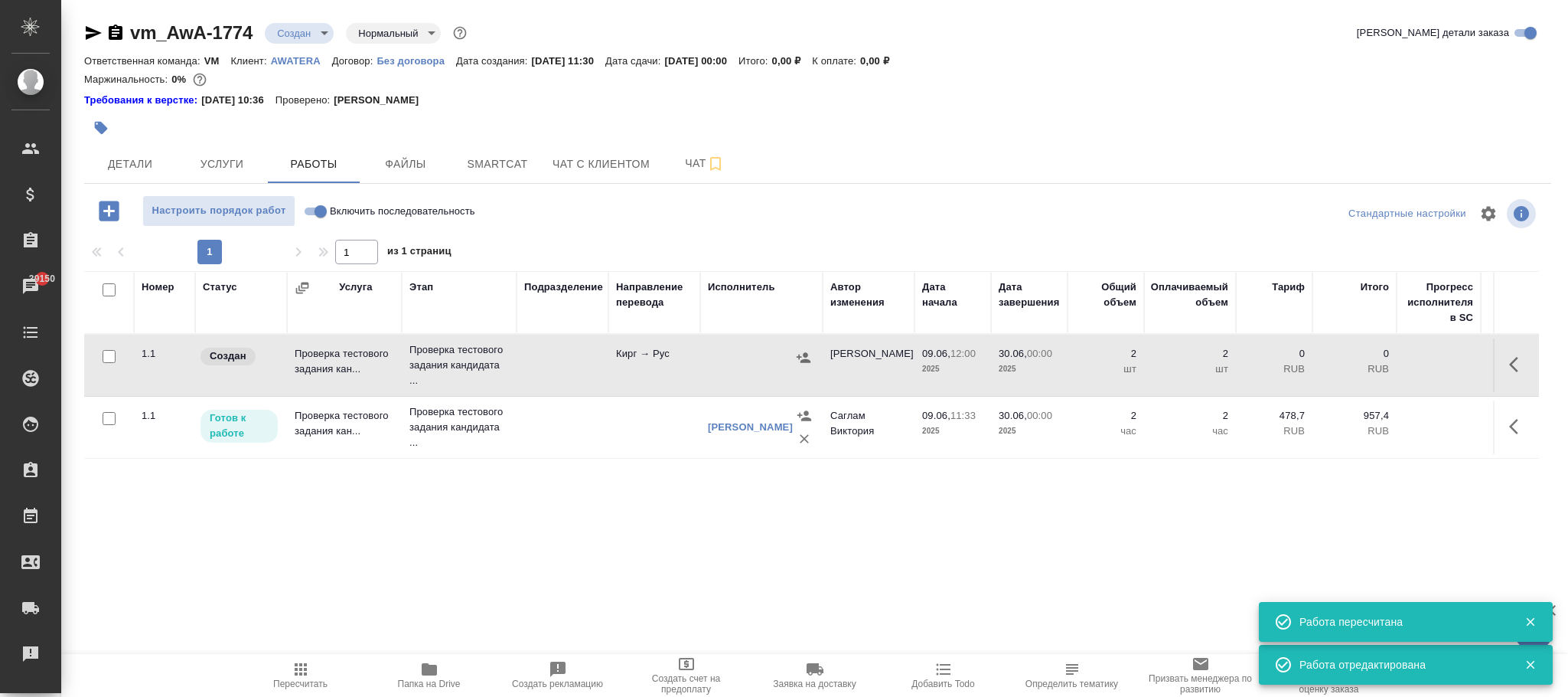
click at [794, 354] on button "button" at bounding box center [803, 357] width 23 height 23
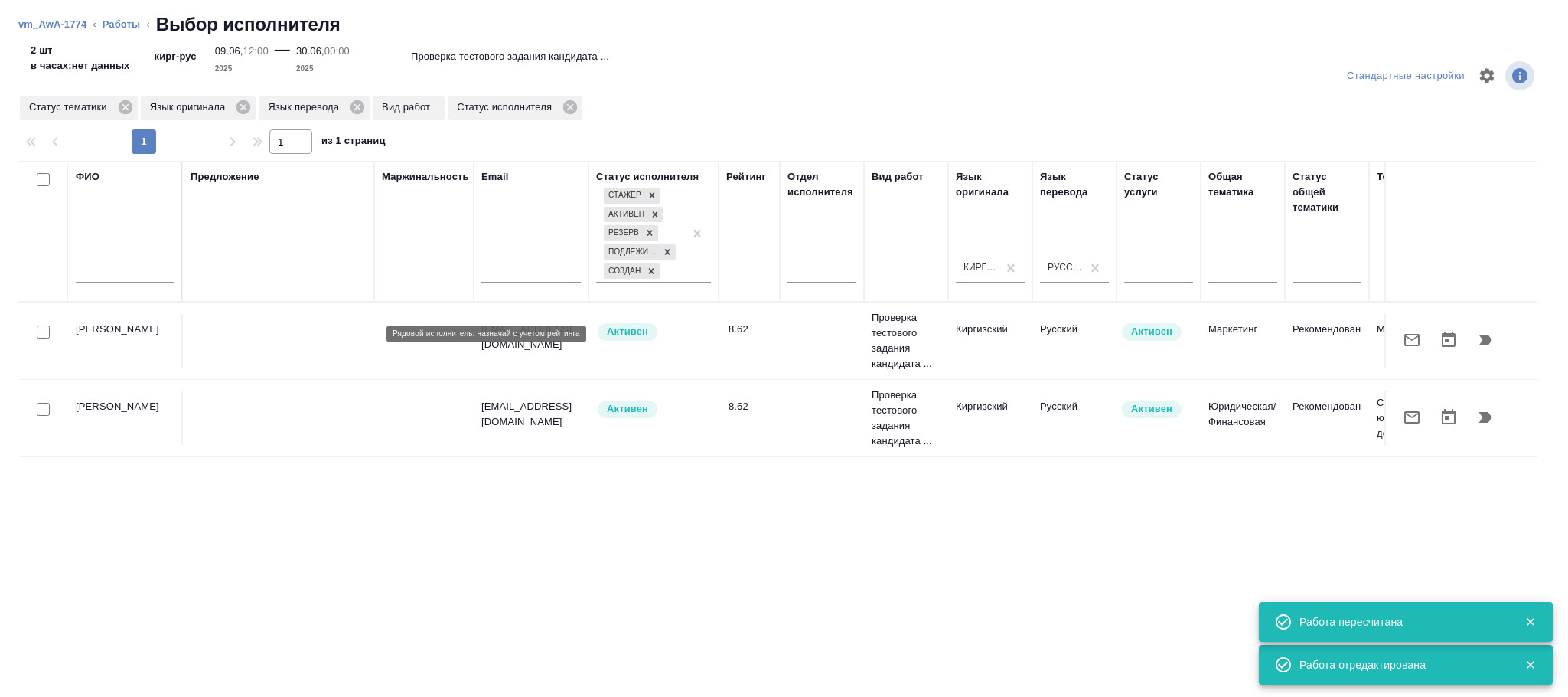
click at [601, 334] on span "Активен" at bounding box center [627, 331] width 60 height 15
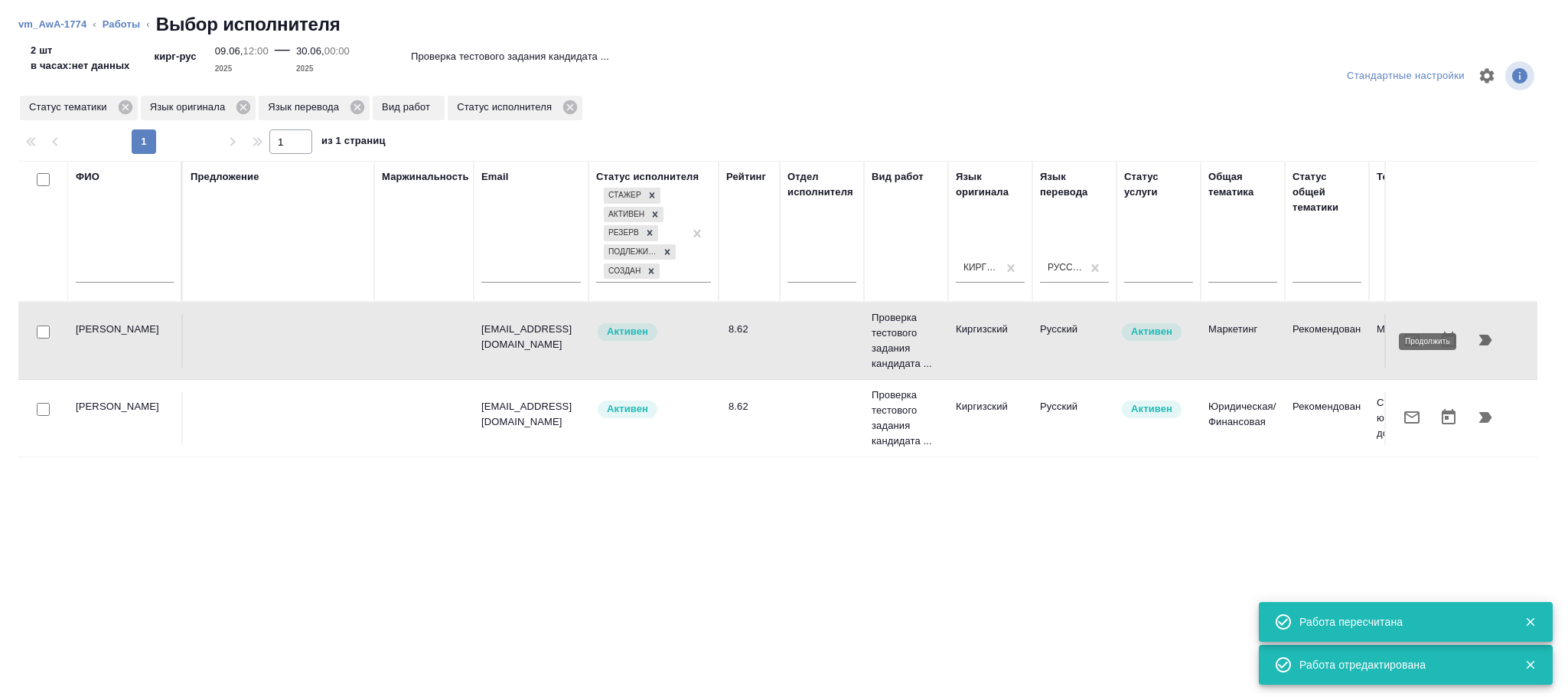
click at [1481, 339] on icon "button" at bounding box center [1485, 340] width 13 height 11
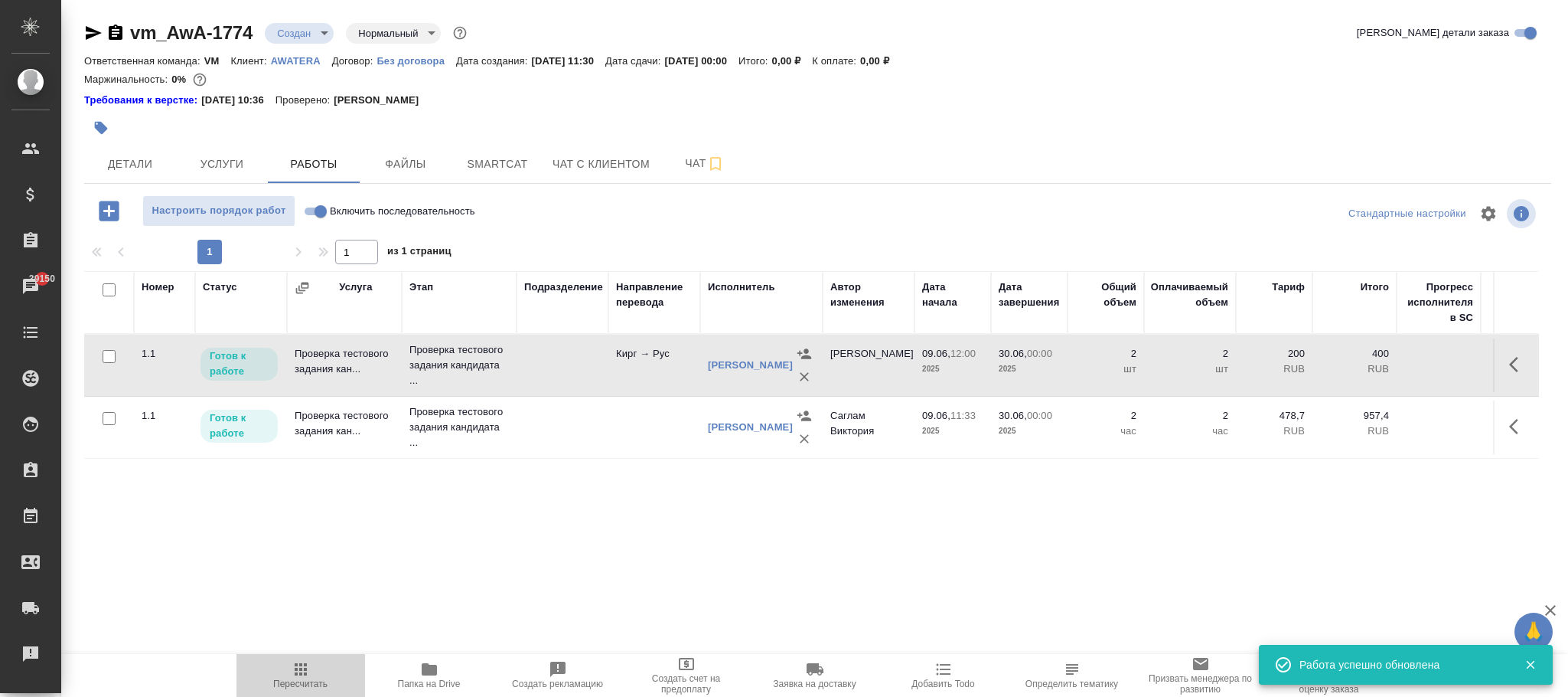
click at [299, 678] on span "Пересчитать" at bounding box center [300, 684] width 54 height 11
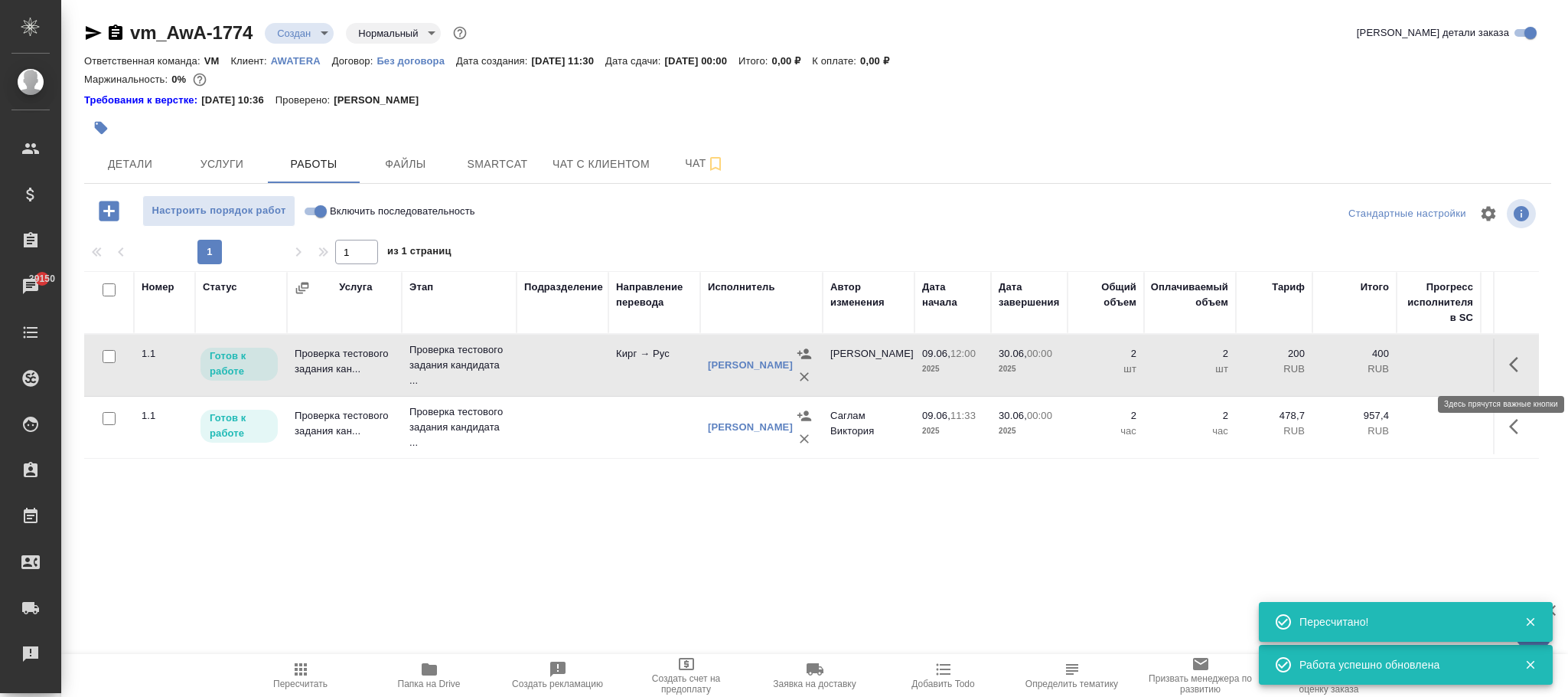
click at [1509, 361] on icon "button" at bounding box center [1518, 364] width 18 height 18
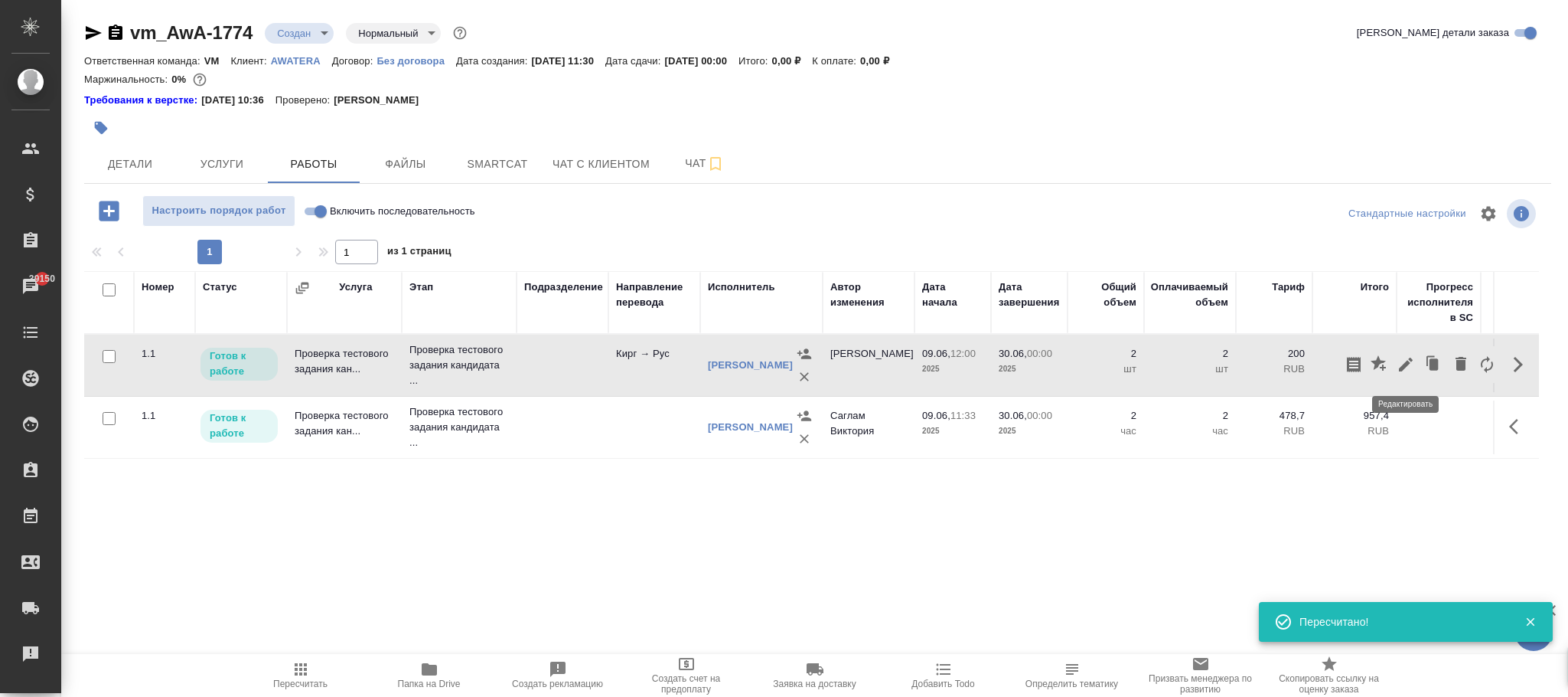
click at [1411, 359] on icon "button" at bounding box center [1405, 364] width 18 height 18
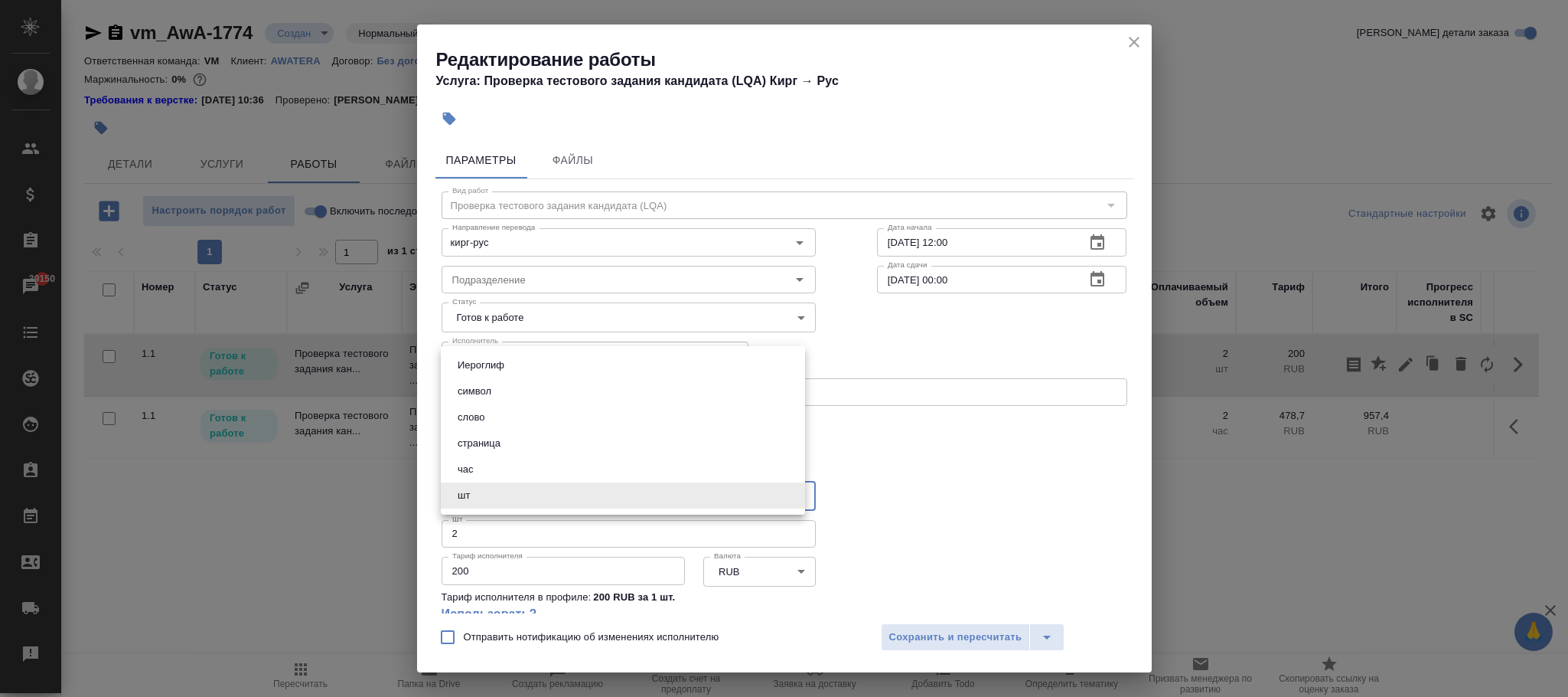
click at [552, 494] on body "🙏 .cls-1 fill:#fff; AWATERA Фокина Наталья n.fokina Клиенты Спецификации Заказы…" at bounding box center [784, 348] width 1568 height 697
click at [491, 472] on li "час" at bounding box center [623, 469] width 364 height 26
type input "5a8b1489cc6b4906c91bfd93"
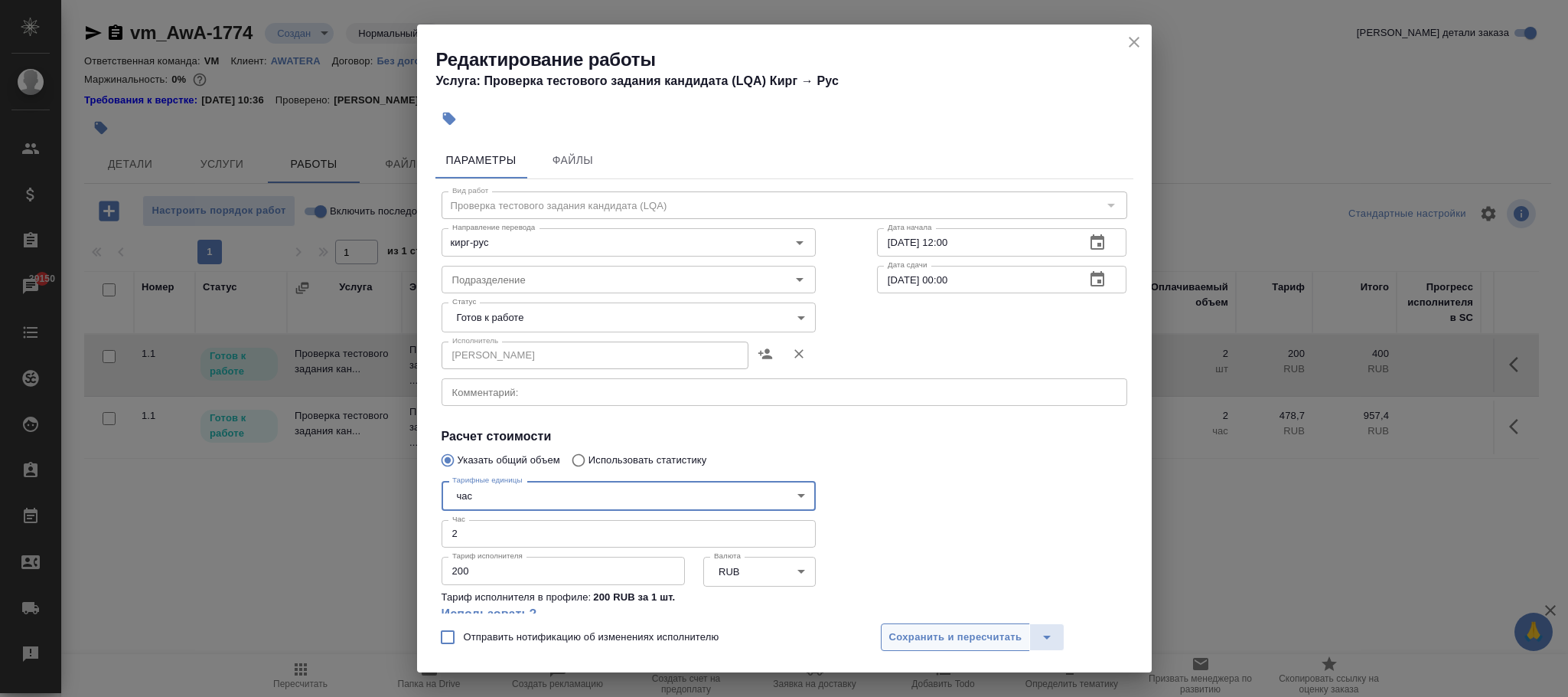
click at [976, 636] on span "Сохранить и пересчитать" at bounding box center [956, 637] width 133 height 17
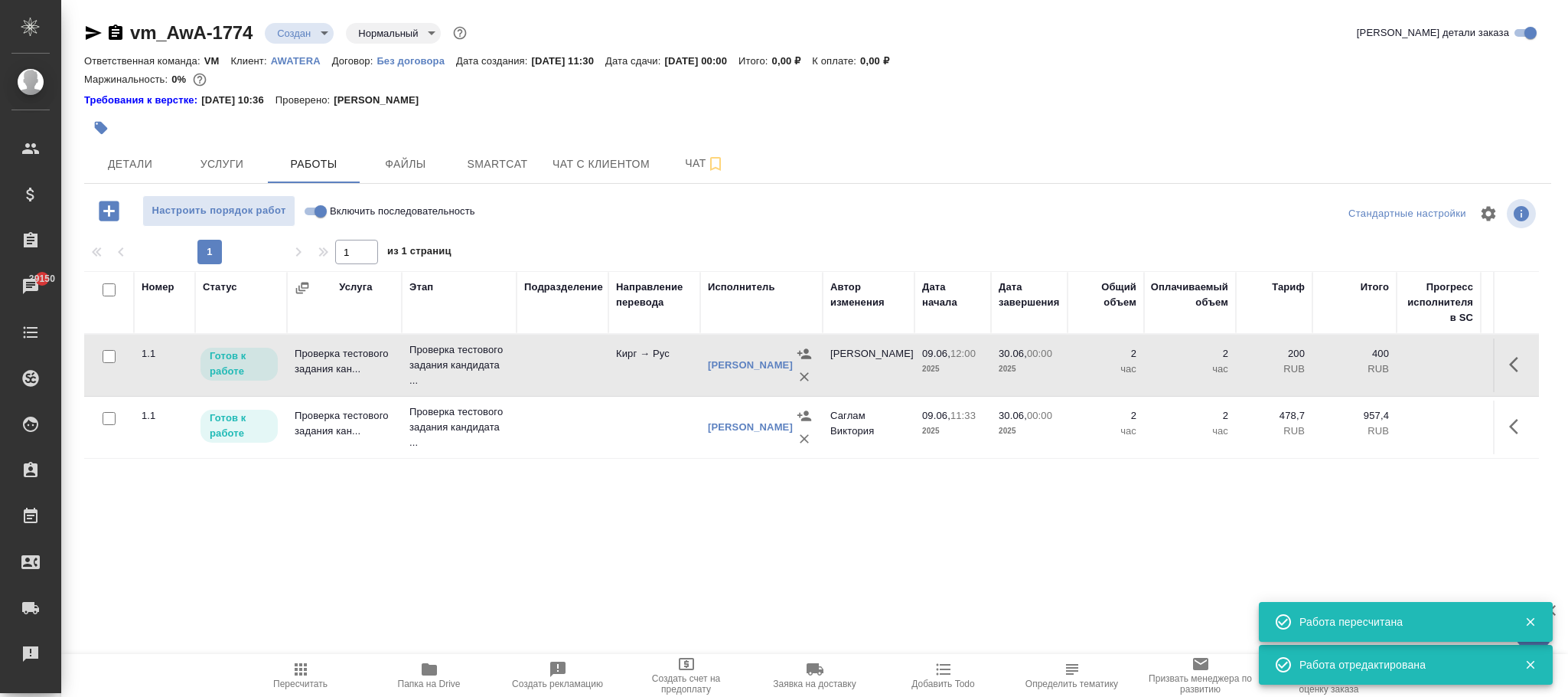
drag, startPoint x: 301, startPoint y: 677, endPoint x: 437, endPoint y: 454, distance: 261.2
click at [301, 676] on icon "button" at bounding box center [300, 669] width 18 height 18
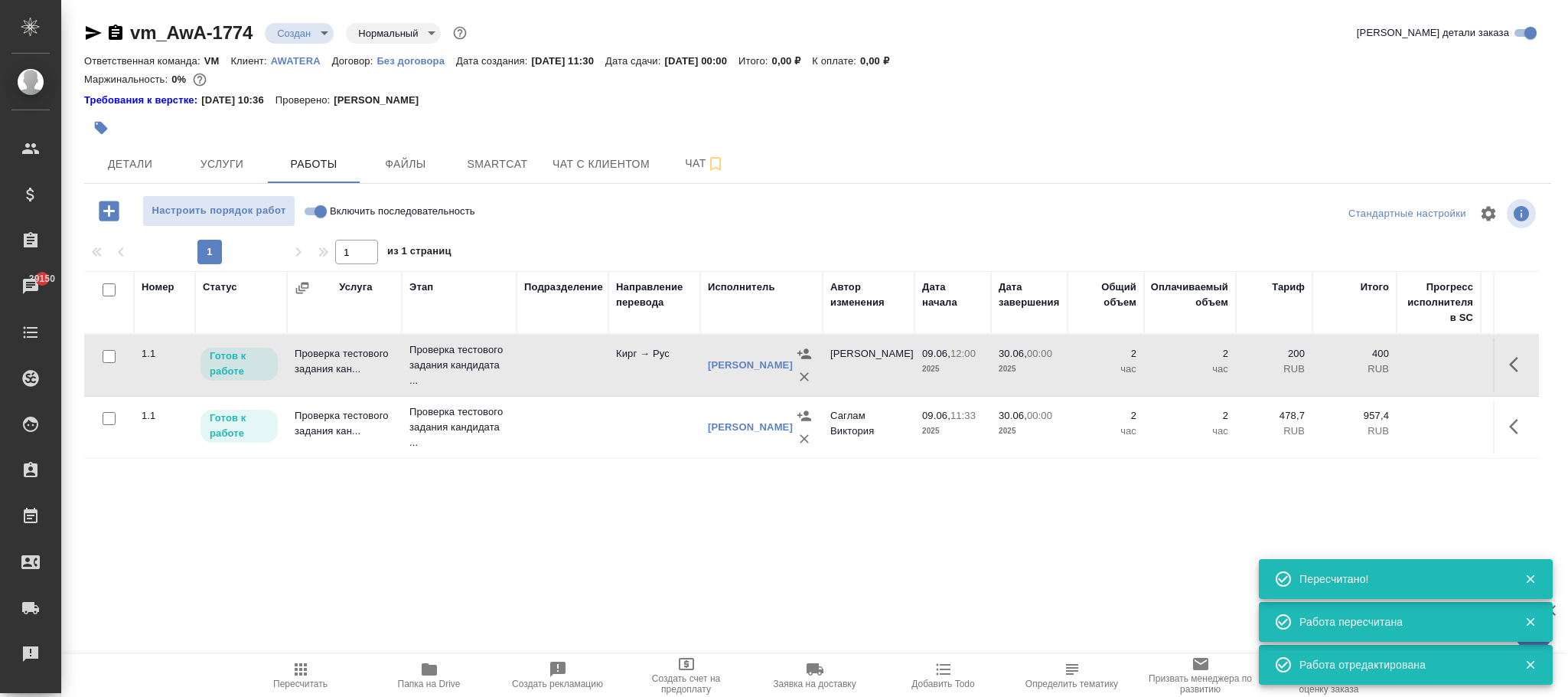
click at [1509, 358] on icon "button" at bounding box center [1518, 364] width 18 height 18
click at [1411, 363] on icon "button" at bounding box center [1405, 364] width 13 height 13
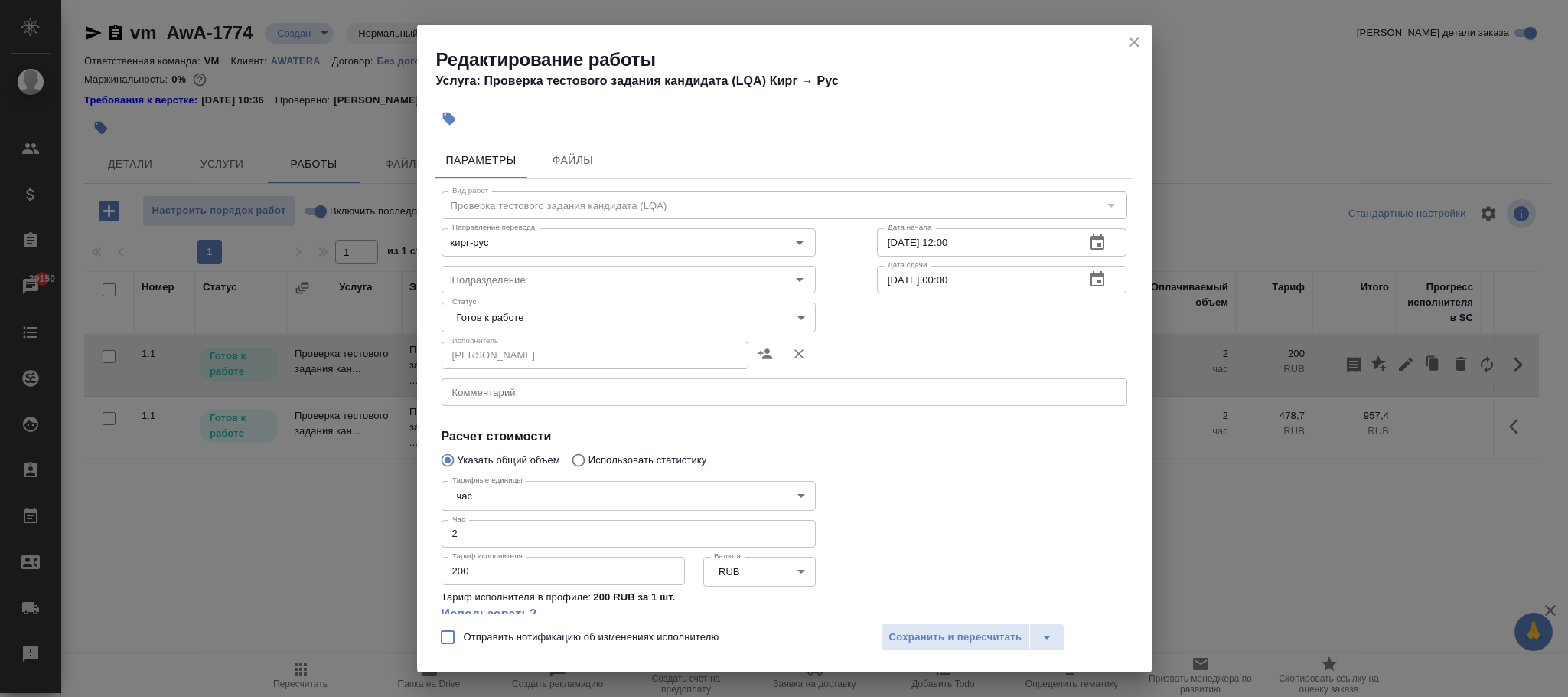
click at [515, 480] on body "🙏 .cls-1 fill:#fff; AWATERA Фокина Наталья n.fokina Клиенты Спецификации Заказы…" at bounding box center [784, 348] width 1568 height 697
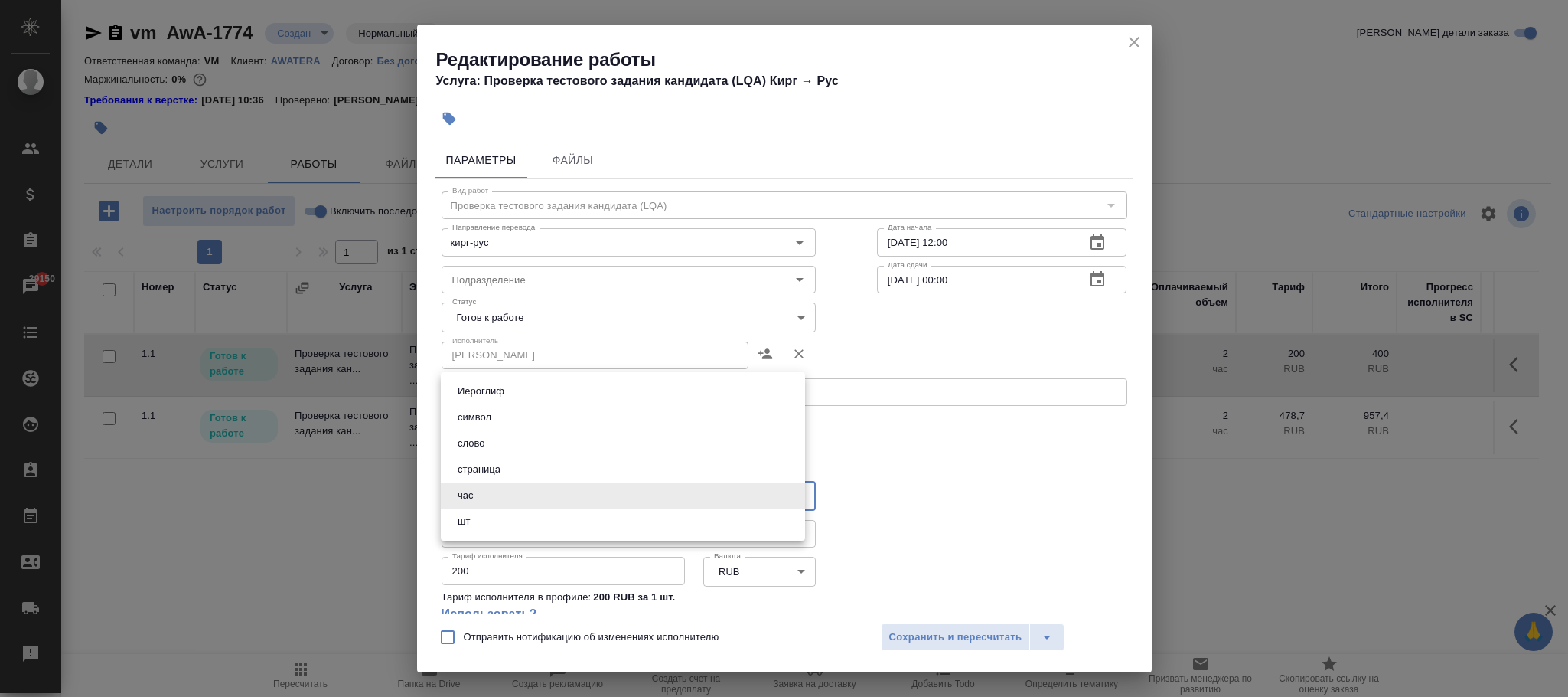
click at [504, 517] on li "шт" at bounding box center [623, 521] width 364 height 26
type input "5a8b1489cc6b4906c91bfdc1"
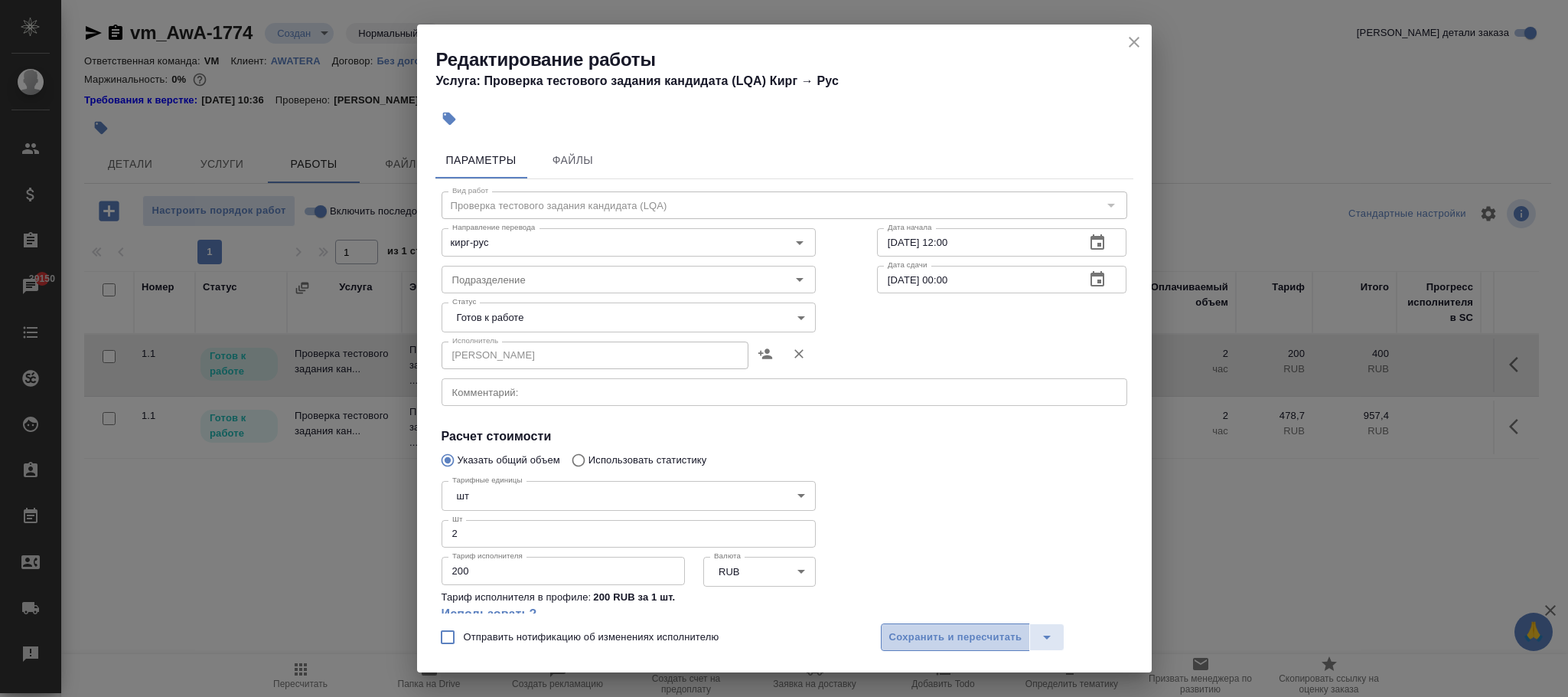
click at [905, 630] on span "Сохранить и пересчитать" at bounding box center [956, 637] width 133 height 17
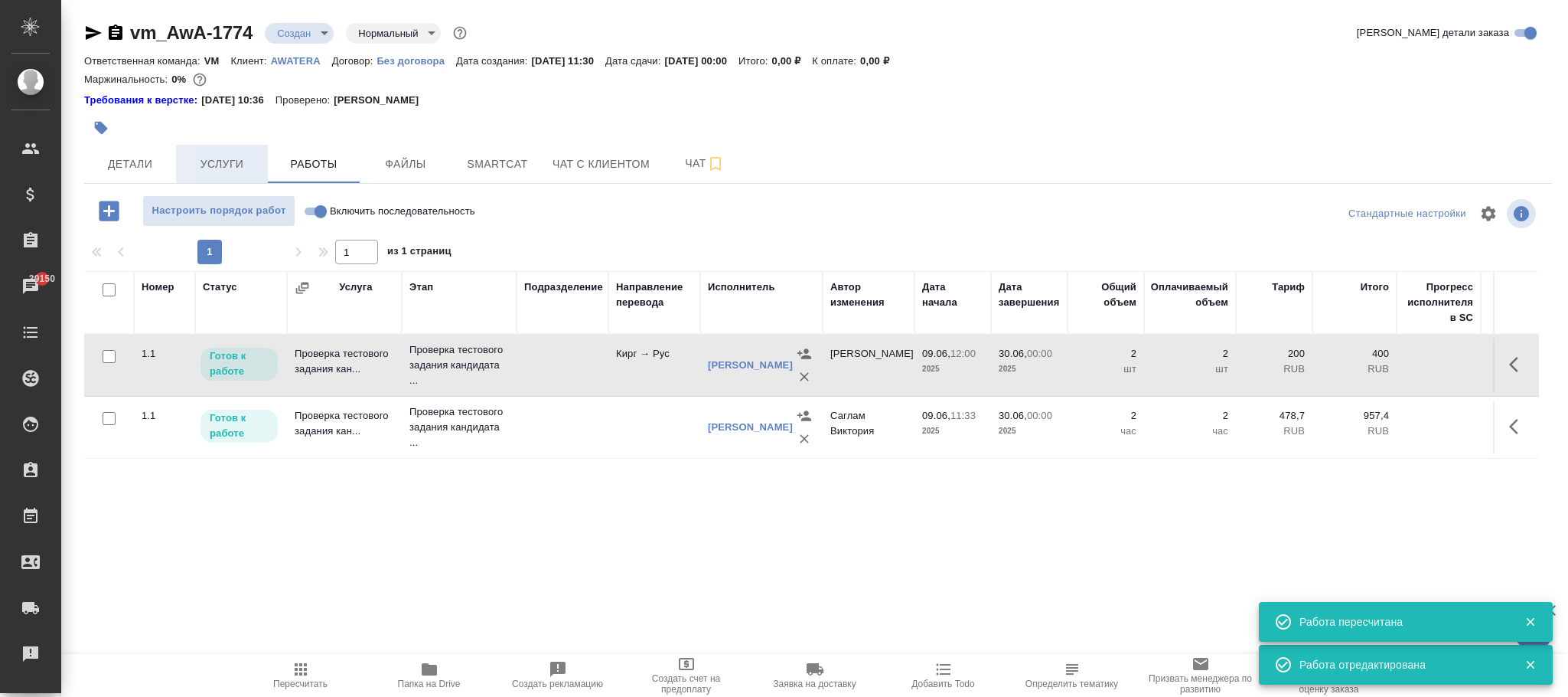
click at [235, 166] on span "Услуги" at bounding box center [221, 164] width 73 height 19
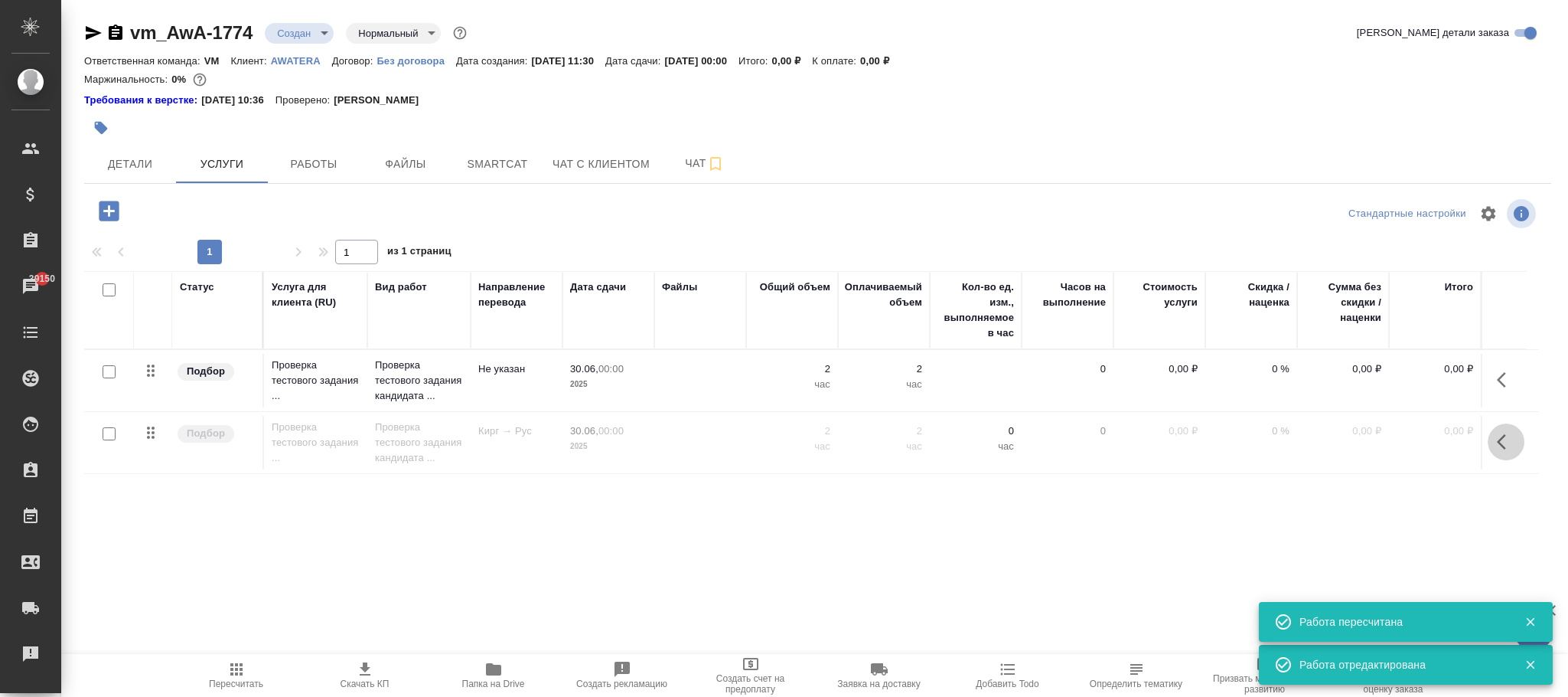
click at [1499, 444] on icon "button" at bounding box center [1501, 441] width 9 height 15
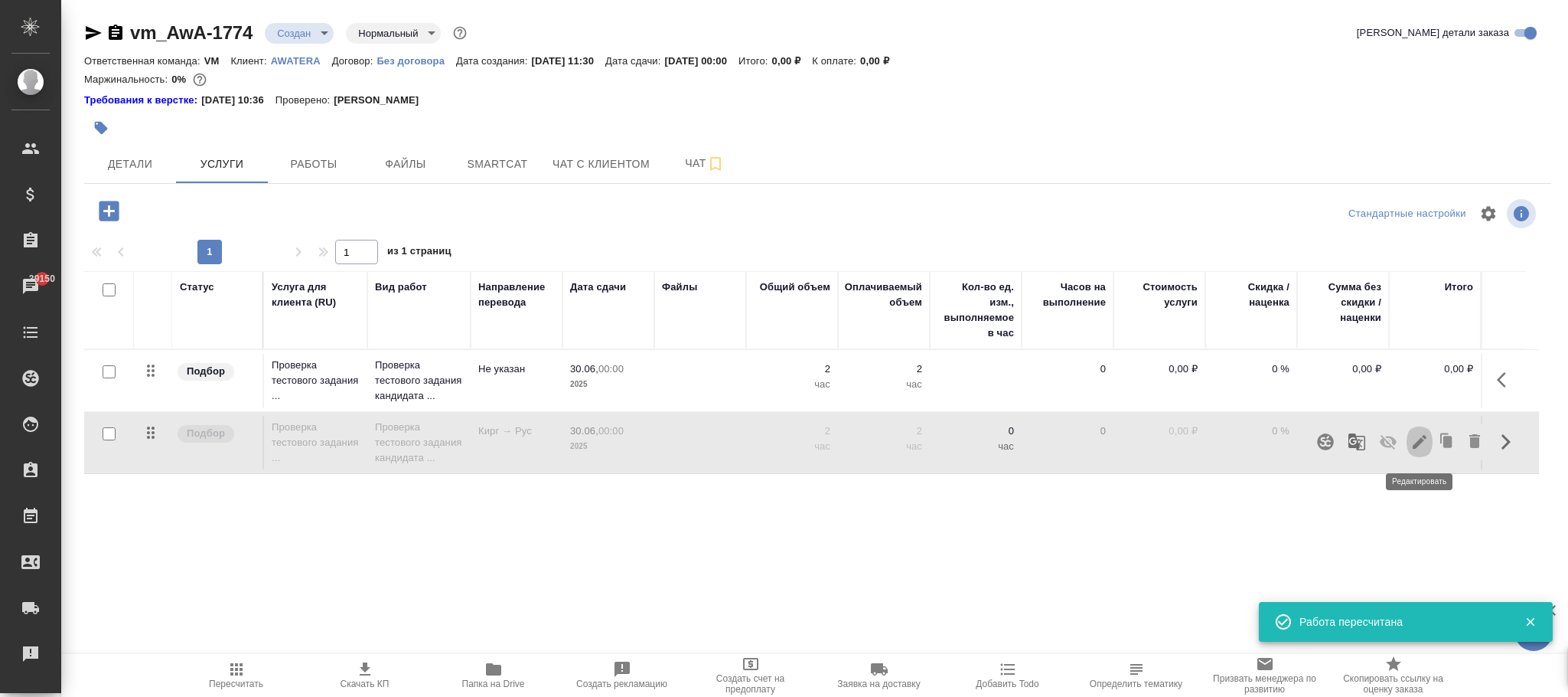
click at [1415, 441] on icon "button" at bounding box center [1419, 441] width 18 height 18
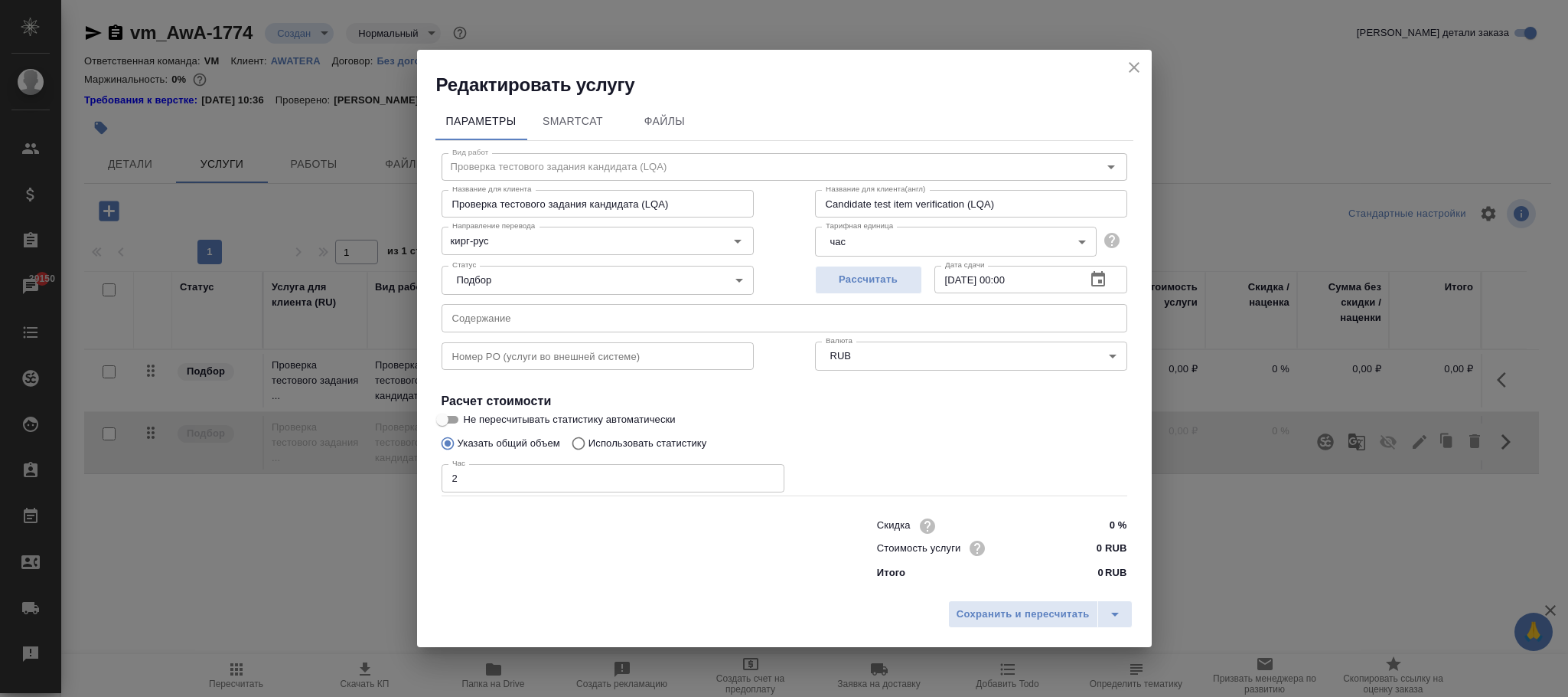
click at [884, 244] on body "🙏 .cls-1 fill:#fff; AWATERA Фокина Наталья n.fokina Клиенты Спецификации Заказы…" at bounding box center [784, 348] width 1568 height 697
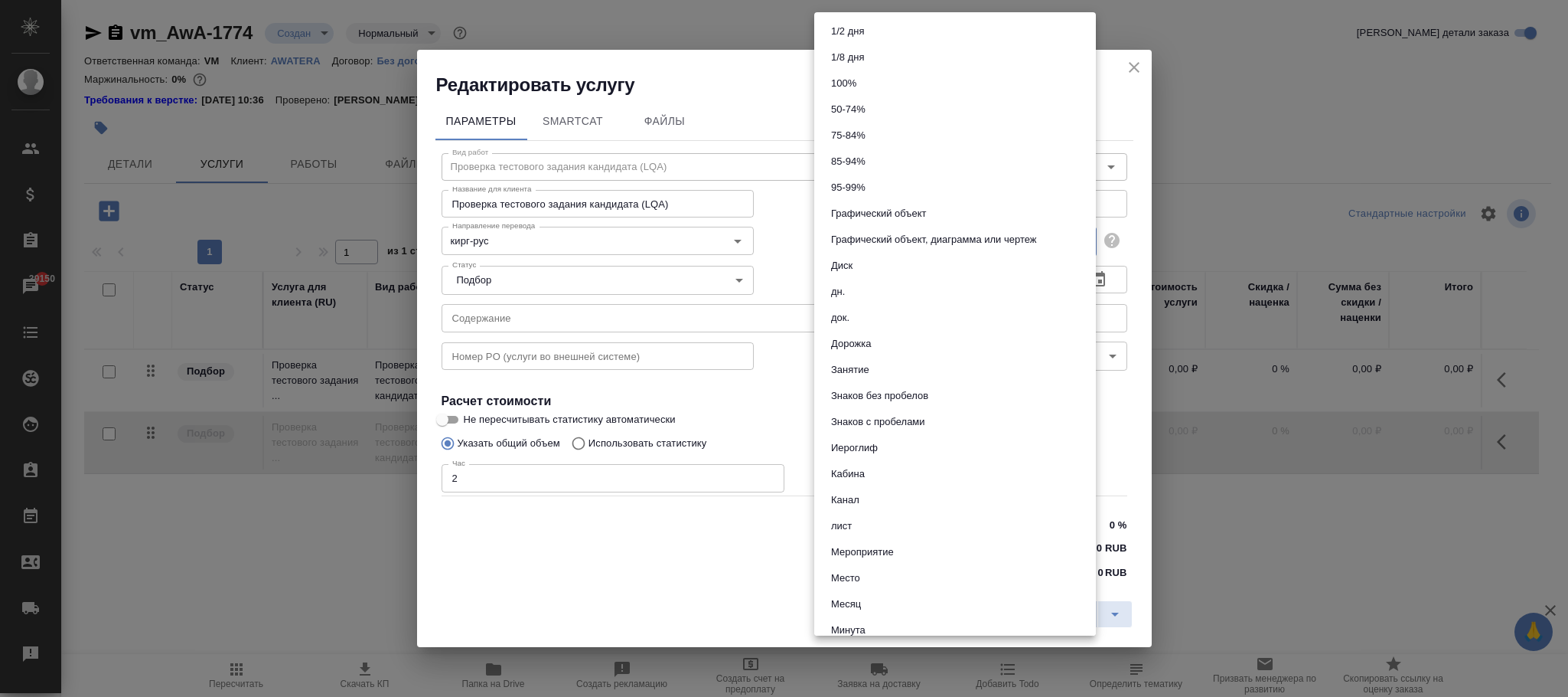
scroll to position [689, 0]
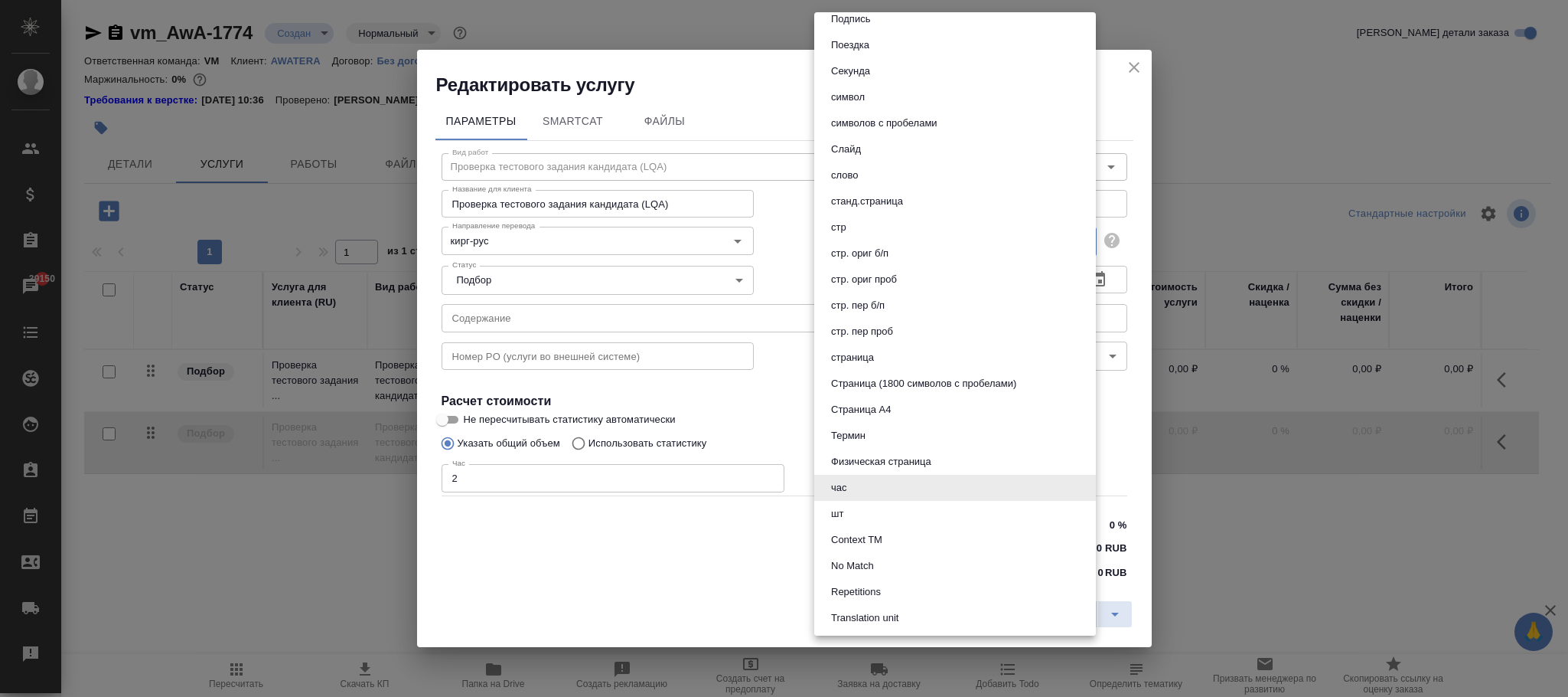
click at [843, 506] on button "шт" at bounding box center [837, 513] width 21 height 17
type input "5a8b1489cc6b4906c91bfdc1"
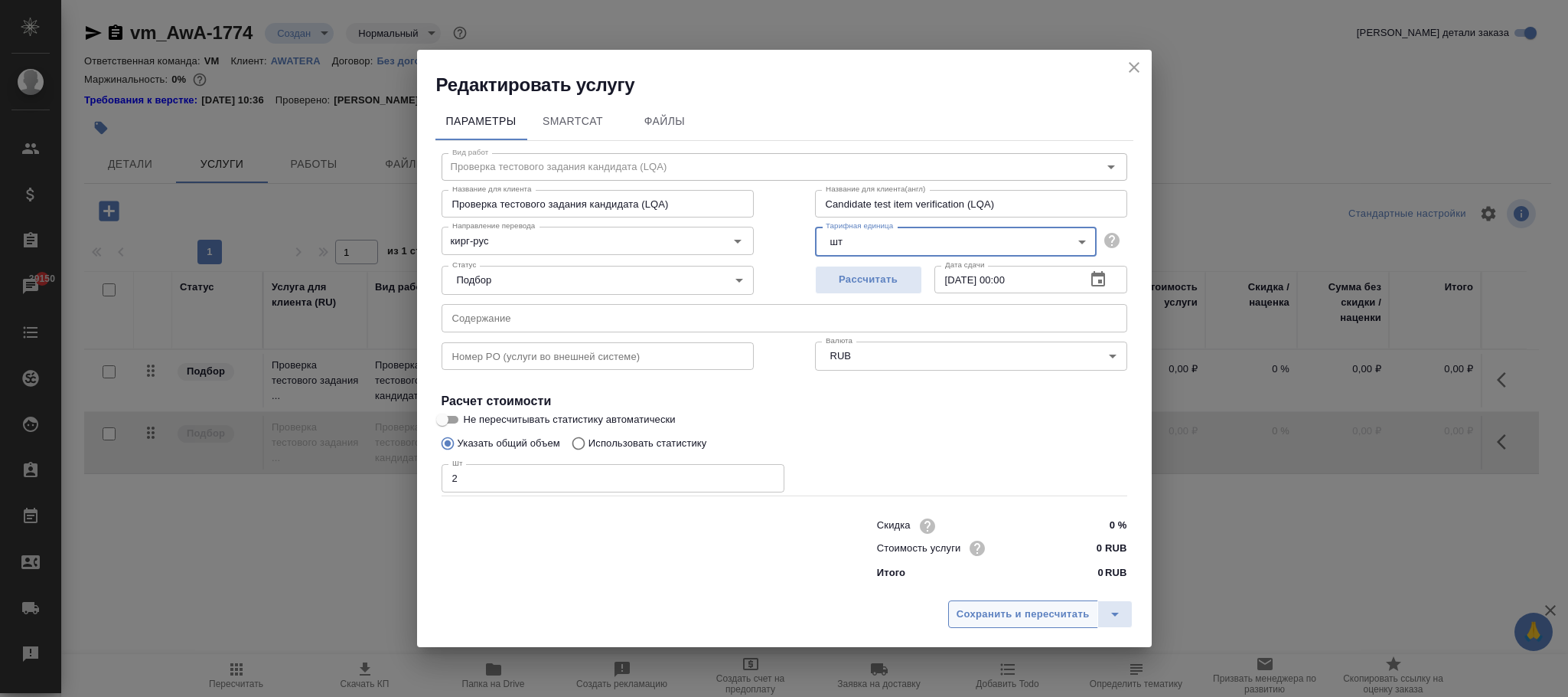
click at [1001, 614] on span "Сохранить и пересчитать" at bounding box center [1023, 614] width 133 height 17
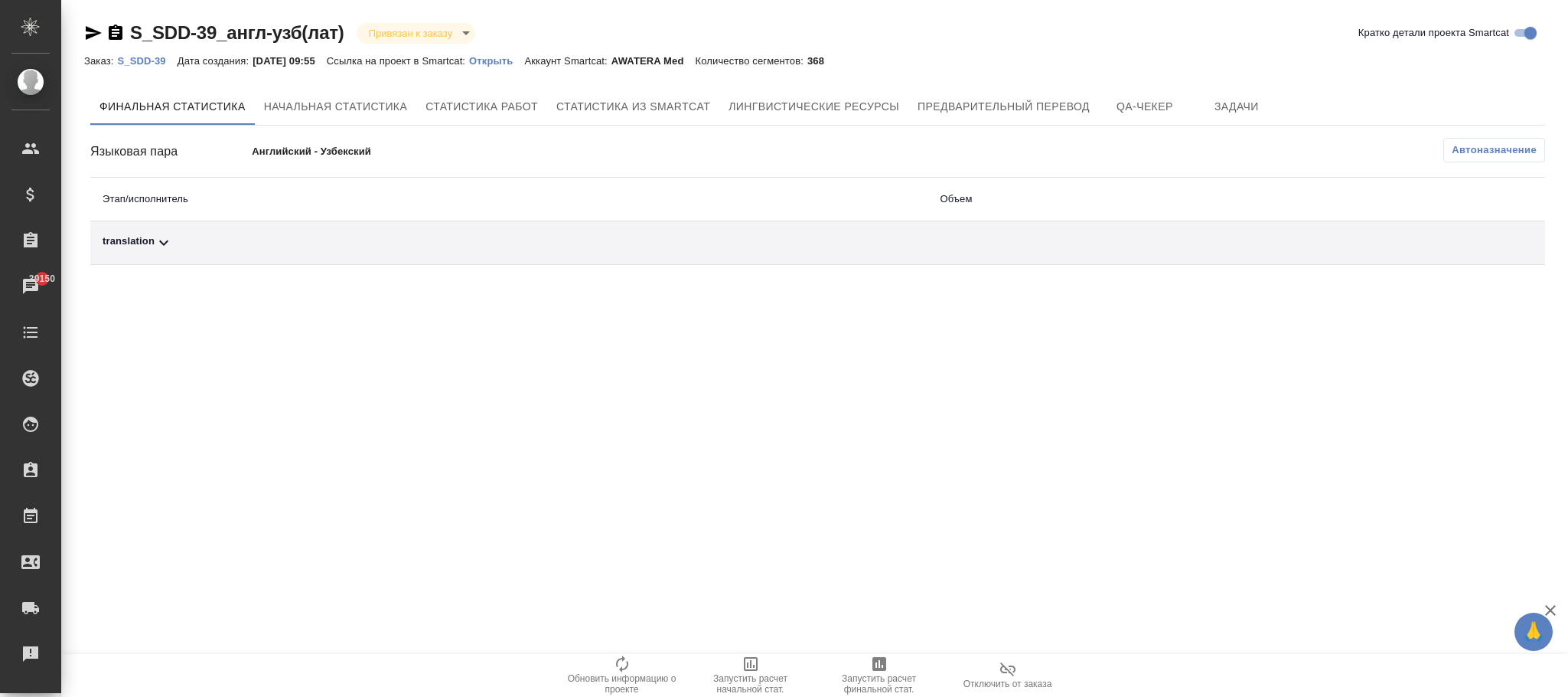
click at [1486, 150] on span "Автоназначение" at bounding box center [1494, 150] width 85 height 15
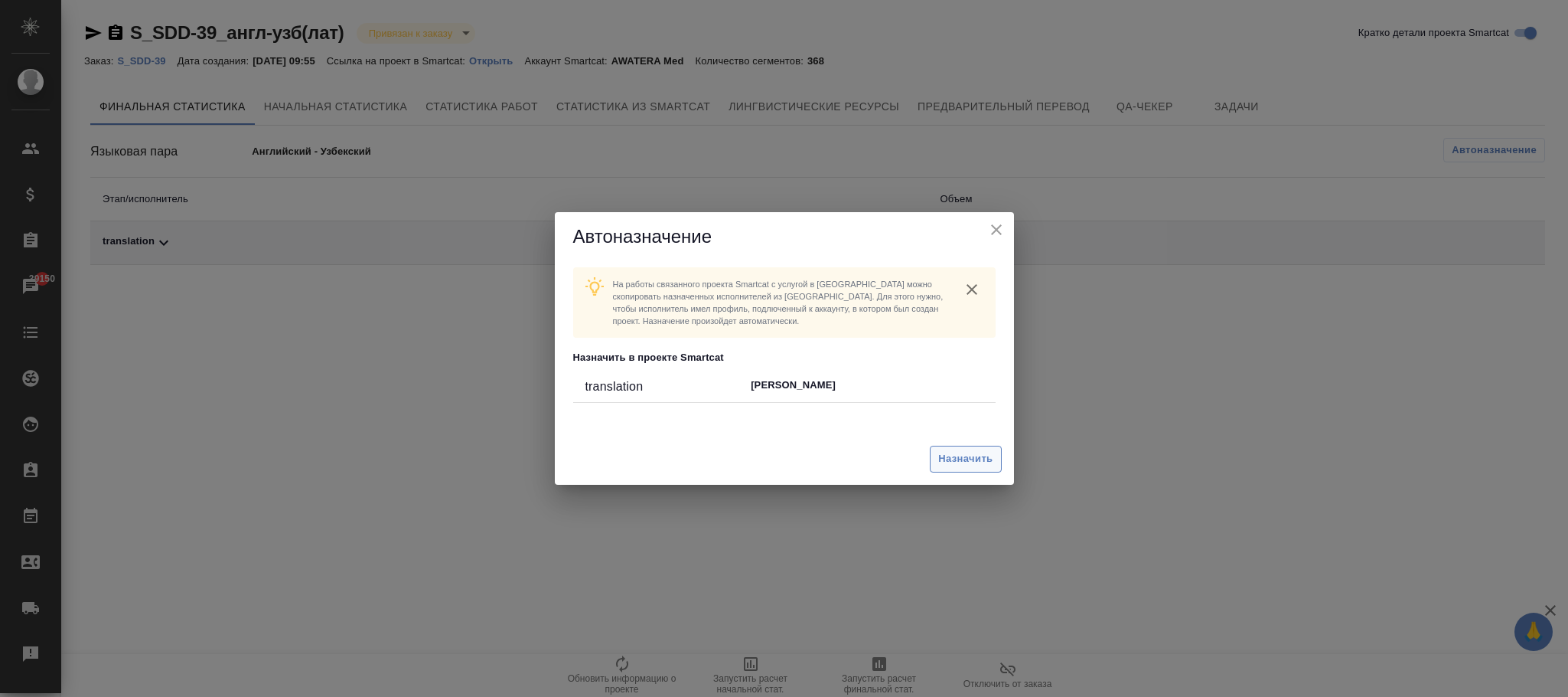
click at [978, 459] on span "Назначить" at bounding box center [965, 459] width 54 height 17
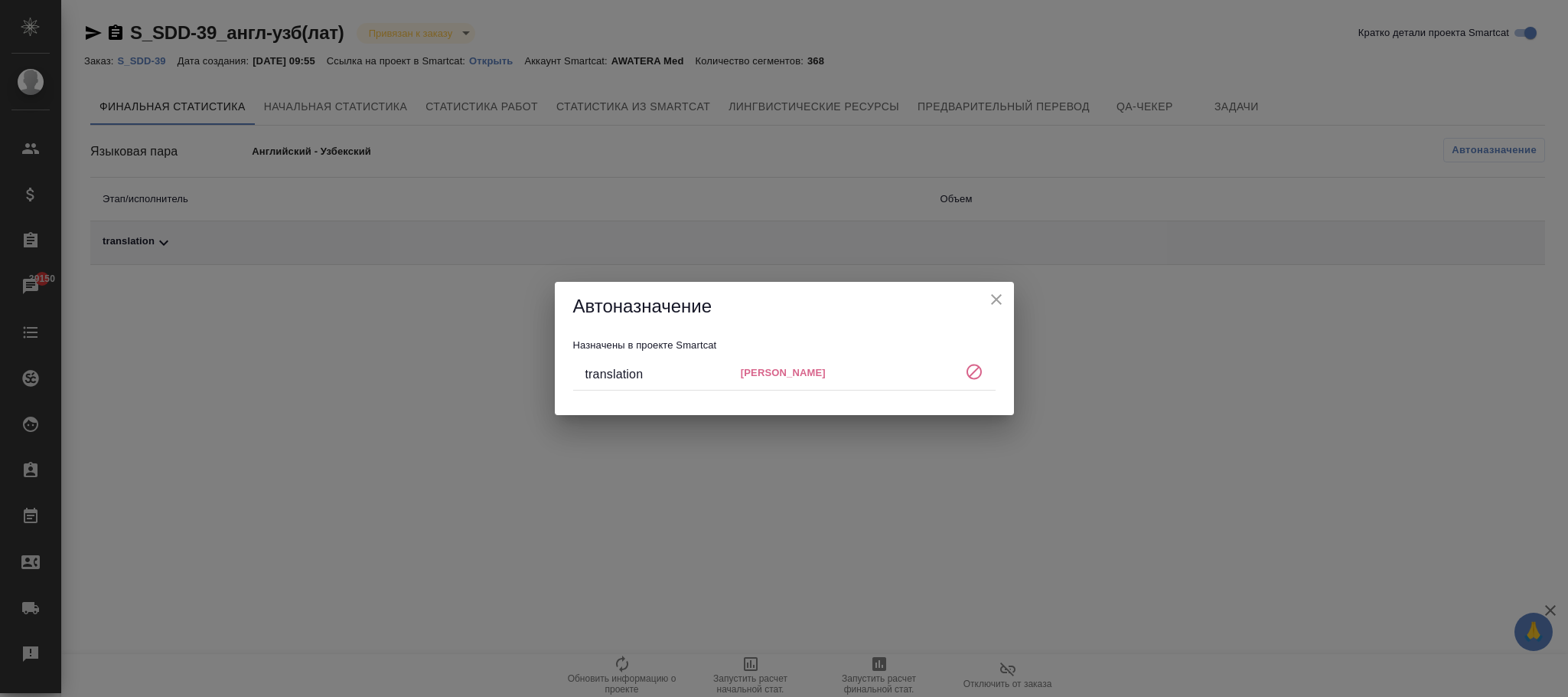
click at [999, 296] on icon "close" at bounding box center [997, 299] width 11 height 11
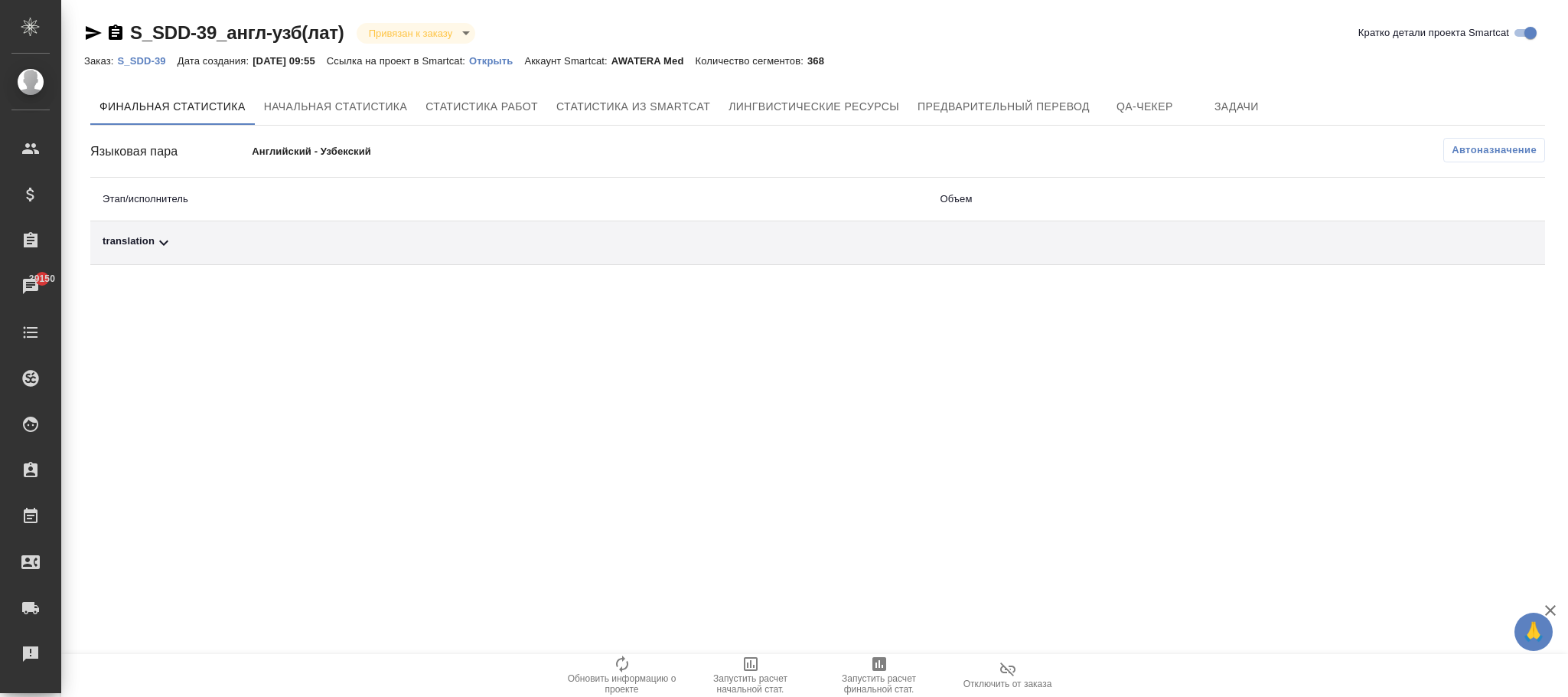
click at [145, 56] on p "S_SDD-39" at bounding box center [147, 61] width 60 height 12
click at [1518, 154] on span "Автоназначение" at bounding box center [1494, 150] width 85 height 15
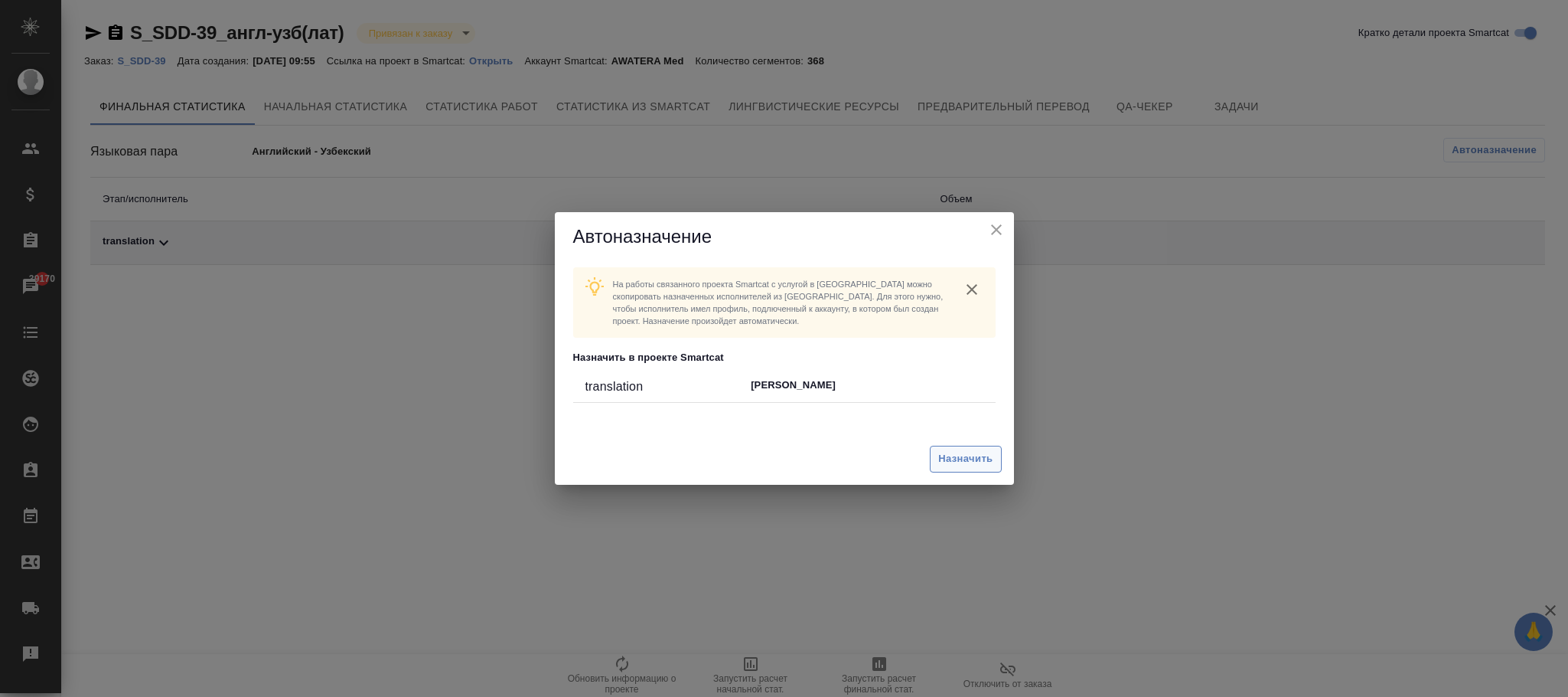
click at [978, 448] on button "Назначить" at bounding box center [965, 459] width 71 height 27
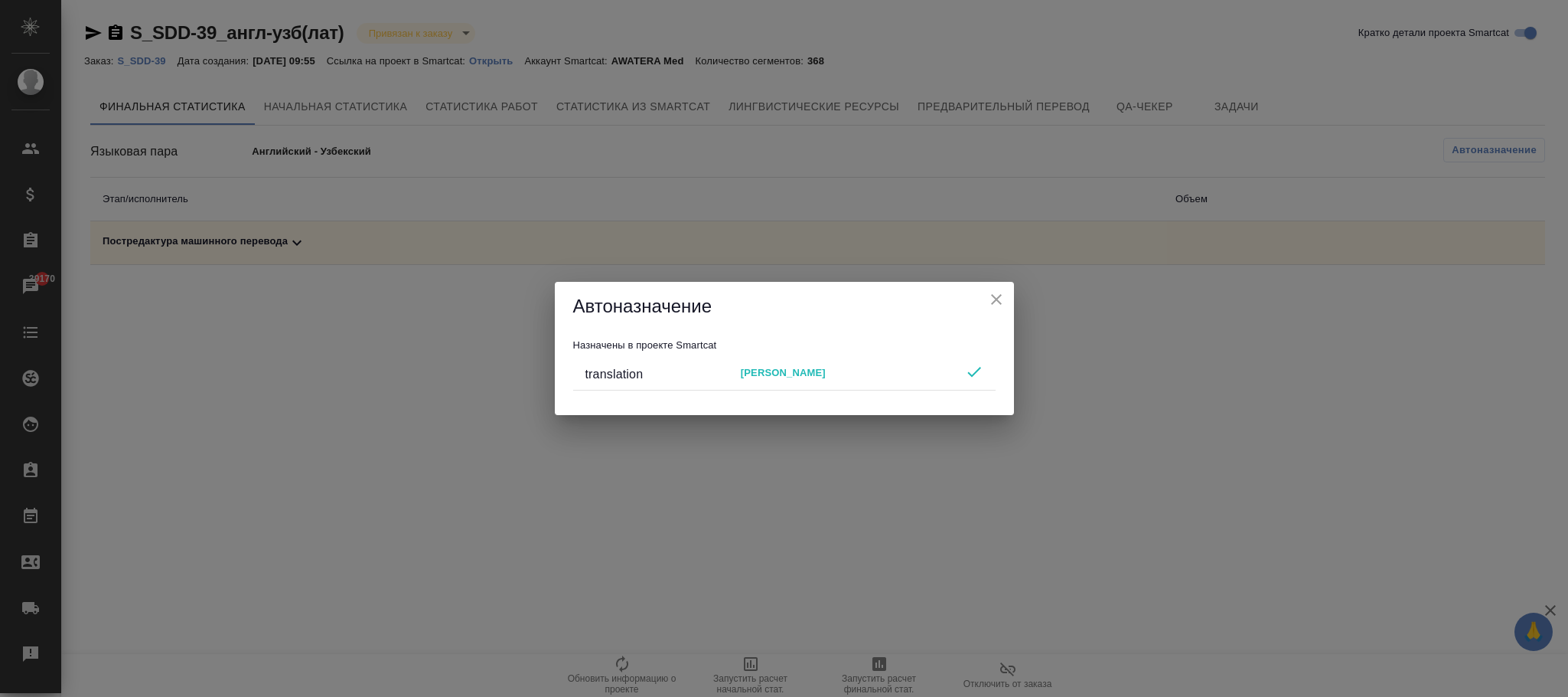
click at [994, 296] on icon "close" at bounding box center [996, 298] width 18 height 18
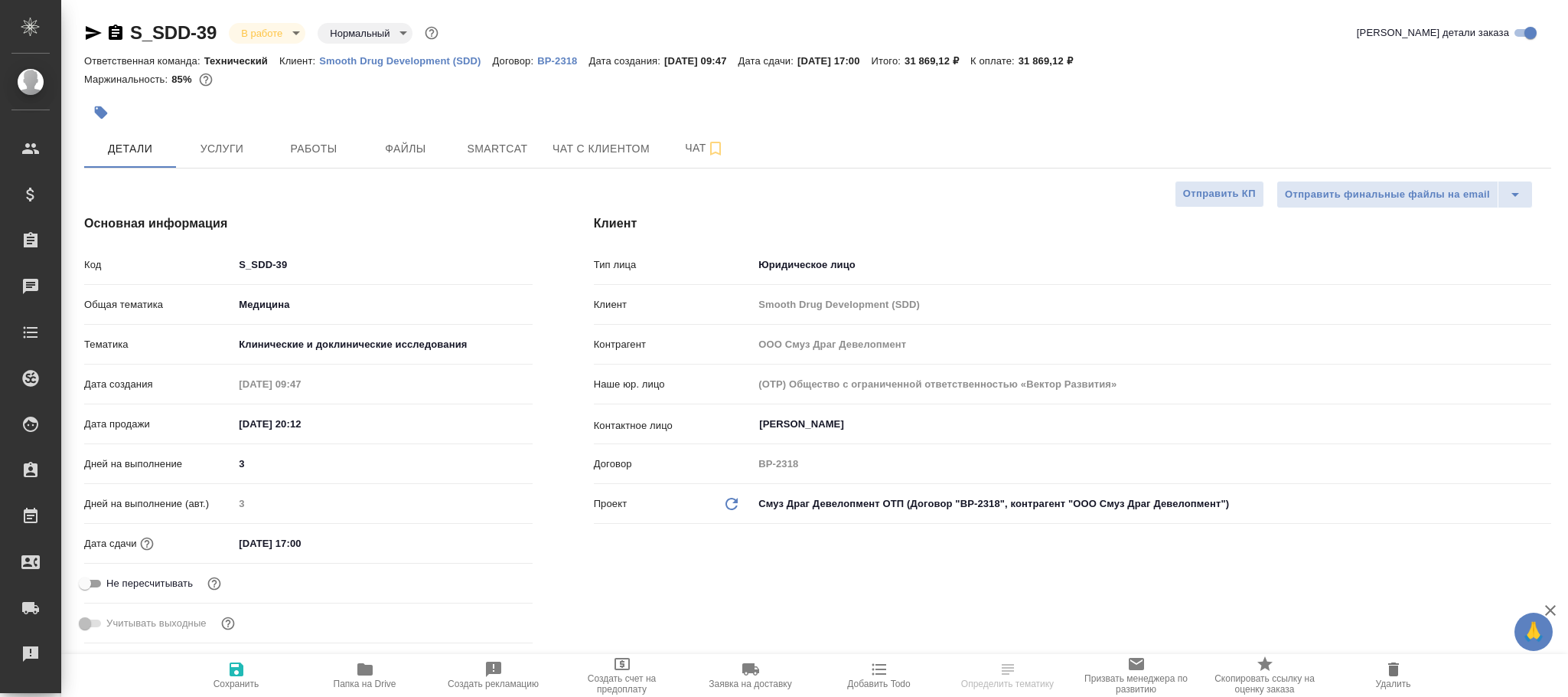
select select "RU"
click at [228, 152] on span "Услуги" at bounding box center [221, 149] width 73 height 19
type textarea "x"
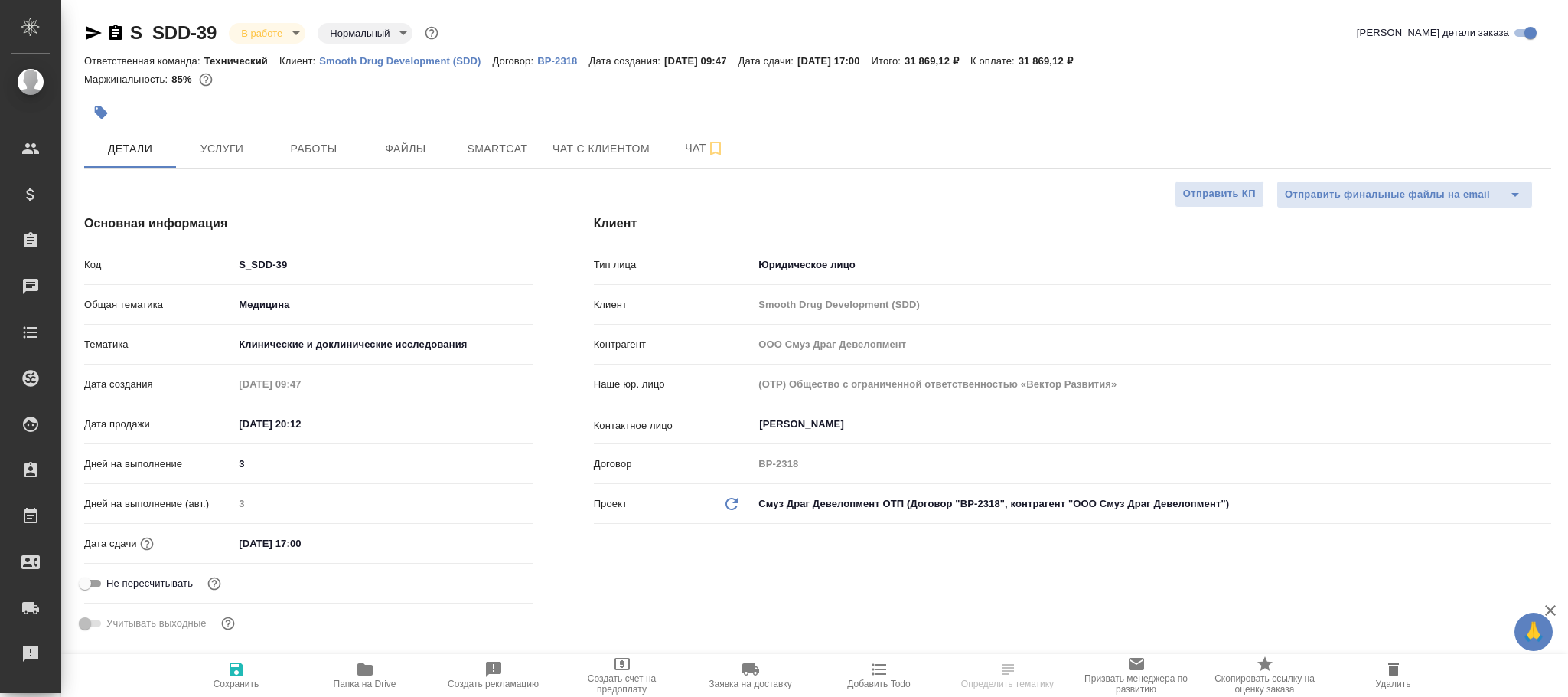
type input "[PERSON_NAME]"
type input "[PERSON_NAME]pavlova"
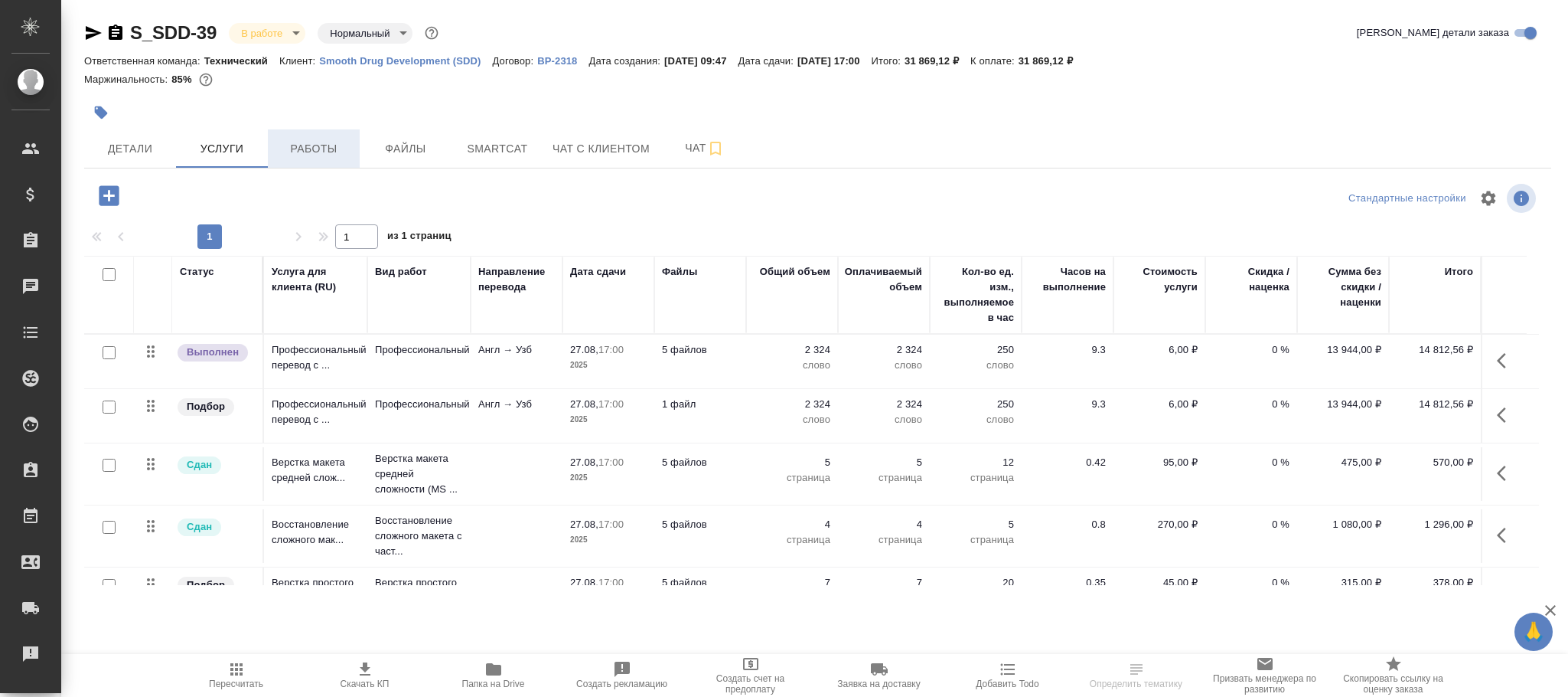
click at [316, 147] on span "Работы" at bounding box center [313, 149] width 73 height 19
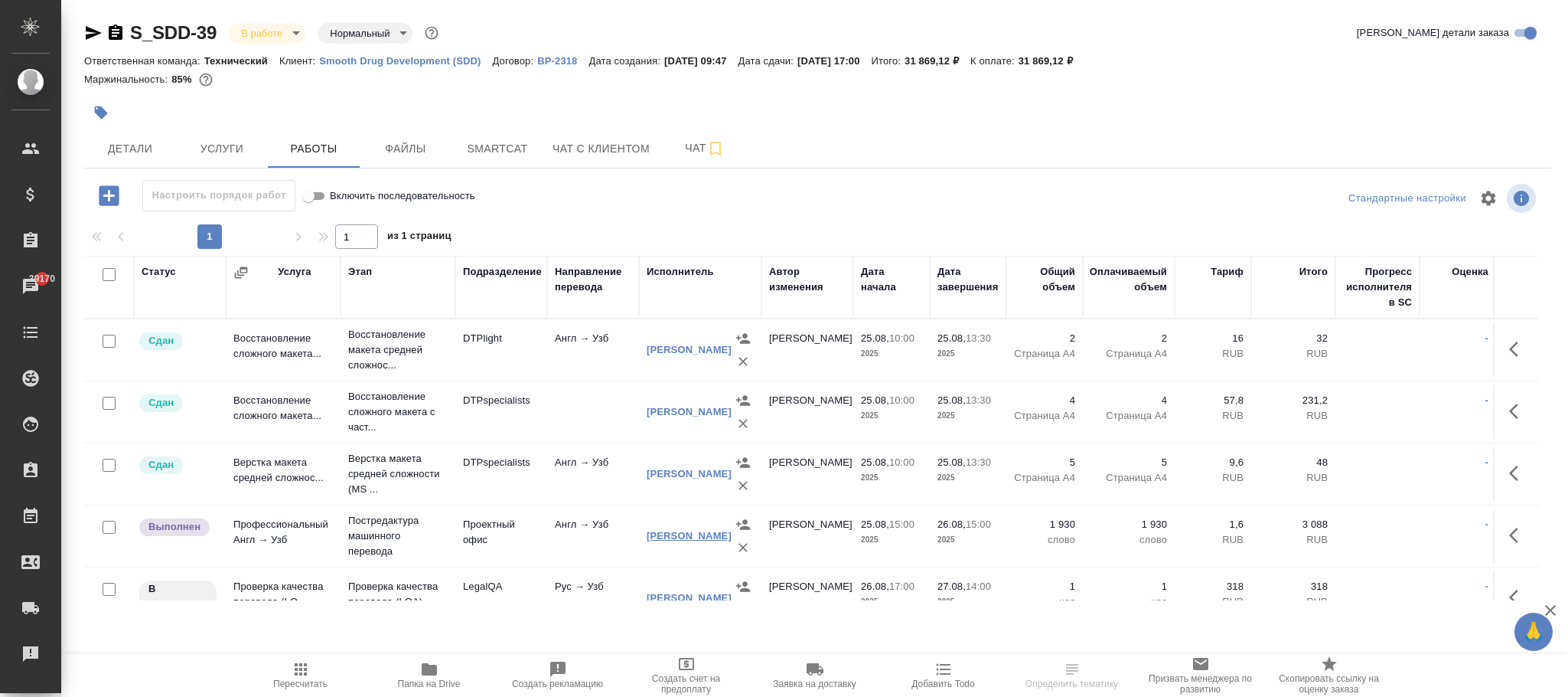
click at [678, 541] on link "[PERSON_NAME]" at bounding box center [689, 536] width 85 height 12
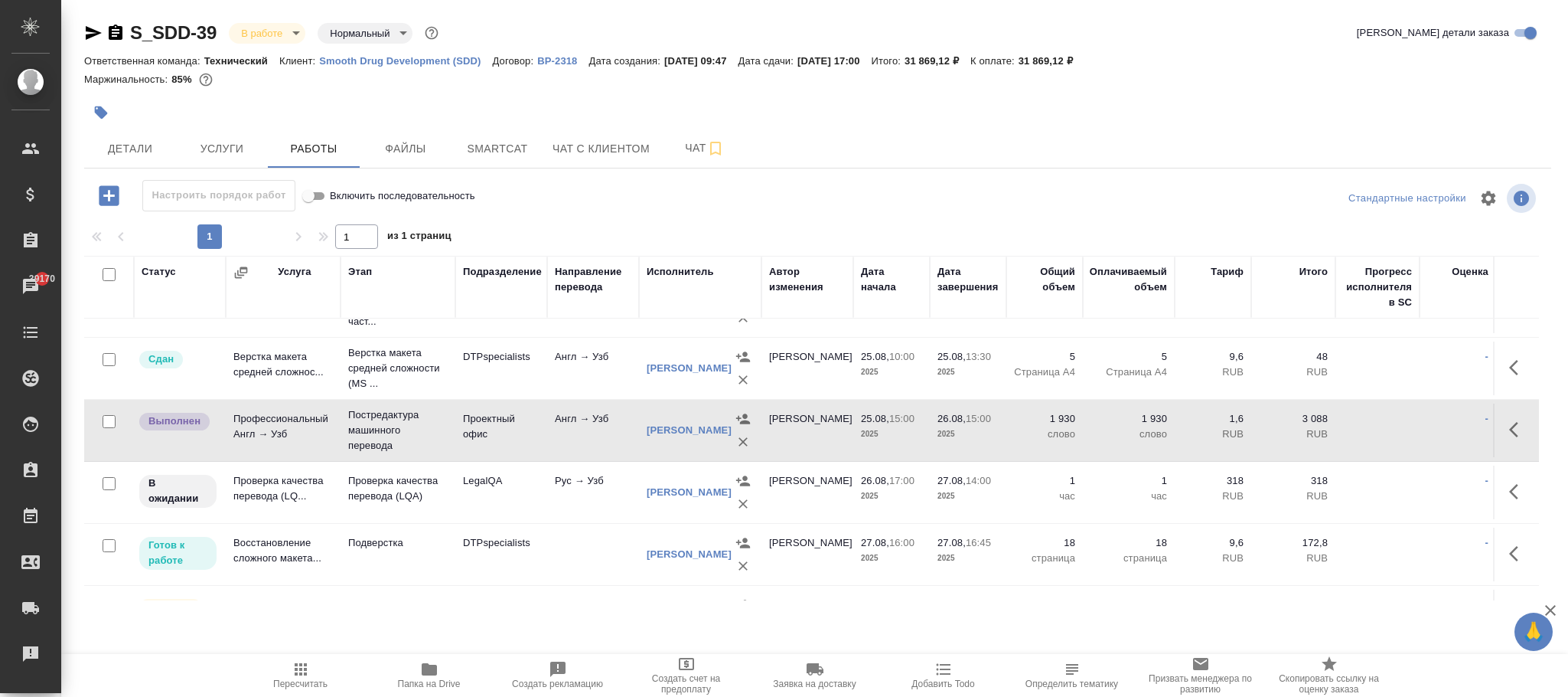
scroll to position [173, 0]
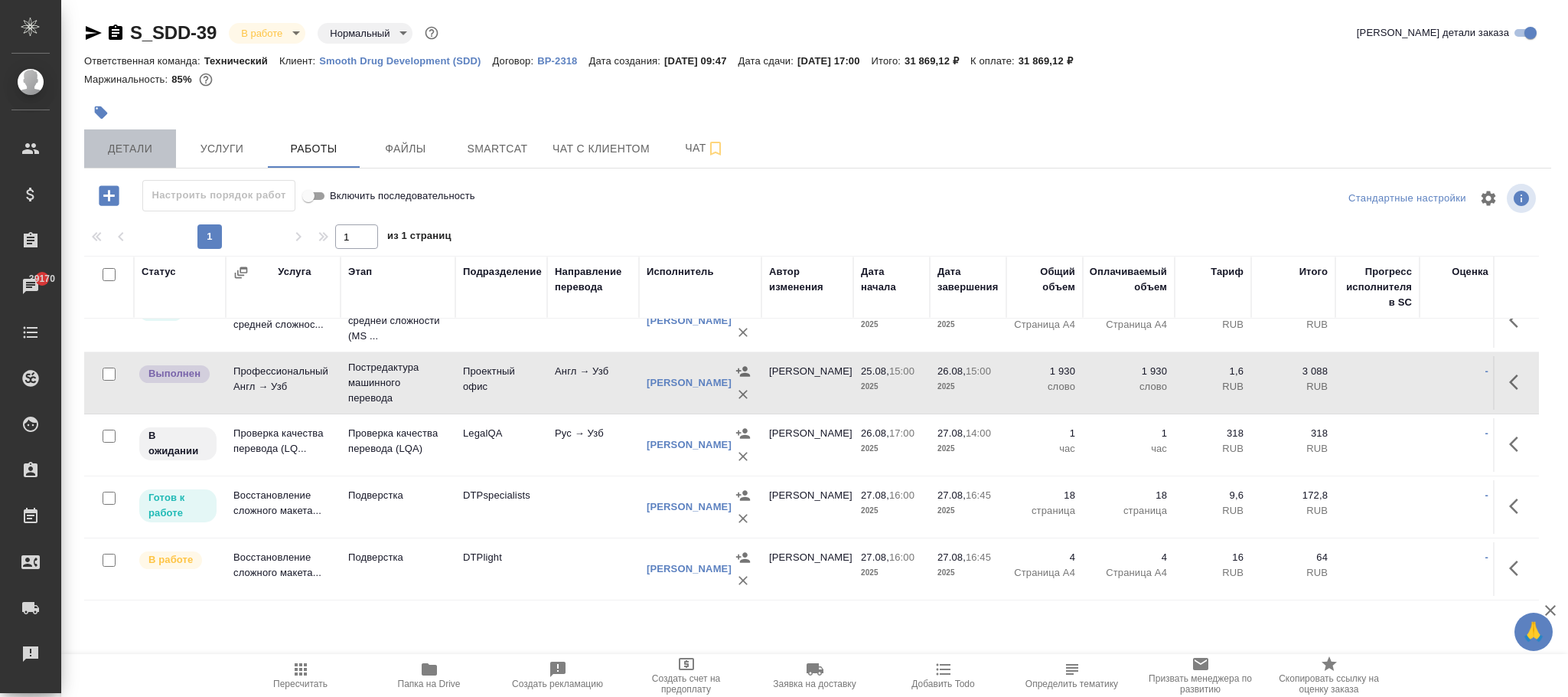
click at [150, 154] on span "Детали" at bounding box center [130, 149] width 73 height 19
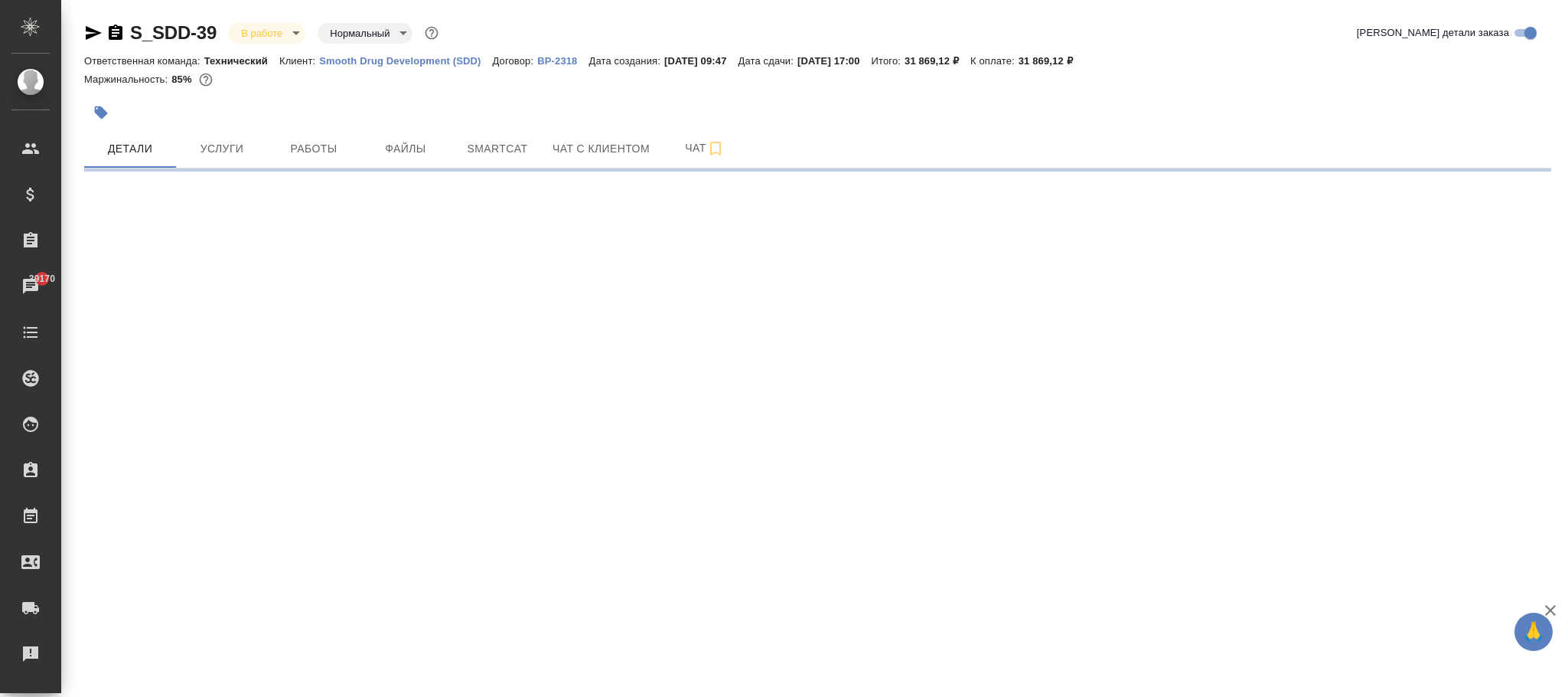
select select "RU"
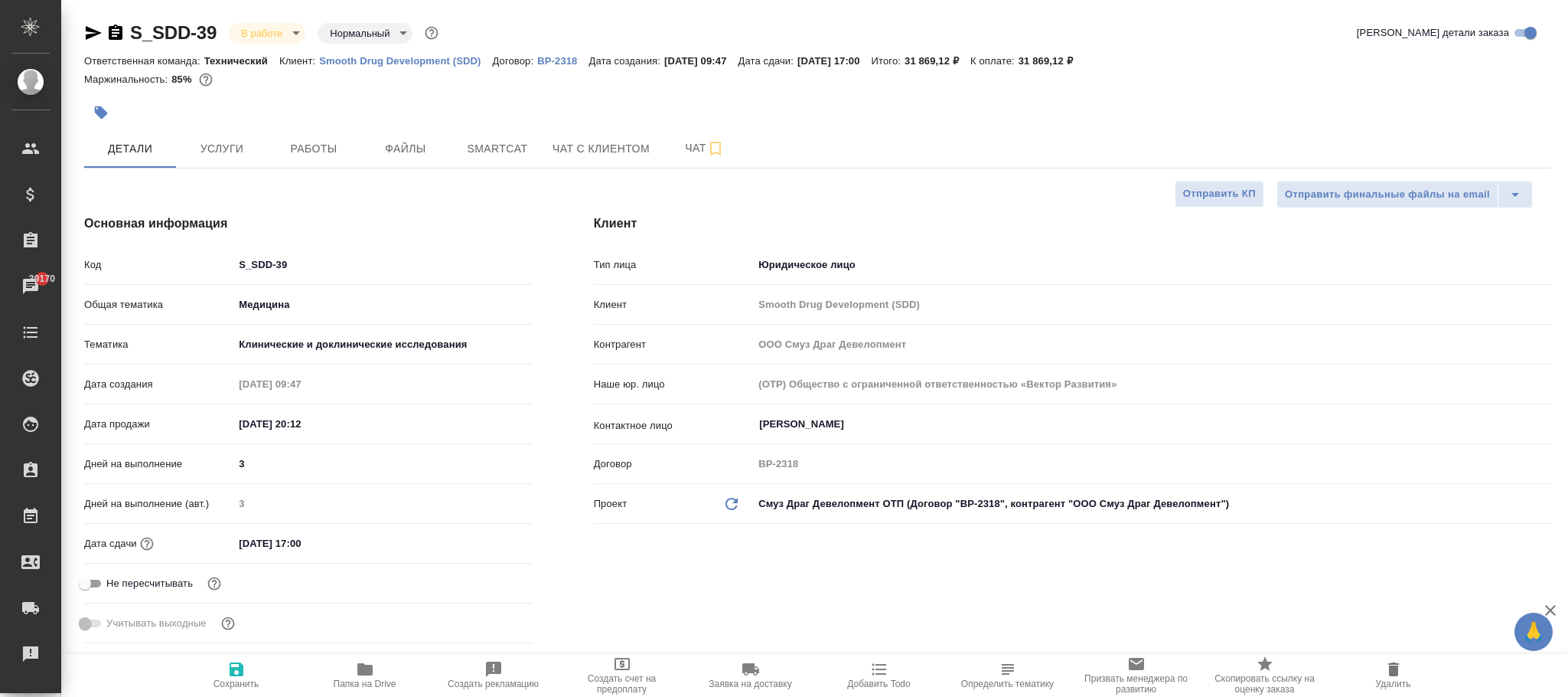
type textarea "x"
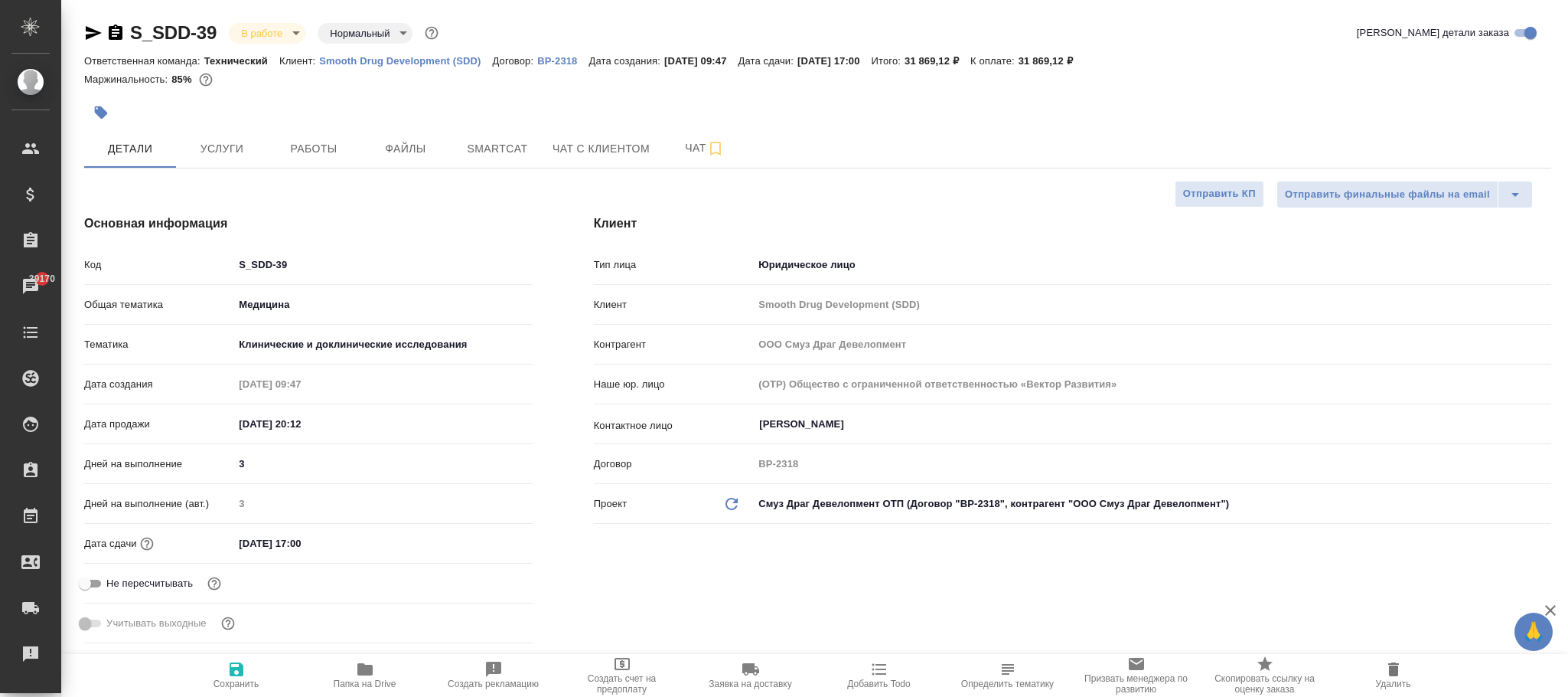
type textarea "x"
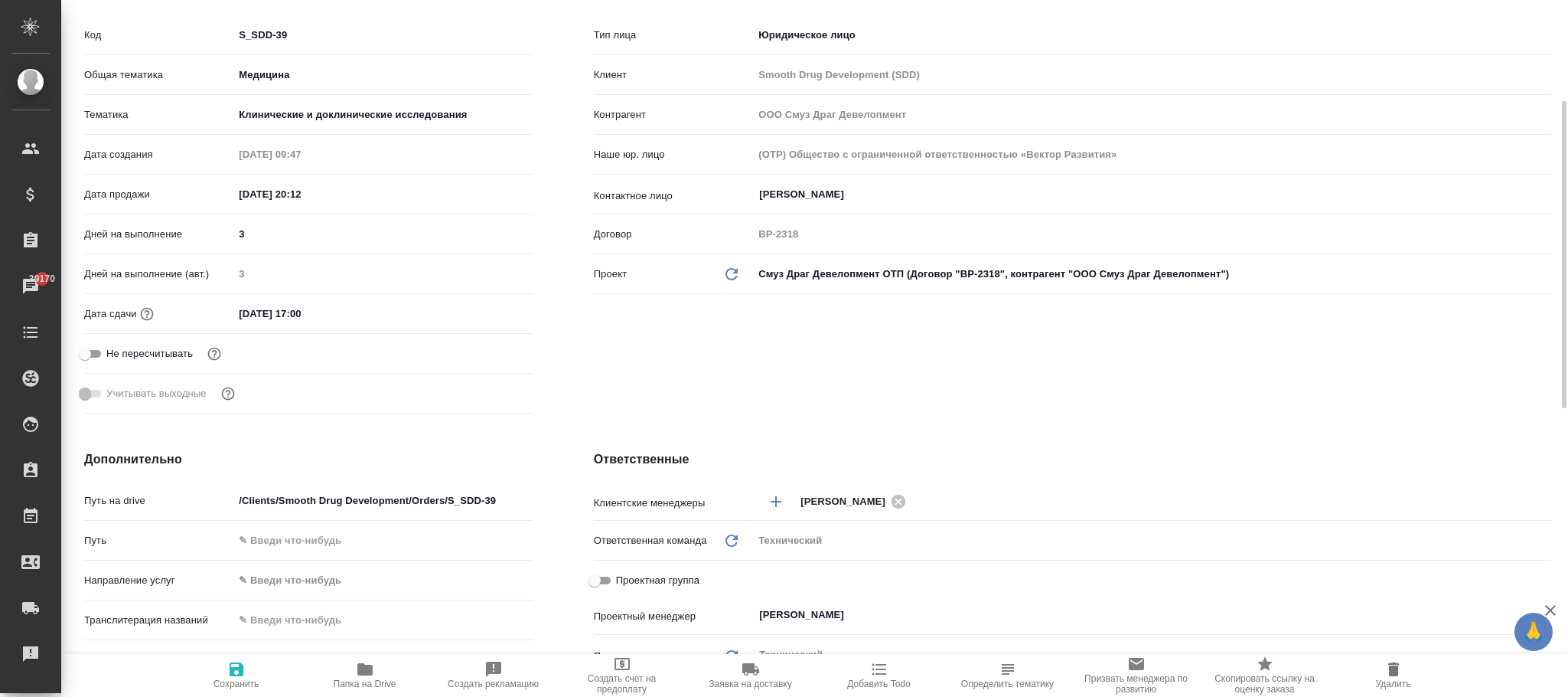
type textarea "x"
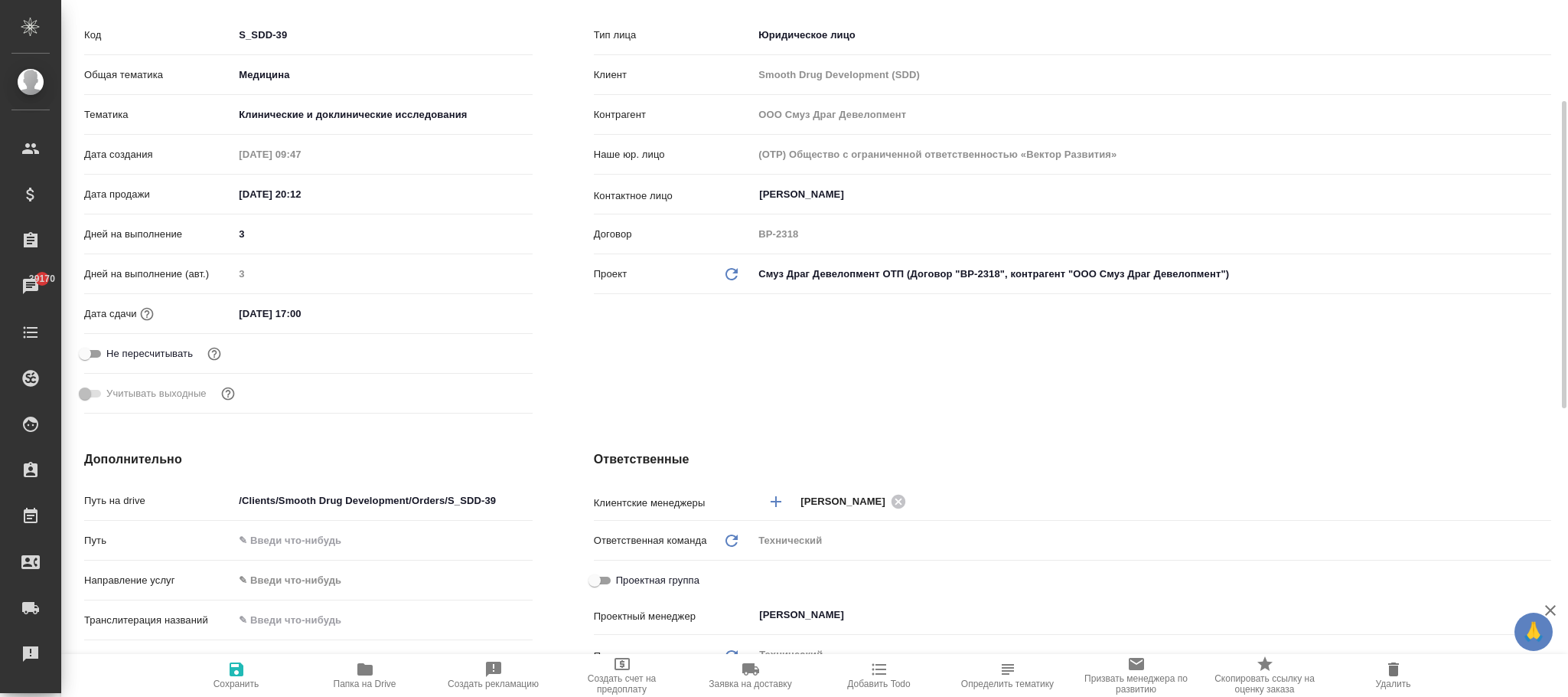
type textarea "x"
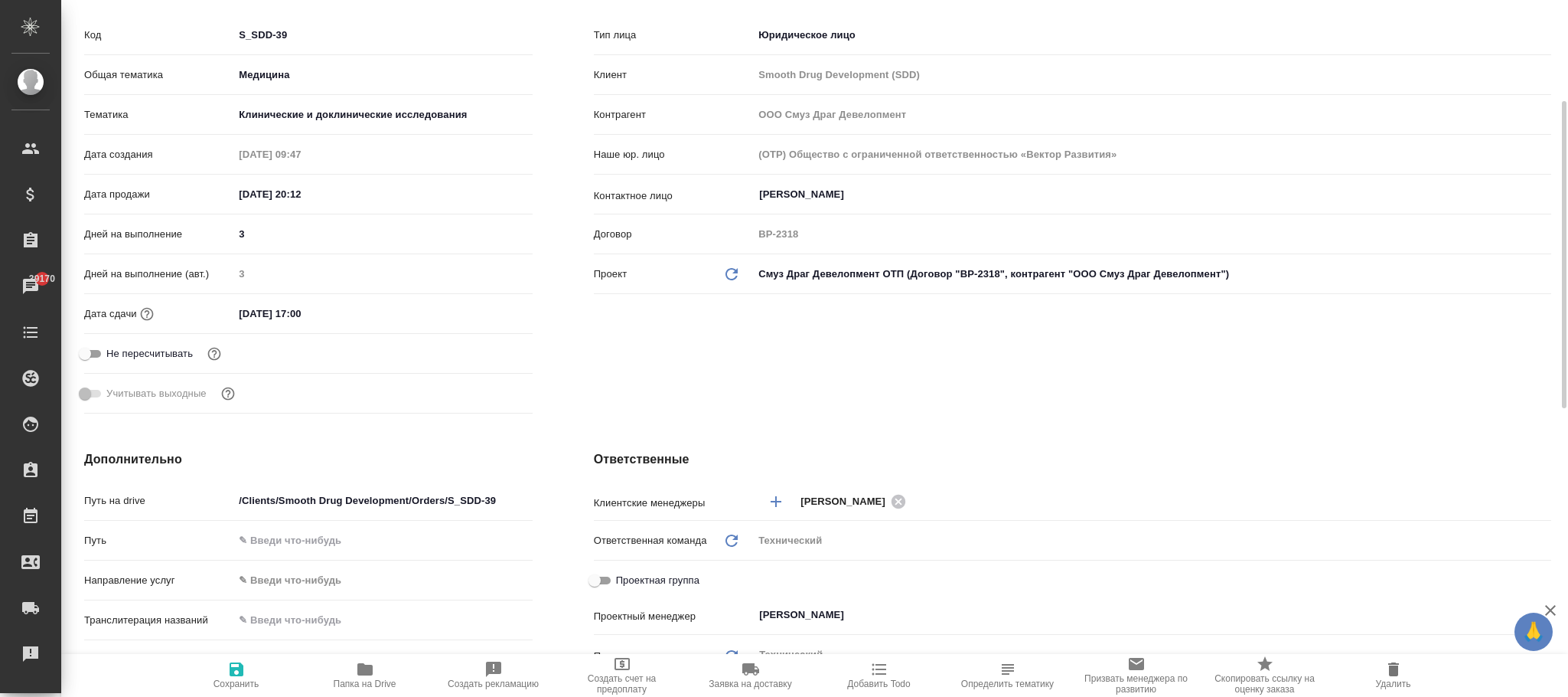
type textarea "x"
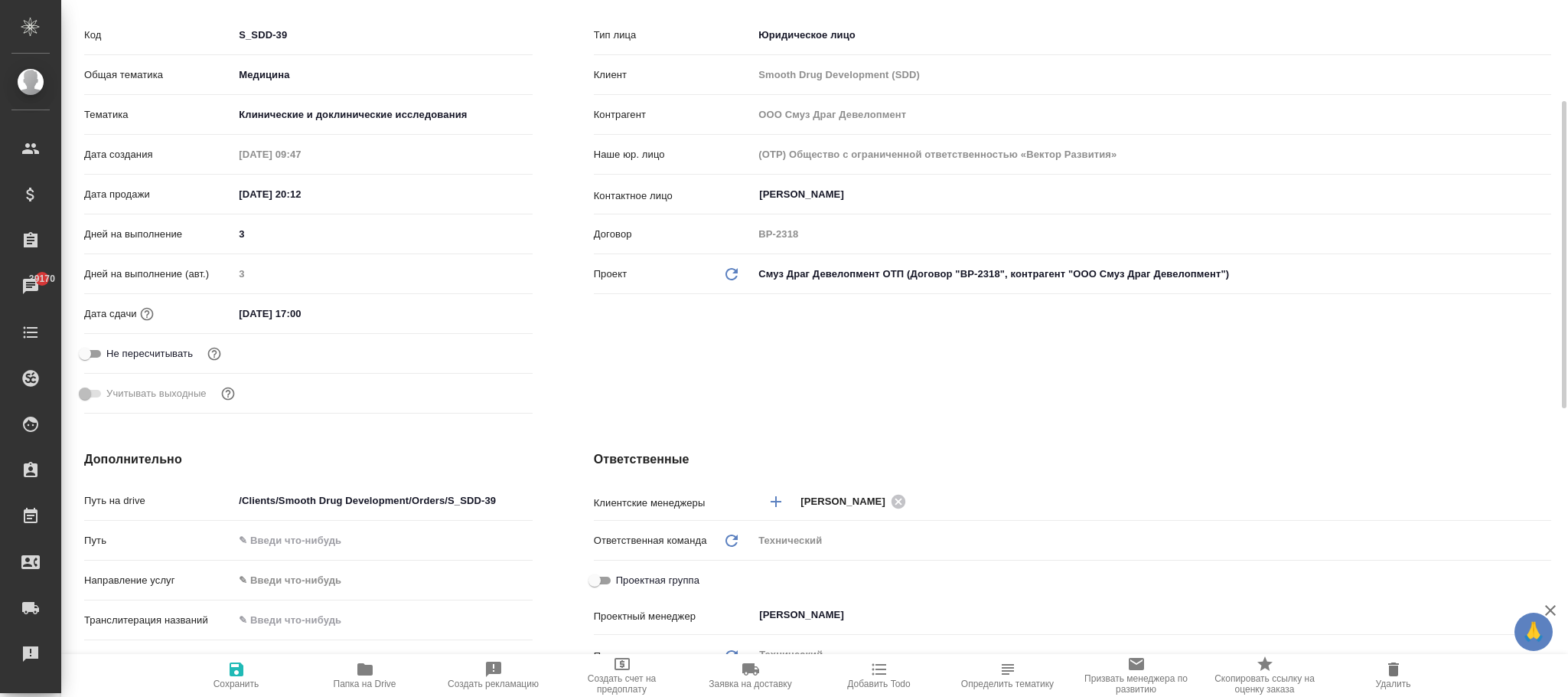
type textarea "x"
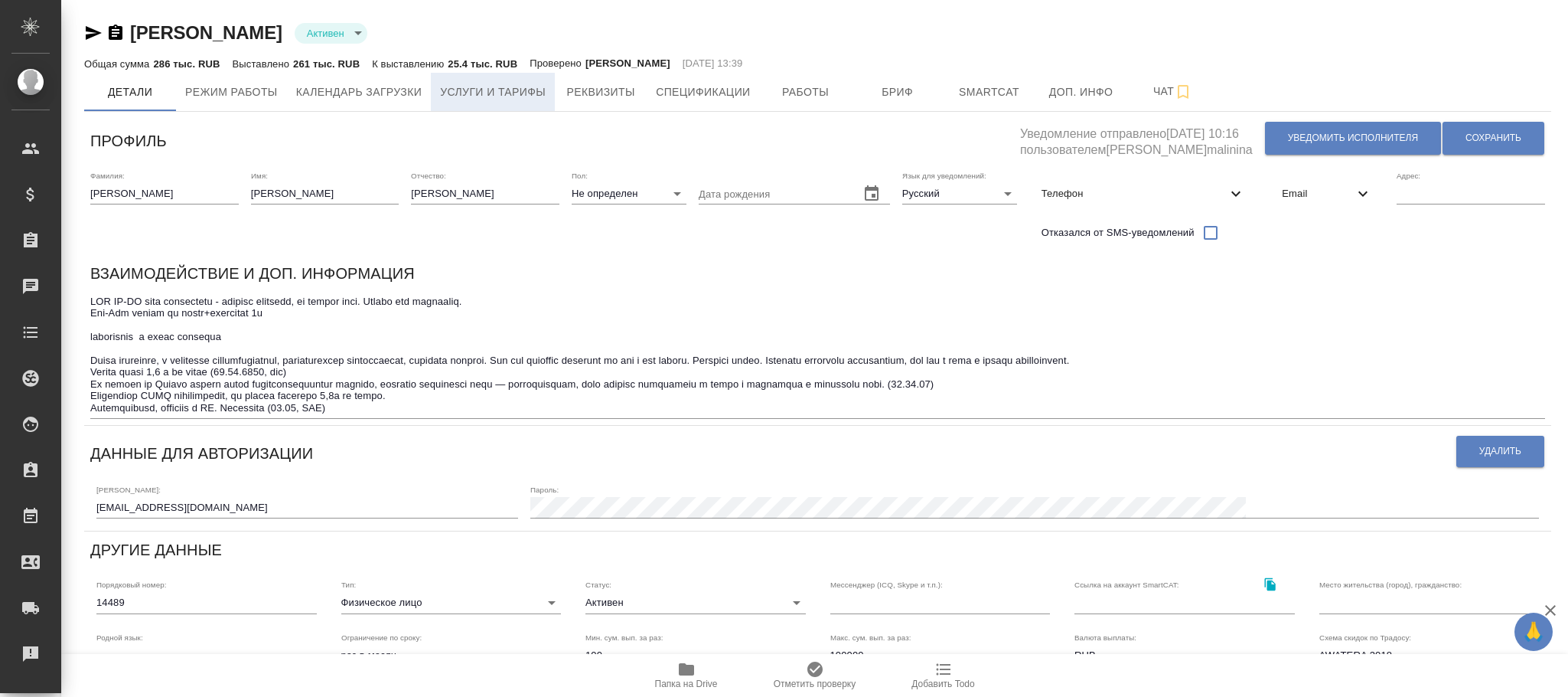
click at [487, 91] on span "Услуги и тарифы" at bounding box center [493, 92] width 105 height 19
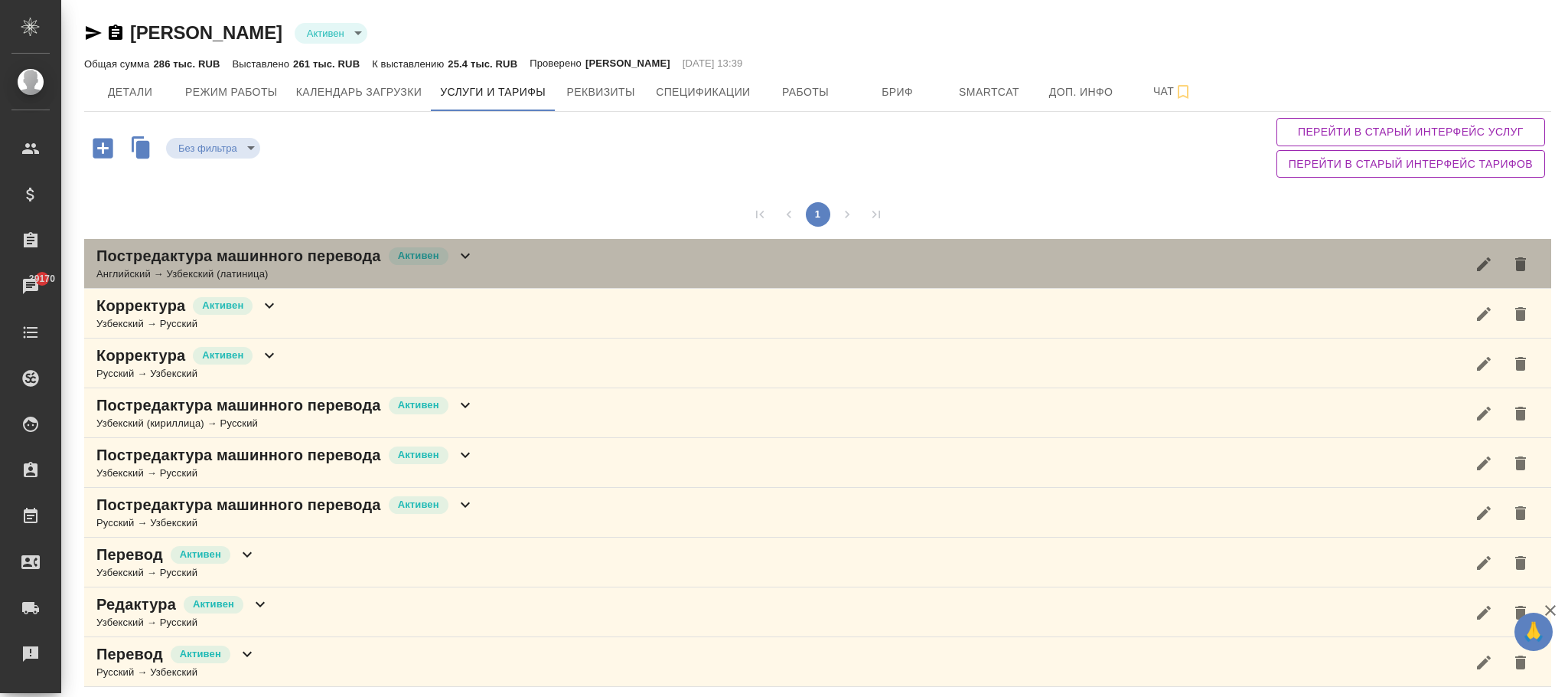
click at [478, 256] on div "Постредактура машинного перевода [PERSON_NAME] → Узбекский (латиница)" at bounding box center [817, 263] width 1466 height 50
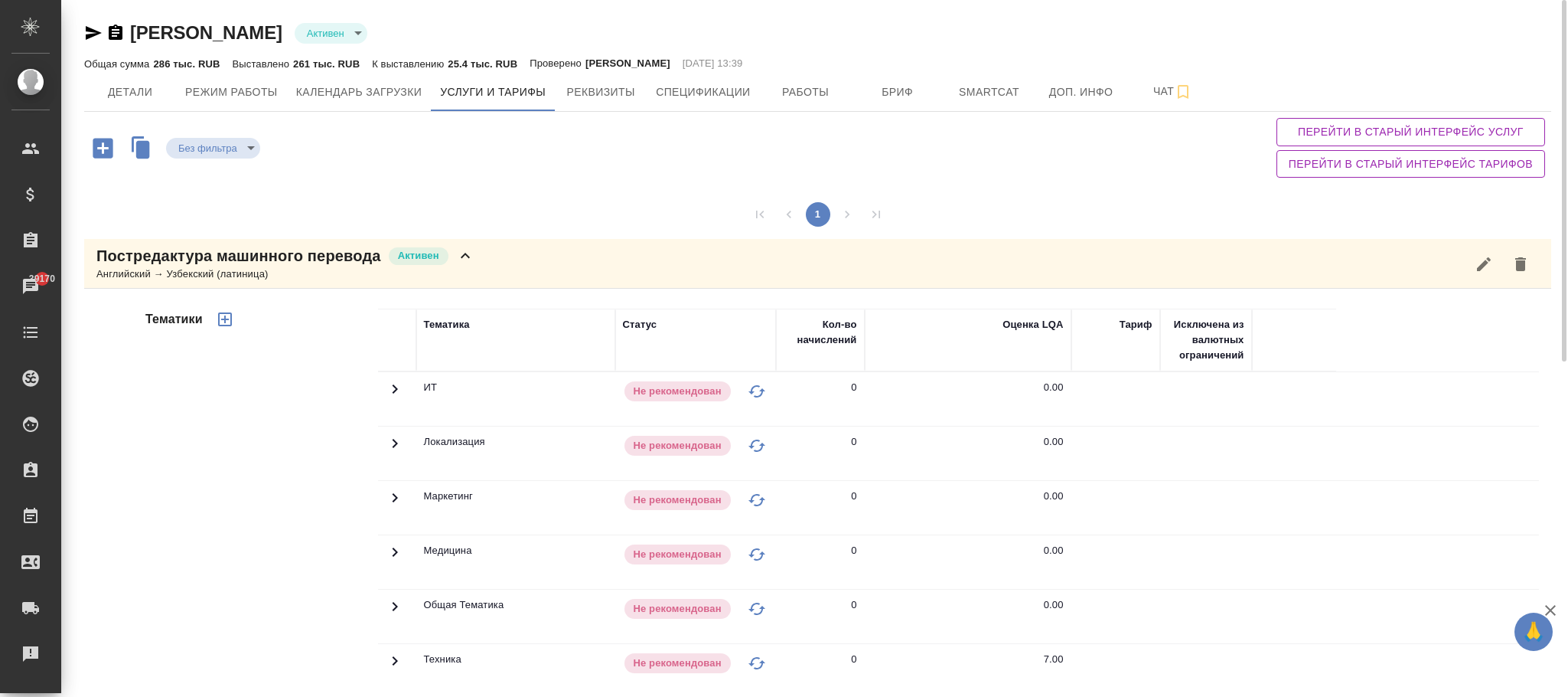
click at [1380, 132] on span "Перейти в старый интерфейс услуг" at bounding box center [1411, 132] width 244 height 19
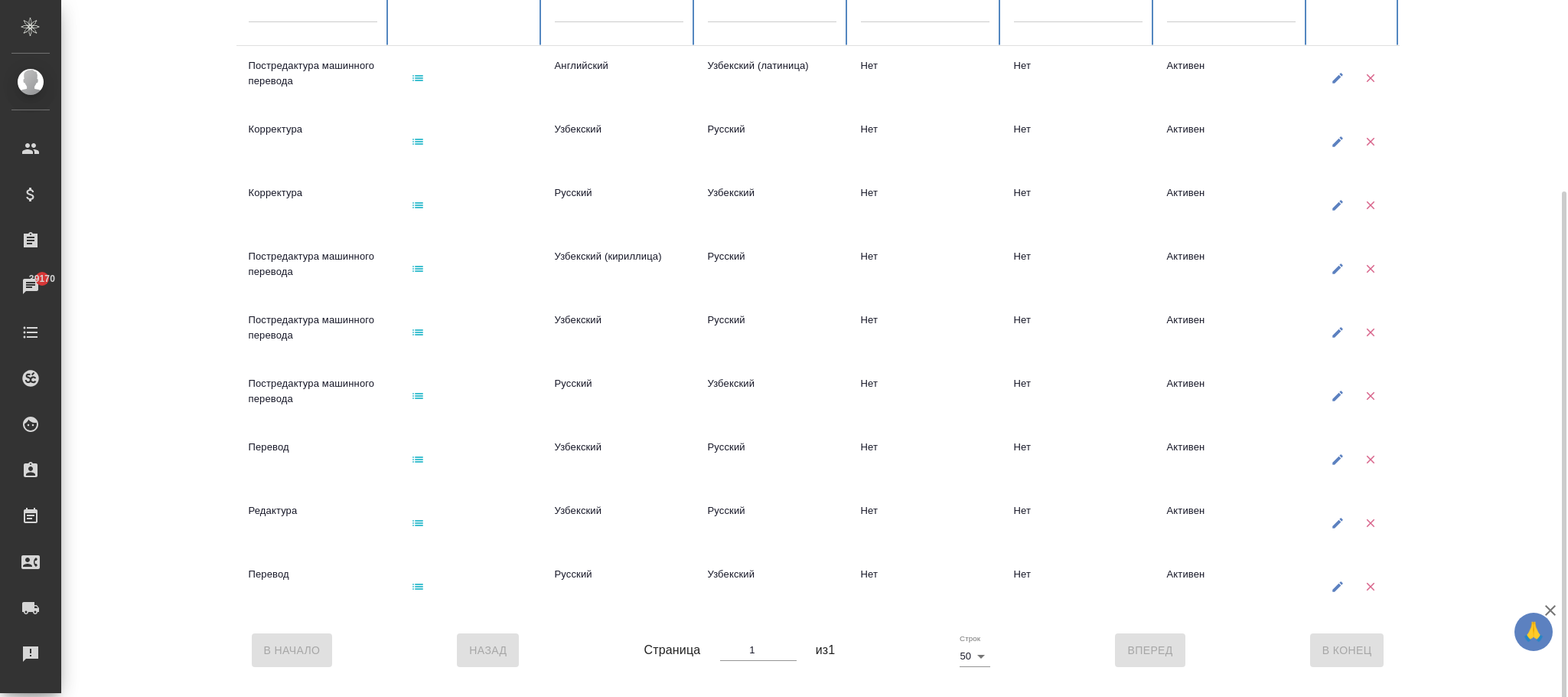
scroll to position [241, 0]
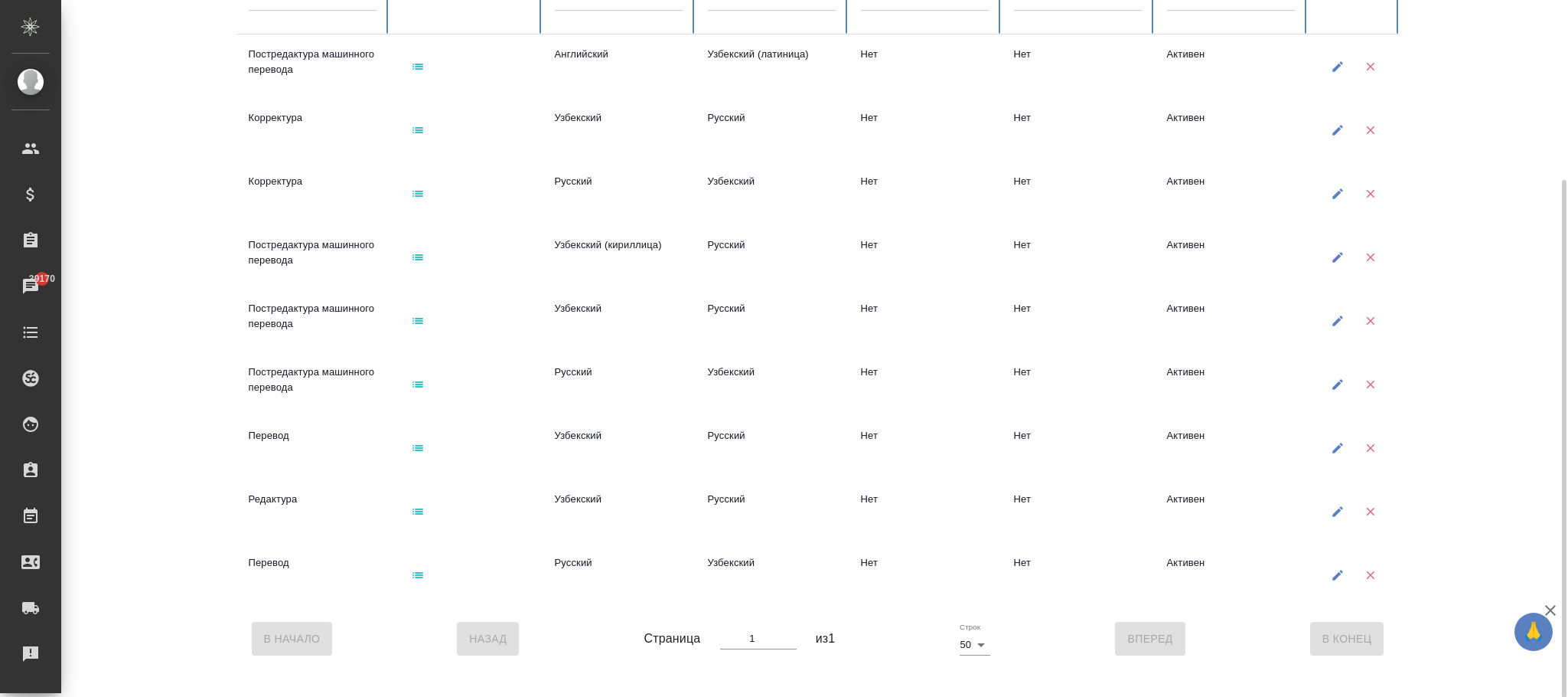
click at [425, 65] on button "button" at bounding box center [418, 66] width 31 height 32
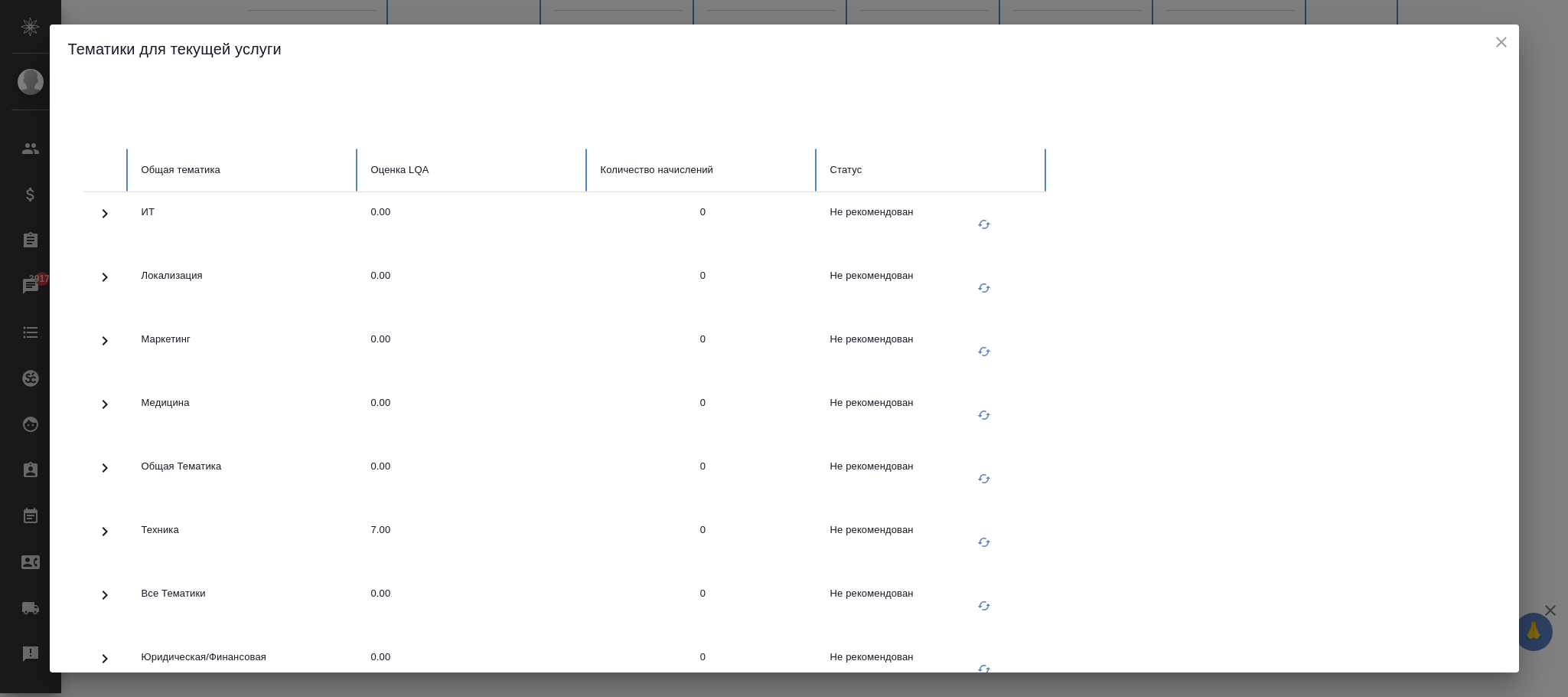
click at [1506, 44] on icon "close" at bounding box center [1501, 42] width 18 height 18
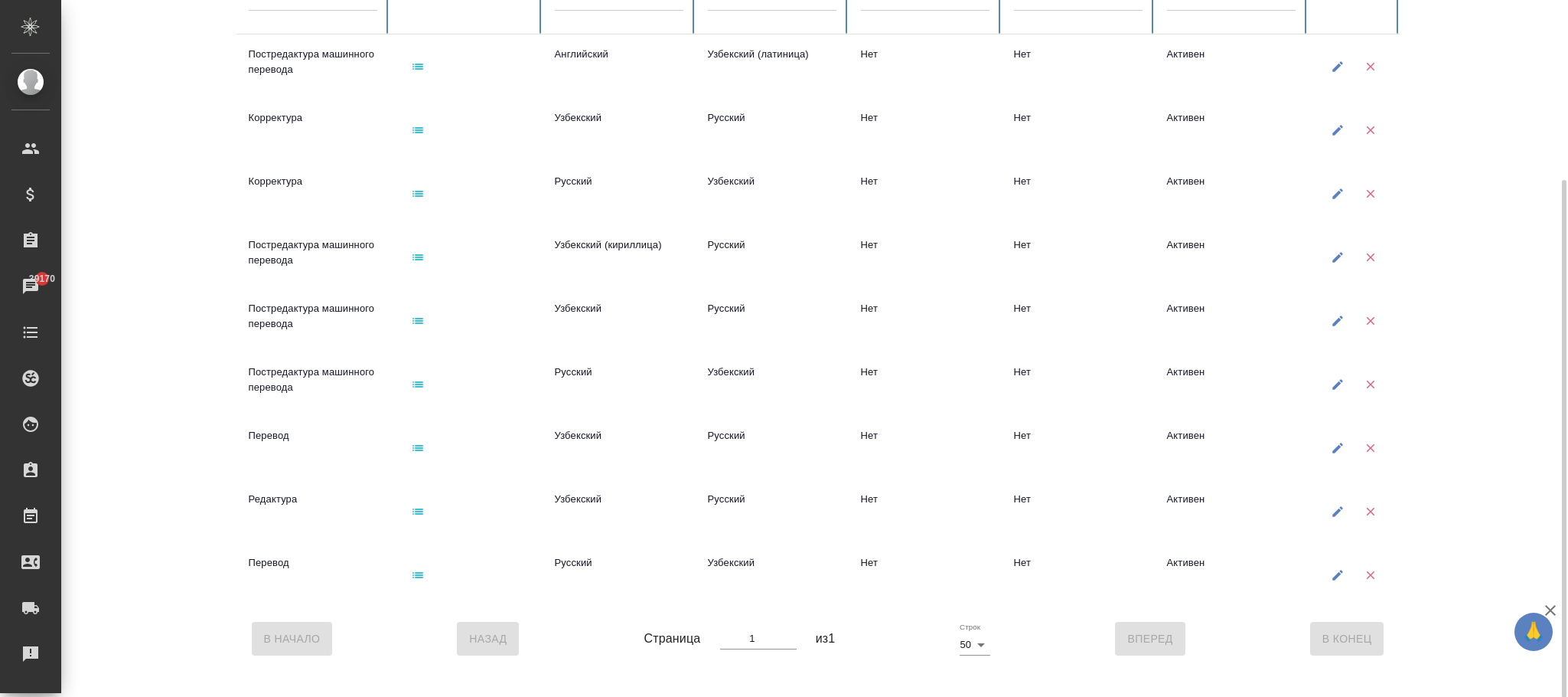
click at [1339, 69] on icon "button" at bounding box center [1337, 66] width 13 height 13
type input "Постредактура машинного перевода"
type input "active"
type input "Английский"
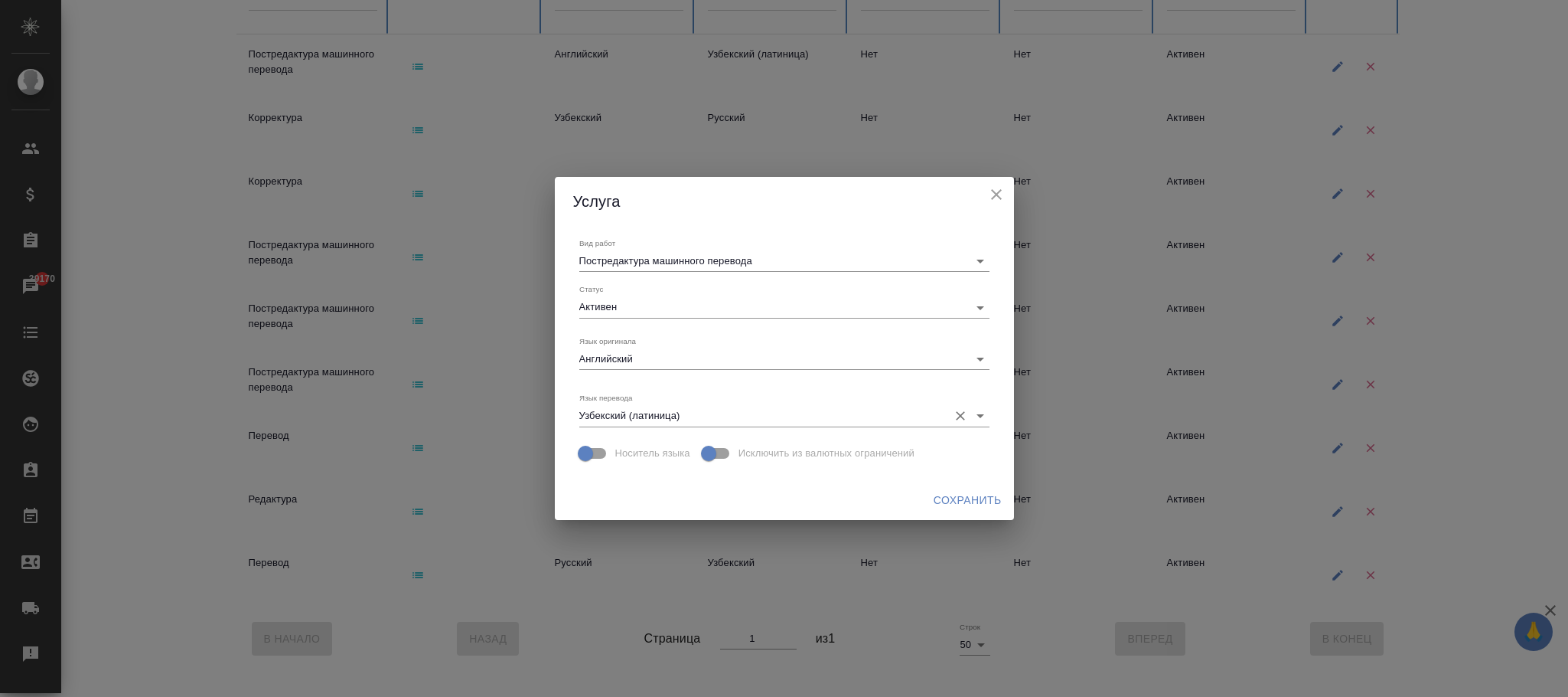
click at [716, 411] on input "Узбекский (латиница)" at bounding box center [760, 415] width 361 height 20
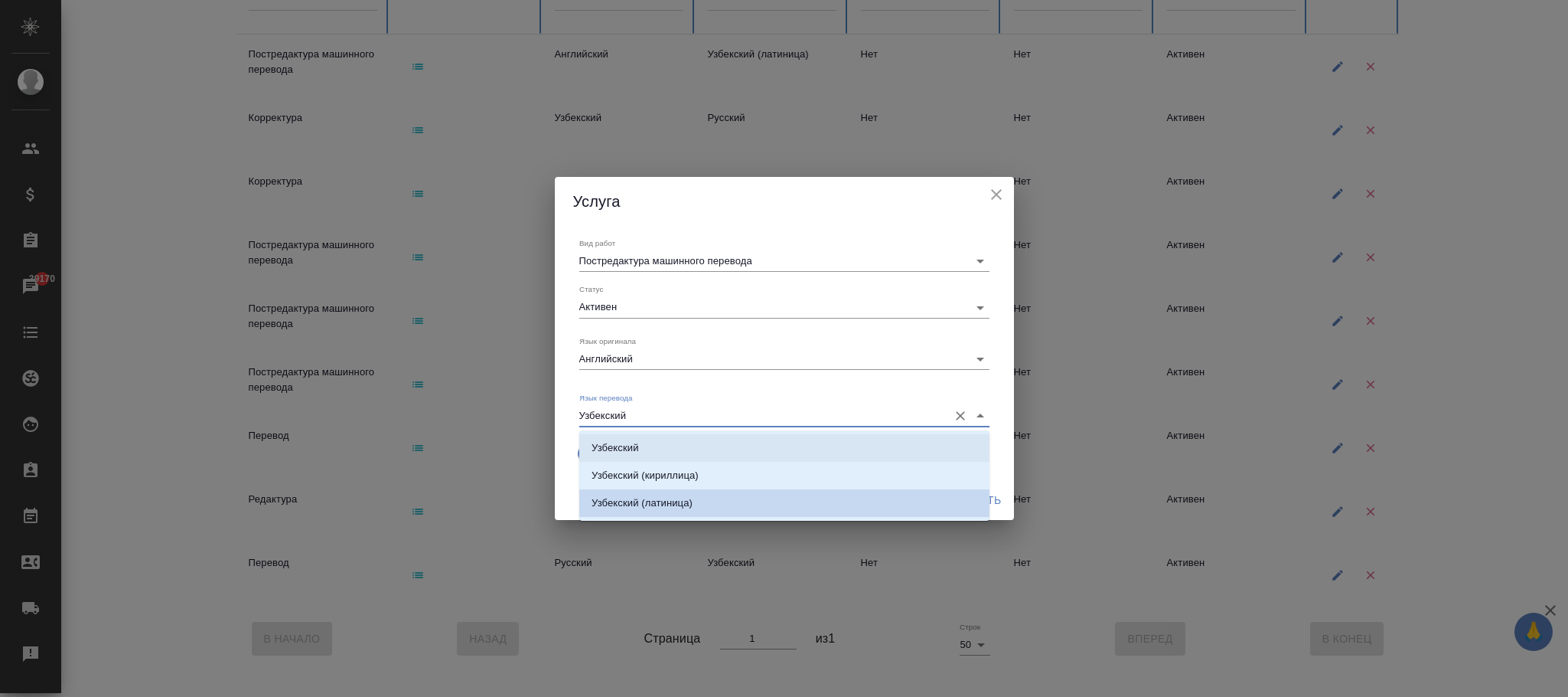
click at [654, 454] on li "Узбекский" at bounding box center [784, 447] width 410 height 28
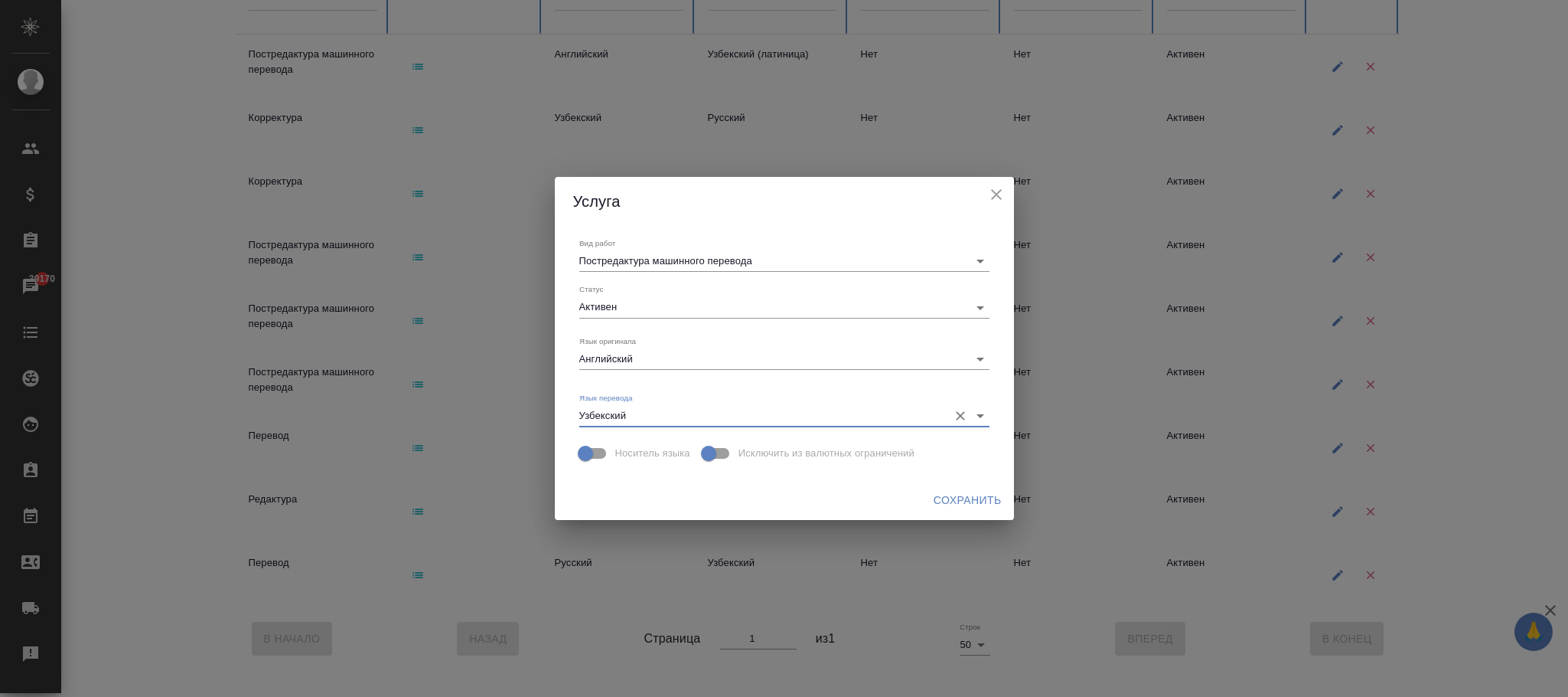
type input "Узбекский"
click at [969, 492] on span "Сохранить" at bounding box center [967, 500] width 68 height 19
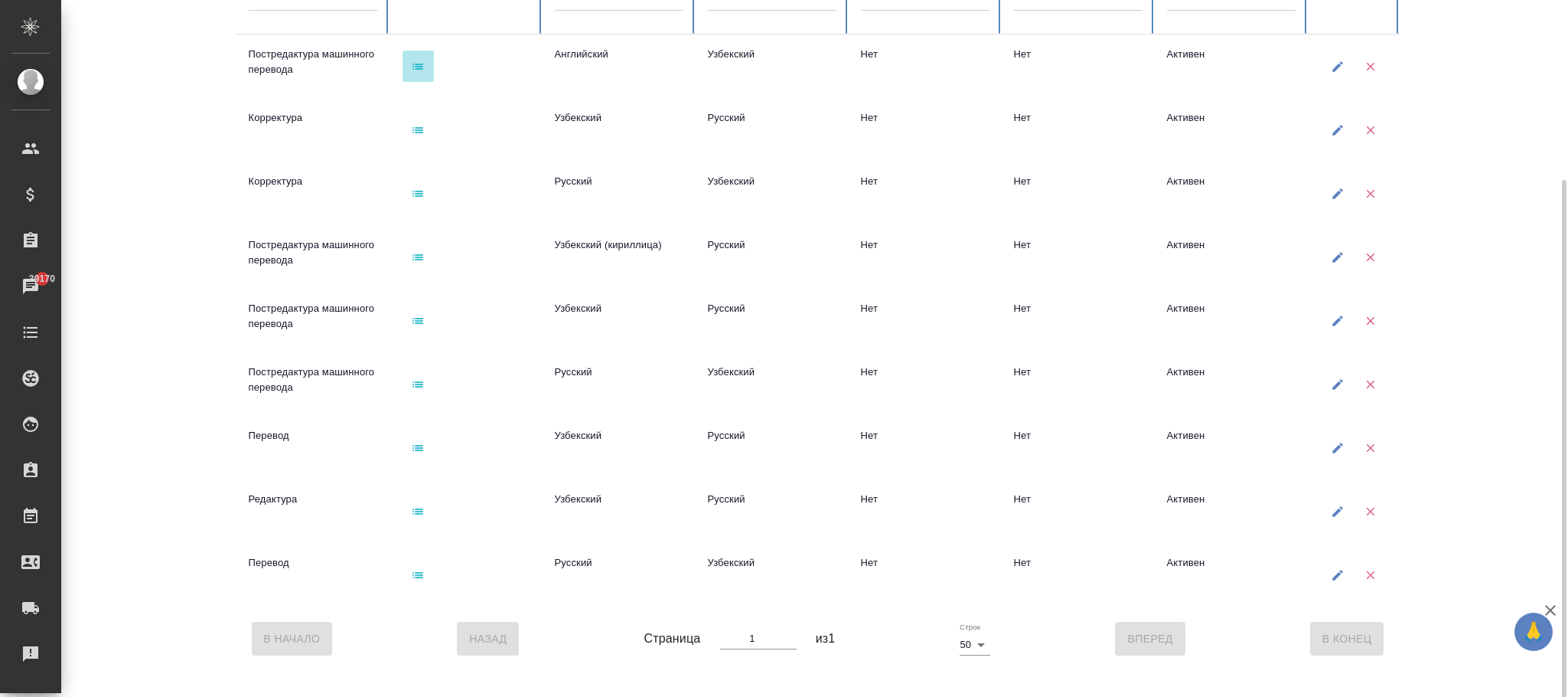
click at [425, 65] on button "button" at bounding box center [418, 66] width 31 height 32
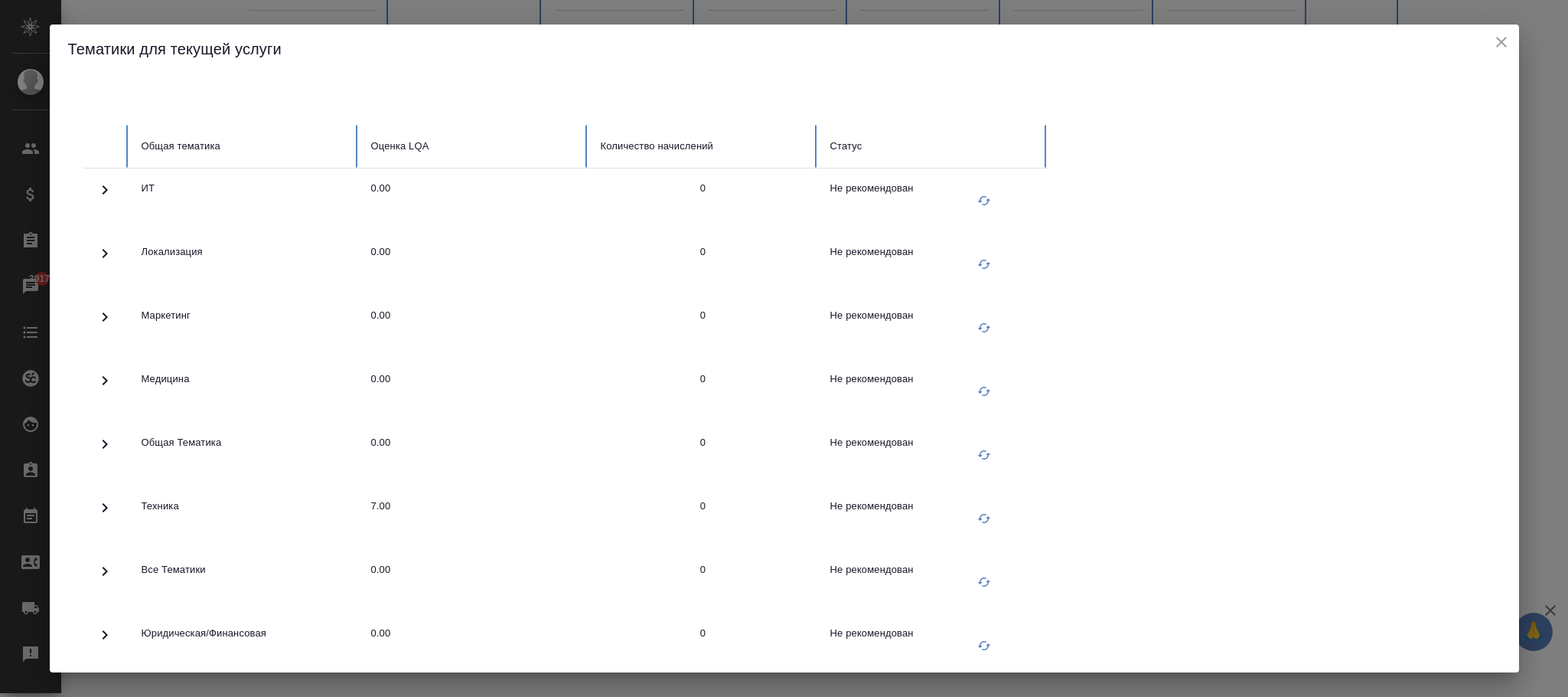
scroll to position [0, 0]
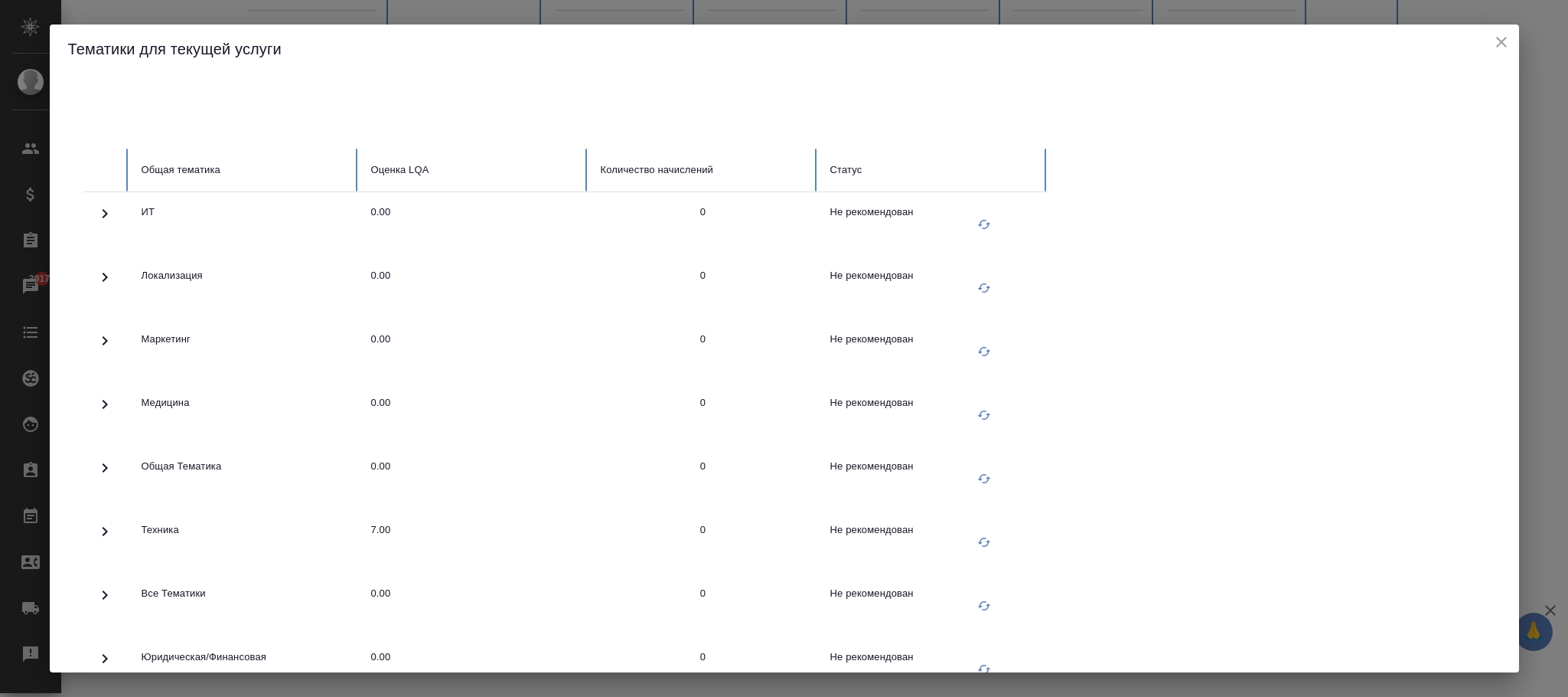
drag, startPoint x: 96, startPoint y: 402, endPoint x: 187, endPoint y: 413, distance: 91.7
click at [99, 402] on icon at bounding box center [105, 404] width 18 height 18
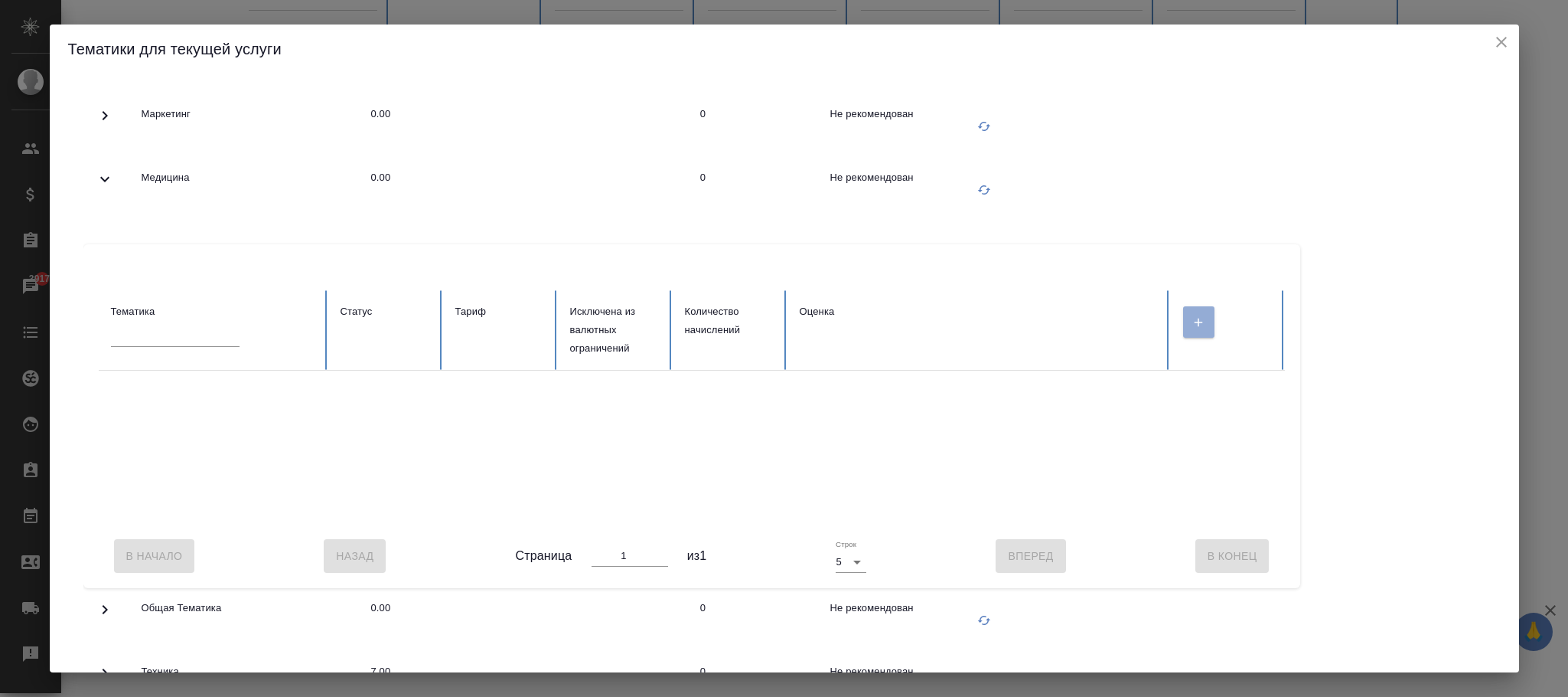
scroll to position [230, 0]
click at [1203, 313] on icon "button" at bounding box center [1198, 317] width 13 height 13
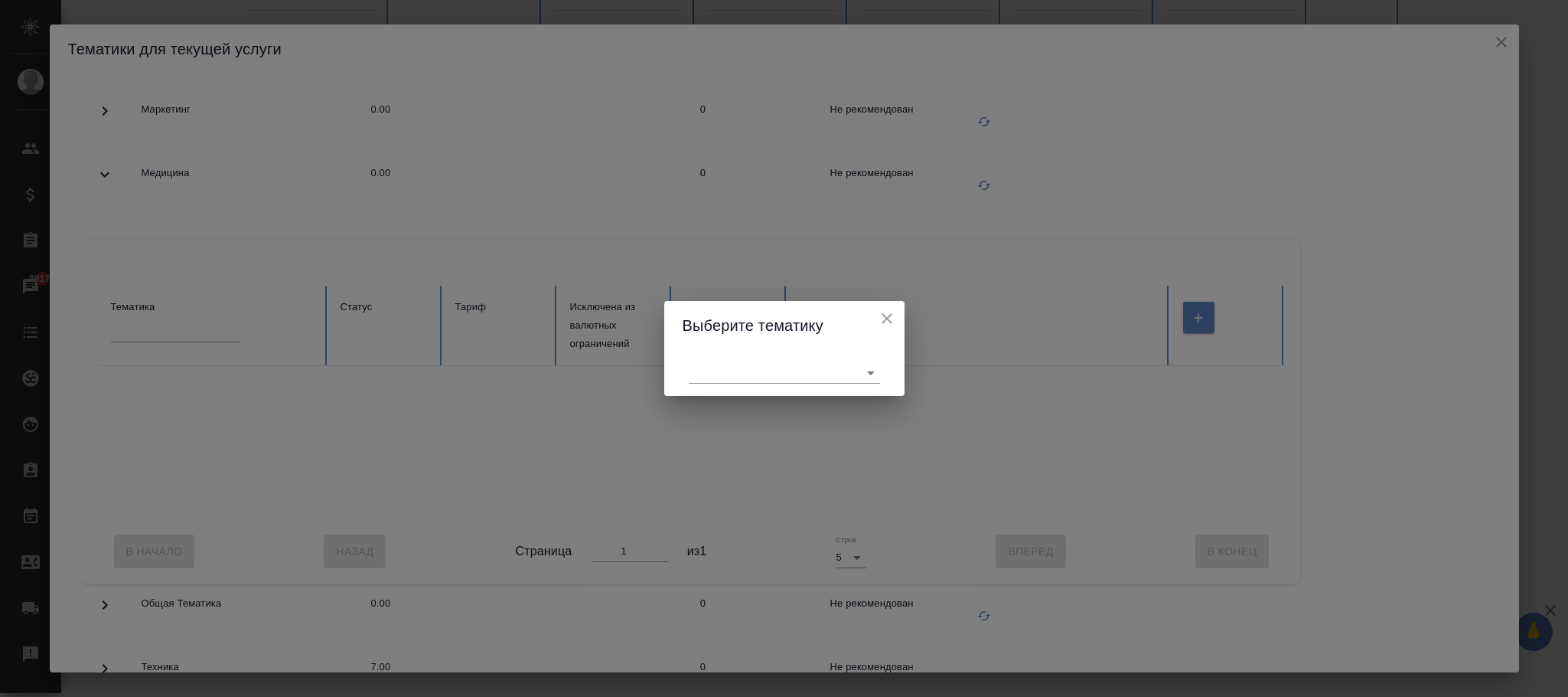
click at [752, 361] on body "🙏 .cls-1 fill:#fff; AWATERA [PERSON_NAME]fokina Клиенты Спецификации Заказы 391…" at bounding box center [784, 348] width 1568 height 697
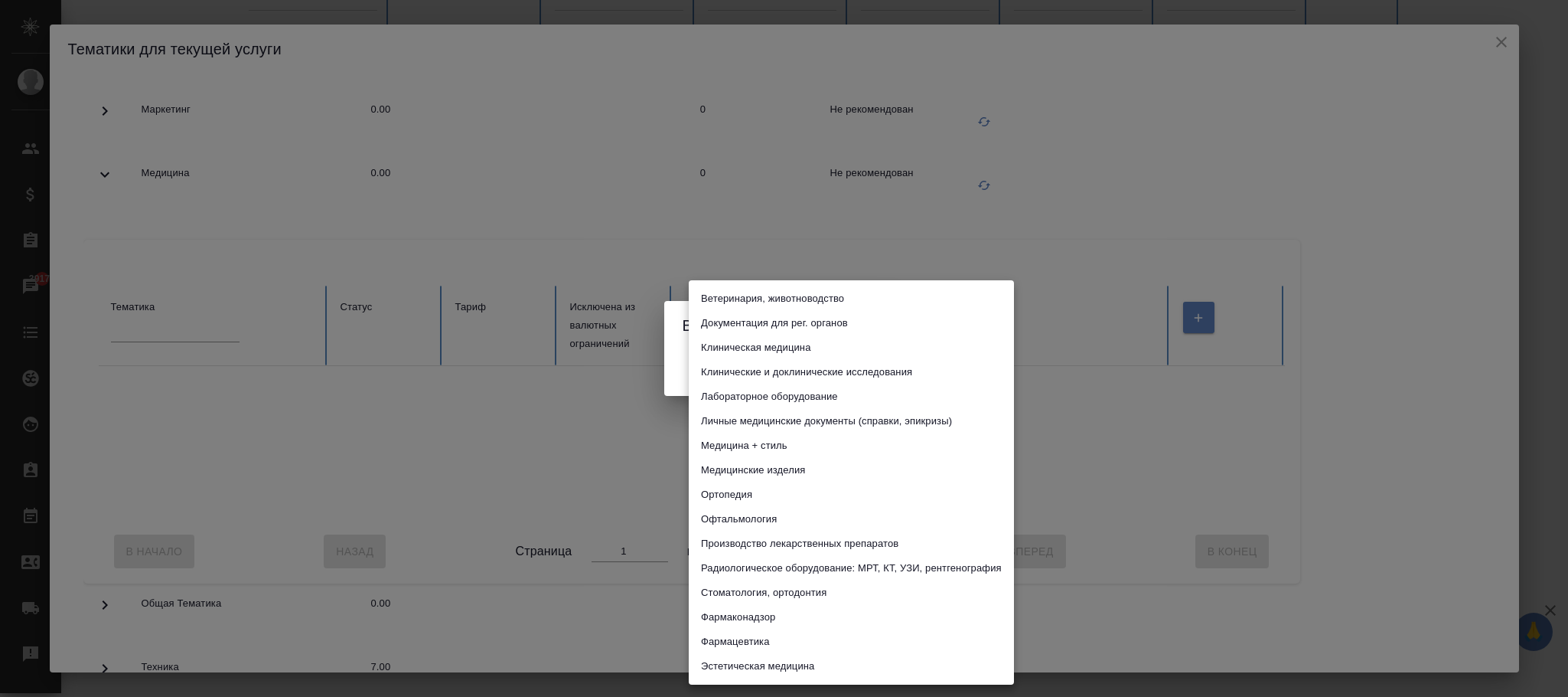
click at [850, 370] on li "Клинические и доклинические исследования" at bounding box center [851, 372] width 325 height 24
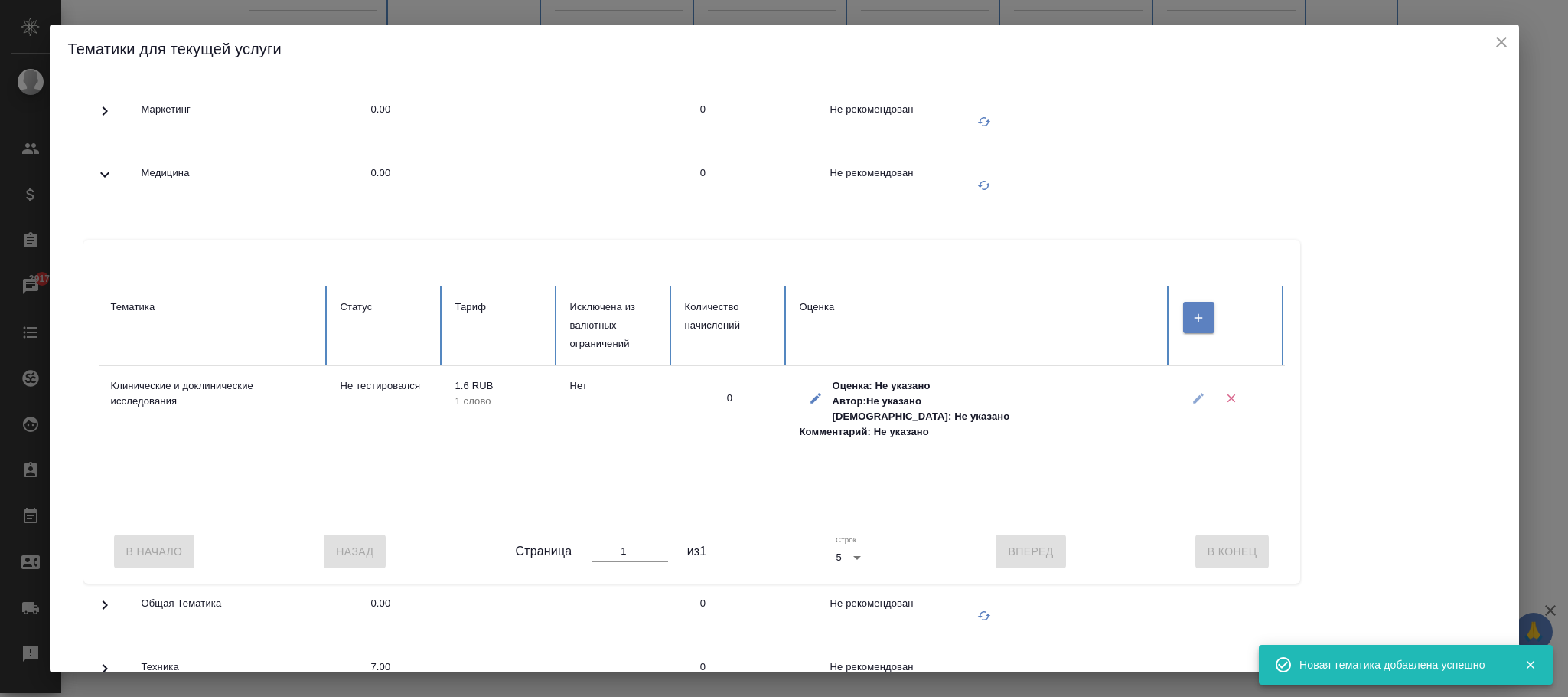
click at [1196, 395] on icon "button" at bounding box center [1198, 398] width 13 height 13
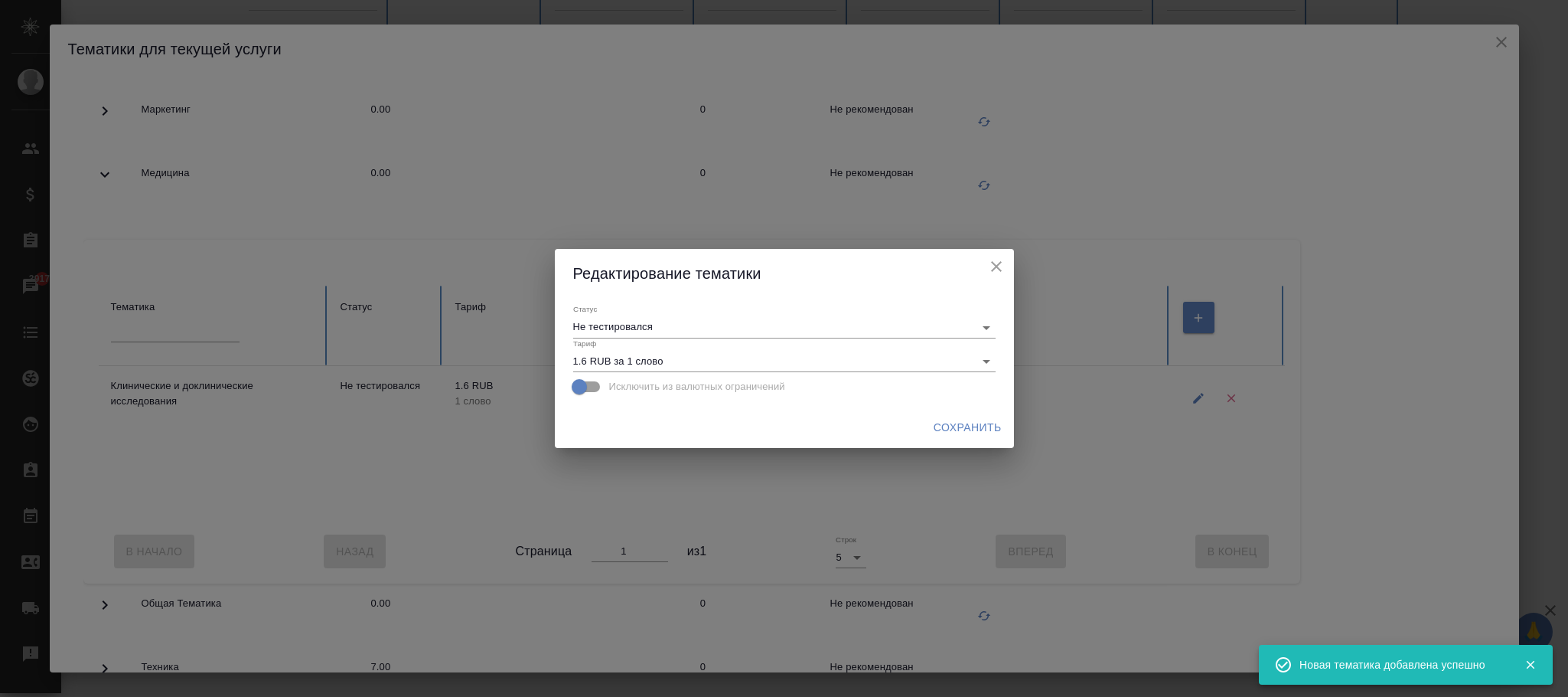
click at [704, 331] on body "🙏 .cls-1 fill:#fff; AWATERA [PERSON_NAME]fokina Клиенты Спецификации Заказы 391…" at bounding box center [784, 348] width 1568 height 697
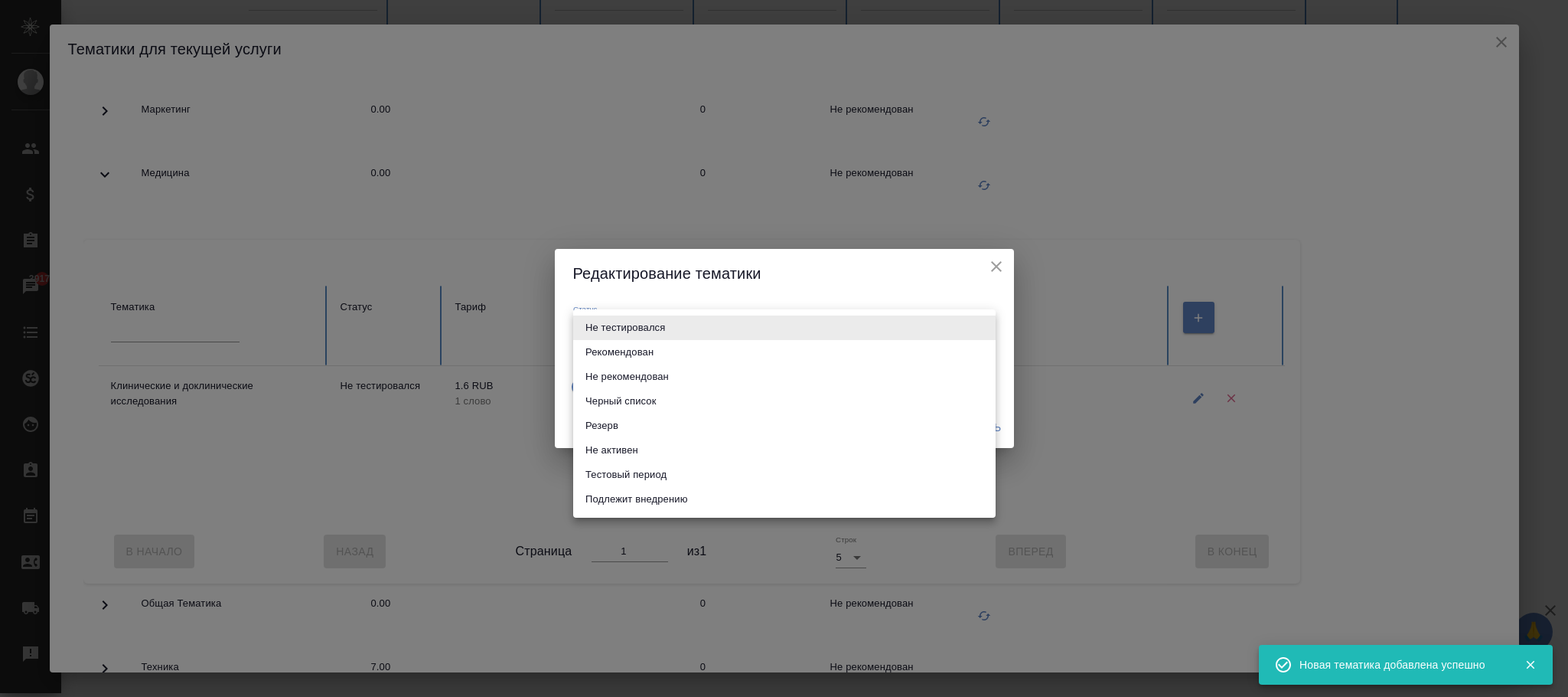
click at [632, 474] on li "Тестовый период" at bounding box center [784, 474] width 423 height 24
type input "test period"
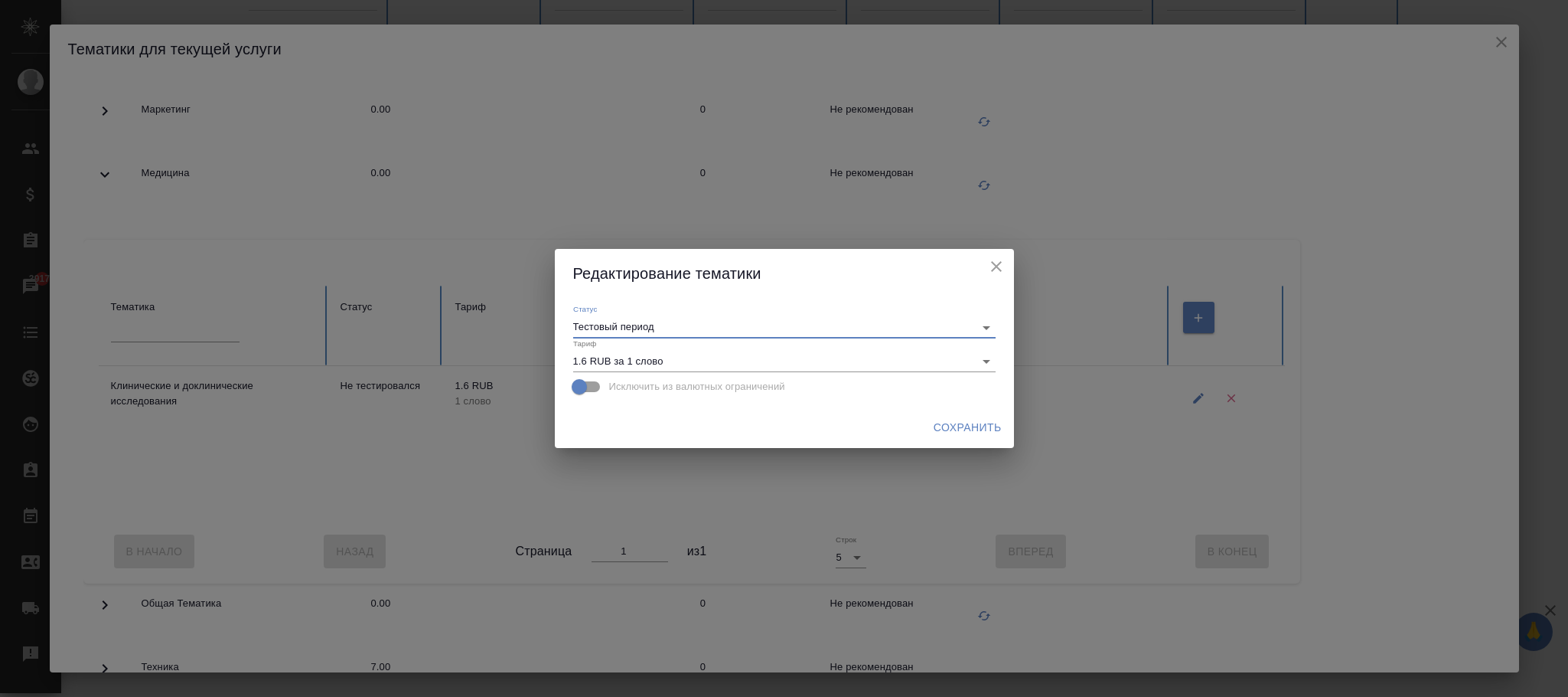
click at [990, 423] on span "Сохранить" at bounding box center [967, 428] width 68 height 19
